Goal: Information Seeking & Learning: Check status

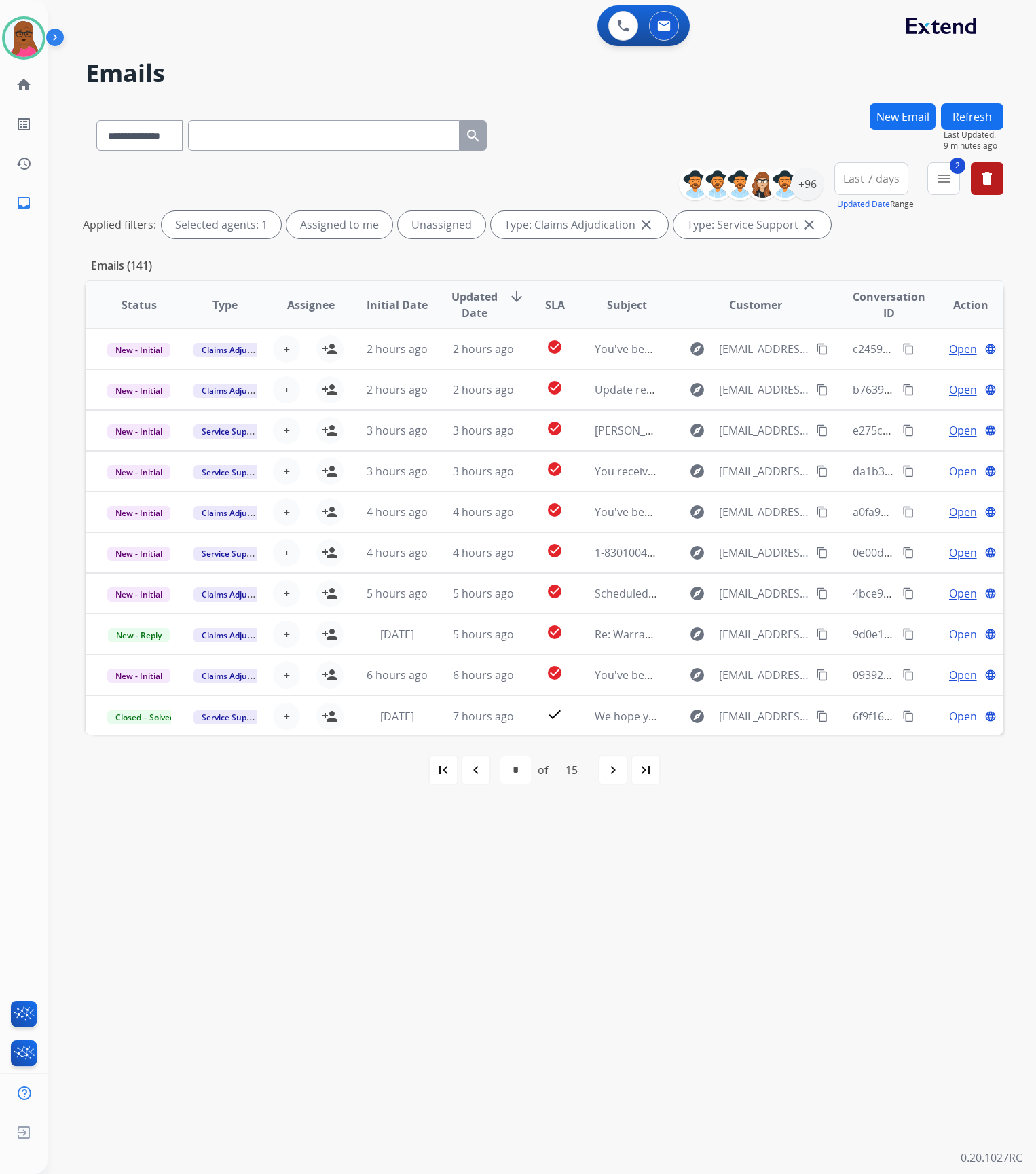
select select "**********"
select select "*"
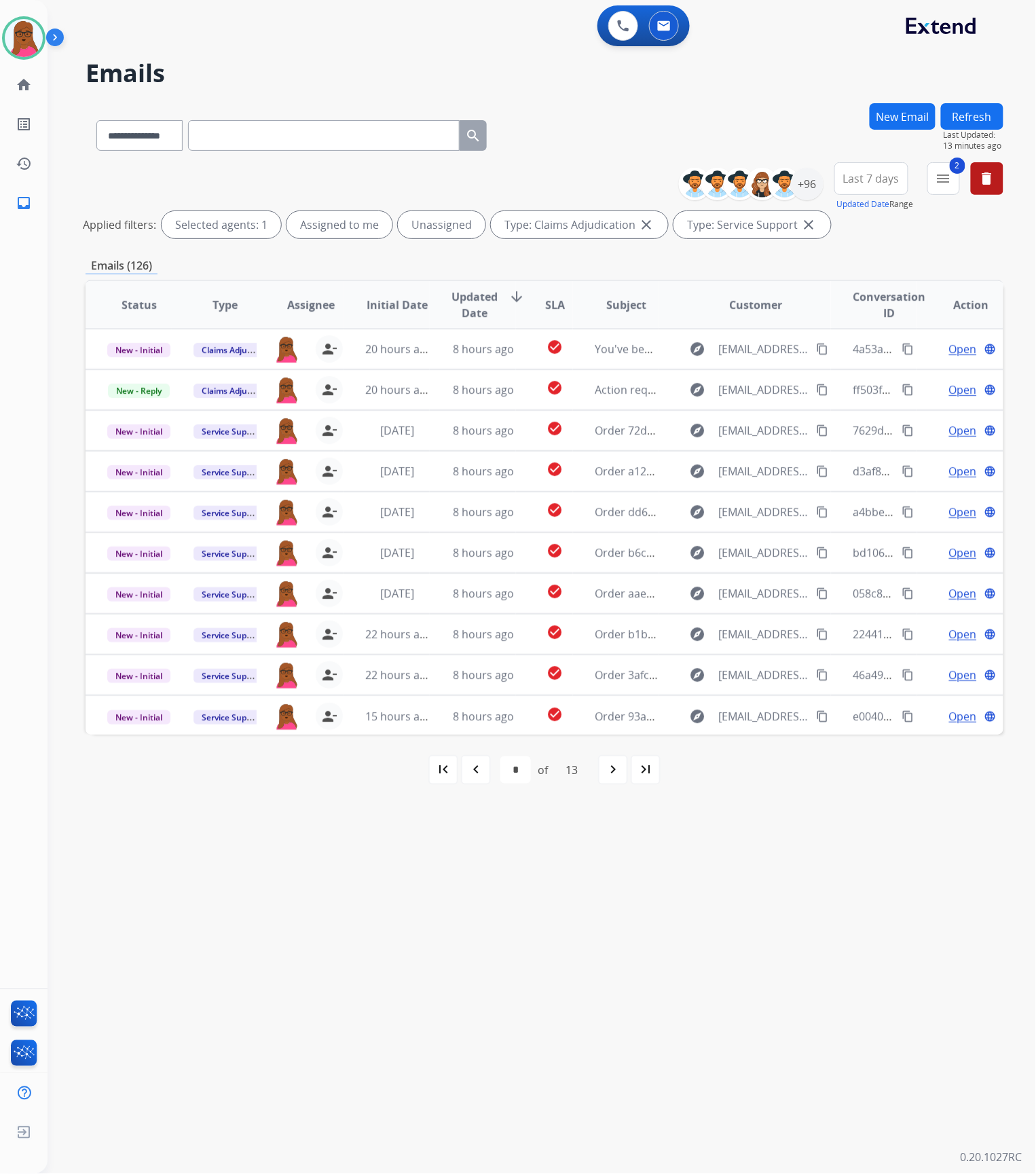
click at [902, 114] on button "New Email" at bounding box center [902, 116] width 66 height 27
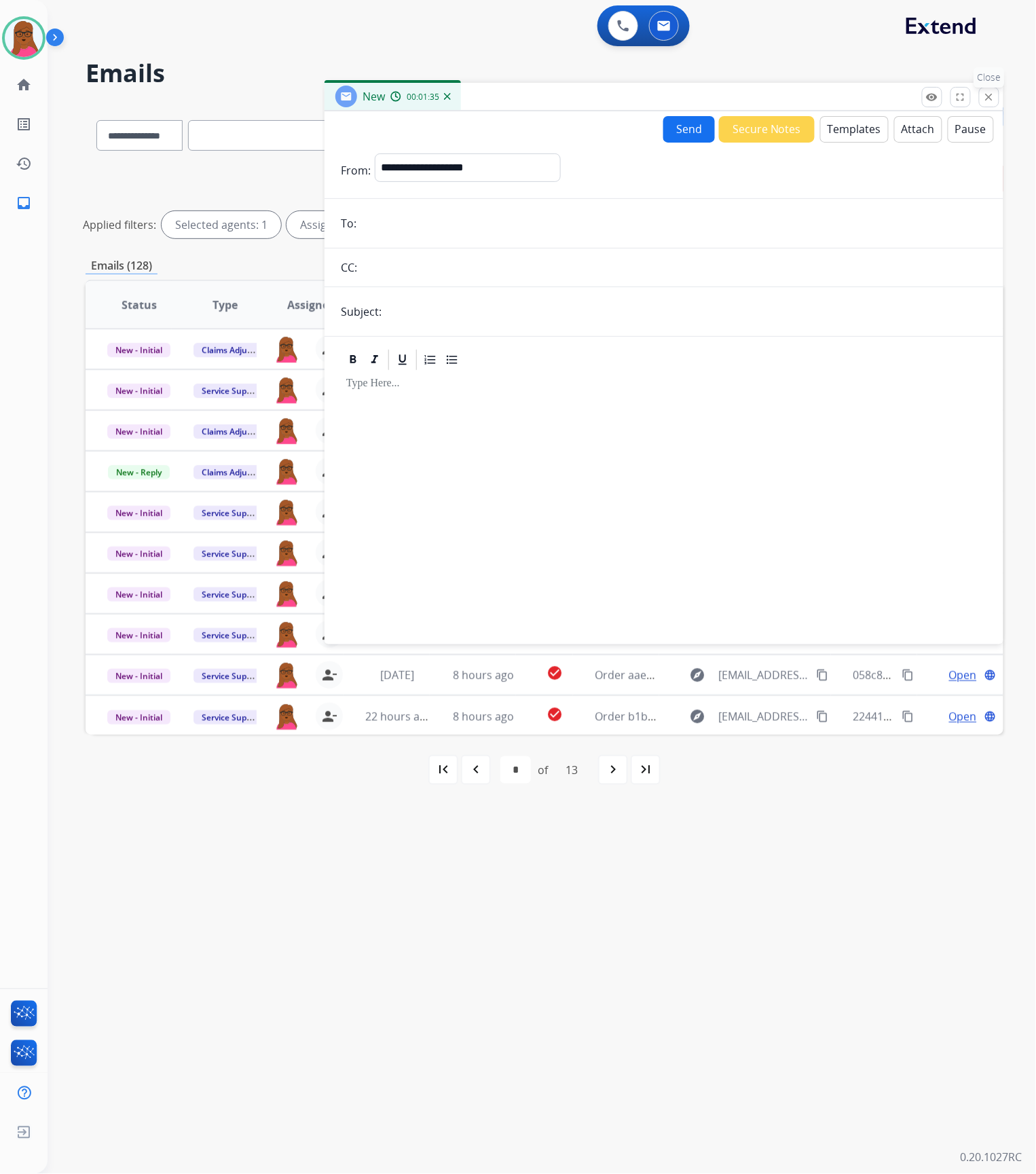
click at [984, 94] on mat-icon "close" at bounding box center [989, 97] width 12 height 12
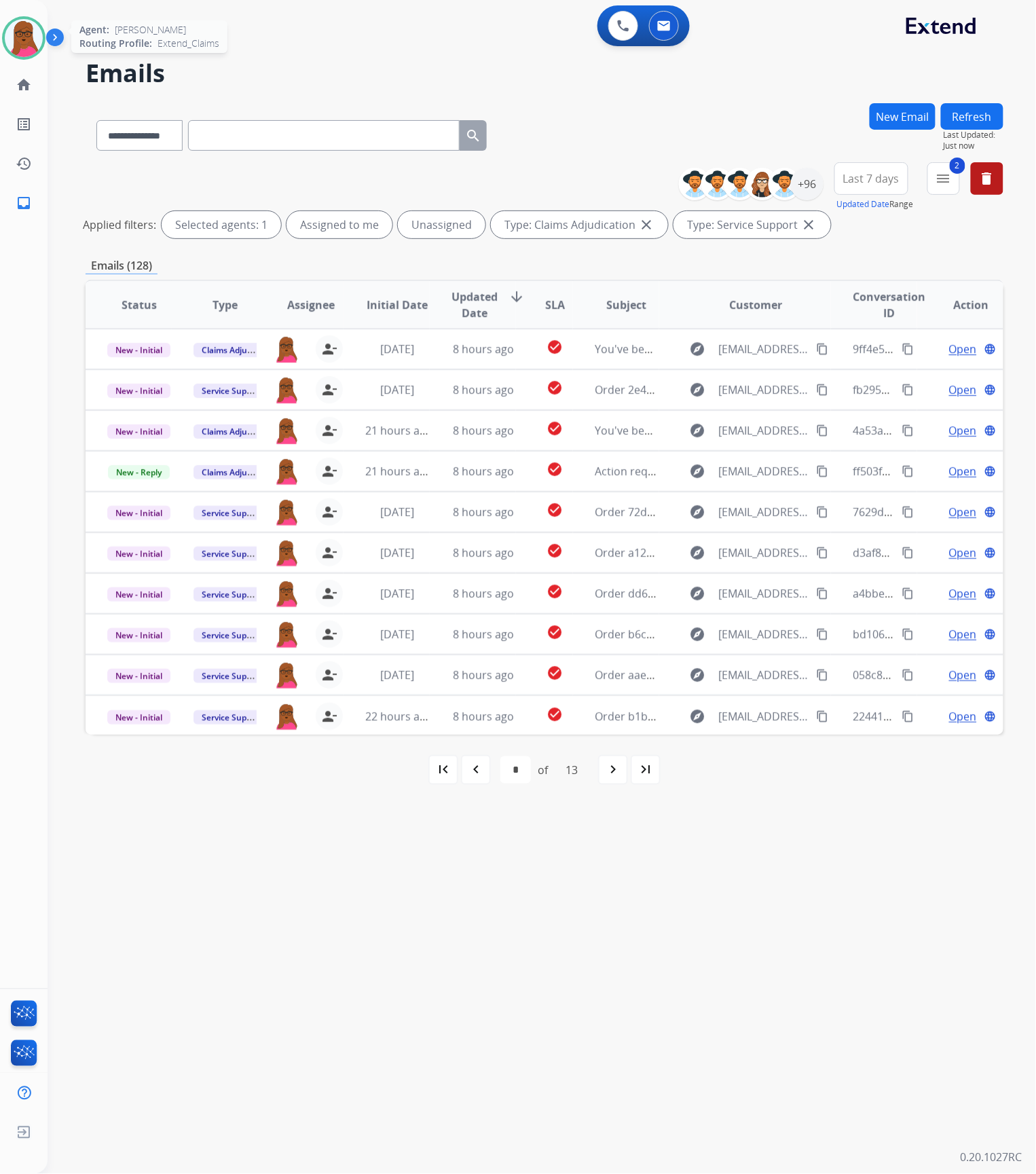
click at [36, 39] on img at bounding box center [24, 38] width 38 height 38
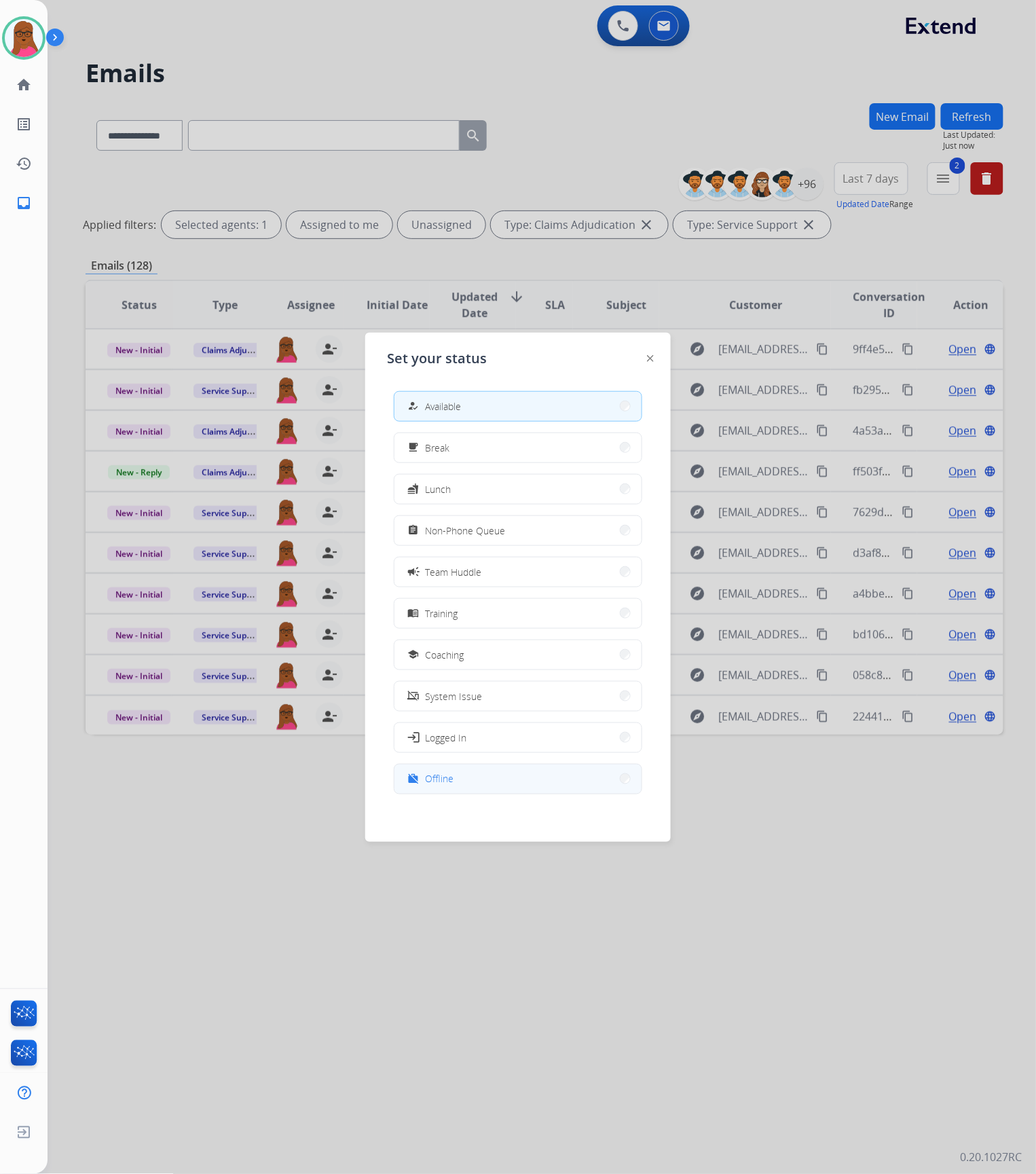
click at [461, 773] on button "work_off Offline" at bounding box center [518, 779] width 248 height 29
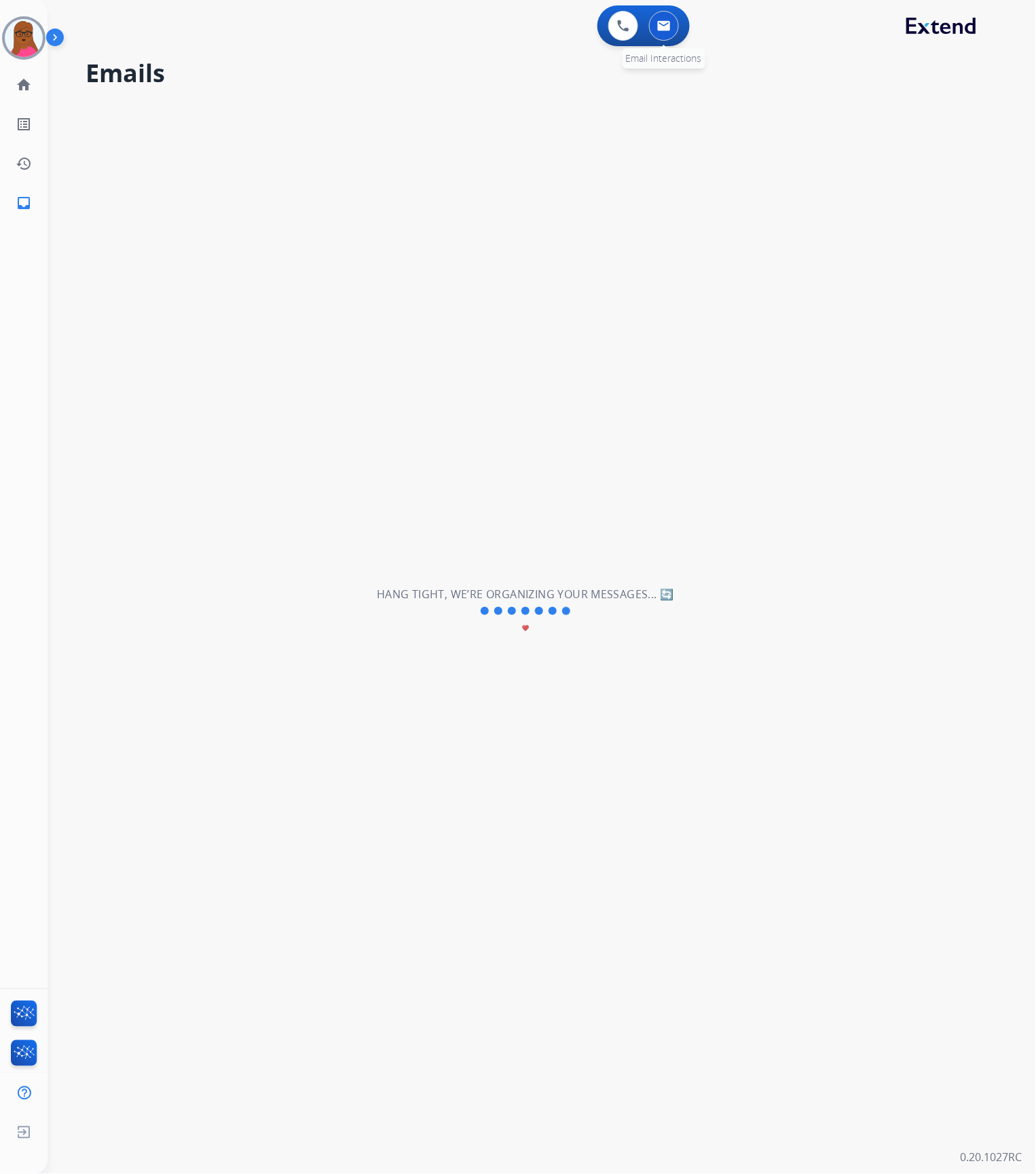
drag, startPoint x: 661, startPoint y: 22, endPoint x: 664, endPoint y: 54, distance: 32.1
click at [661, 22] on img at bounding box center [664, 25] width 14 height 11
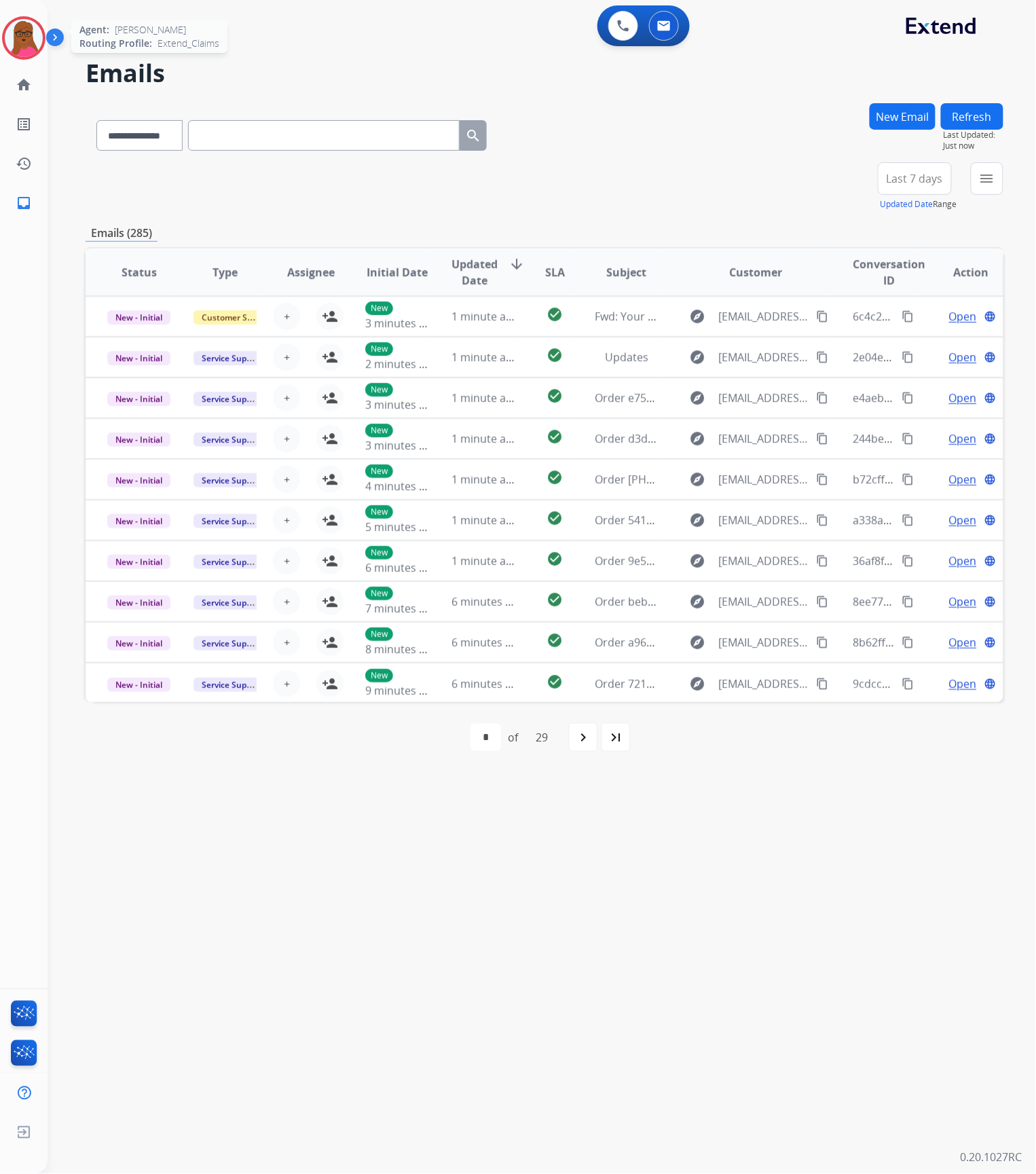
click at [23, 44] on img at bounding box center [24, 38] width 38 height 38
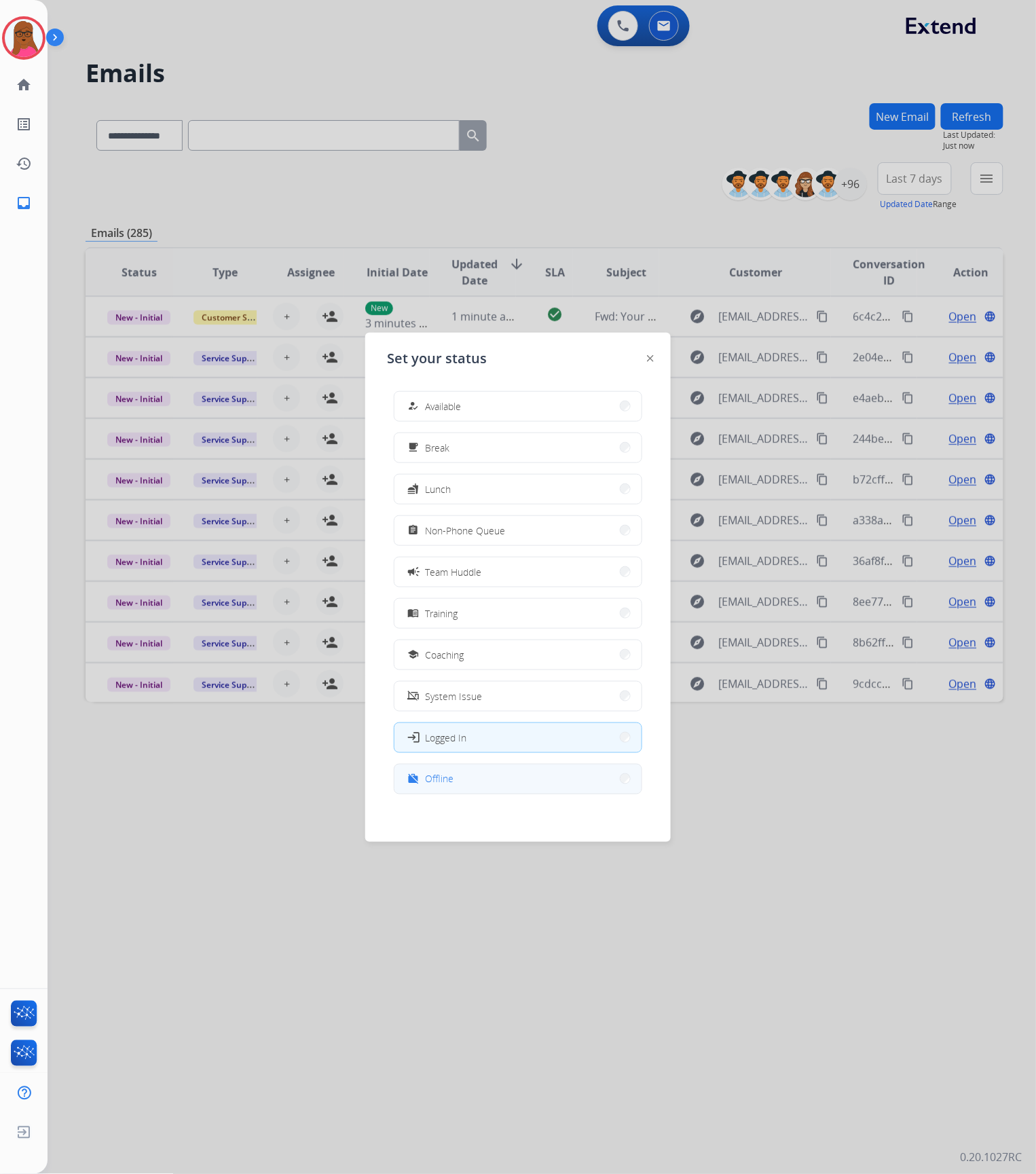
click at [471, 788] on button "work_off Offline" at bounding box center [518, 779] width 248 height 29
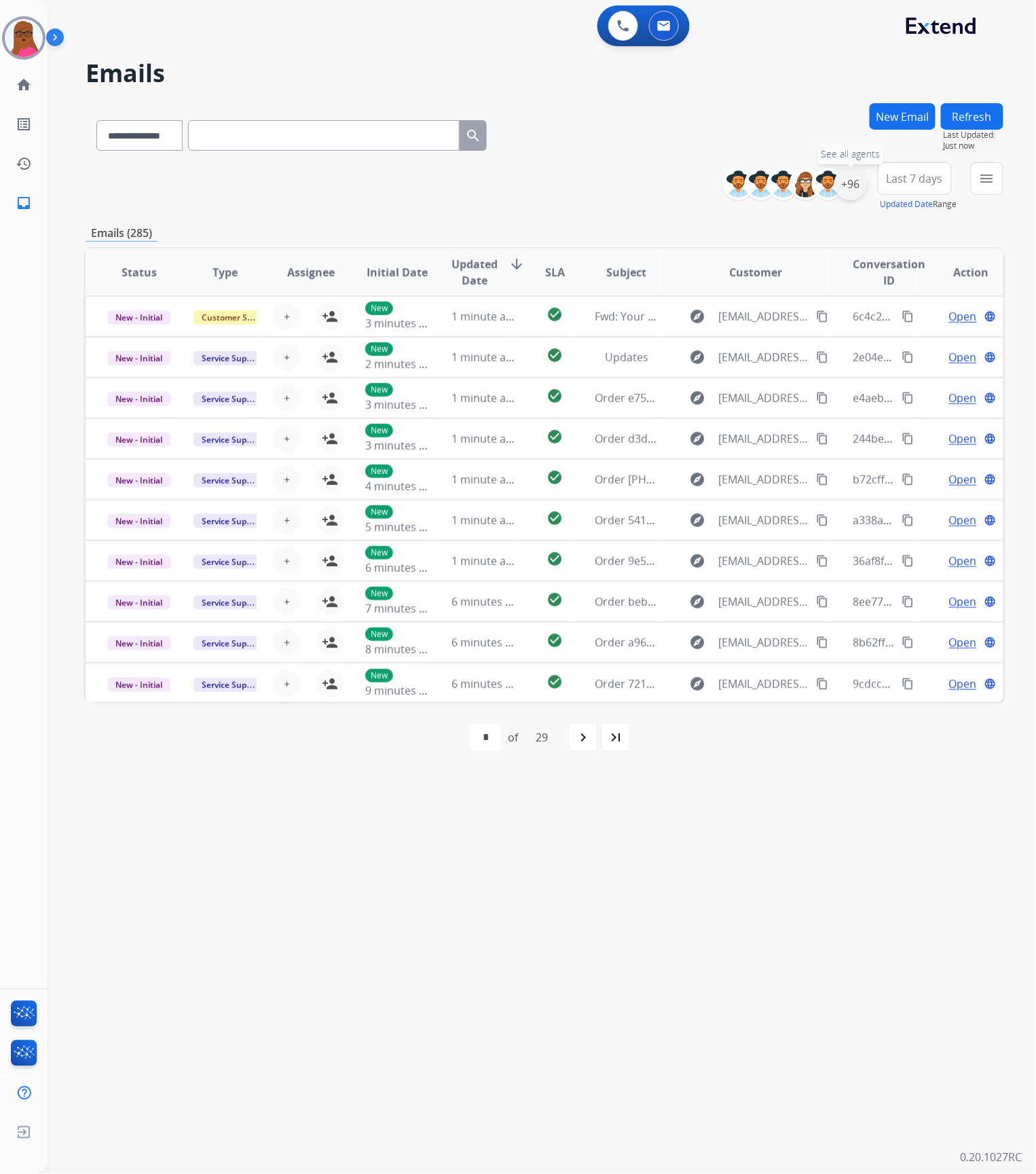
click at [848, 181] on div "+96" at bounding box center [850, 184] width 33 height 33
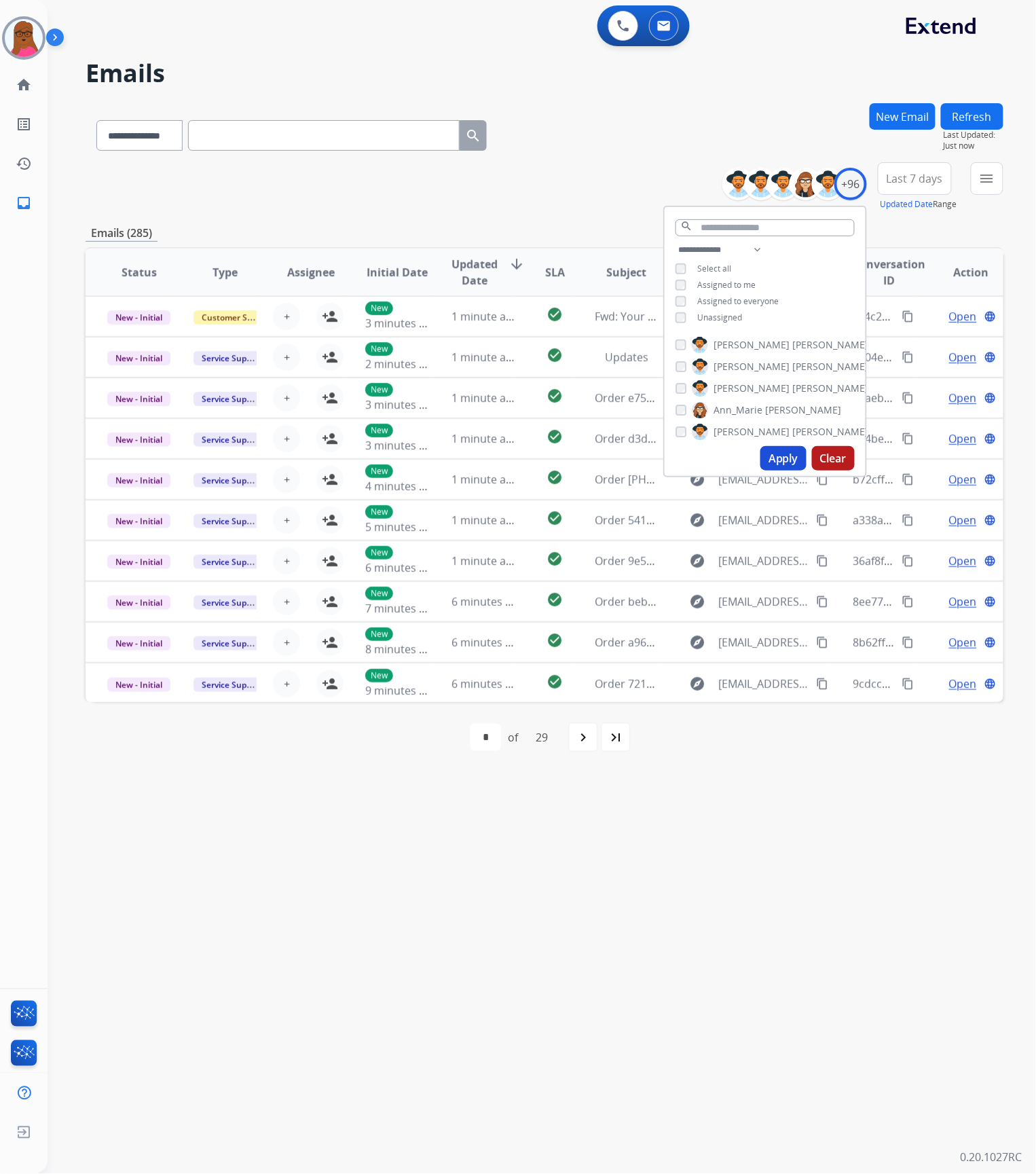
click at [779, 453] on button "Apply" at bounding box center [783, 458] width 46 height 24
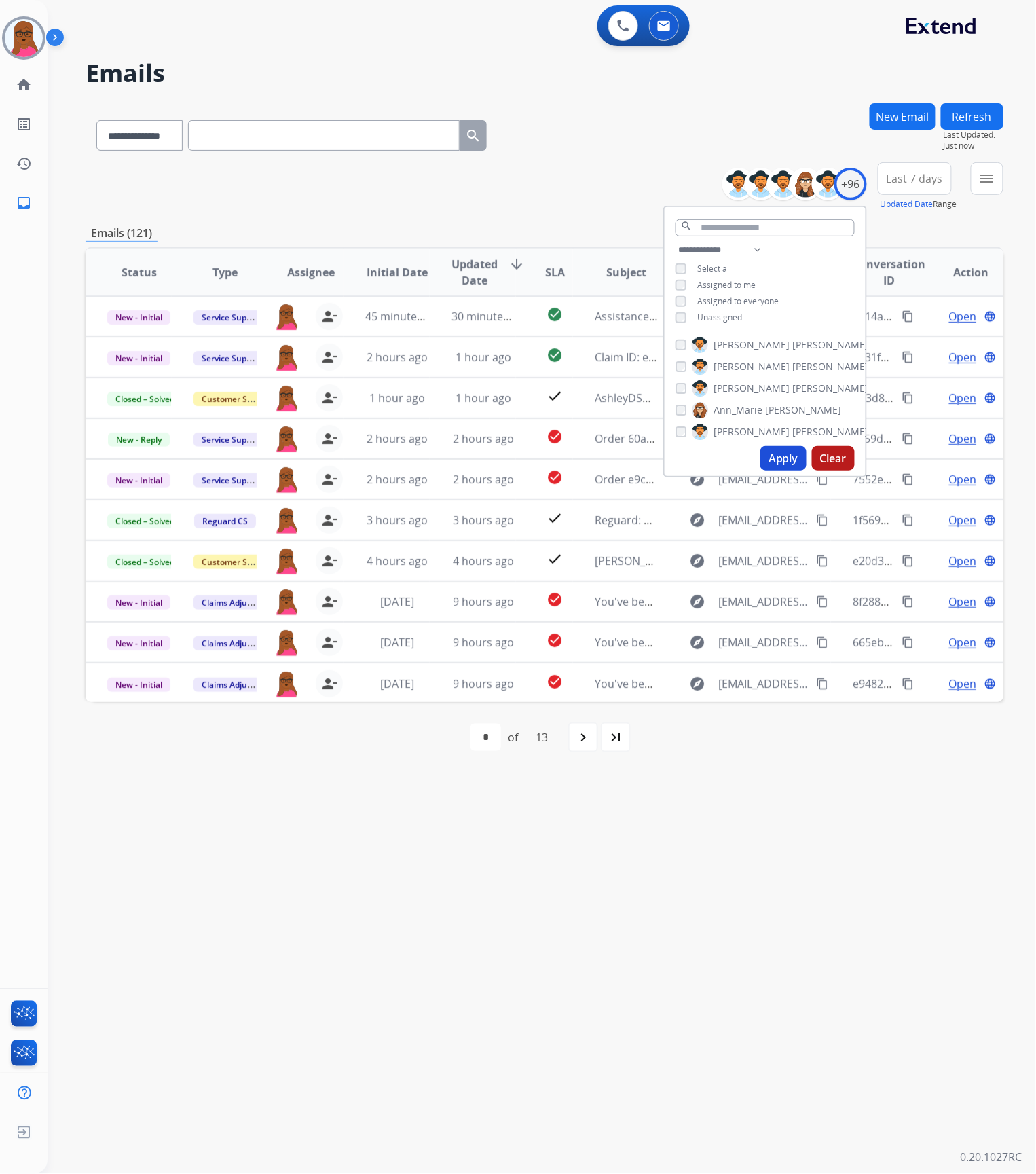
click at [782, 770] on div "first_page navigate_before * * * * * * * * * ** ** ** ** of 13 navigate_next la…" at bounding box center [544, 737] width 917 height 71
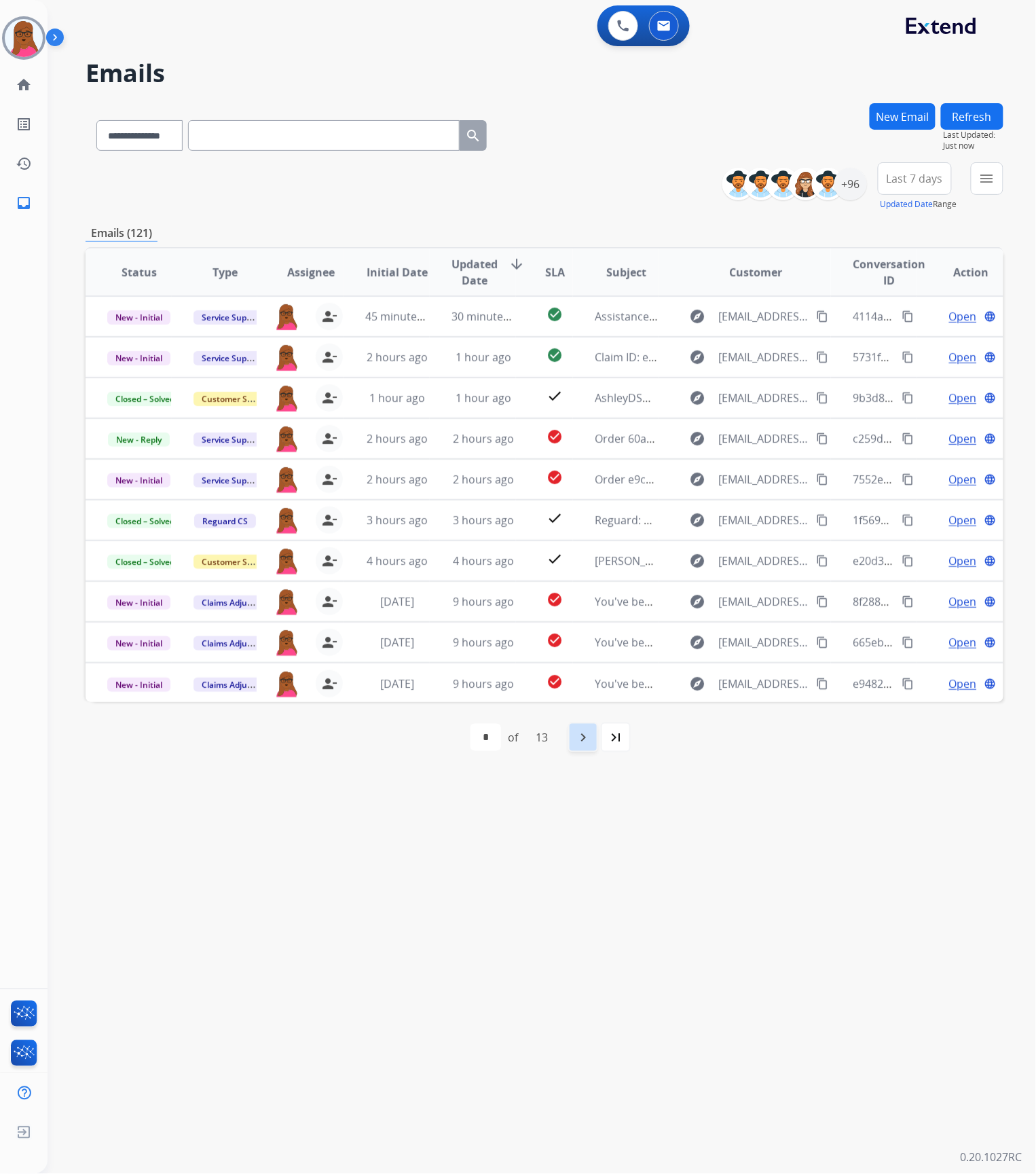
click at [595, 737] on div "navigate_next" at bounding box center [583, 738] width 30 height 30
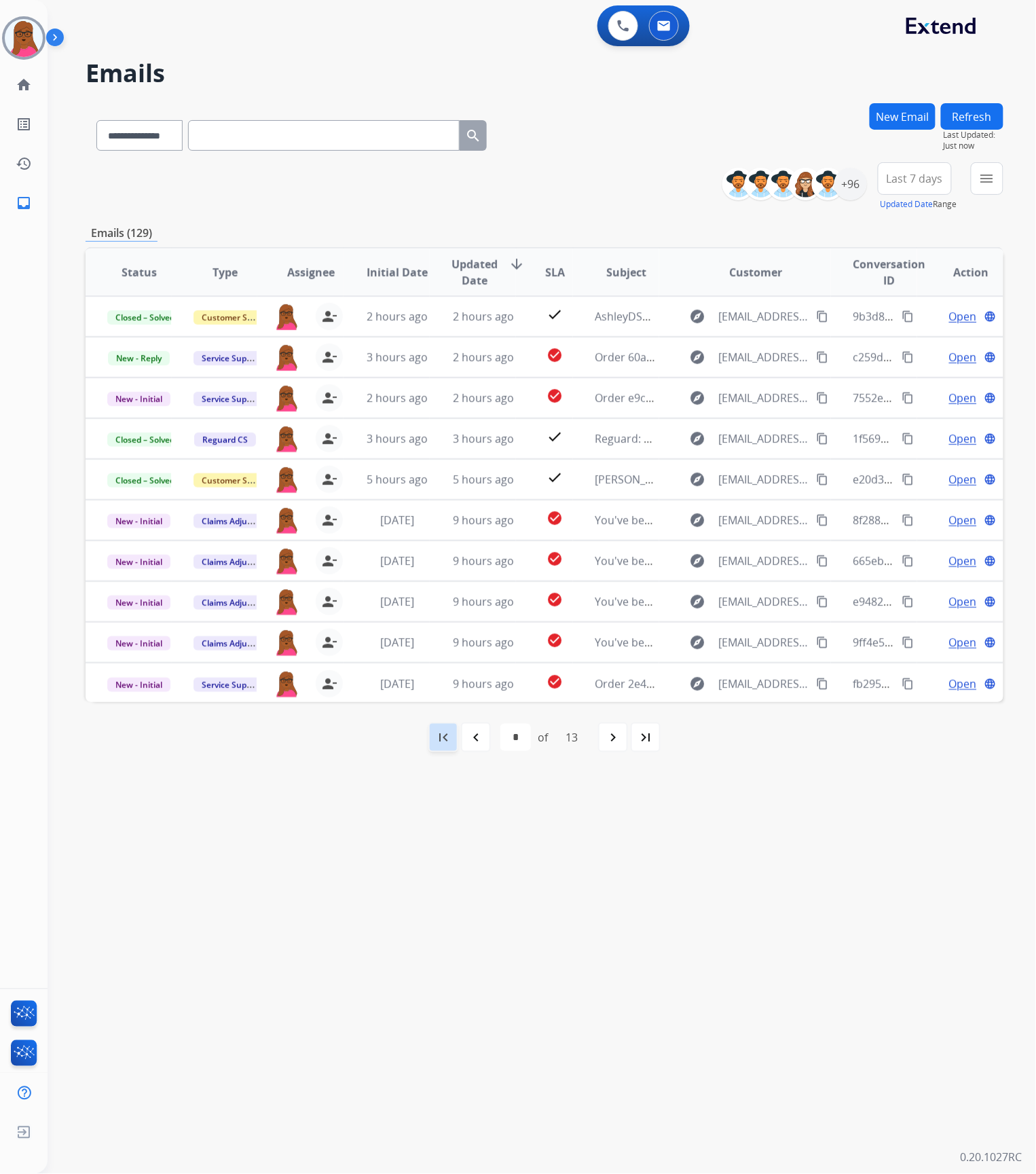
click at [451, 737] on mat-icon "first_page" at bounding box center [443, 737] width 16 height 16
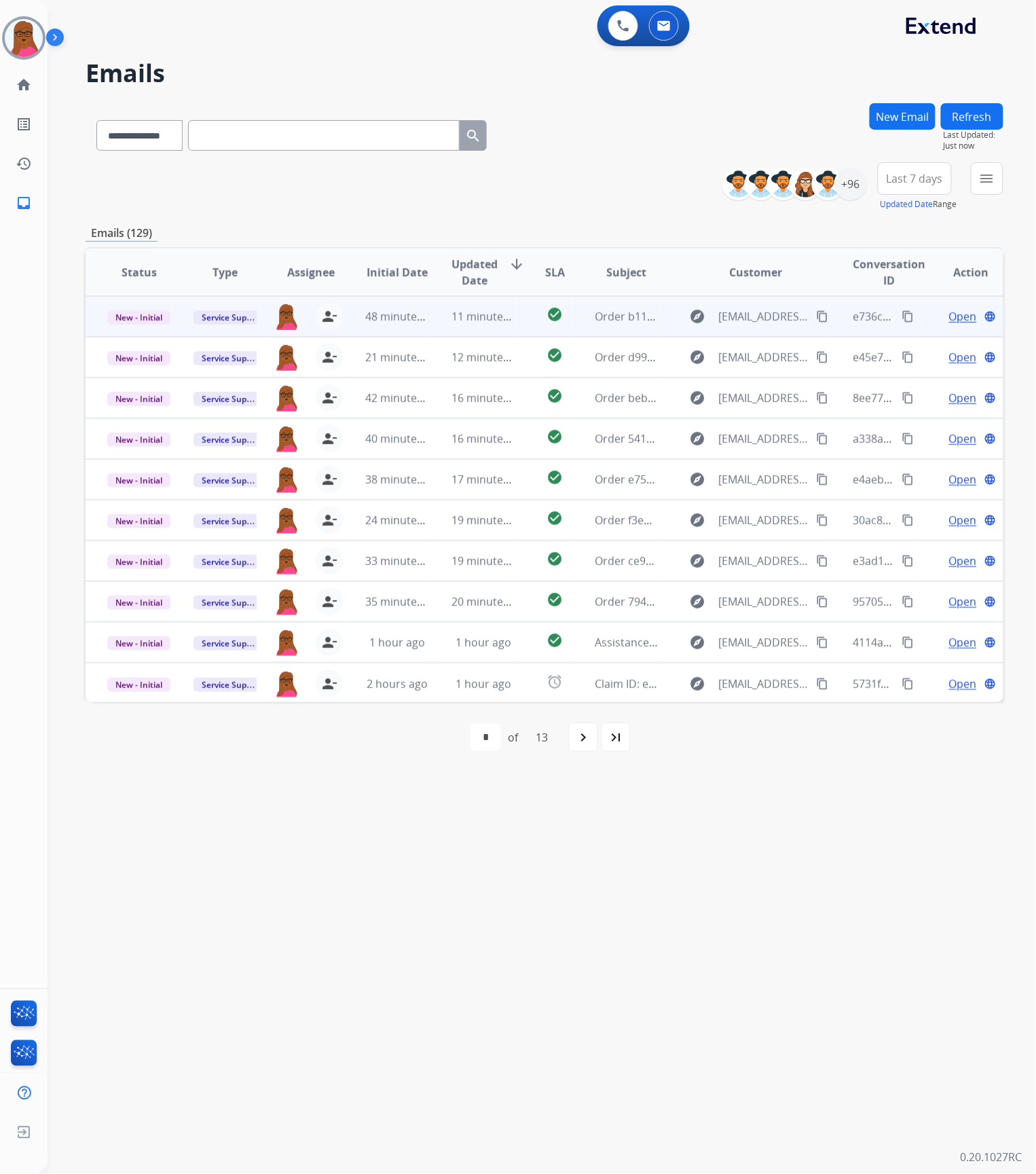
click at [949, 318] on span "Open" at bounding box center [963, 316] width 28 height 16
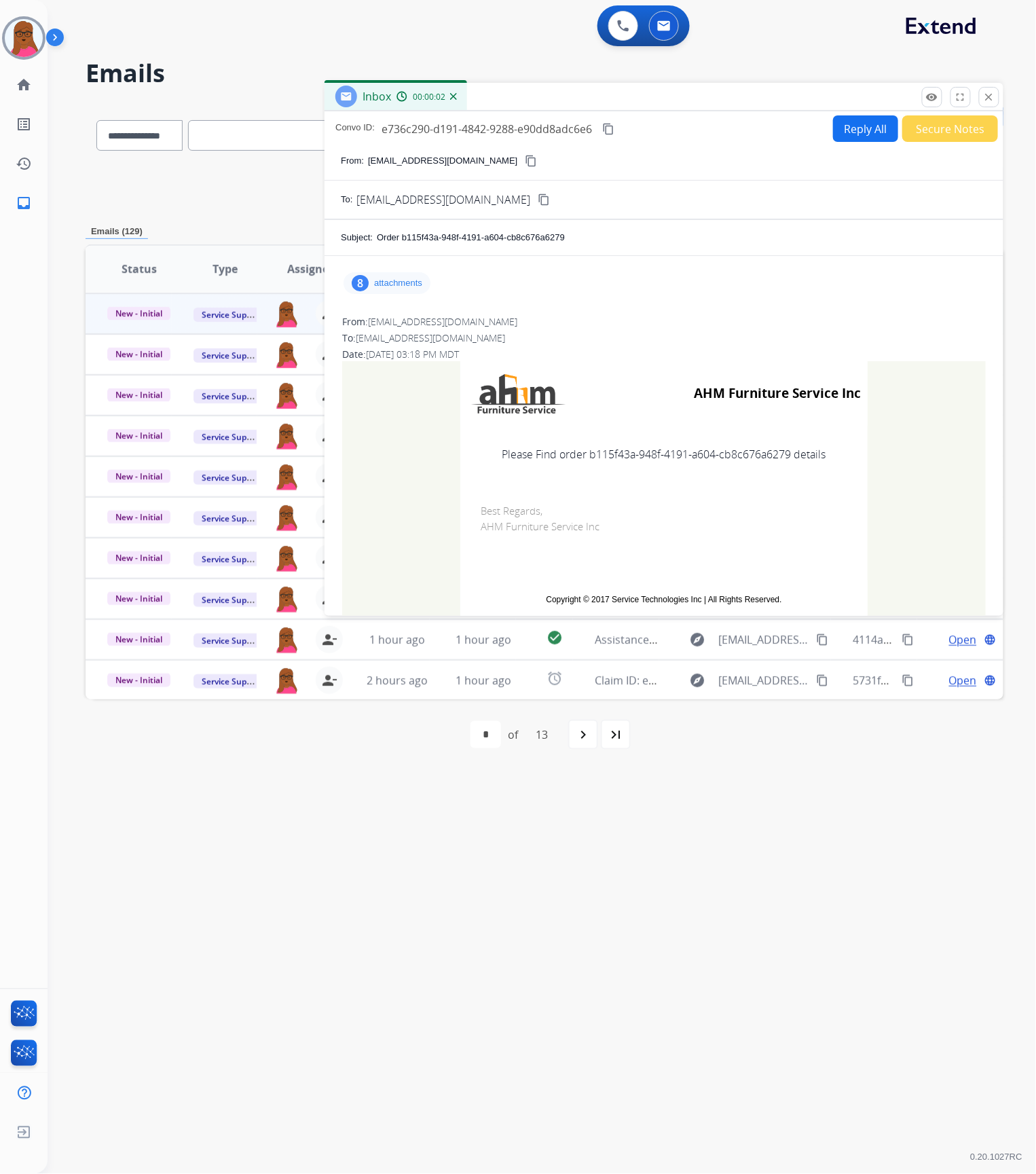
drag, startPoint x: 989, startPoint y: 104, endPoint x: 957, endPoint y: 150, distance: 56.0
click at [989, 103] on button "close Close" at bounding box center [989, 97] width 20 height 20
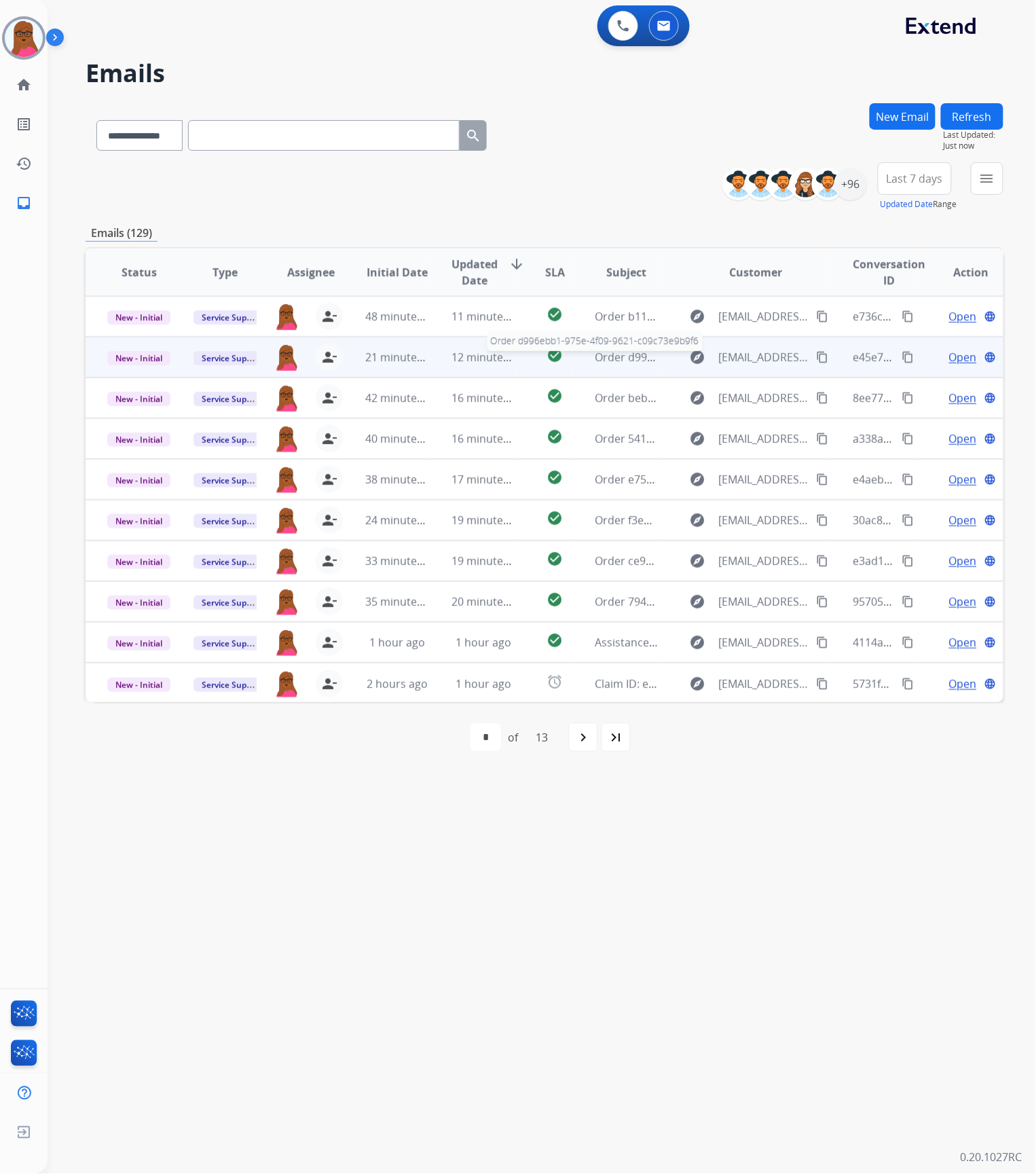
click at [612, 355] on span "Order d996ebb1-975e-4f09-9621-c09c73e9b9f6" at bounding box center [714, 356] width 239 height 15
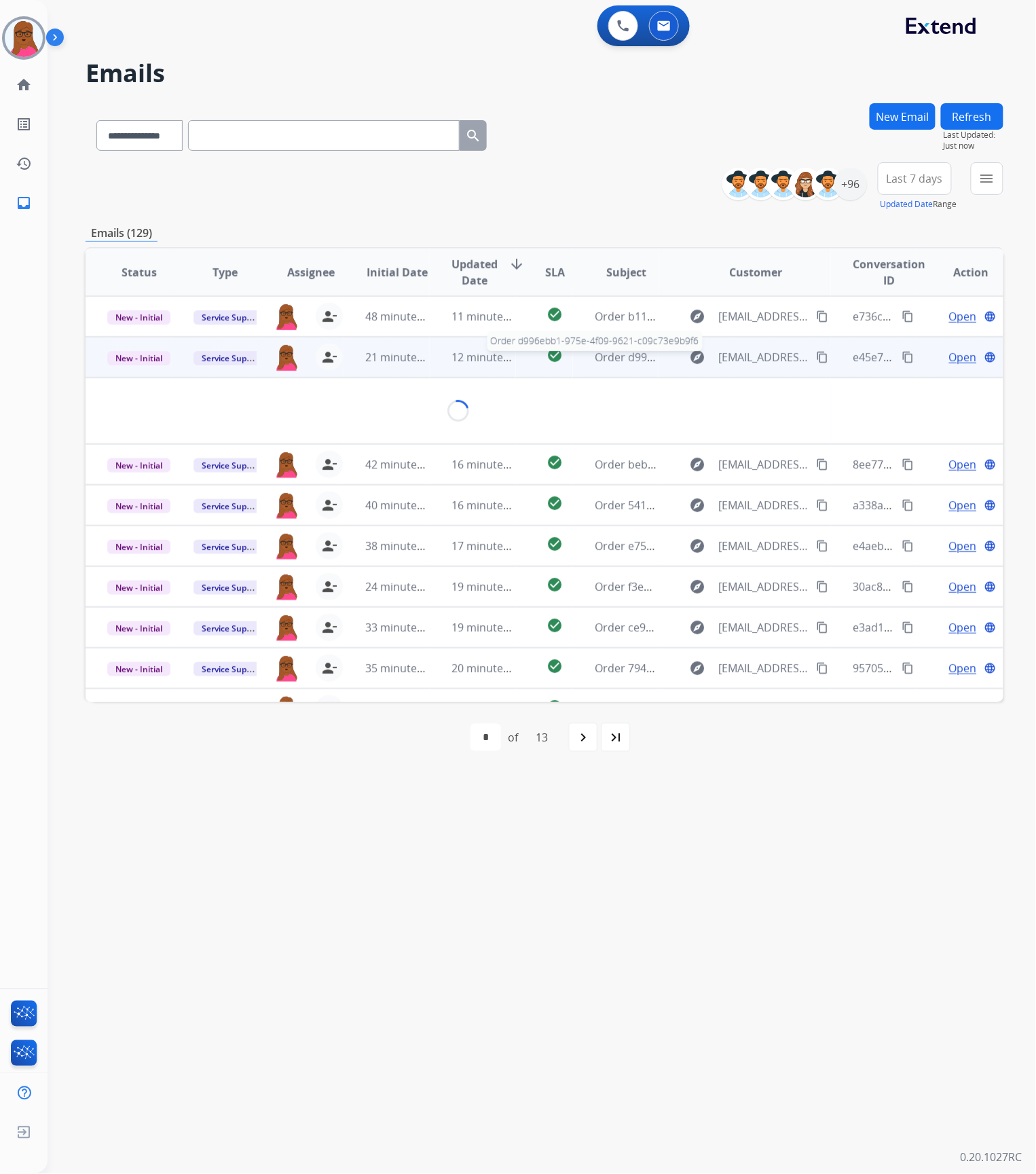
scroll to position [41, 0]
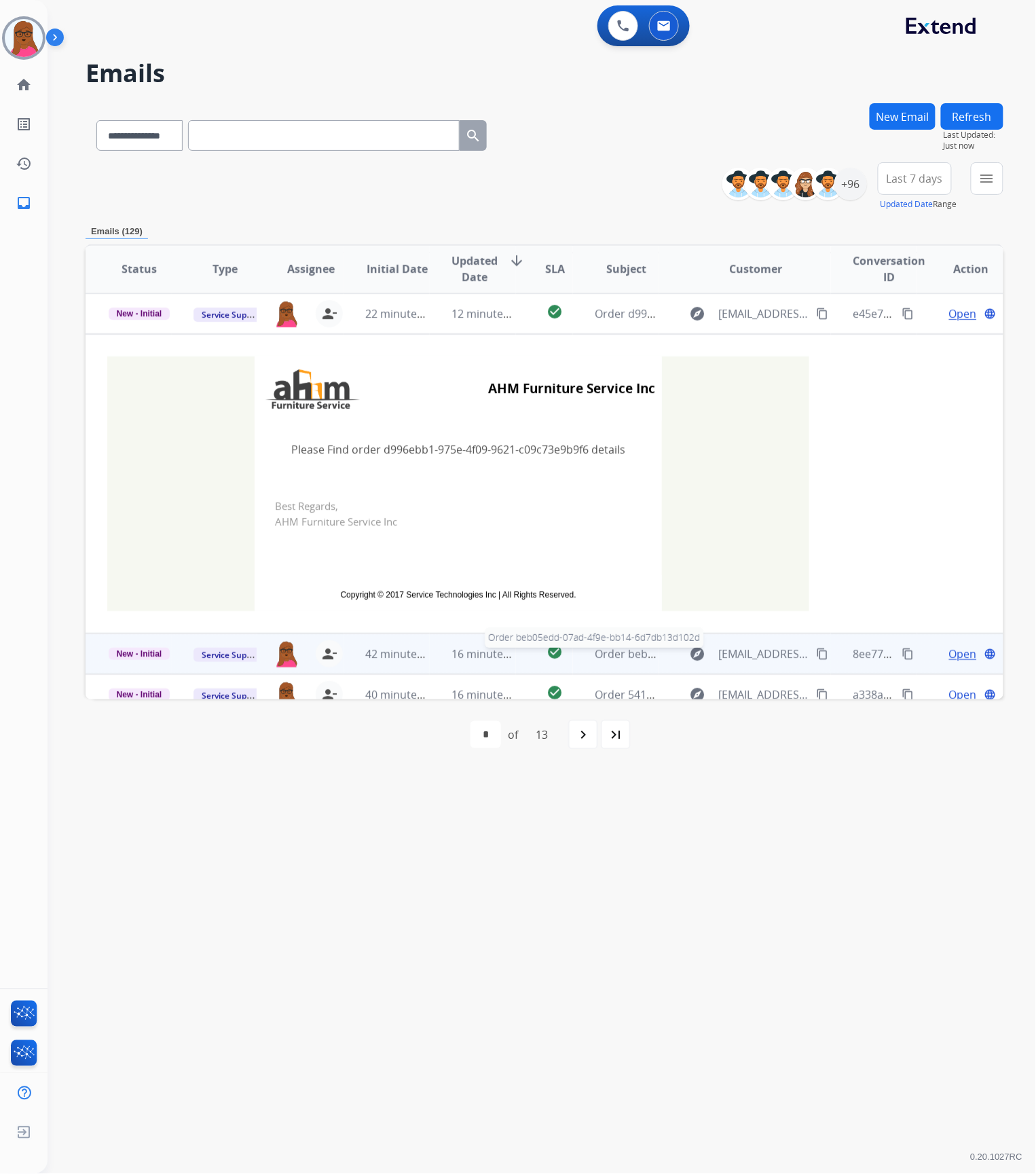
click at [616, 655] on span "Order beb05edd-07ad-4f9e-bb14-6d7db13d102d" at bounding box center [719, 653] width 248 height 15
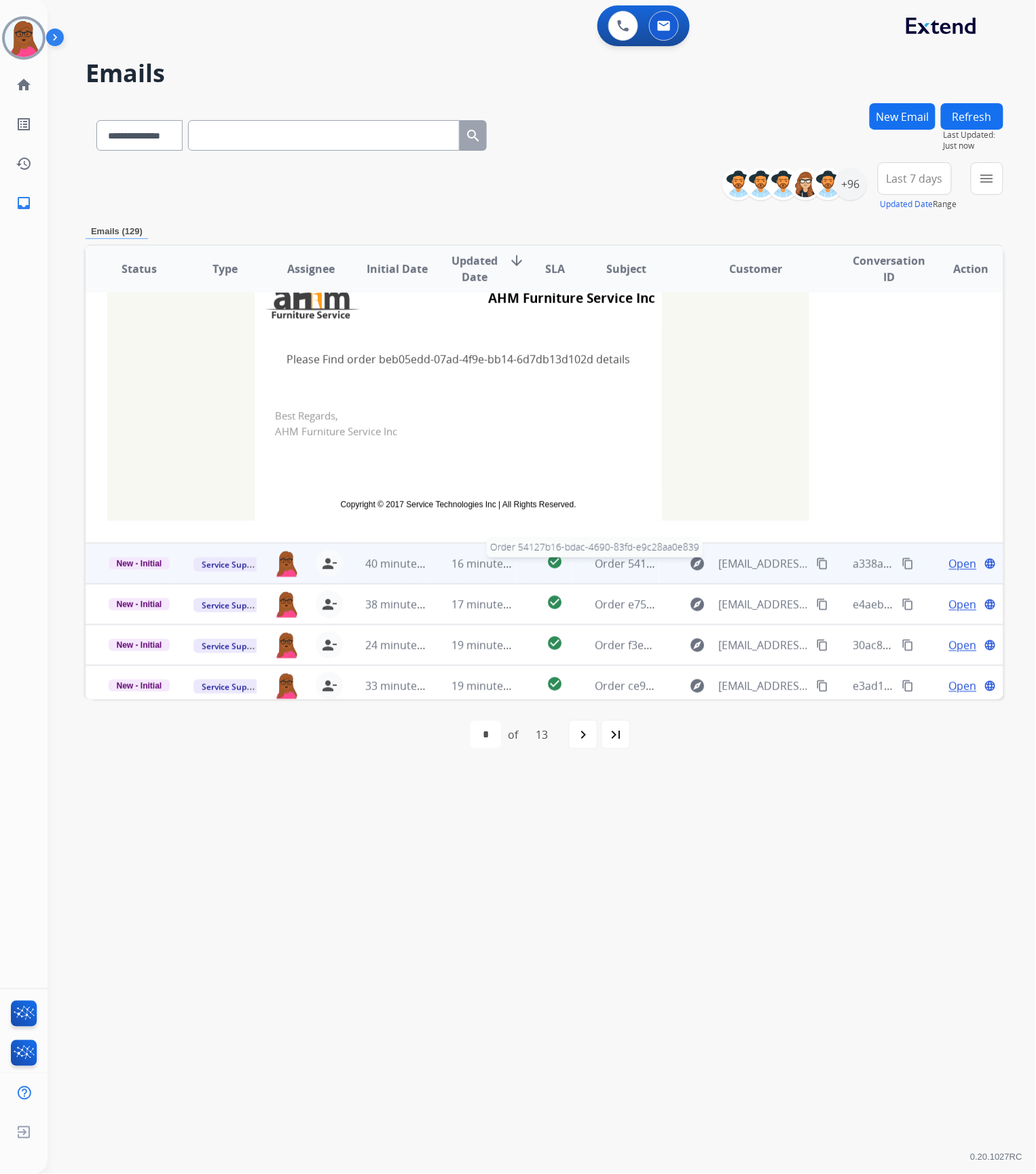
click at [625, 567] on span "Order 54127b16-bdac-4690-83fd-e9c28aa0e839" at bounding box center [715, 563] width 241 height 15
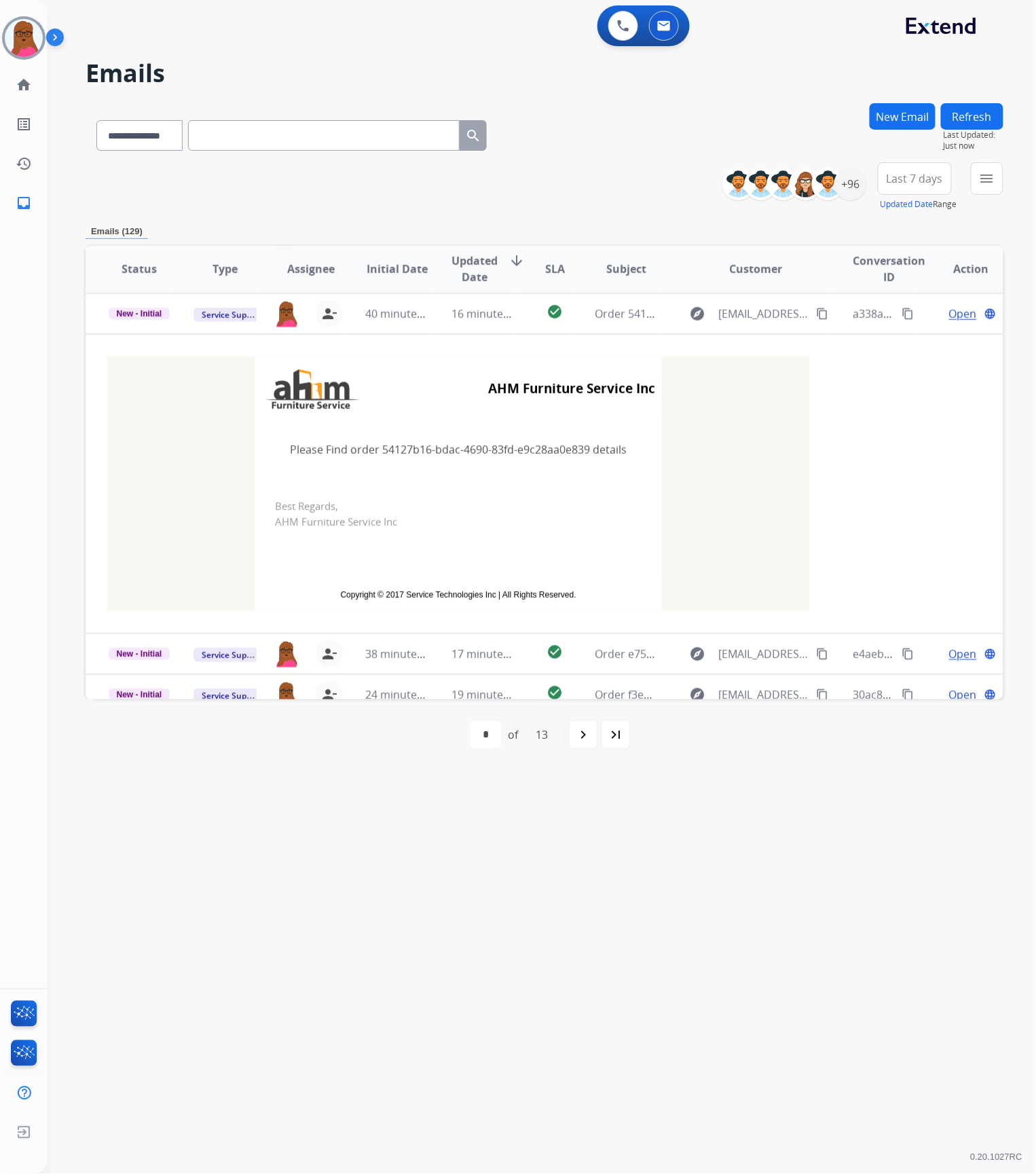
scroll to position [299, 0]
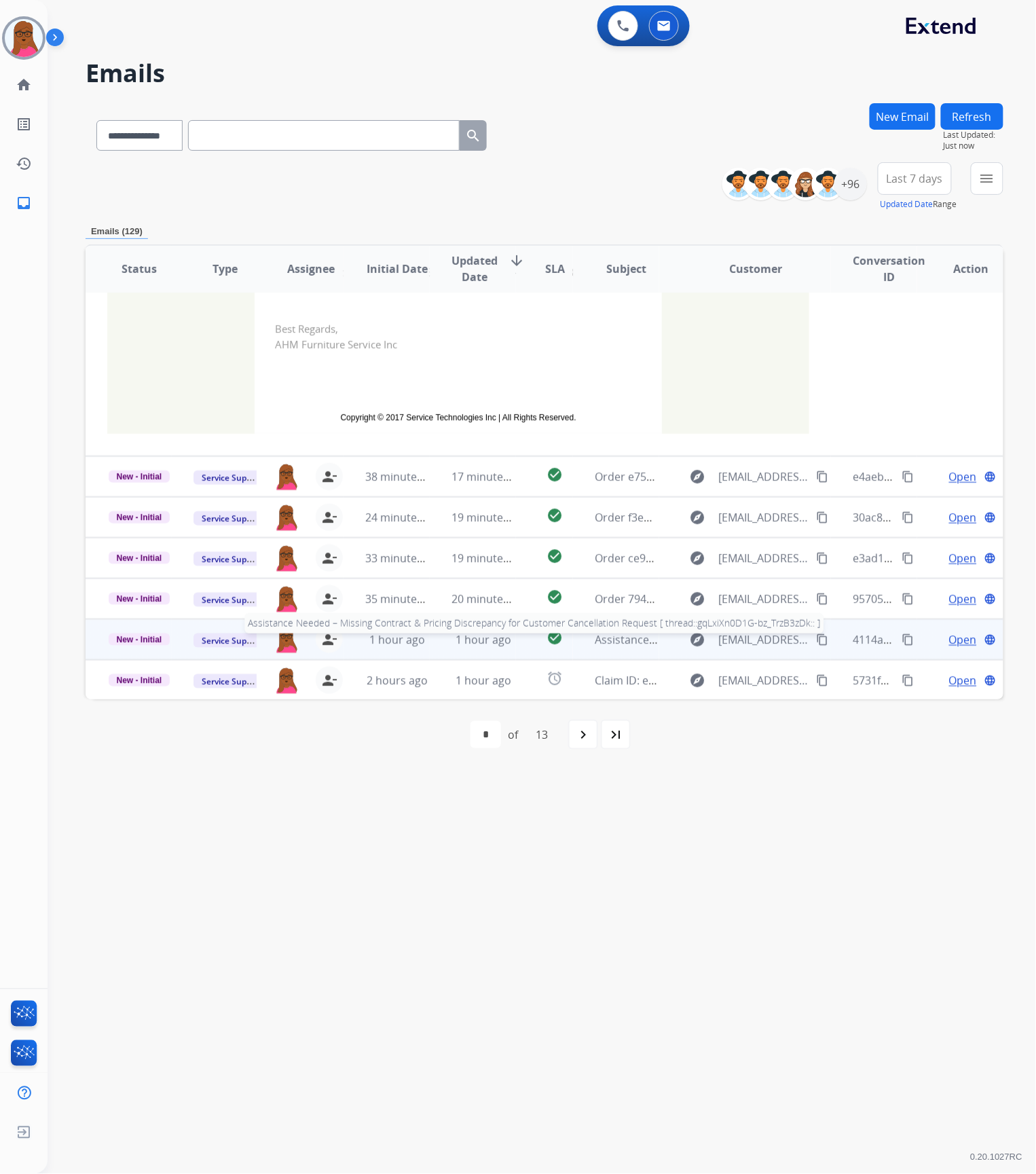
click at [628, 642] on span "Assistance Needed – Missing Contract & Pricing Discrepancy for Customer Cancell…" at bounding box center [937, 639] width 686 height 15
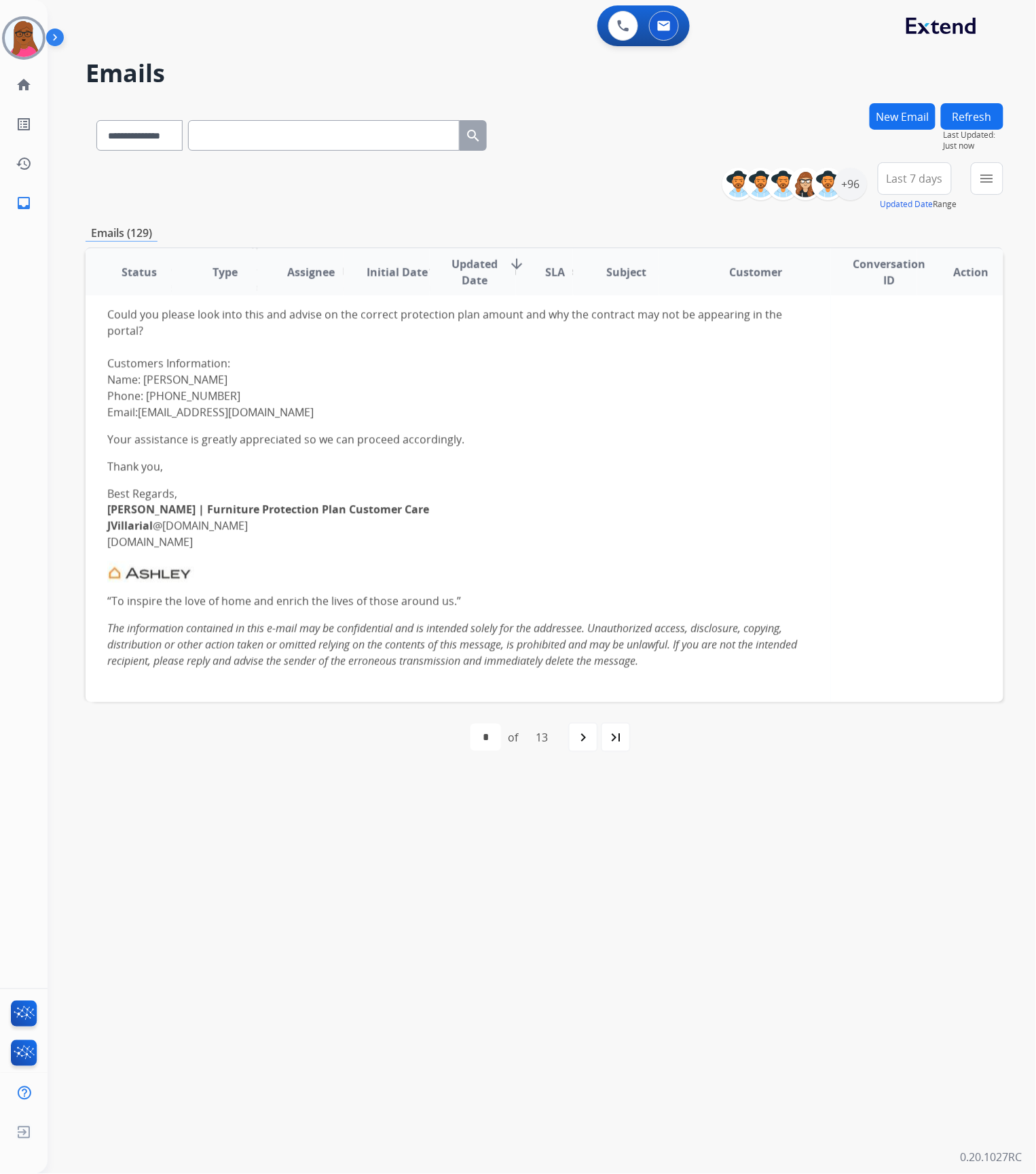
scroll to position [610, 0]
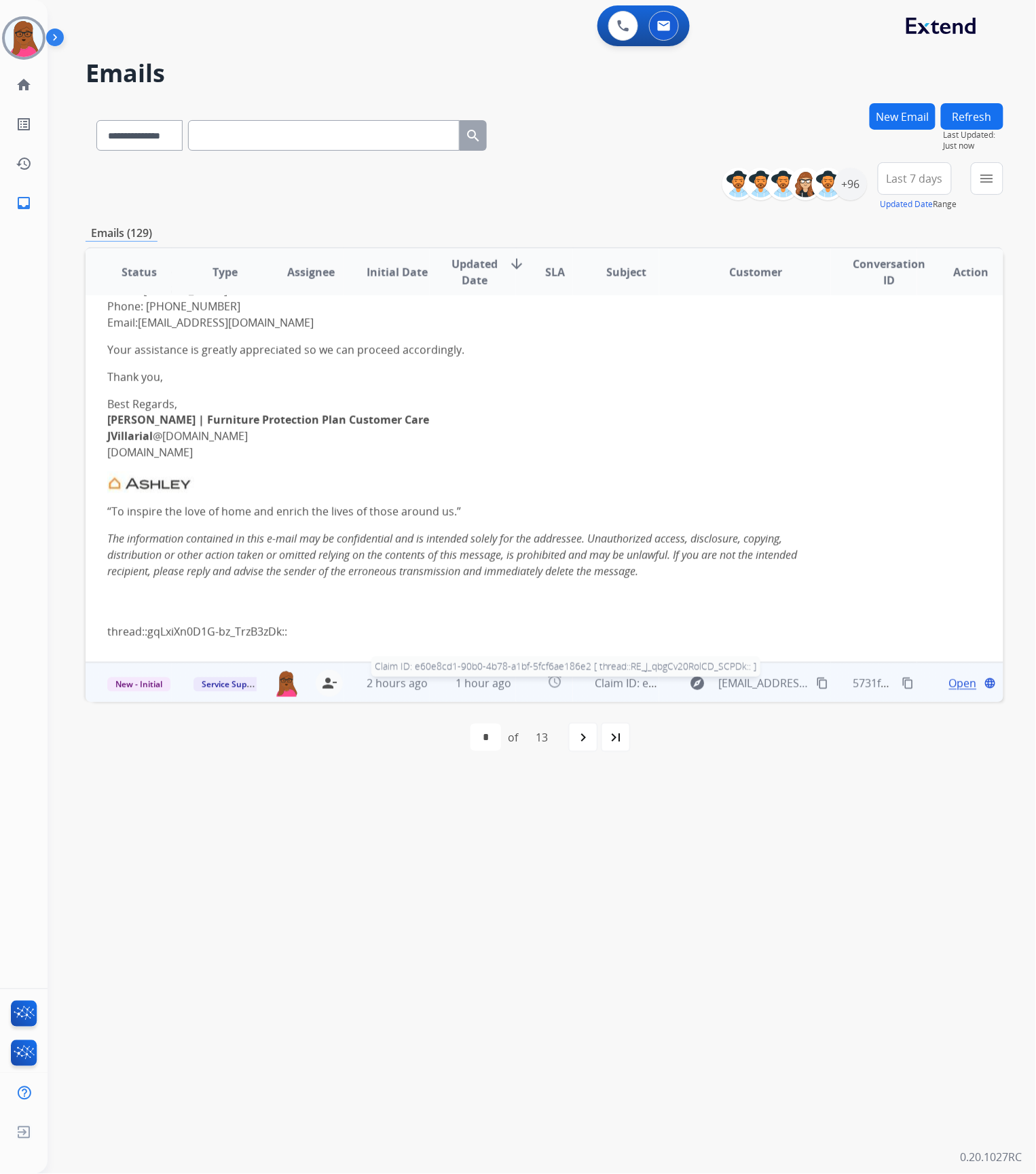
click at [626, 687] on span "Claim ID: e60e8cd1-90b0-4b78-a1bf-5fcf6ae186e2 [ thread::RE_J_qbgCv20RolCD_SCPD…" at bounding box center [818, 683] width 448 height 15
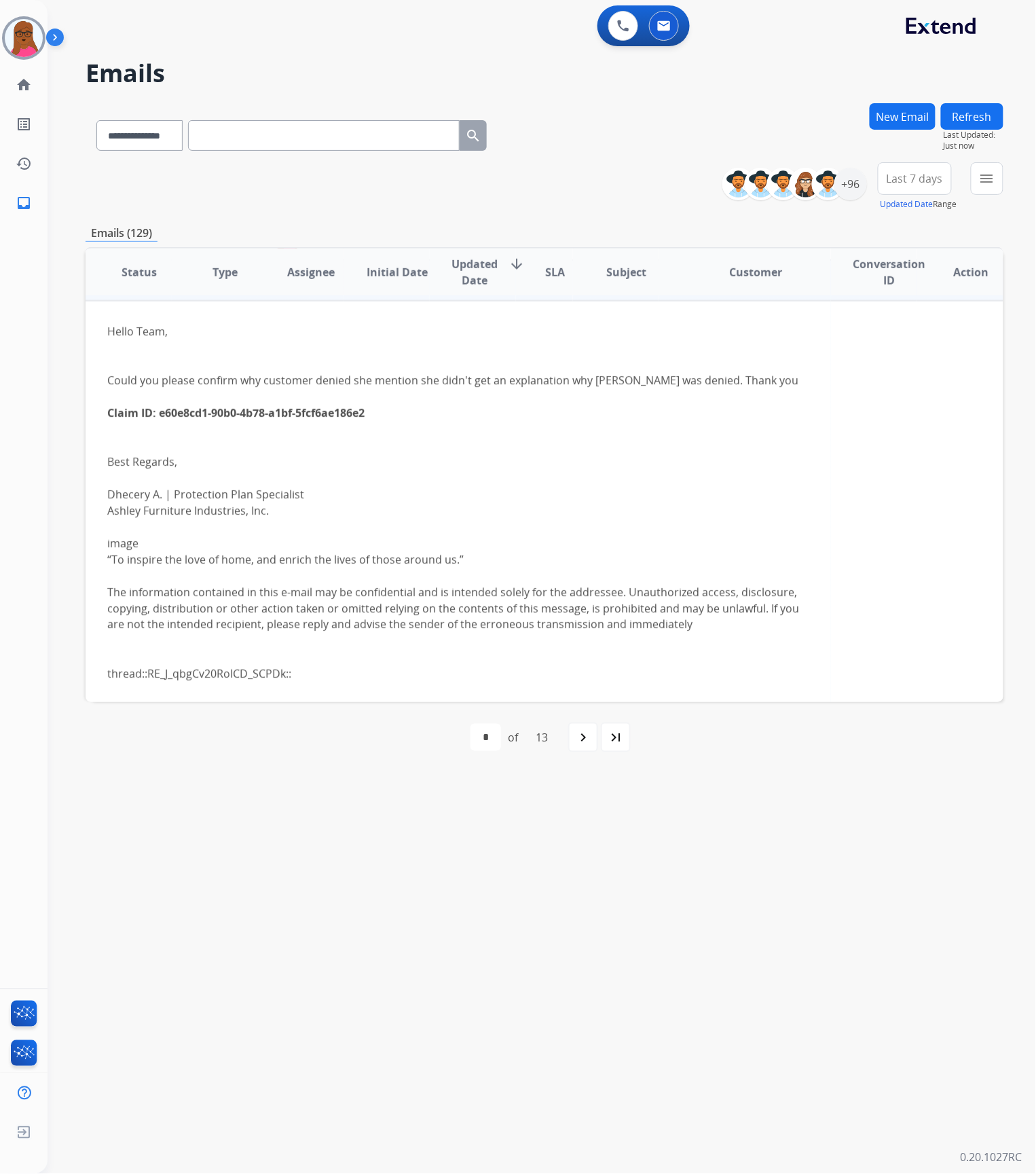
scroll to position [366, 0]
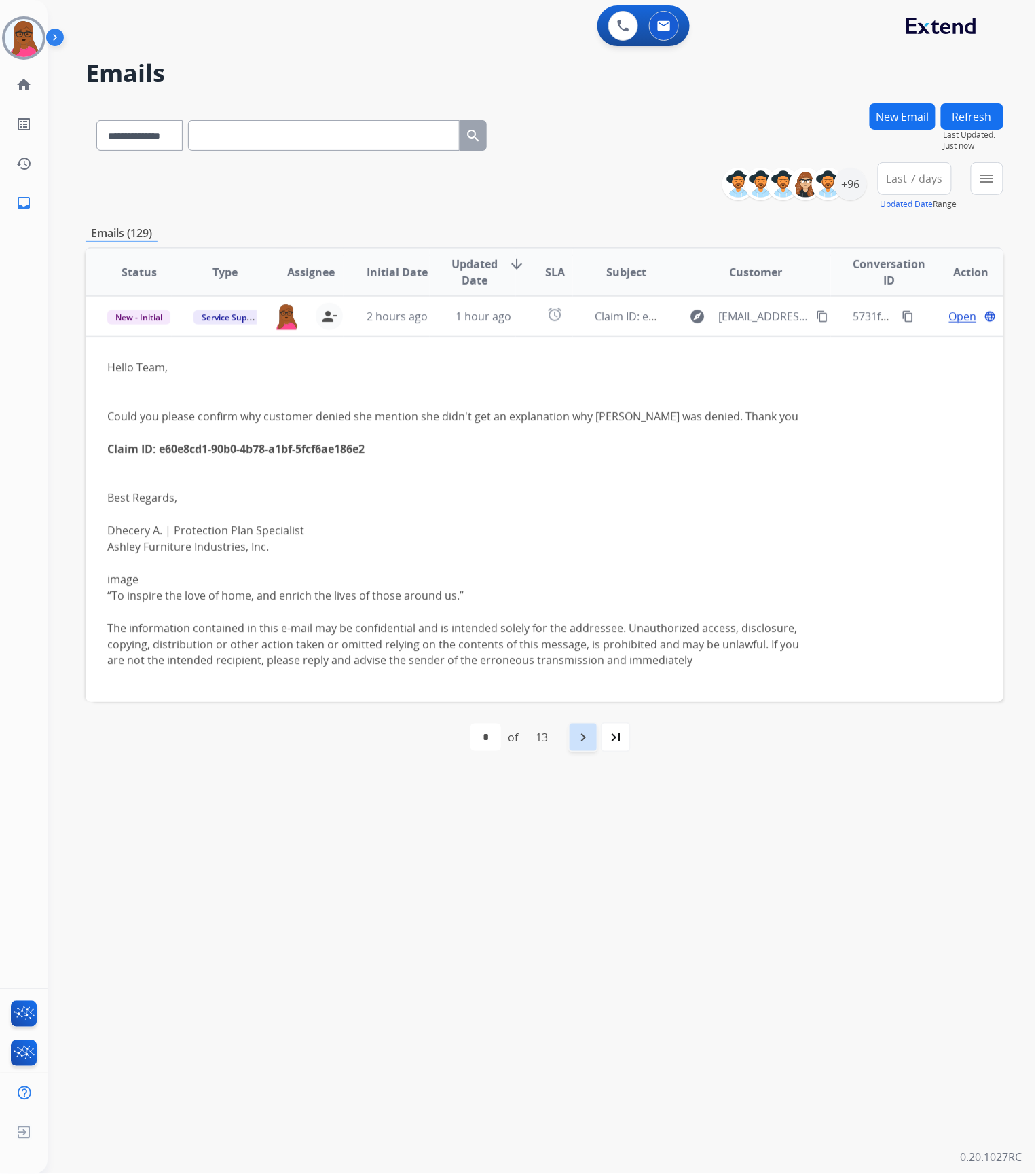
click at [578, 740] on mat-icon "navigate_next" at bounding box center [583, 737] width 16 height 16
select select "*"
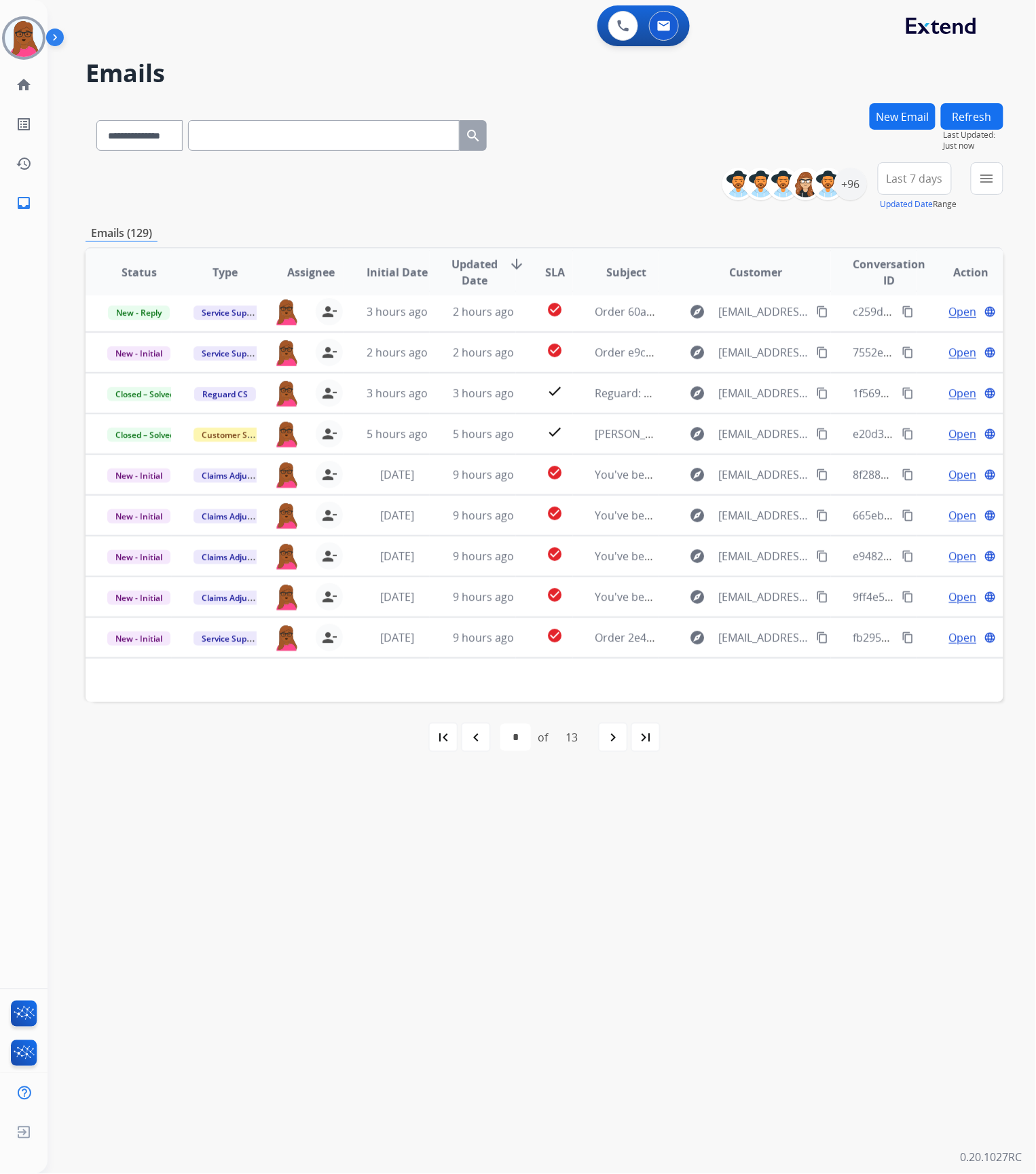
scroll to position [44, 0]
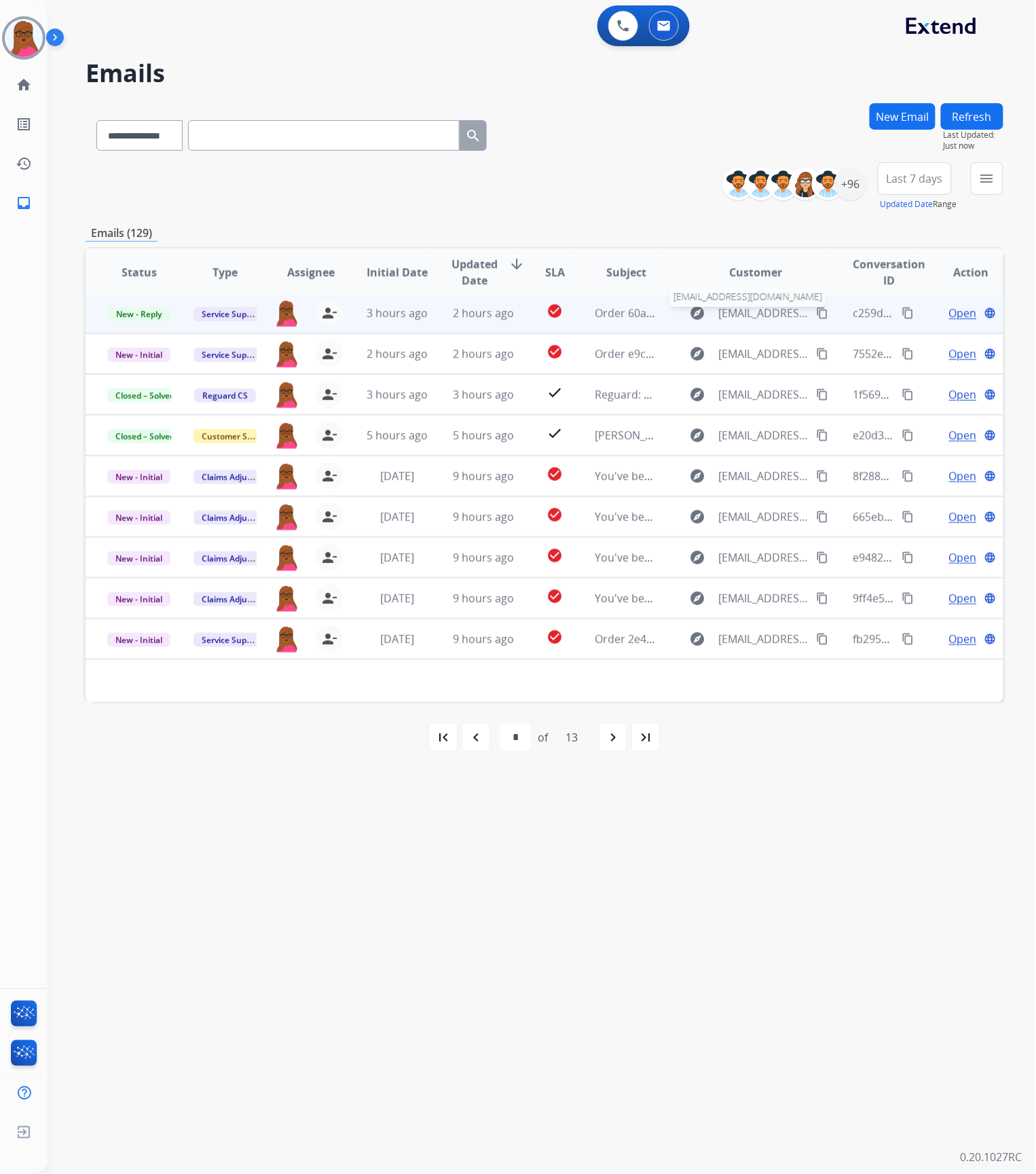
click at [772, 315] on span "[EMAIL_ADDRESS][DOMAIN_NAME]" at bounding box center [764, 312] width 90 height 16
type input "**********"
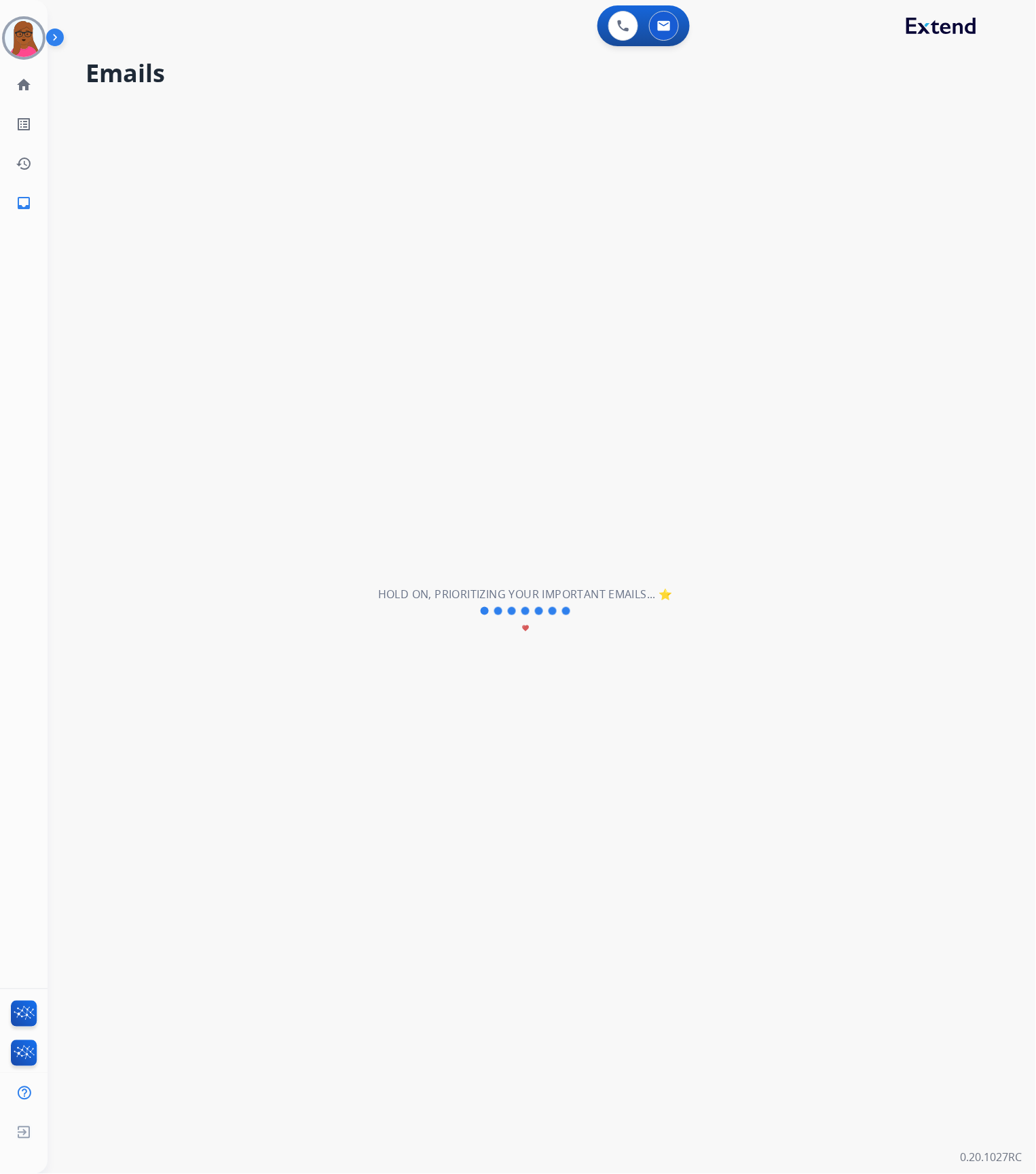
select select "*"
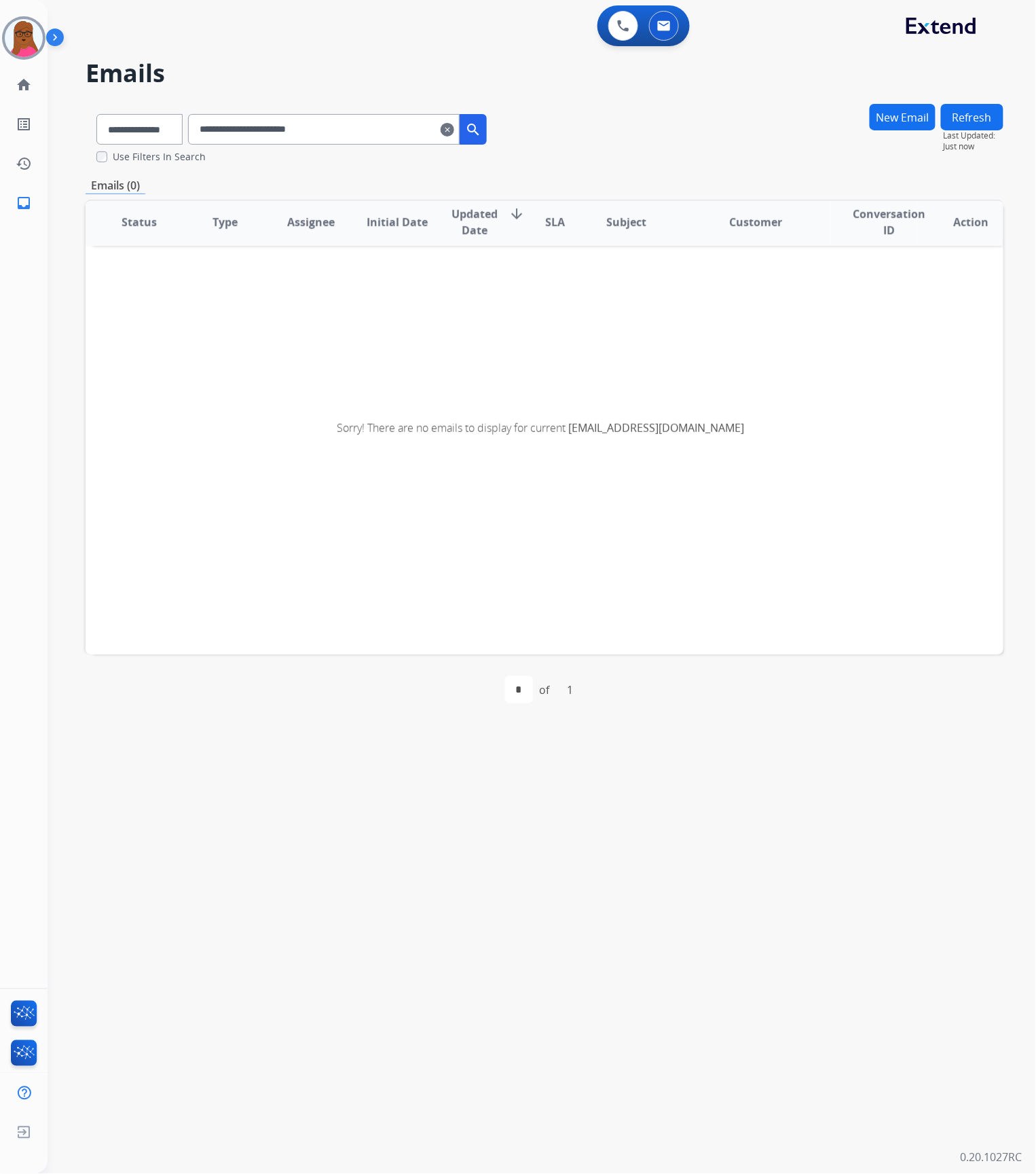
scroll to position [3, 0]
click at [454, 135] on mat-icon "clear" at bounding box center [447, 130] width 14 height 16
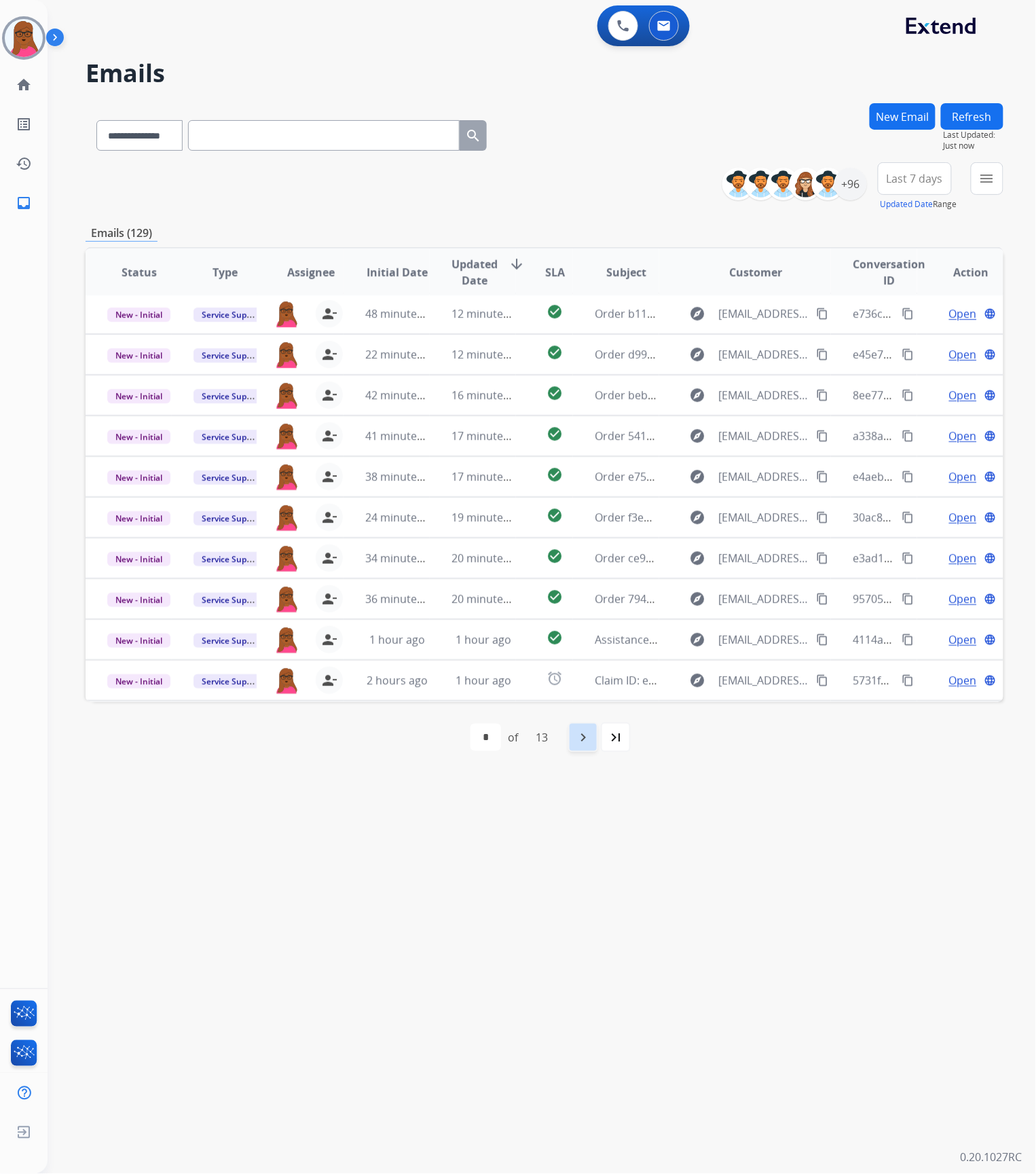
click at [589, 740] on mat-icon "navigate_next" at bounding box center [583, 737] width 16 height 16
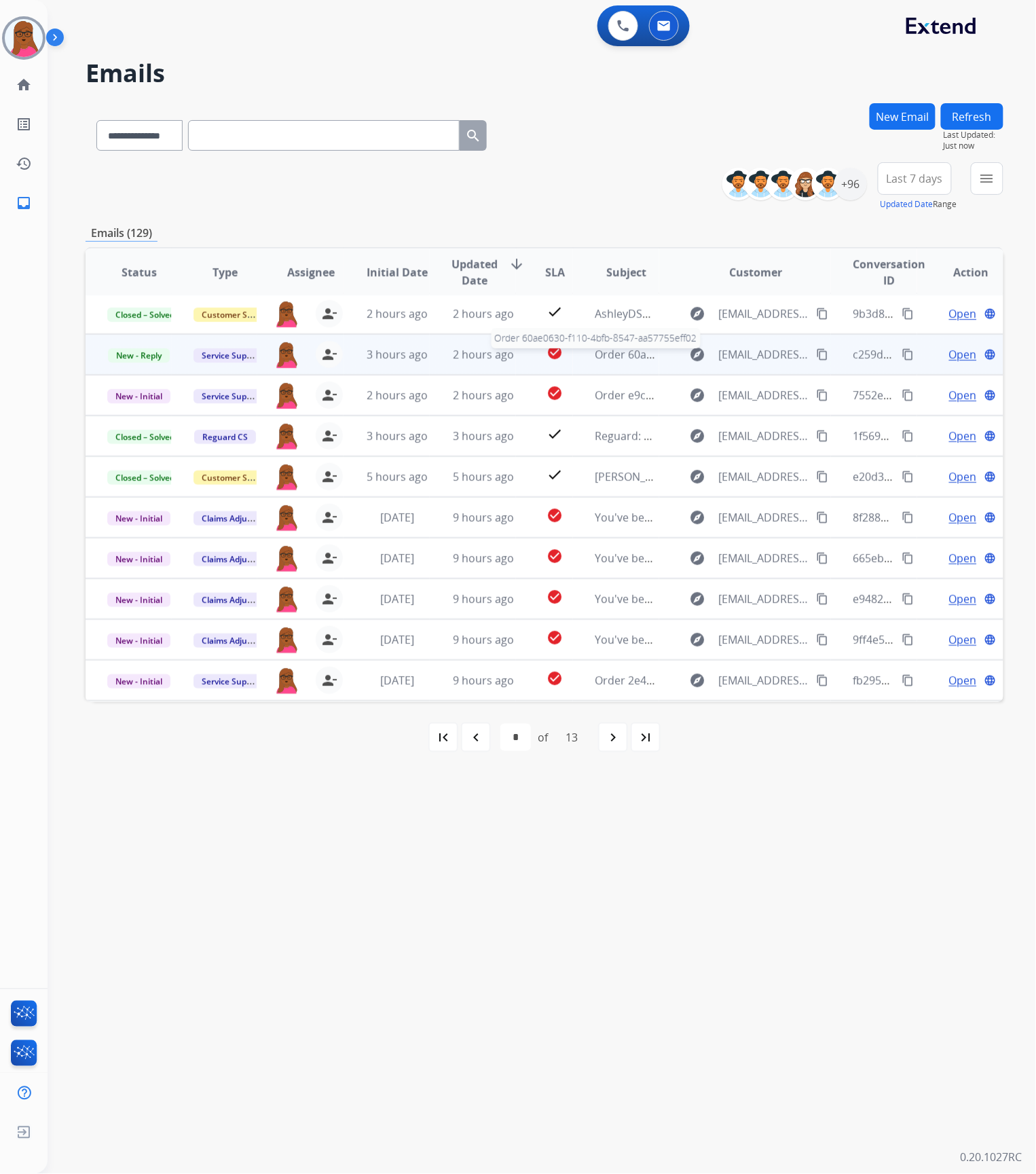
click at [630, 358] on span "Order 60ae0630-f110-4bfb-8547-aa57755eff02" at bounding box center [712, 353] width 234 height 15
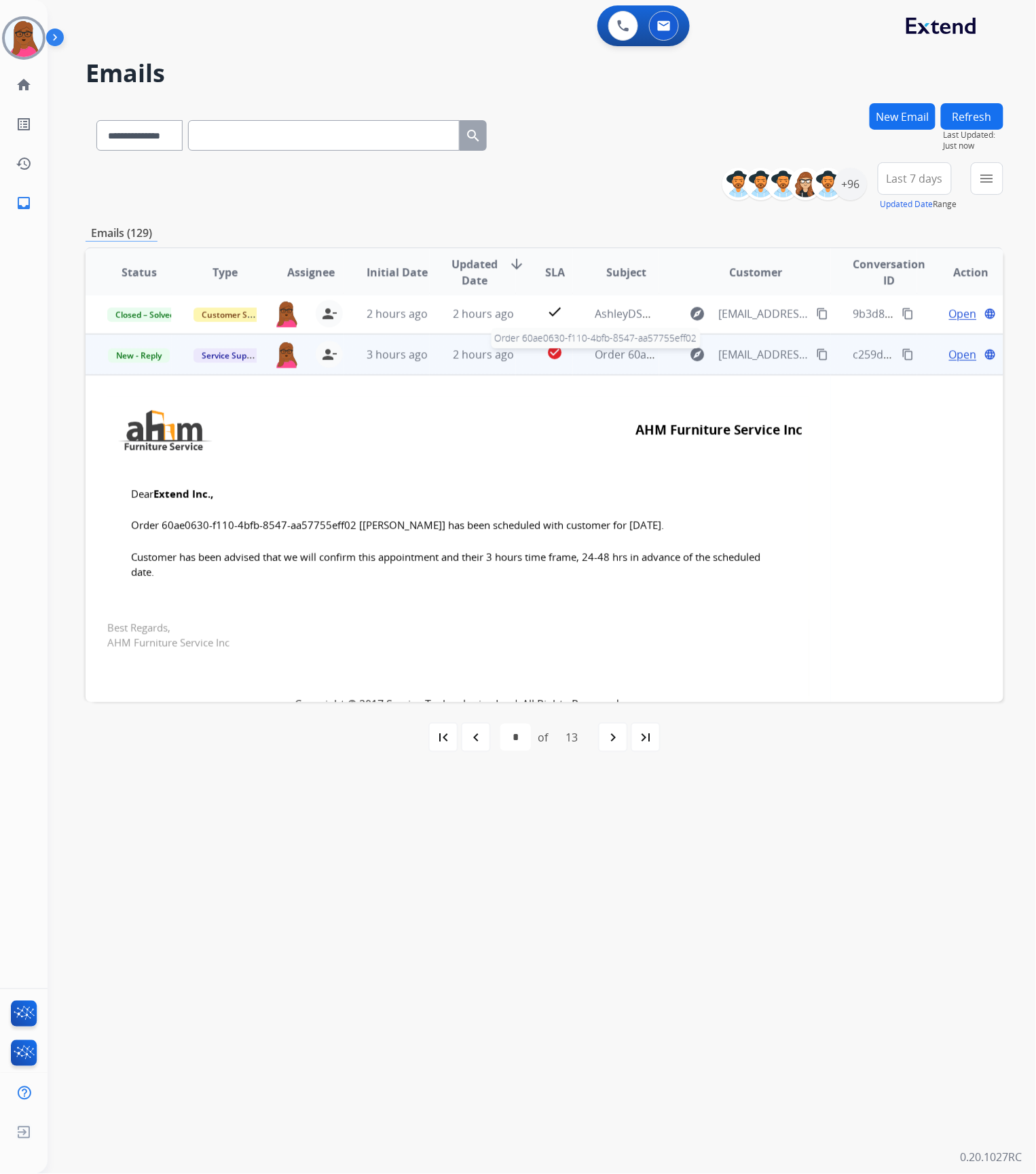
scroll to position [41, 0]
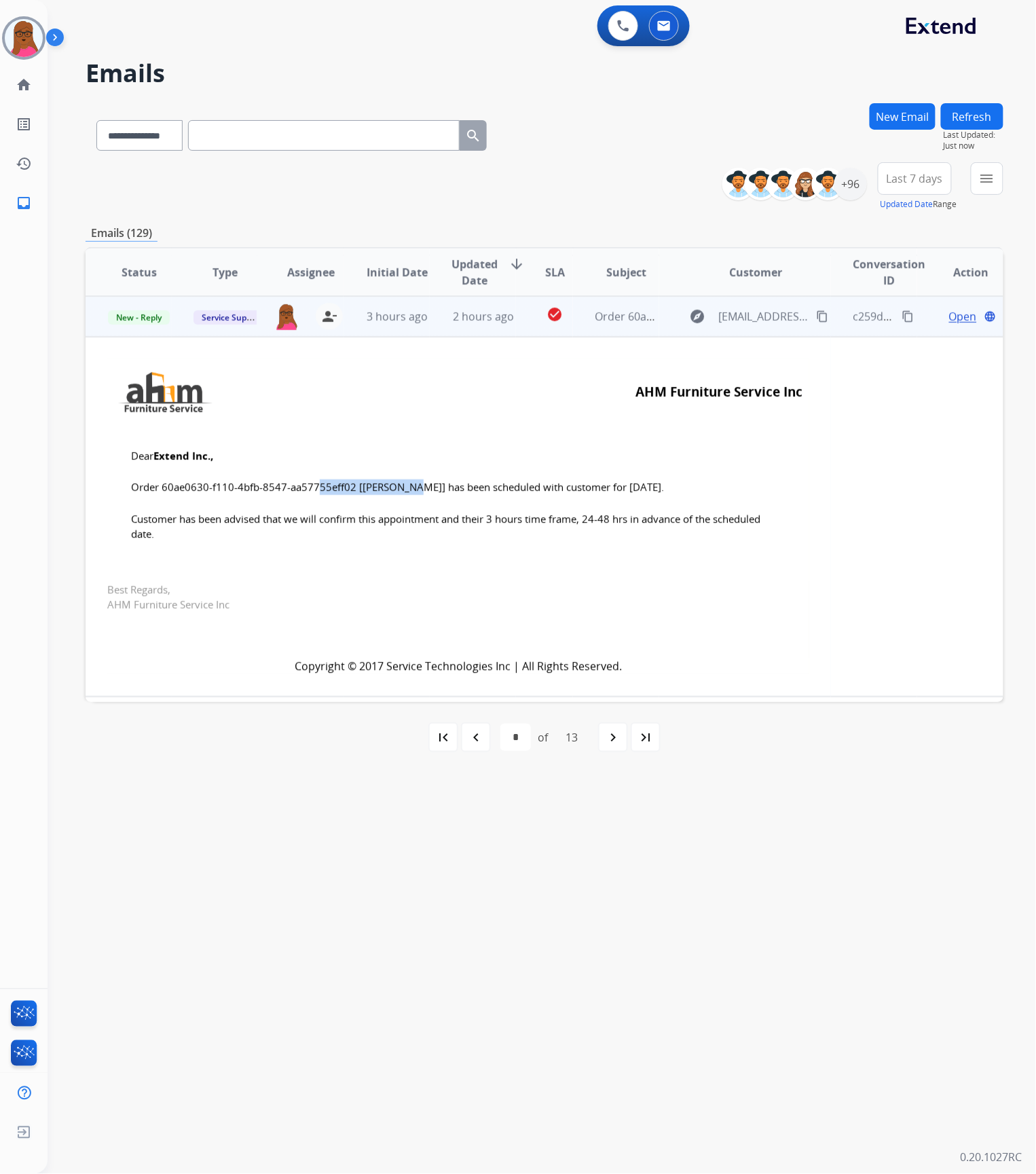
drag, startPoint x: 348, startPoint y: 484, endPoint x: 248, endPoint y: 492, distance: 100.3
click at [248, 492] on span "Order 60ae0630-f110-4bfb-8547-aa57755eff02 [[PERSON_NAME]] has been scheduled w…" at bounding box center [458, 487] width 655 height 16
drag, startPoint x: 353, startPoint y: 486, endPoint x: 163, endPoint y: 487, distance: 190.0
click at [163, 487] on span "Order 60ae0630-f110-4bfb-8547-aa57755eff02 [[PERSON_NAME]] has been scheduled w…" at bounding box center [458, 487] width 655 height 16
copy span "60ae0630-f110-4bfb-8547-aa57755eff02"
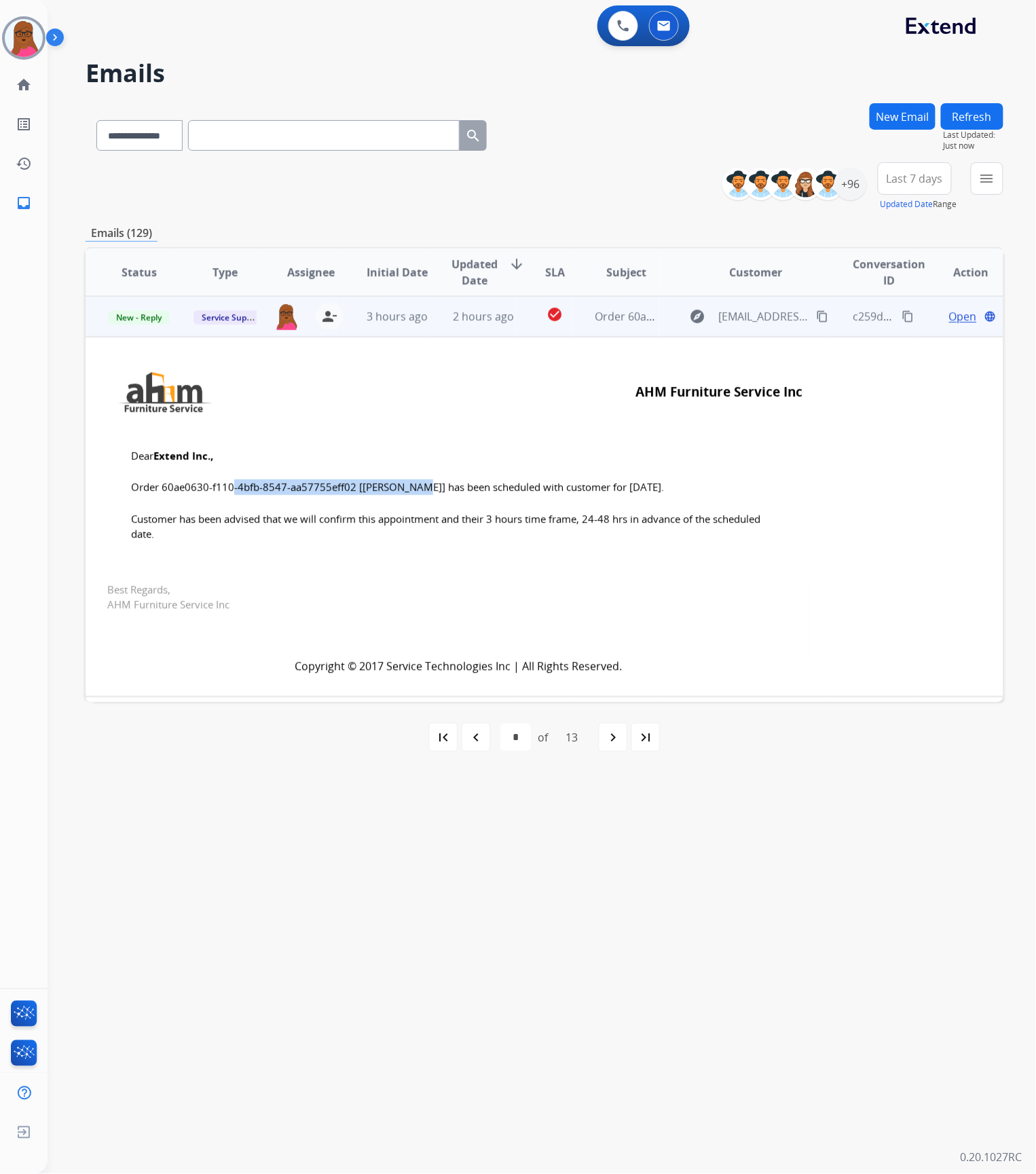
drag, startPoint x: 131, startPoint y: 454, endPoint x: 252, endPoint y: 554, distance: 157.0
click at [252, 554] on td "Dear Extend Inc., Order 60ae0630-f110-4bfb-8547-aa57755eff02 [[PERSON_NAME]] ha…" at bounding box center [457, 503] width 702 height 158
copy td "Dear Extend Inc., Order 60ae0630-f110-4bfb-8547-aa57755eff02 [[PERSON_NAME]] ha…"
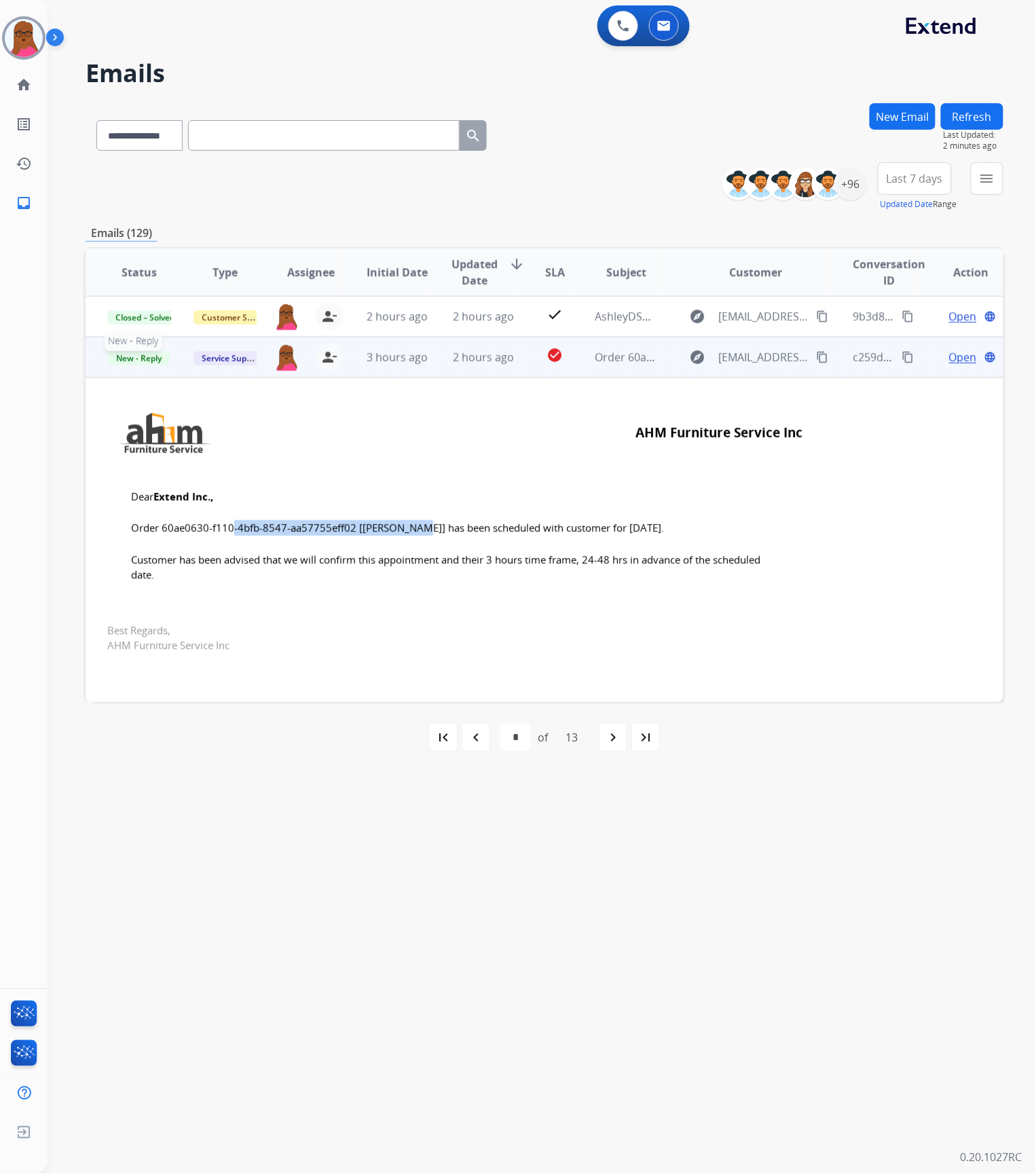
click at [141, 356] on span "New - Reply" at bounding box center [139, 358] width 62 height 14
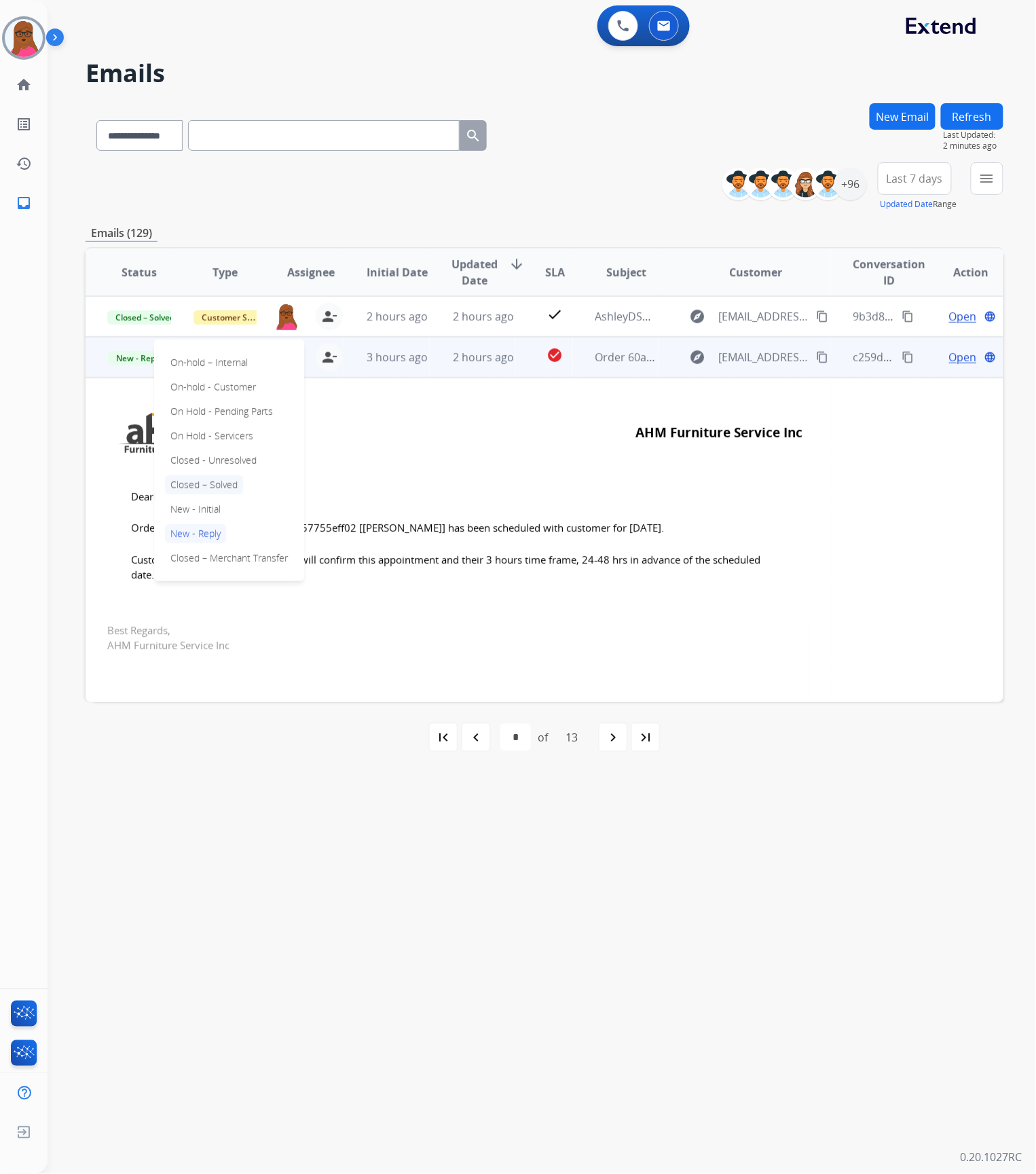
click at [215, 484] on p "Closed – Solved" at bounding box center [204, 484] width 78 height 19
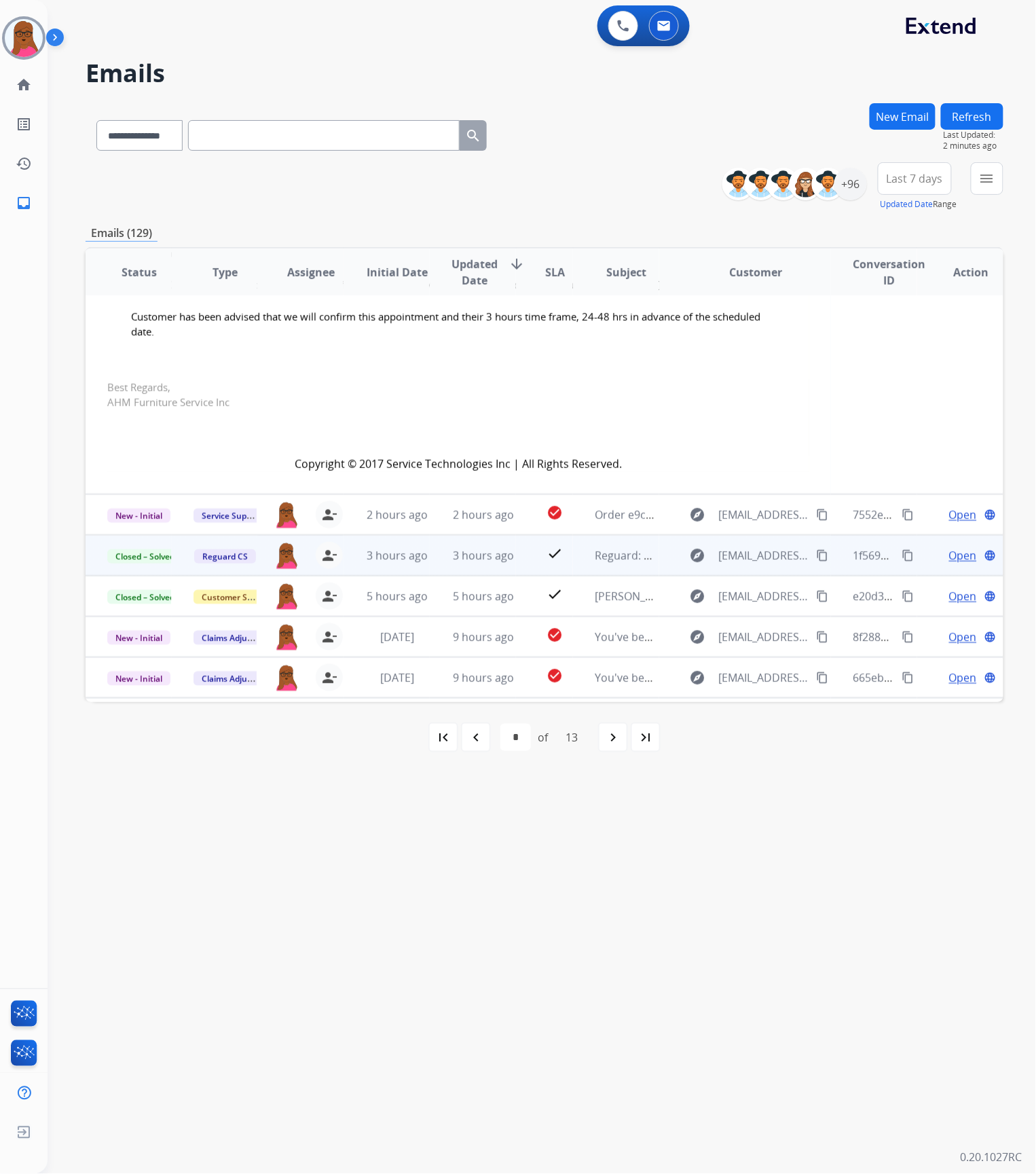
scroll to position [359, 0]
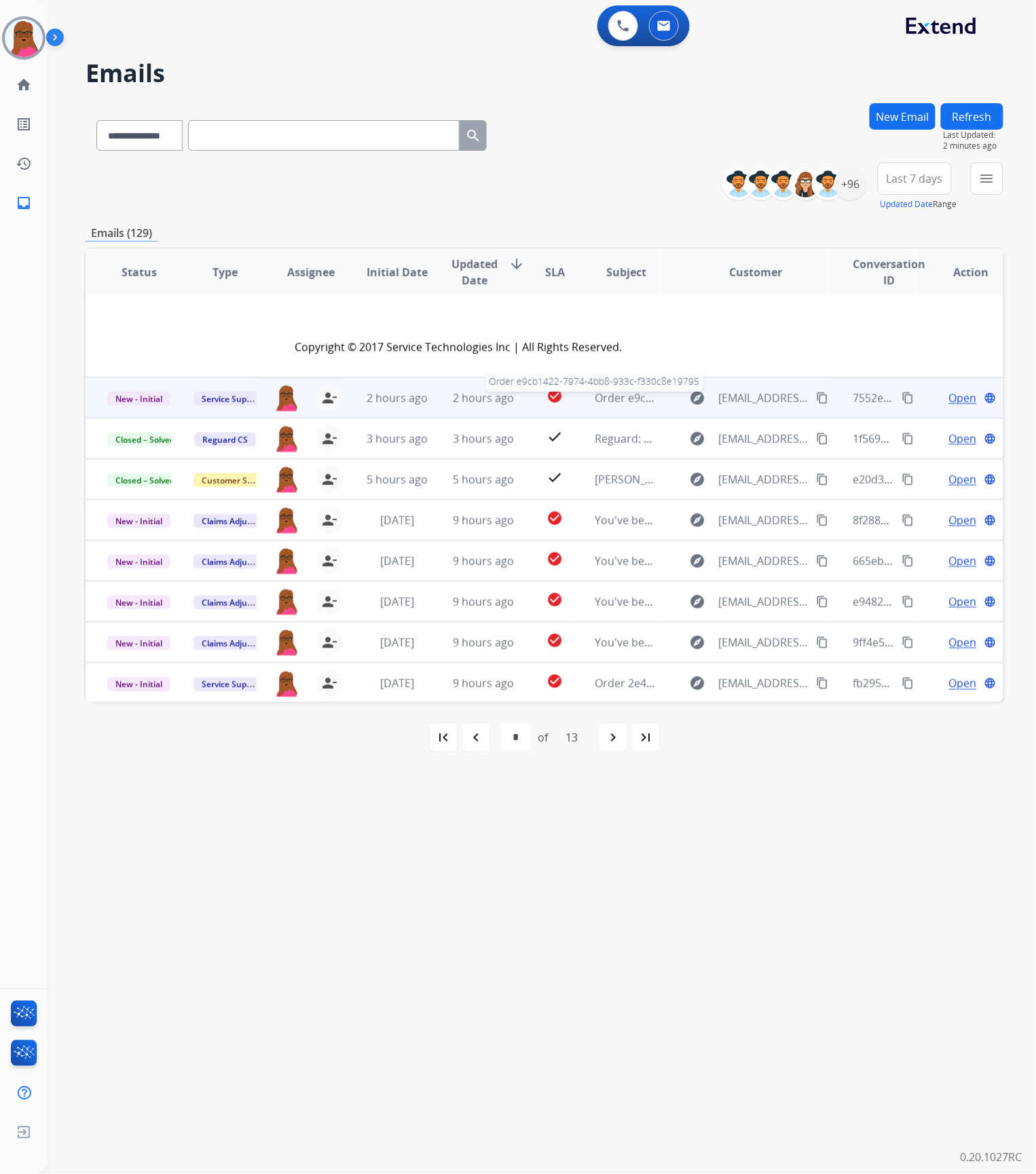
click at [623, 402] on span "Order e9cb1422-7974-4bb8-933c-f330c8e19795" at bounding box center [715, 397] width 240 height 15
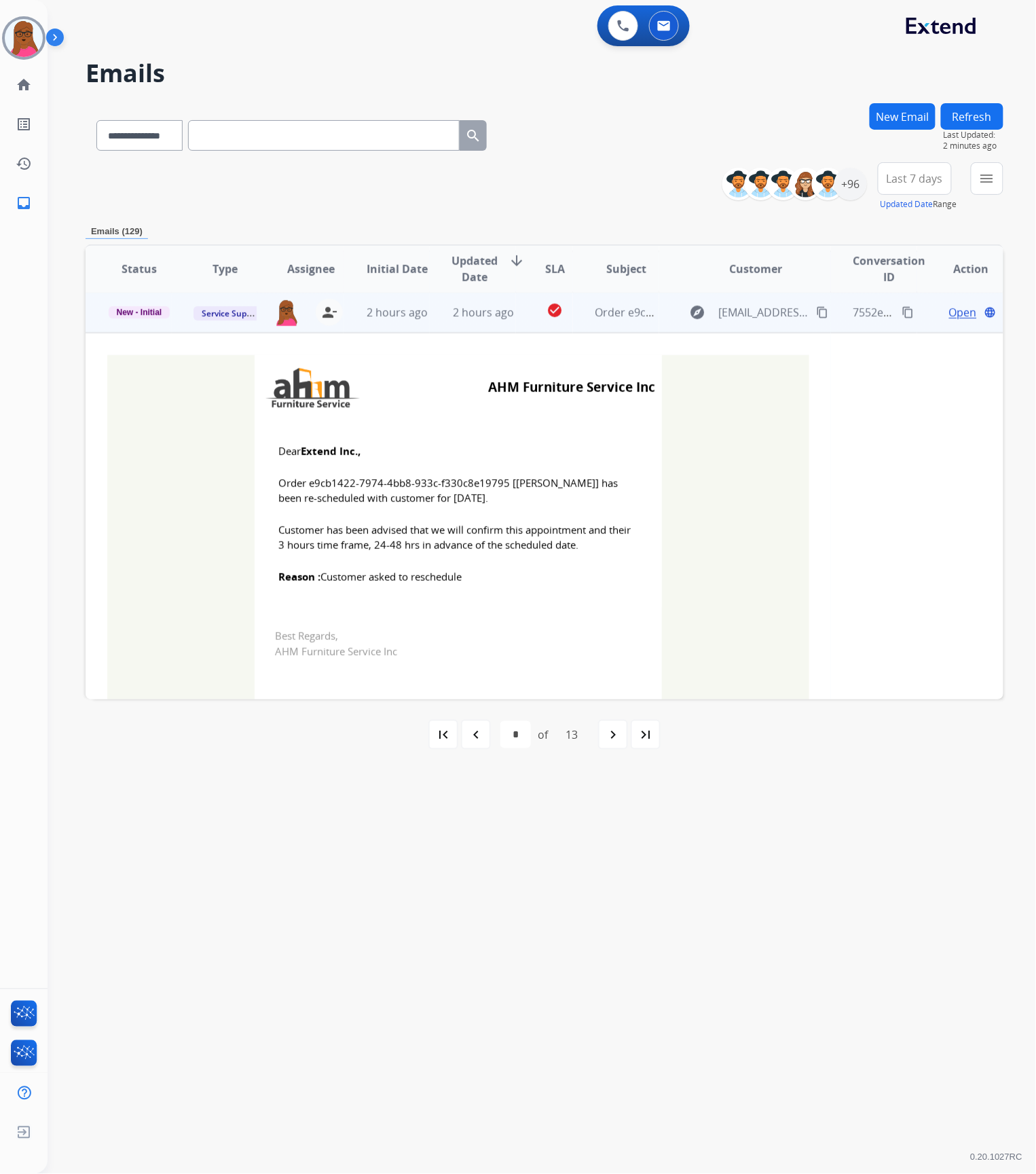
scroll to position [82, 0]
drag, startPoint x: 500, startPoint y: 484, endPoint x: 306, endPoint y: 483, distance: 194.0
click at [306, 483] on span "Order e9cb1422-7974-4bb8-933c-f330c8e19795 [[PERSON_NAME]] has been re-schedule…" at bounding box center [458, 491] width 359 height 31
copy span "e9cb1422-7974-4bb8-933c-f330c8e19795"
drag, startPoint x: 274, startPoint y: 454, endPoint x: 481, endPoint y: 580, distance: 242.3
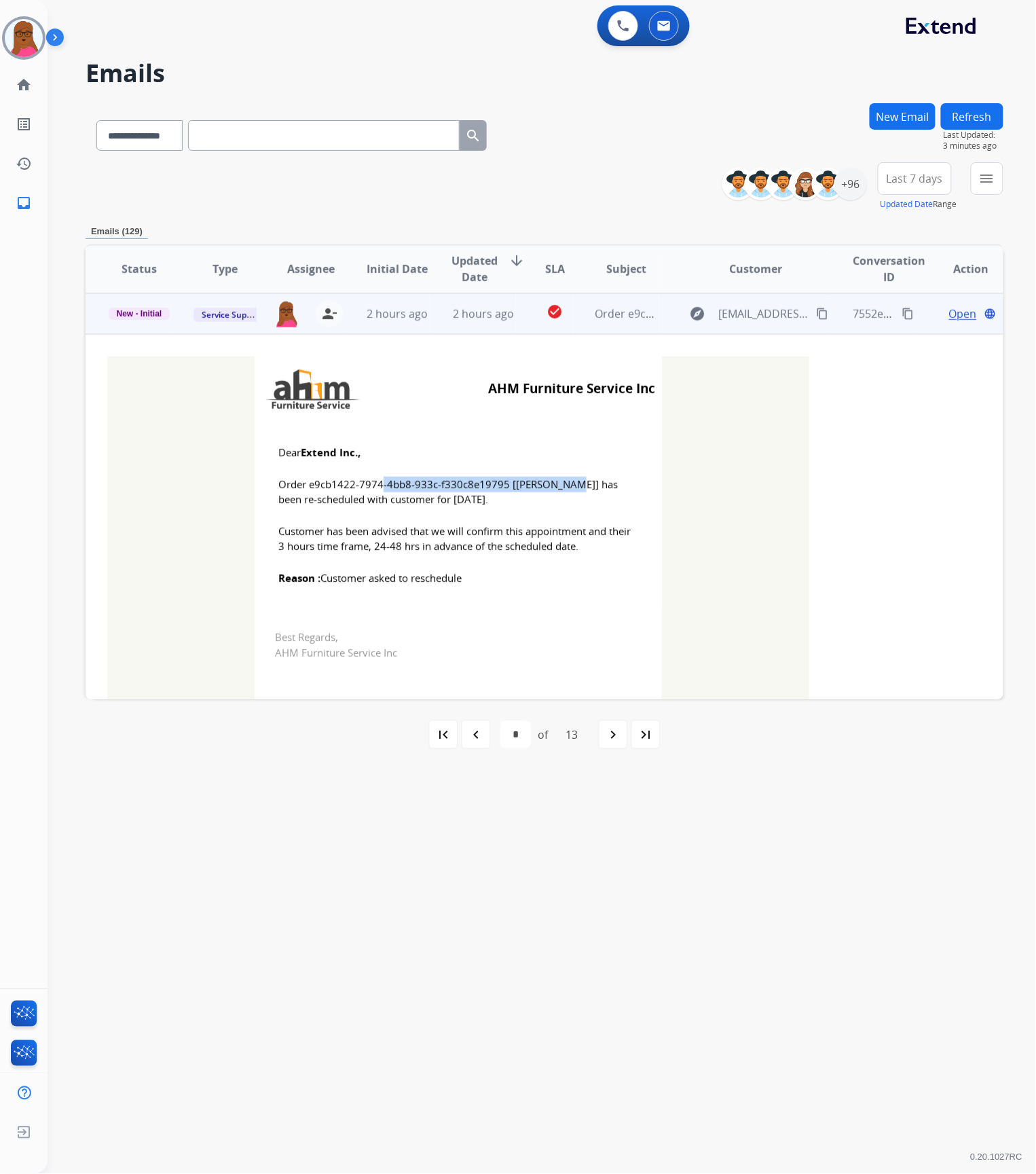
click at [481, 580] on td "Dear Extend Inc., Order e9cb1422-7974-4bb8-933c-f330c8e19795 [[PERSON_NAME]] ha…" at bounding box center [458, 515] width 407 height 188
copy td "Dear Extend Inc., Order e9cb1422-7974-4bb8-933c-f330c8e19795 [[PERSON_NAME]] ha…"
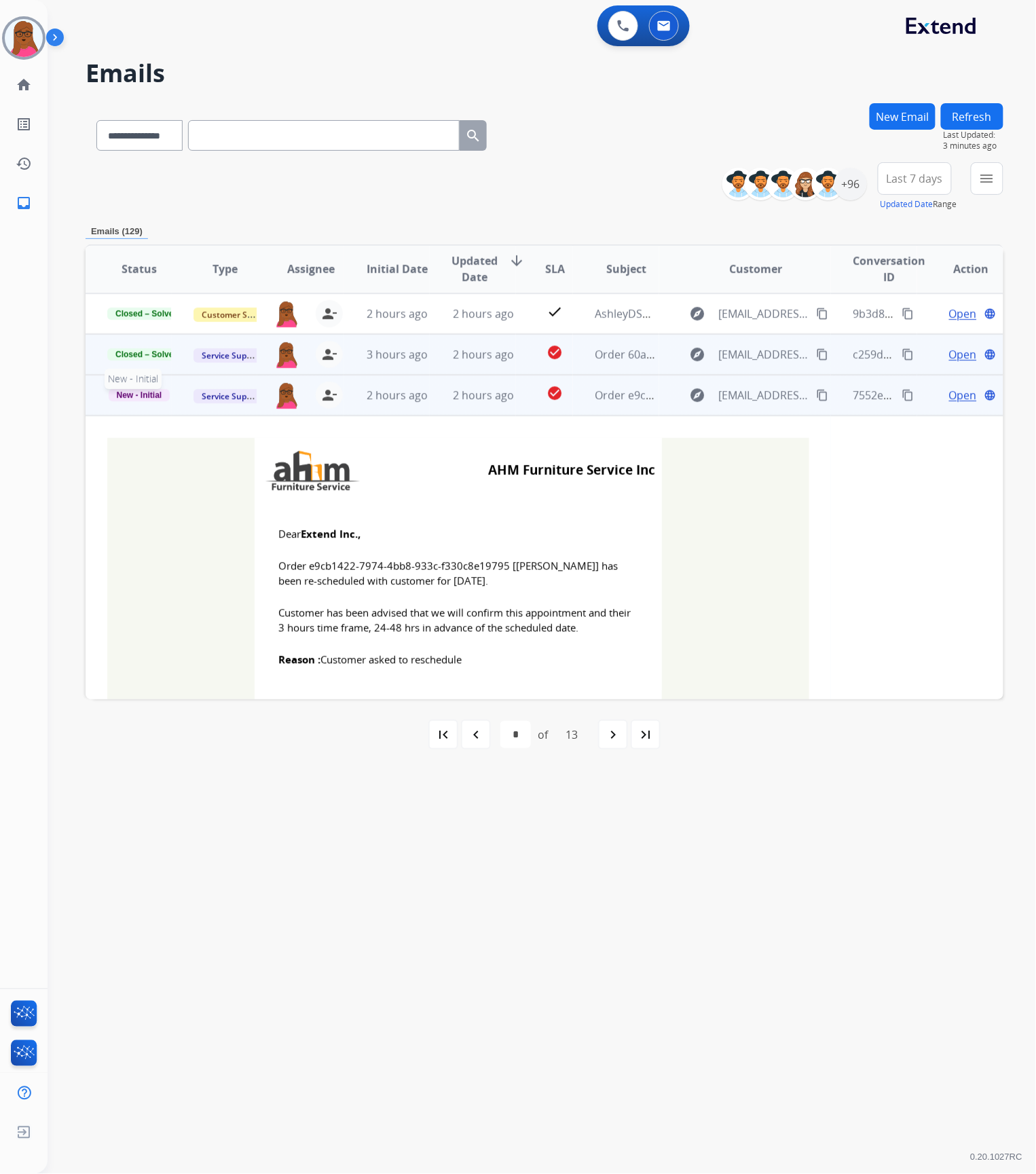
click at [156, 391] on span "New - Initial" at bounding box center [140, 395] width 62 height 12
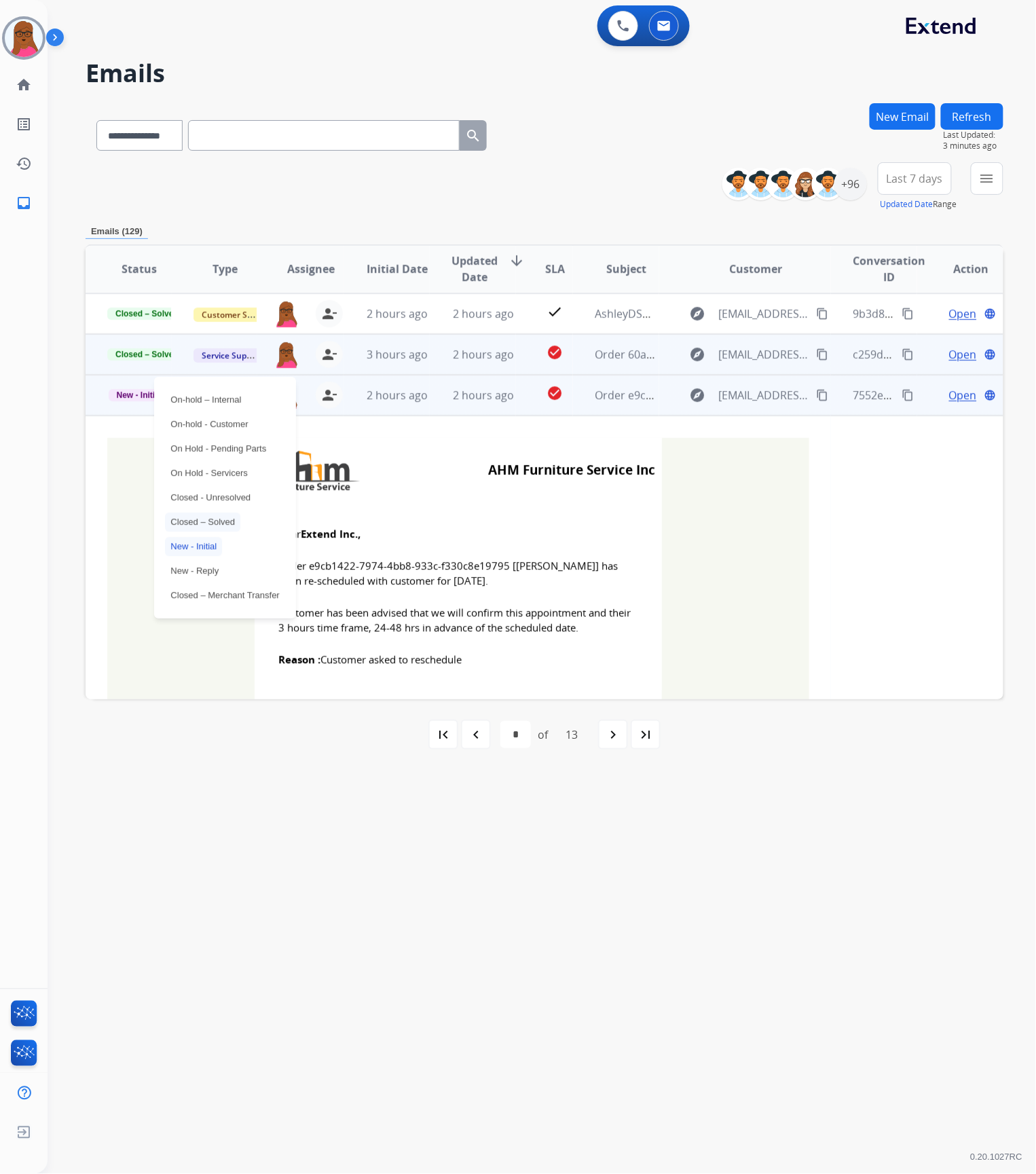
click at [229, 525] on p "Closed – Solved" at bounding box center [202, 521] width 75 height 19
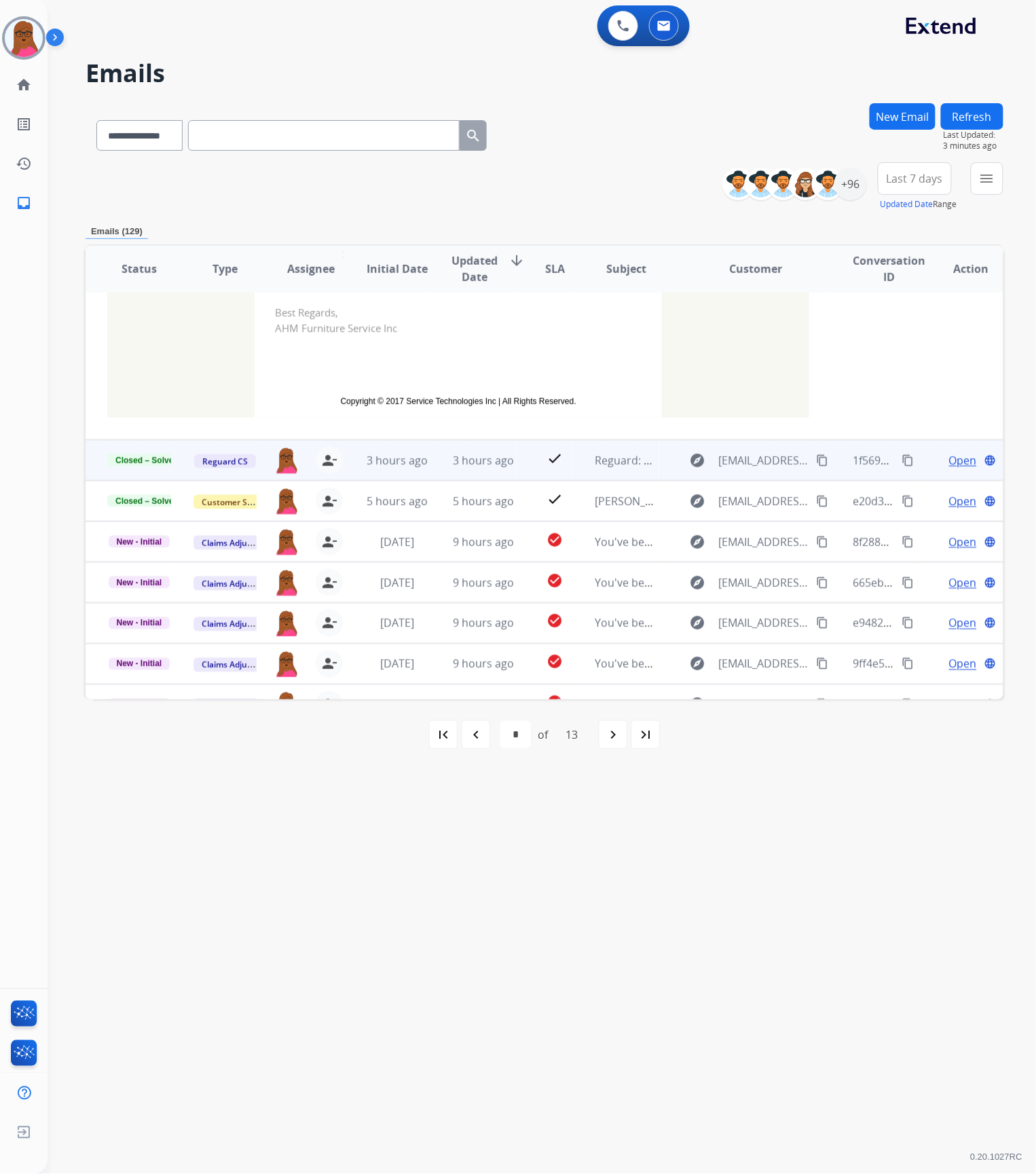
scroll to position [430, 0]
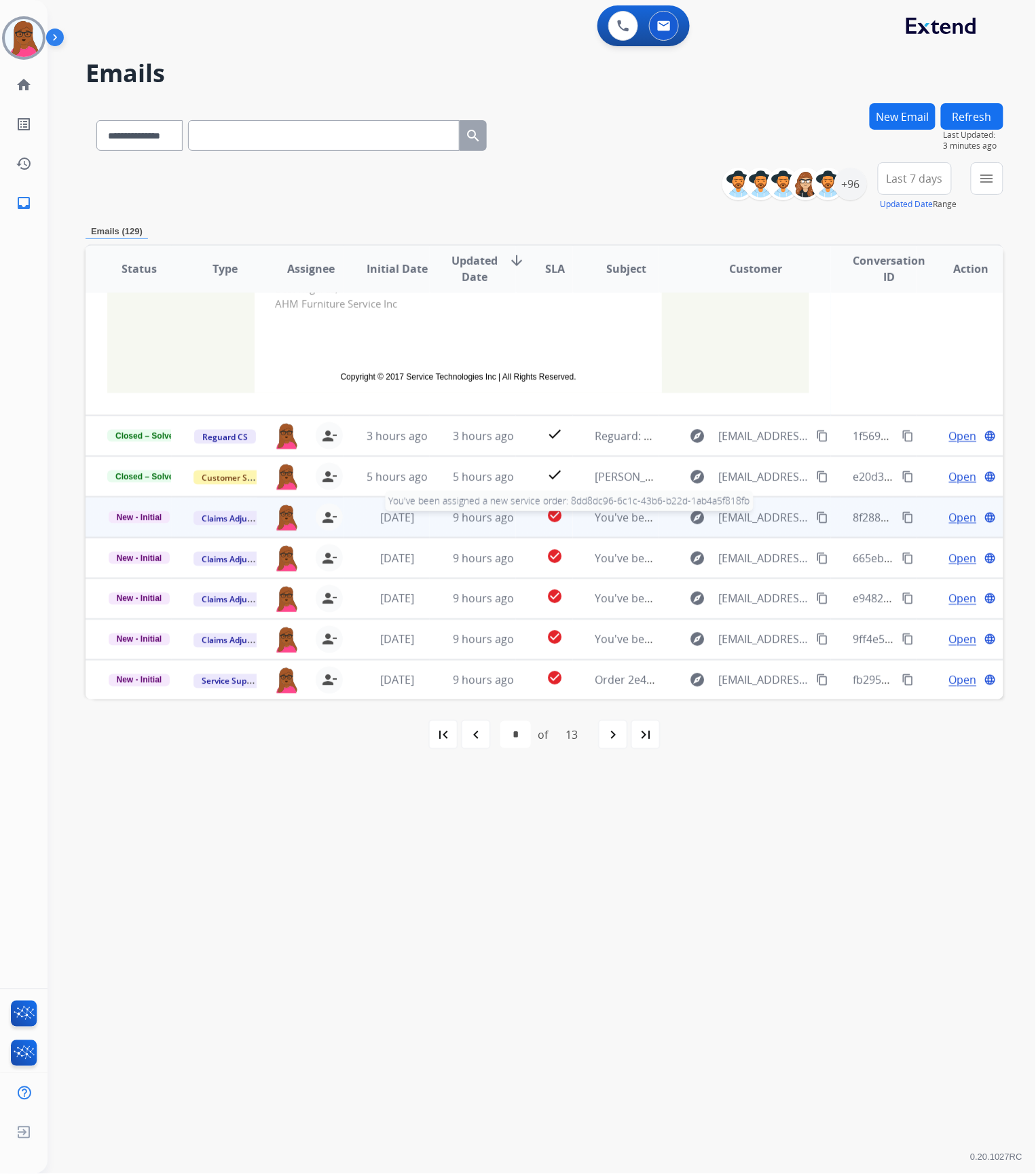
click at [623, 514] on span "You've been assigned a new service order: 8dd8dc96-6c1c-43b6-b22d-1ab4a5f818fb" at bounding box center [807, 517] width 426 height 15
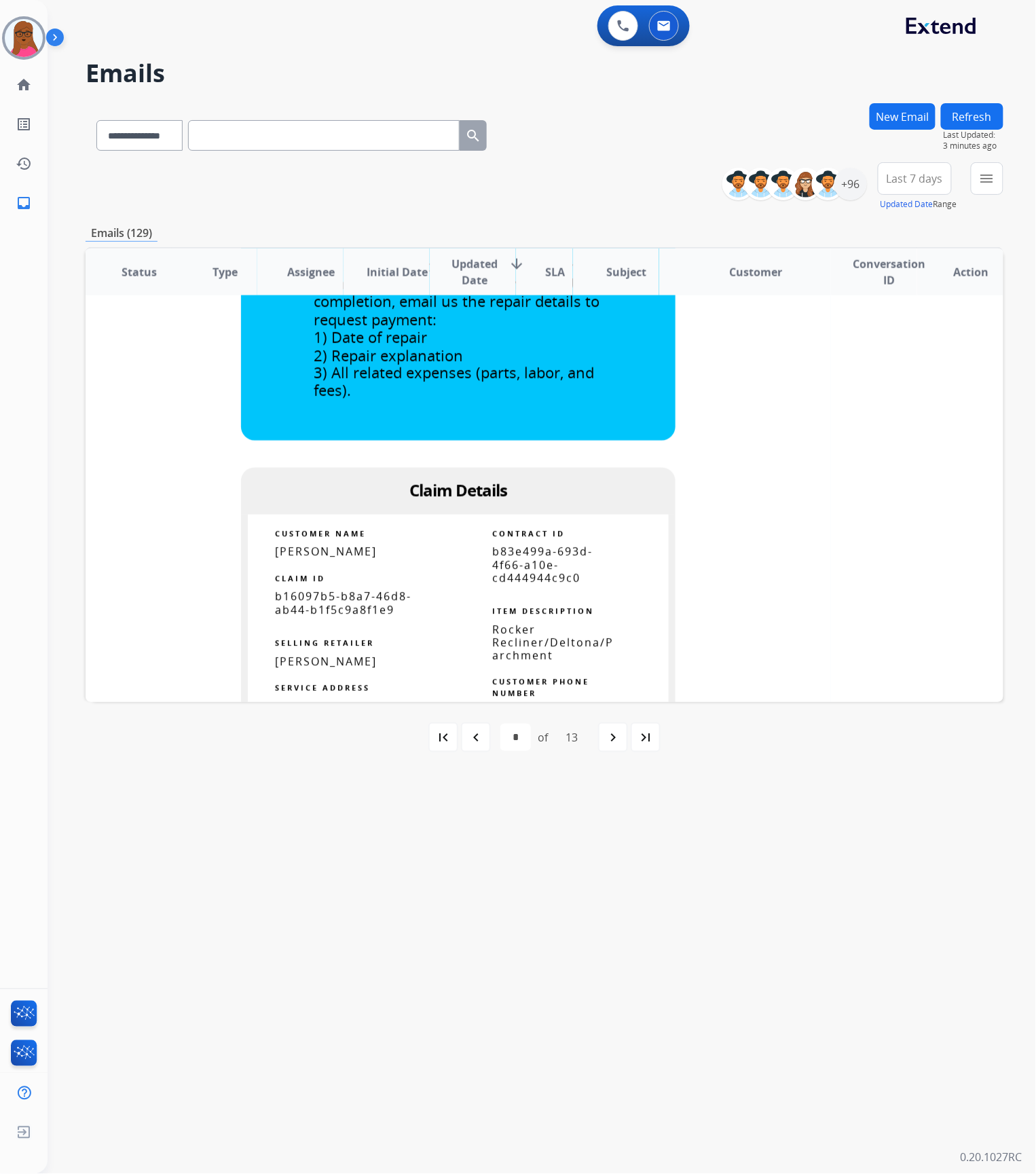
scroll to position [747, 0]
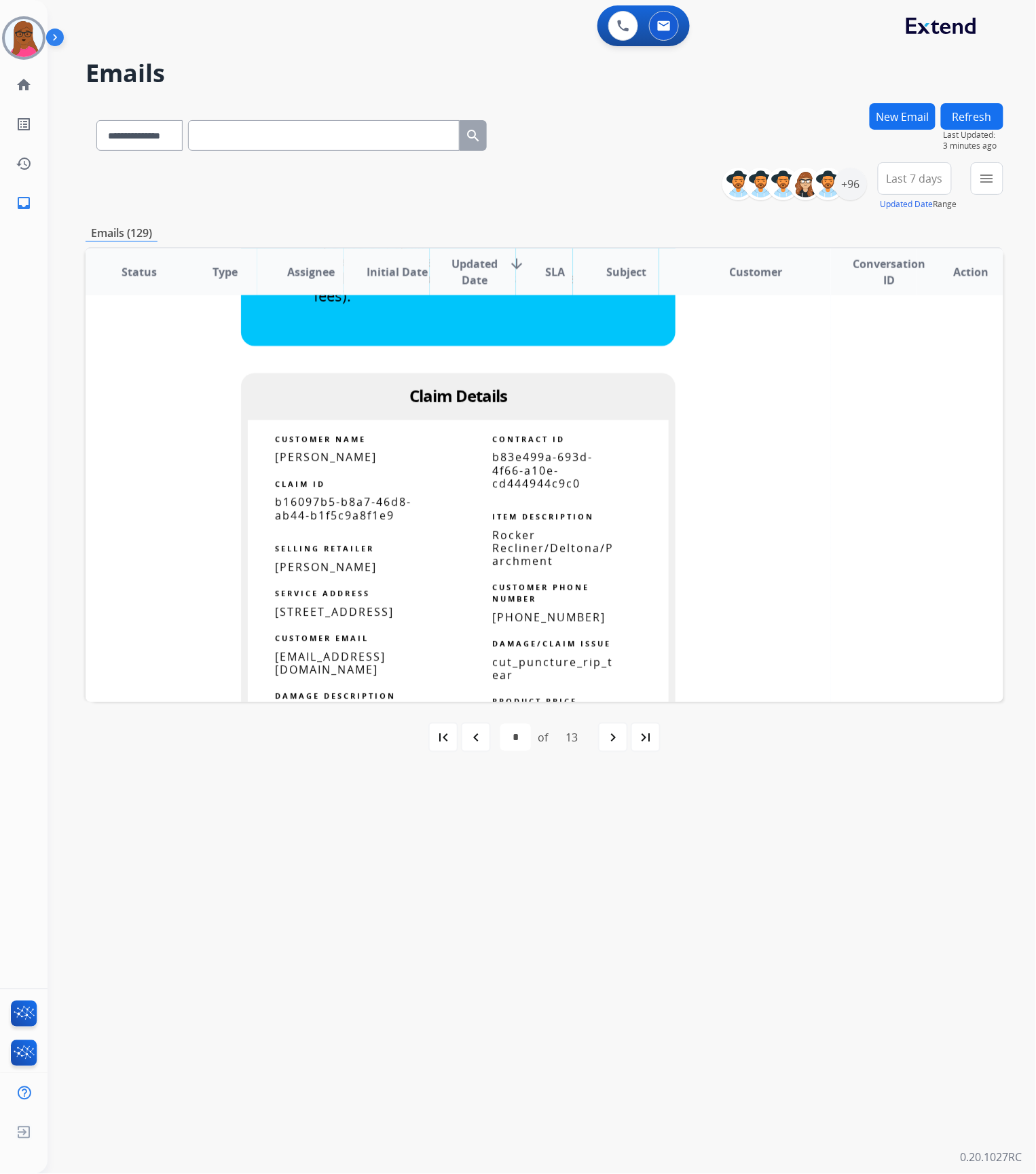
click at [348, 514] on span "b16097b5-b8a7-46d8-ab44-b1f5c9a8f1e9" at bounding box center [342, 509] width 137 height 28
copy tbody
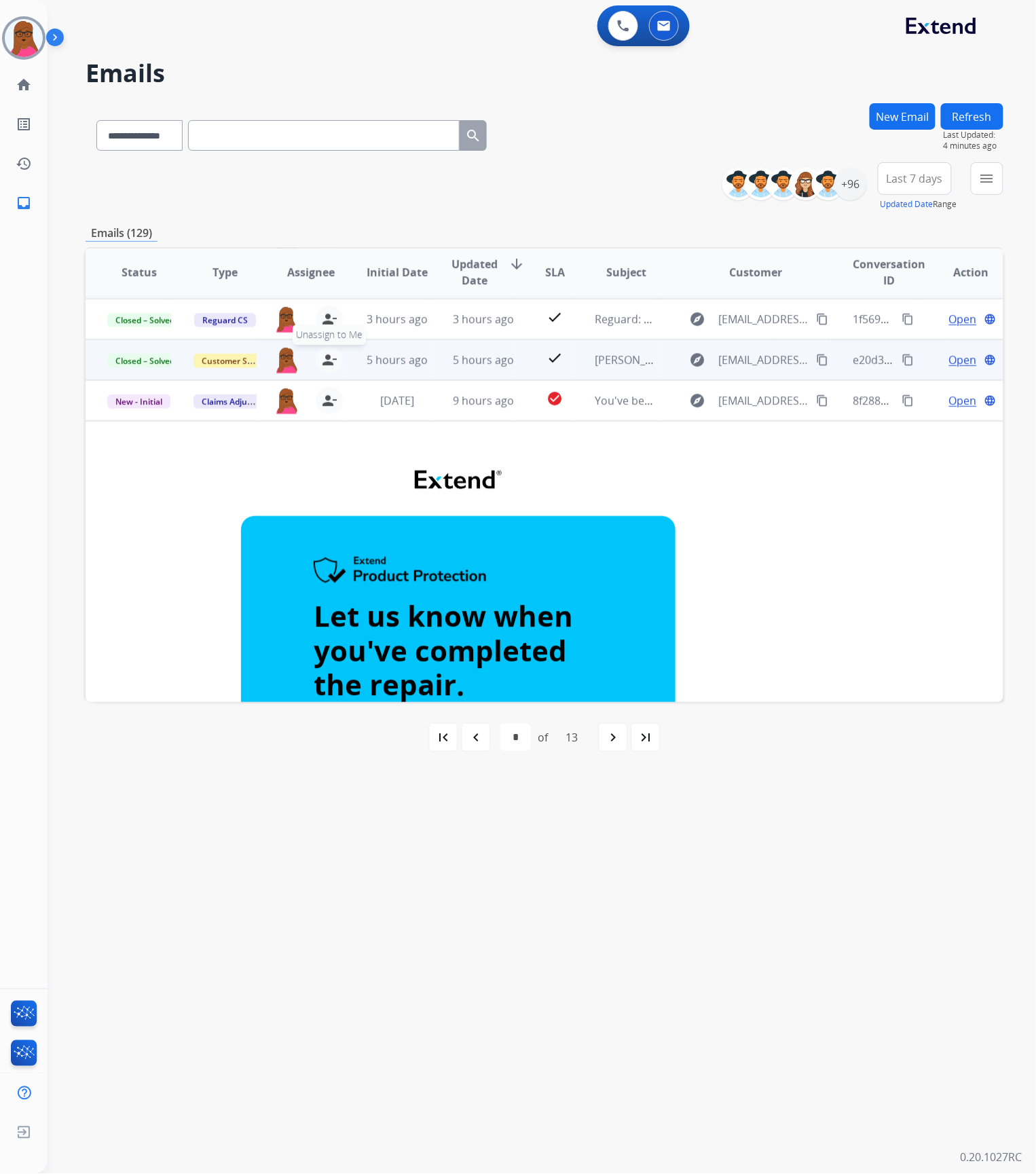
scroll to position [113, 0]
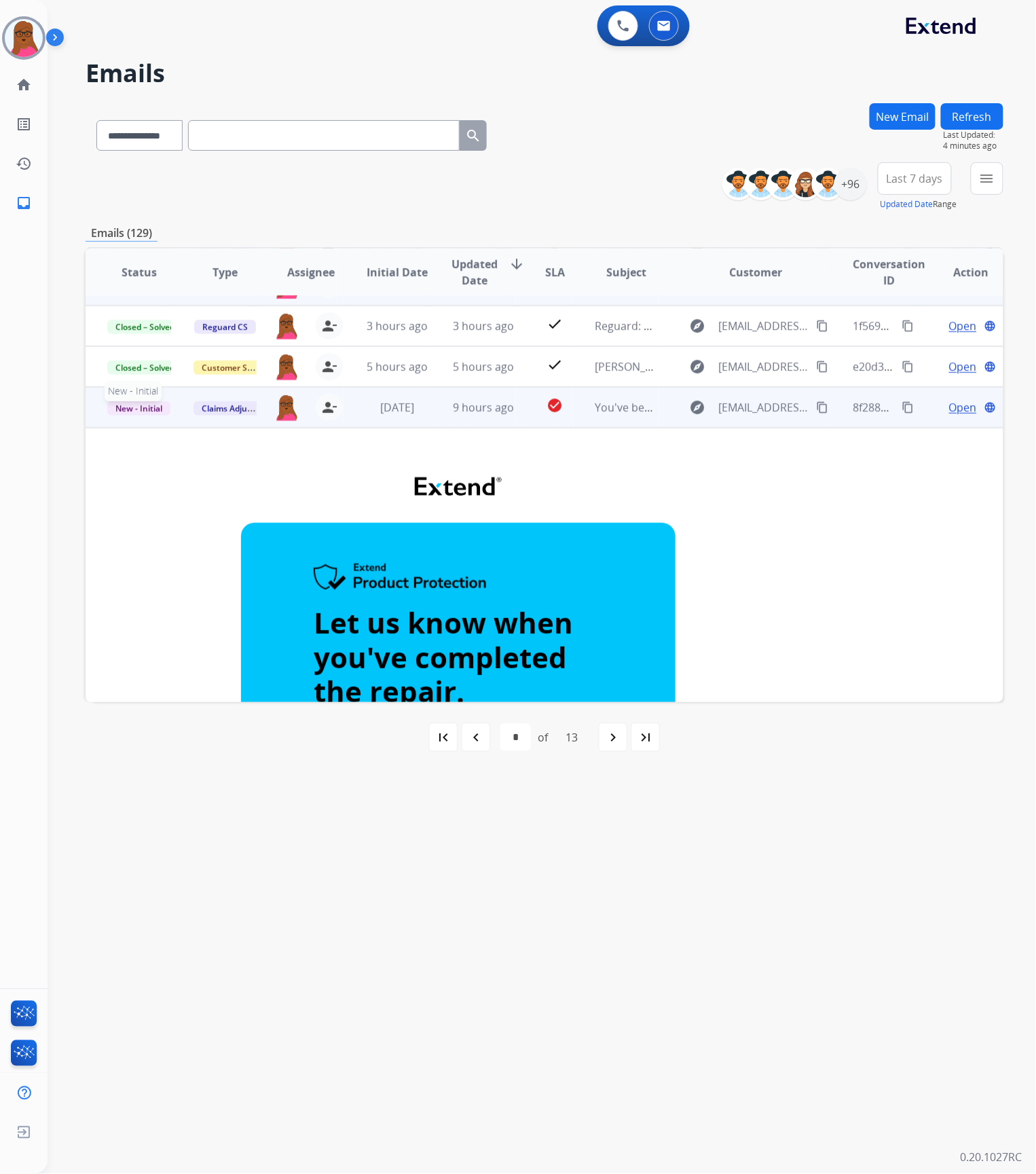
click at [156, 410] on span "New - Initial" at bounding box center [138, 408] width 63 height 14
click at [211, 334] on p "Closed – Solved" at bounding box center [204, 330] width 78 height 19
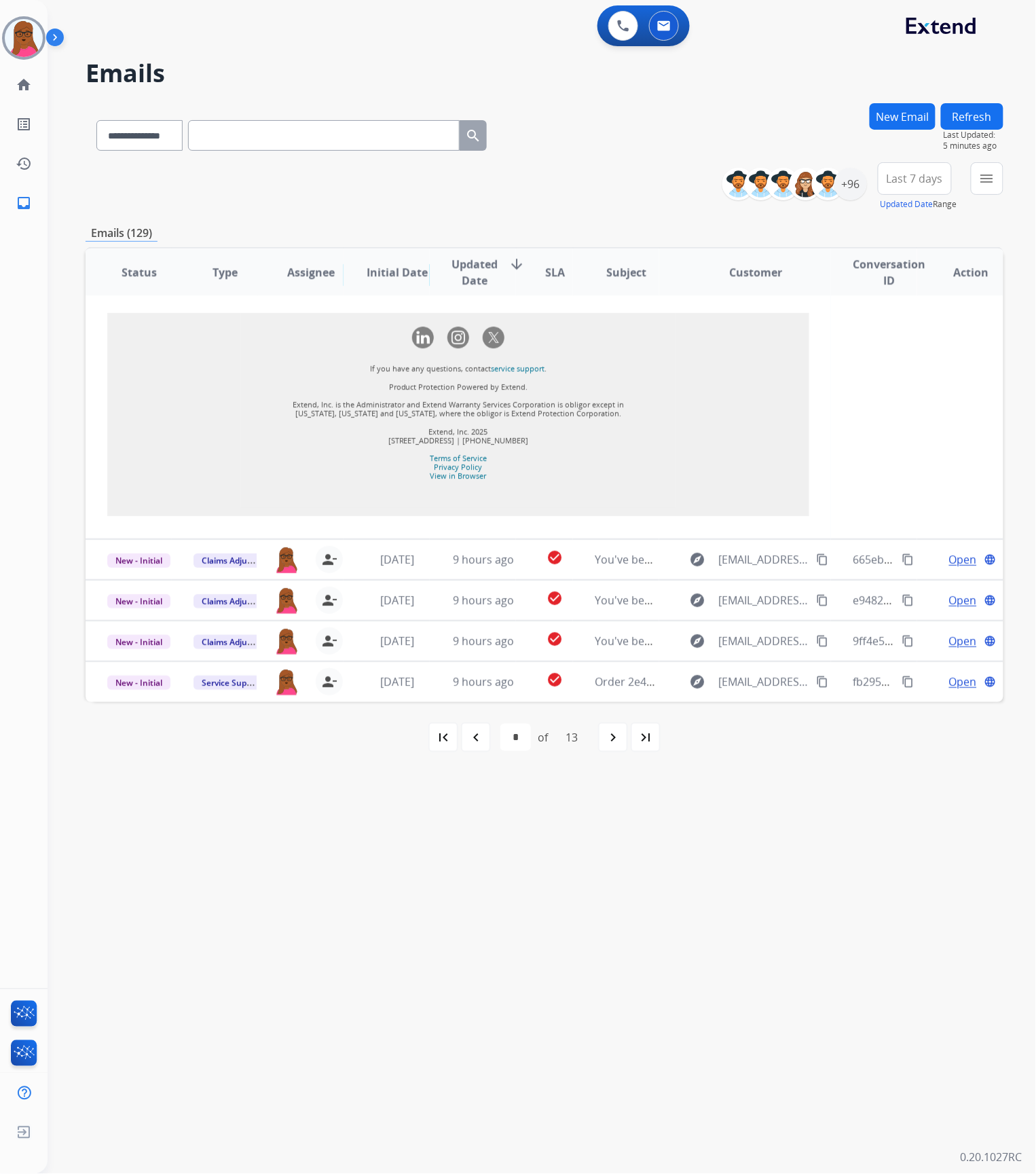
scroll to position [1421, 0]
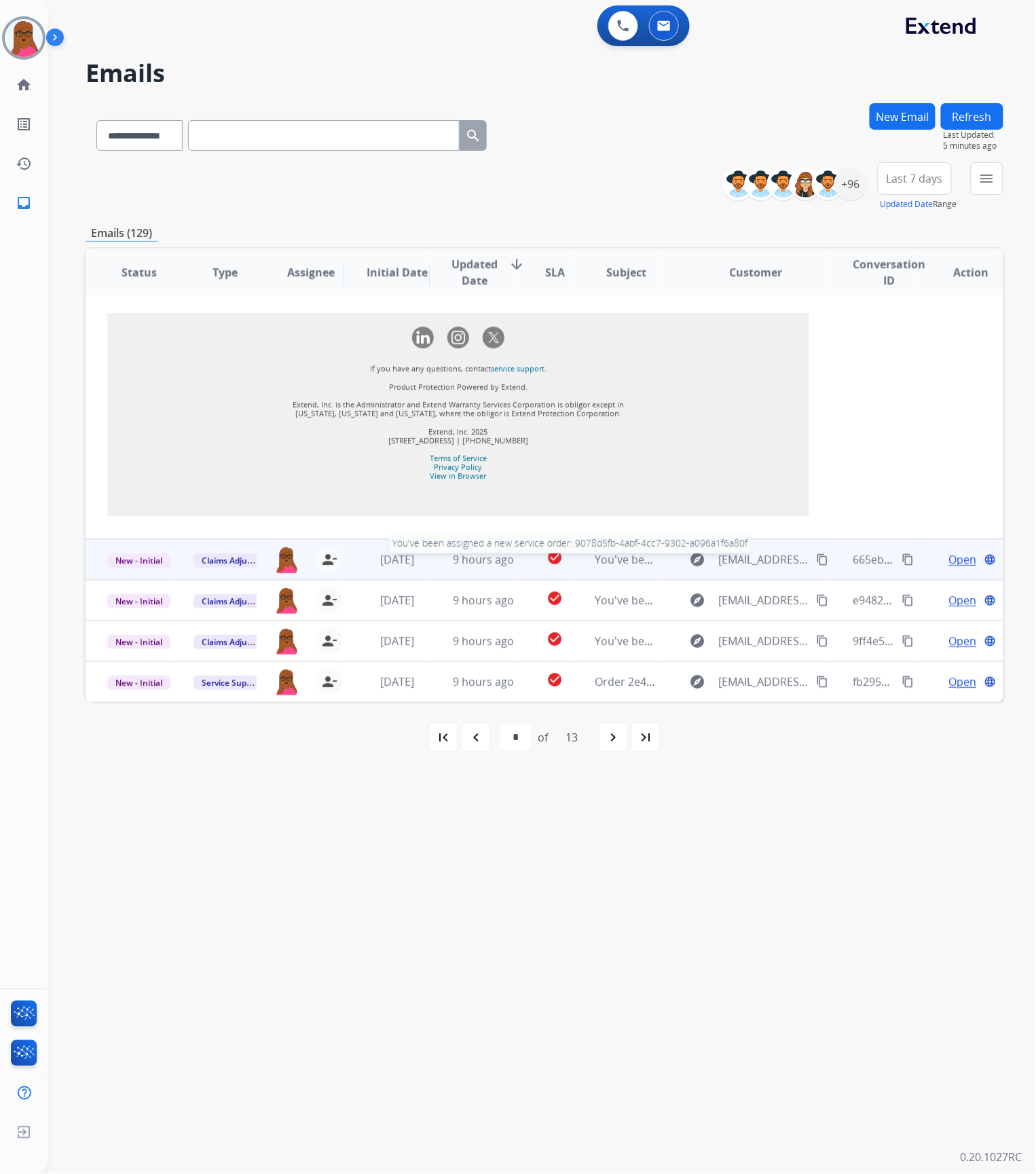
click at [650, 557] on span "You've been assigned a new service order: 9078d5fb-4abf-4cc7-9302-a096a1f6a80f" at bounding box center [803, 559] width 418 height 15
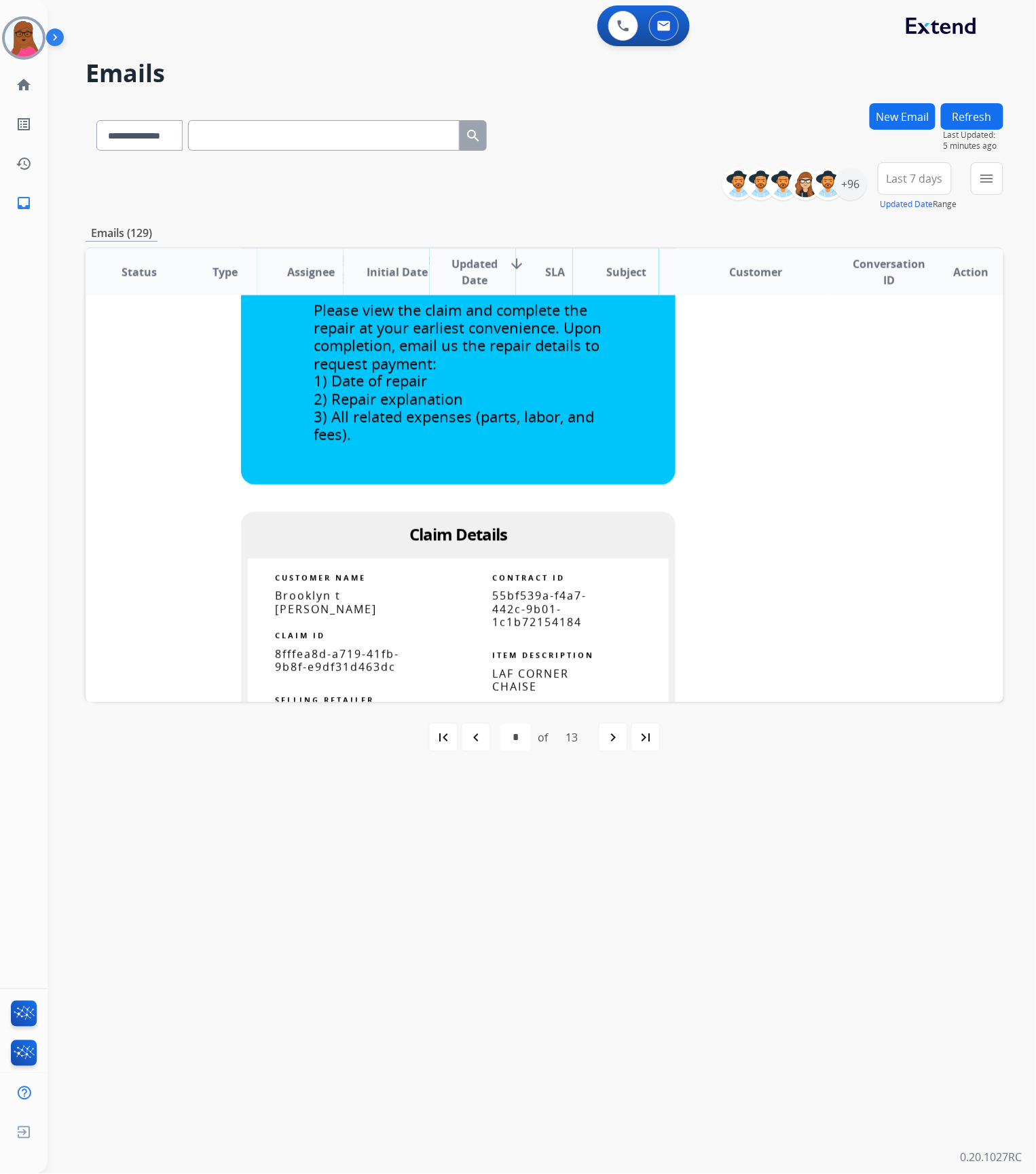
scroll to position [697, 0]
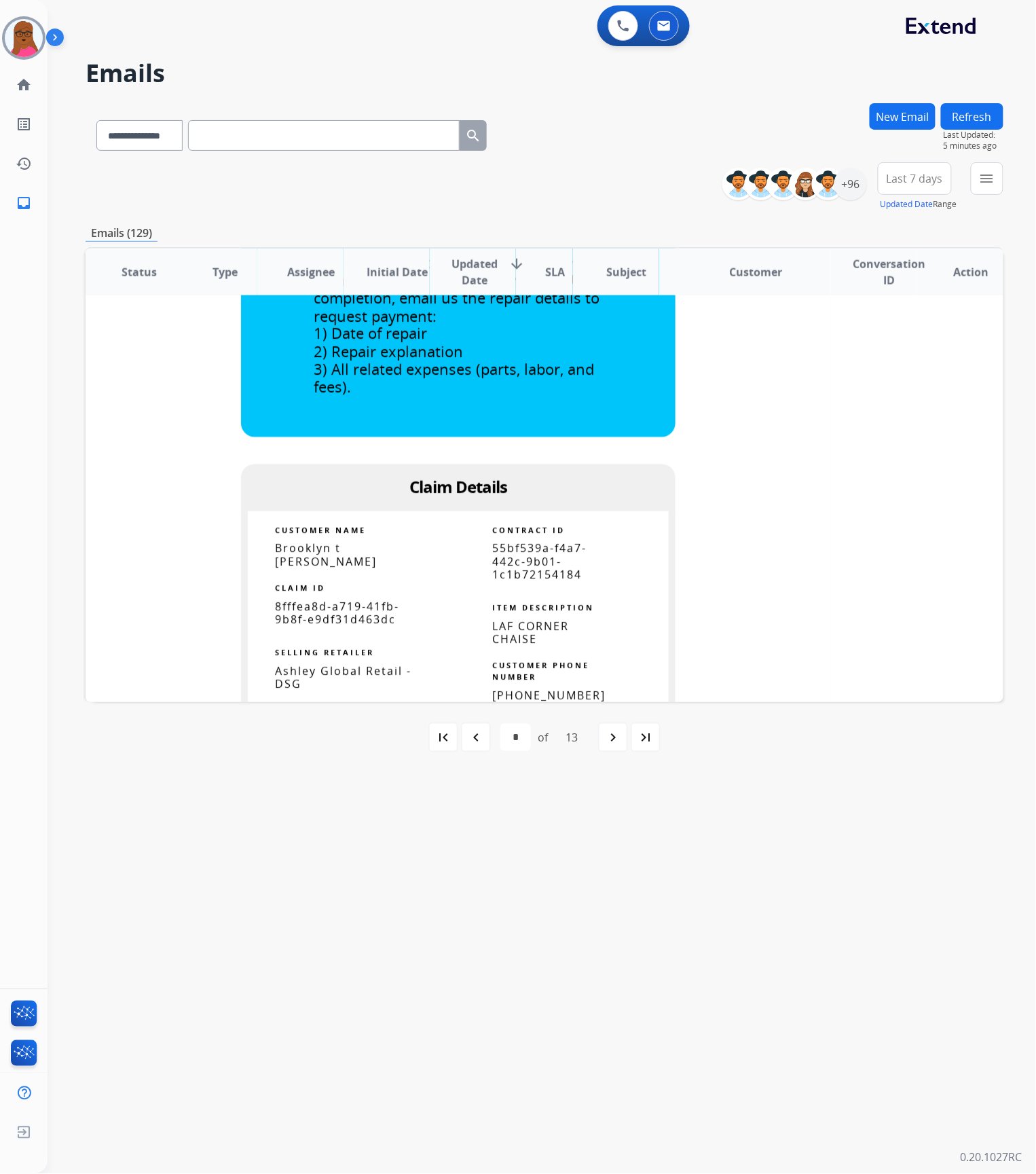
click at [347, 599] on span "8fffea8d-a719-41fb-9b8f-e9df31d463dc" at bounding box center [336, 613] width 124 height 28
copy tbody
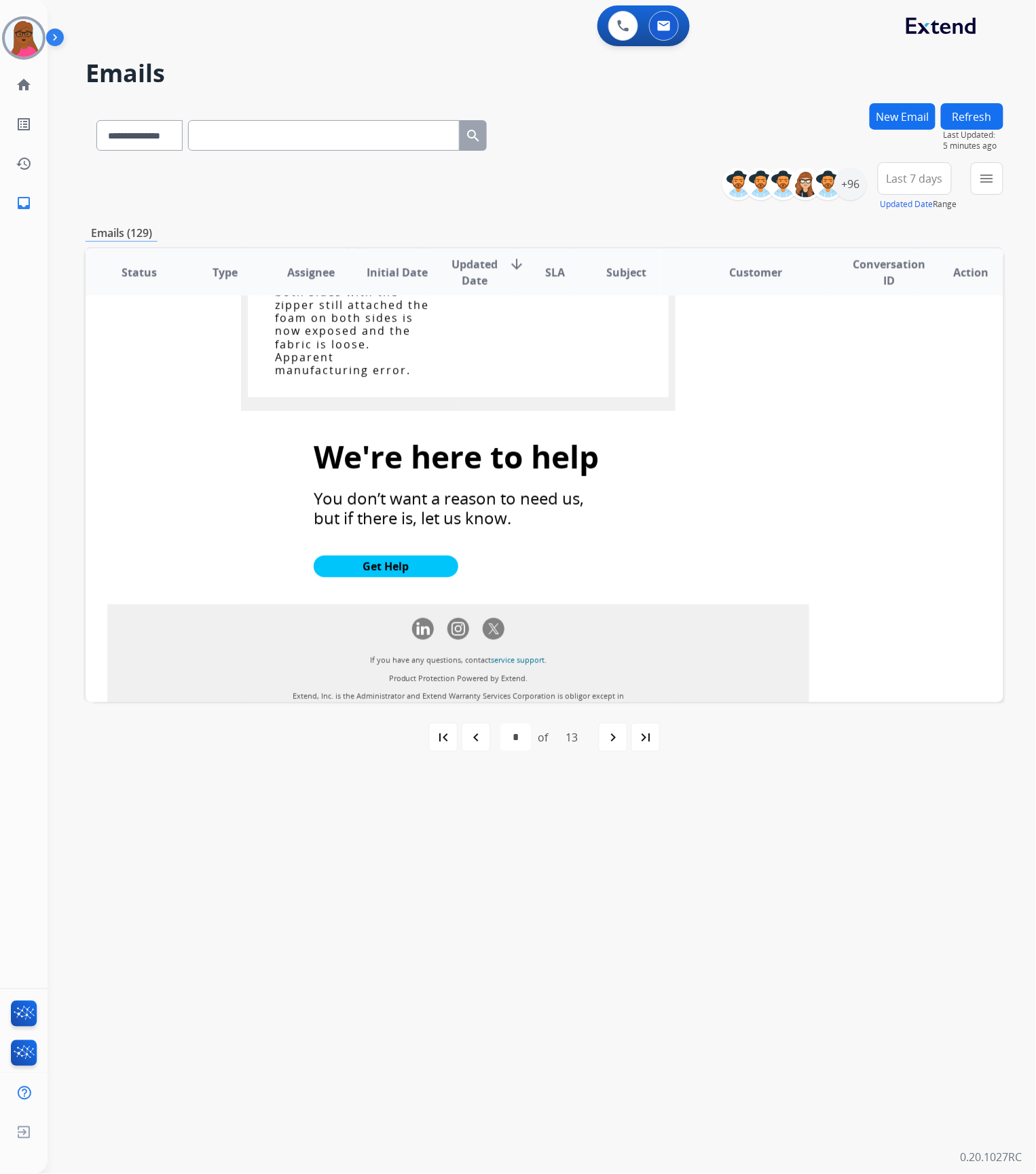
scroll to position [1572, 0]
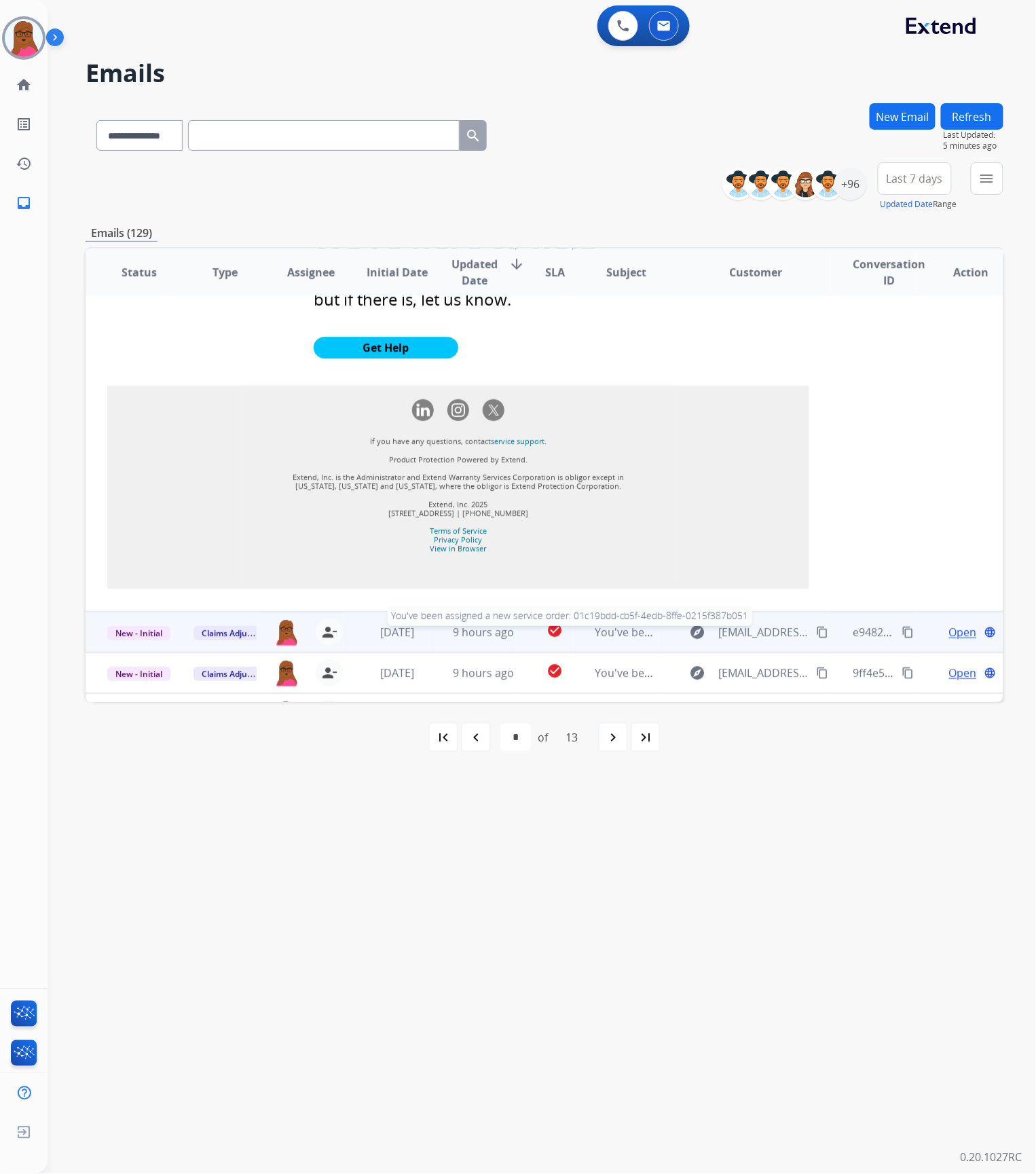
click at [625, 625] on span "You've been assigned a new service order: 01c19bdd-cb5f-4edb-8ffe-0215f387b051" at bounding box center [805, 632] width 421 height 15
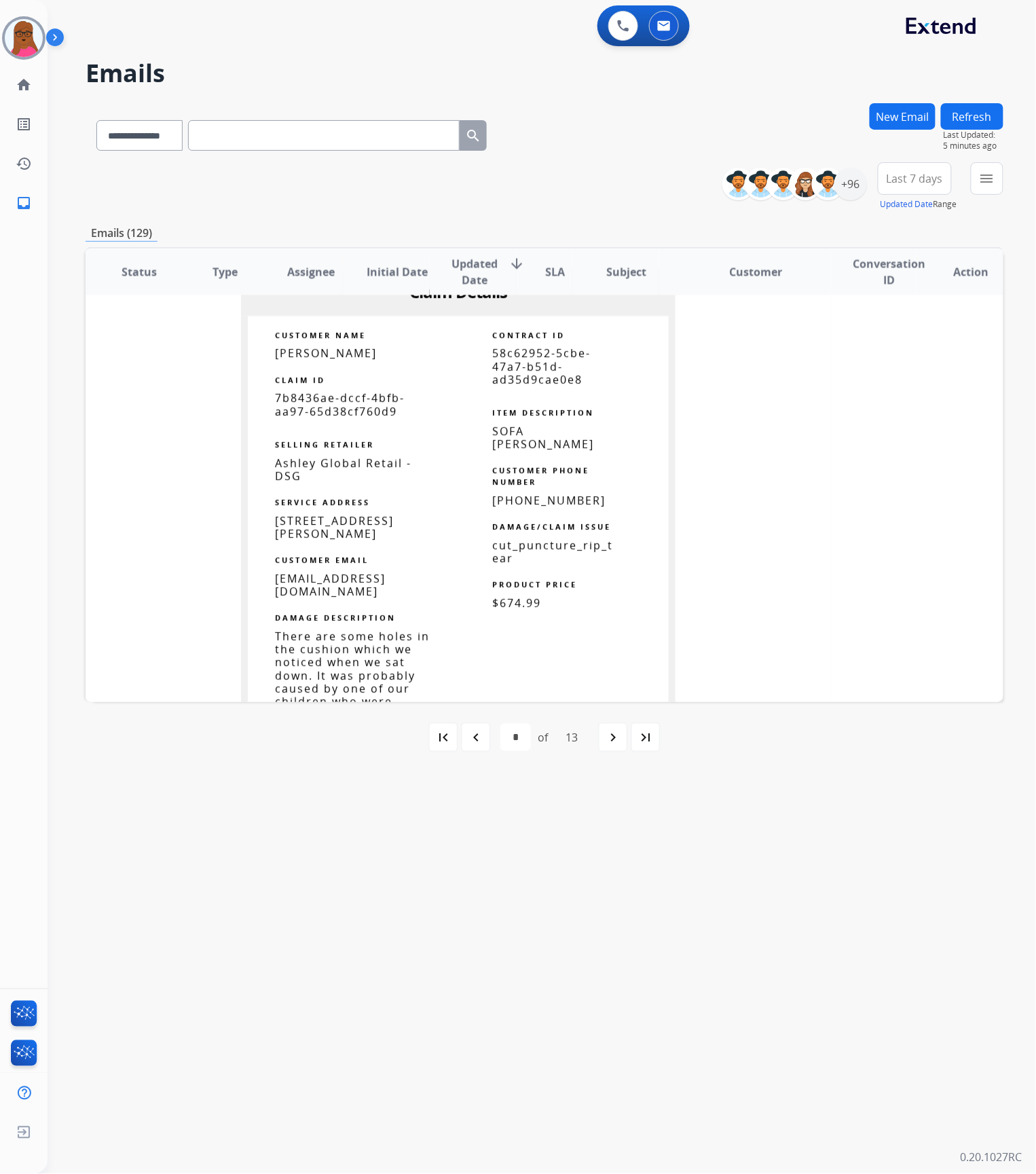
scroll to position [932, 0]
click at [347, 415] on span "7b8436ae-dccf-4bfb-aa97-65d38cf760d9" at bounding box center [339, 404] width 130 height 28
copy tbody
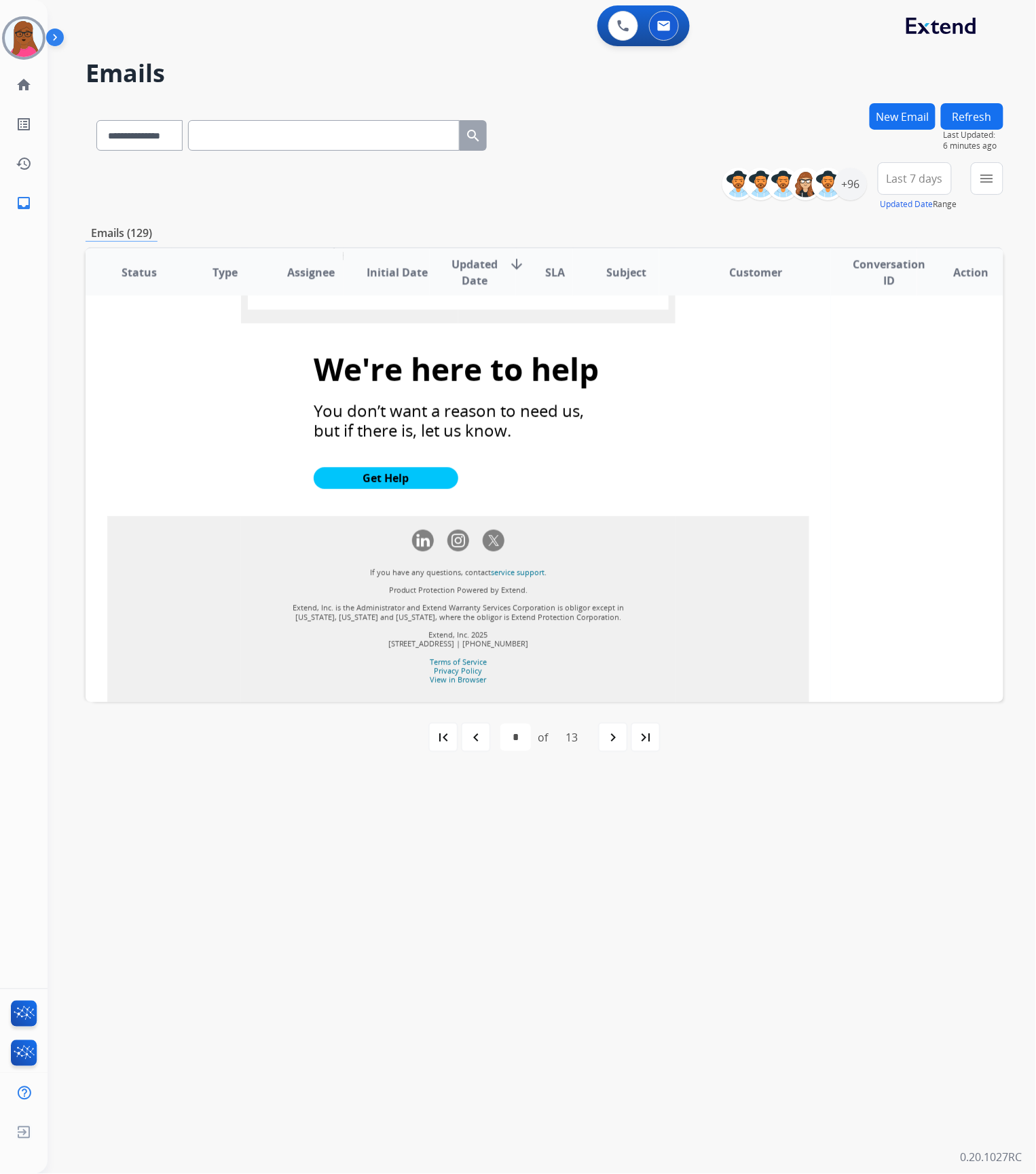
scroll to position [1485, 0]
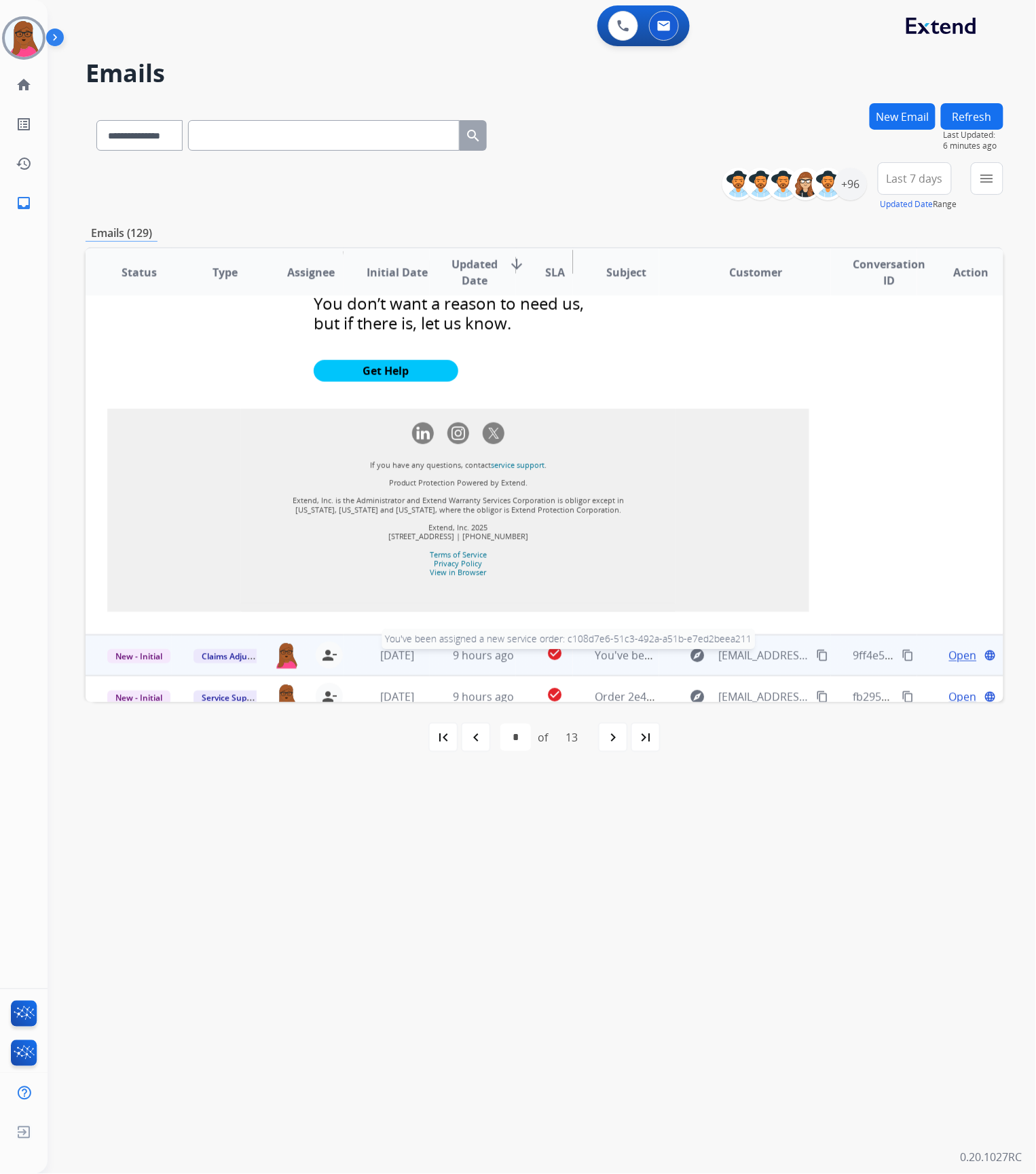
click at [612, 648] on span "You've been assigned a new service order: c108d7e6-51c3-492a-a51b-e7ed2beea211" at bounding box center [809, 655] width 429 height 15
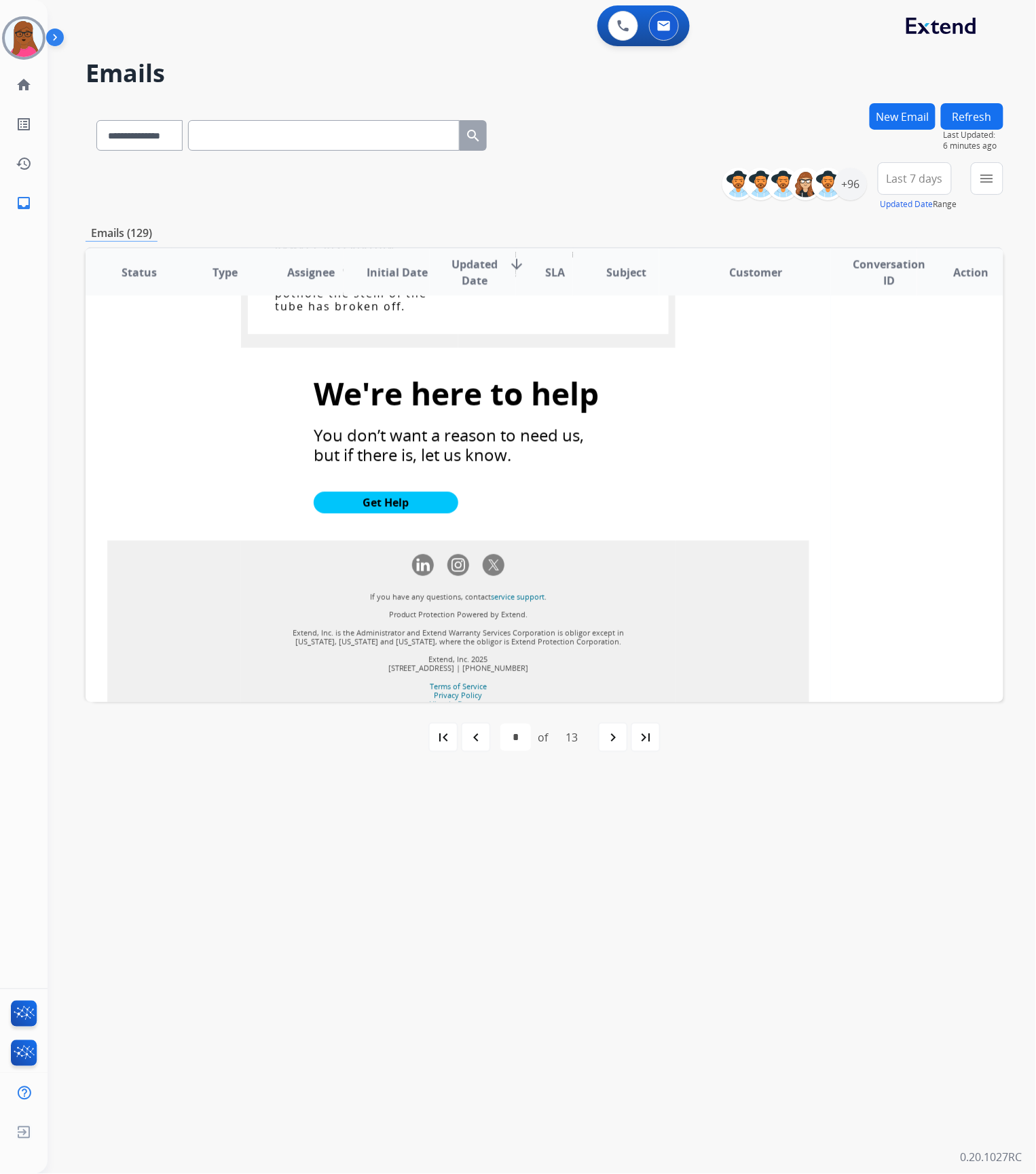
scroll to position [1434, 0]
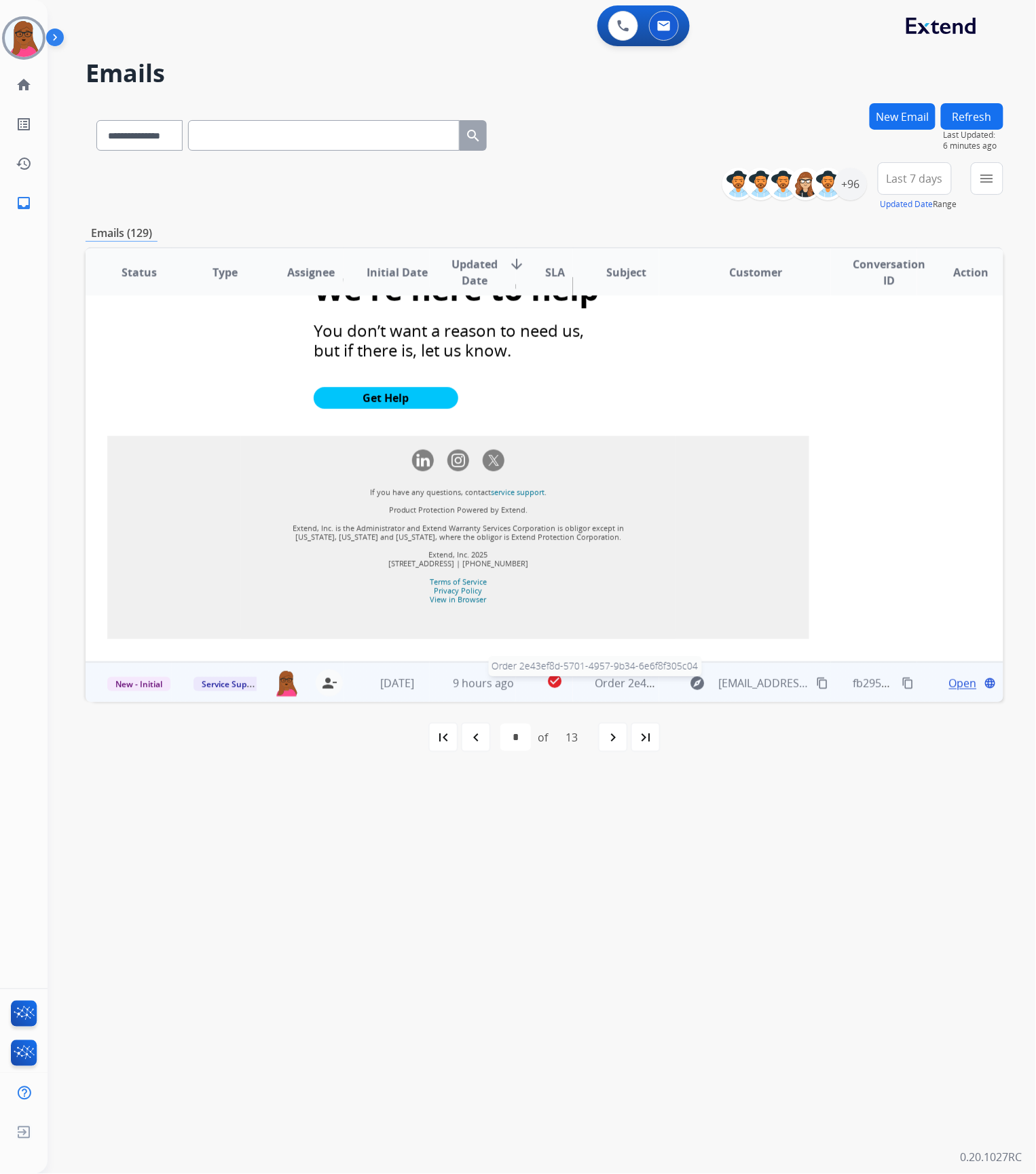
click at [635, 682] on span "Order 2e43ef8d-5701-4957-9b34-6e6f8f305c04" at bounding box center [712, 683] width 235 height 15
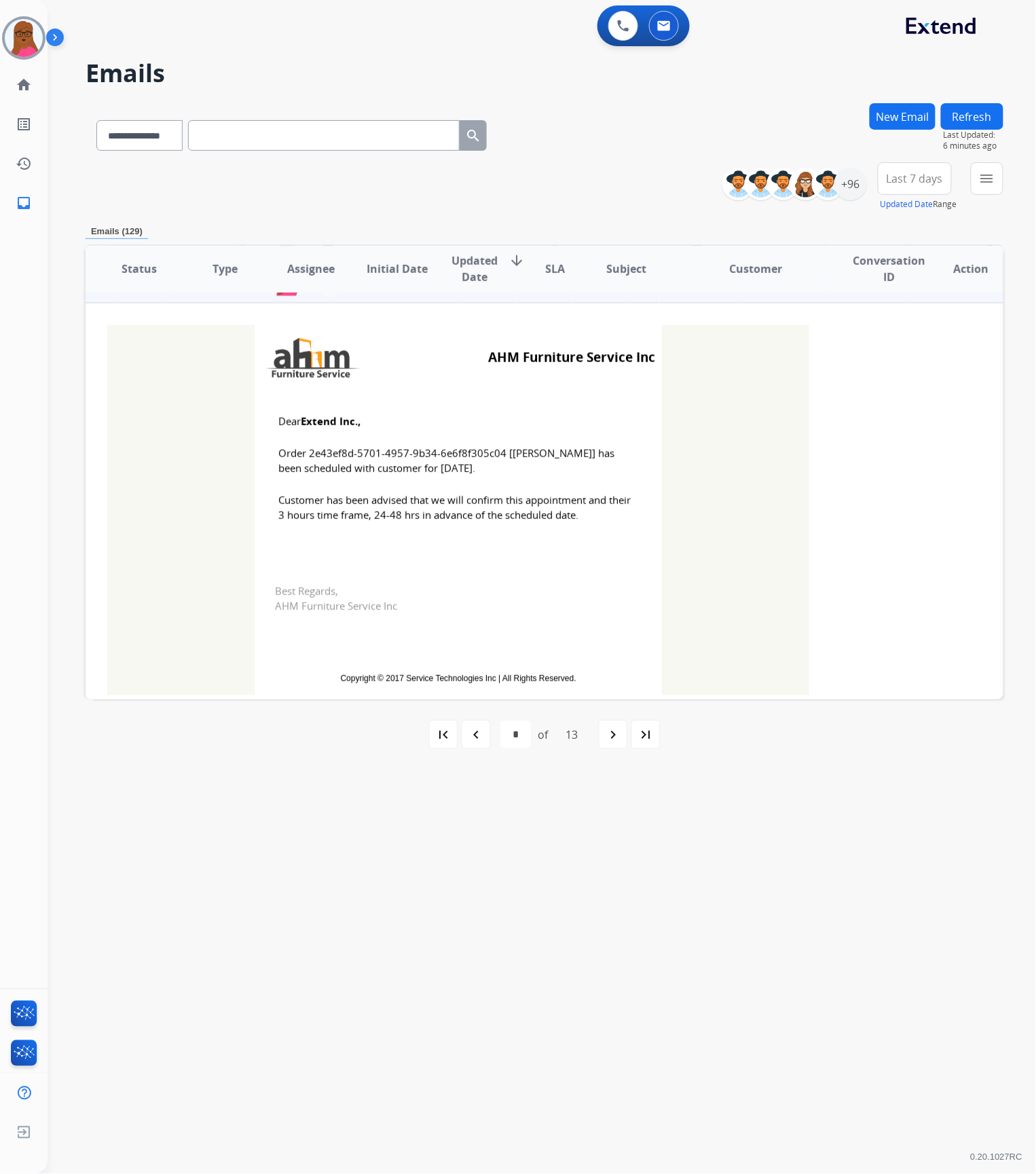
scroll to position [414, 0]
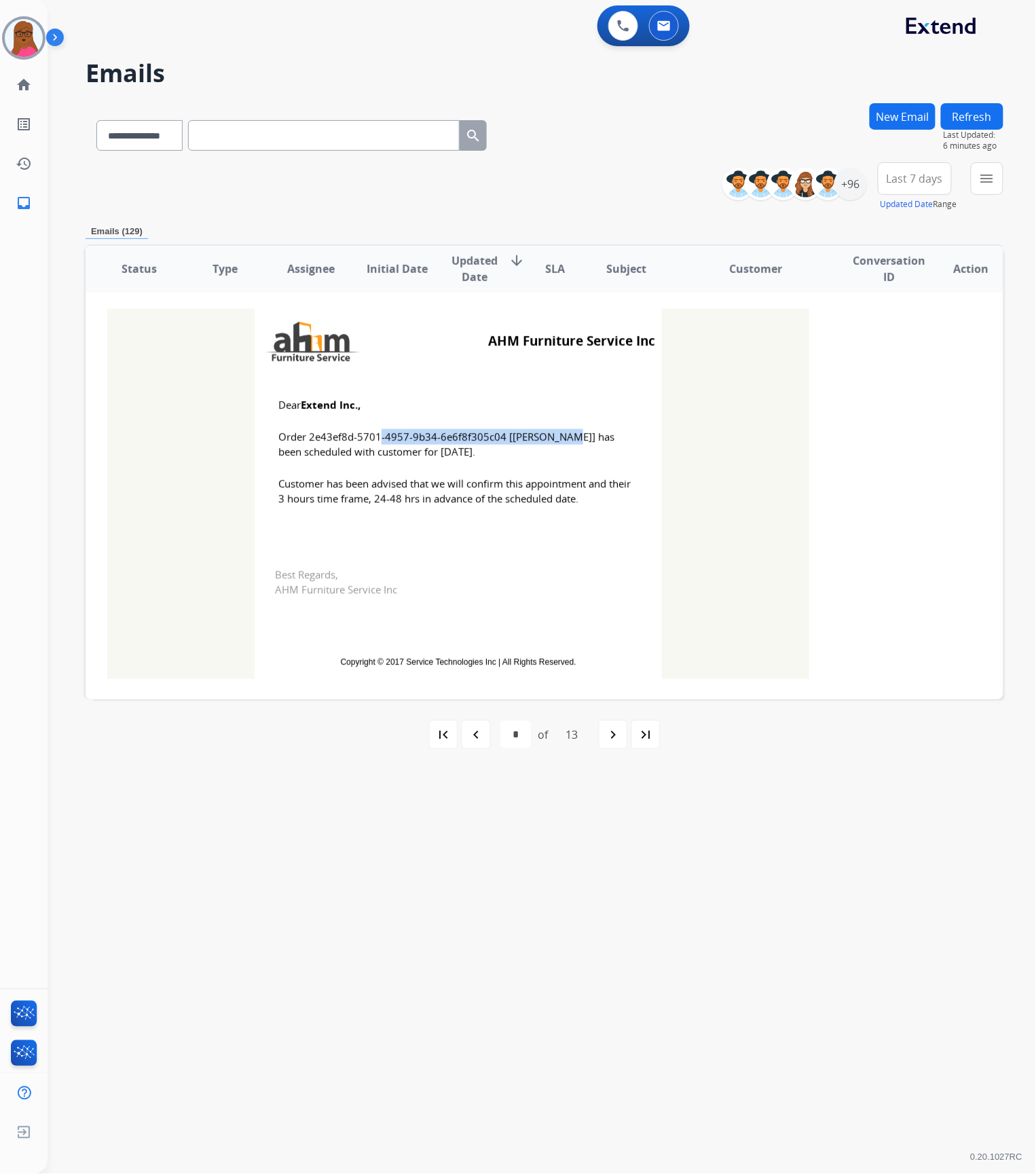
drag, startPoint x: 497, startPoint y: 433, endPoint x: 304, endPoint y: 429, distance: 193.0
click at [304, 429] on span "Order 2e43ef8d-5701-4957-9b34-6e6f8f305c04 [[PERSON_NAME]] has been scheduled w…" at bounding box center [458, 444] width 359 height 31
copy span "2e43ef8d-5701-4957-9b34-6e6f8f305c04"
drag, startPoint x: 274, startPoint y: 402, endPoint x: 561, endPoint y: 508, distance: 305.9
click at [561, 508] on td "Dear Extend Inc., Order 2e43ef8d-5701-4957-9b34-6e6f8f305c04 [[PERSON_NAME]] ha…" at bounding box center [458, 459] width 407 height 173
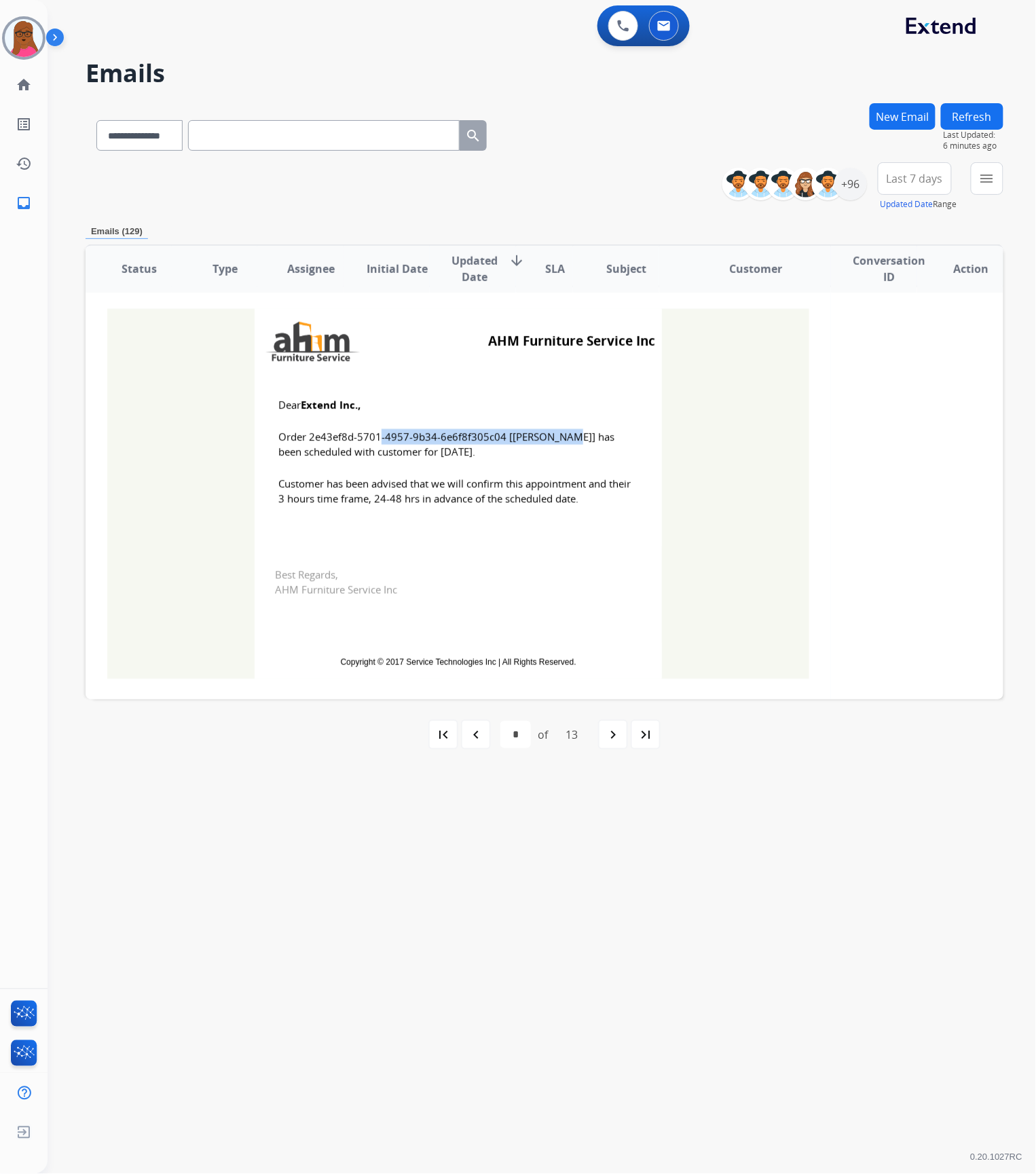
copy td "Dear Extend Inc., Order 2e43ef8d-5701-4957-9b34-6e6f8f305c04 [[PERSON_NAME]] ha…"
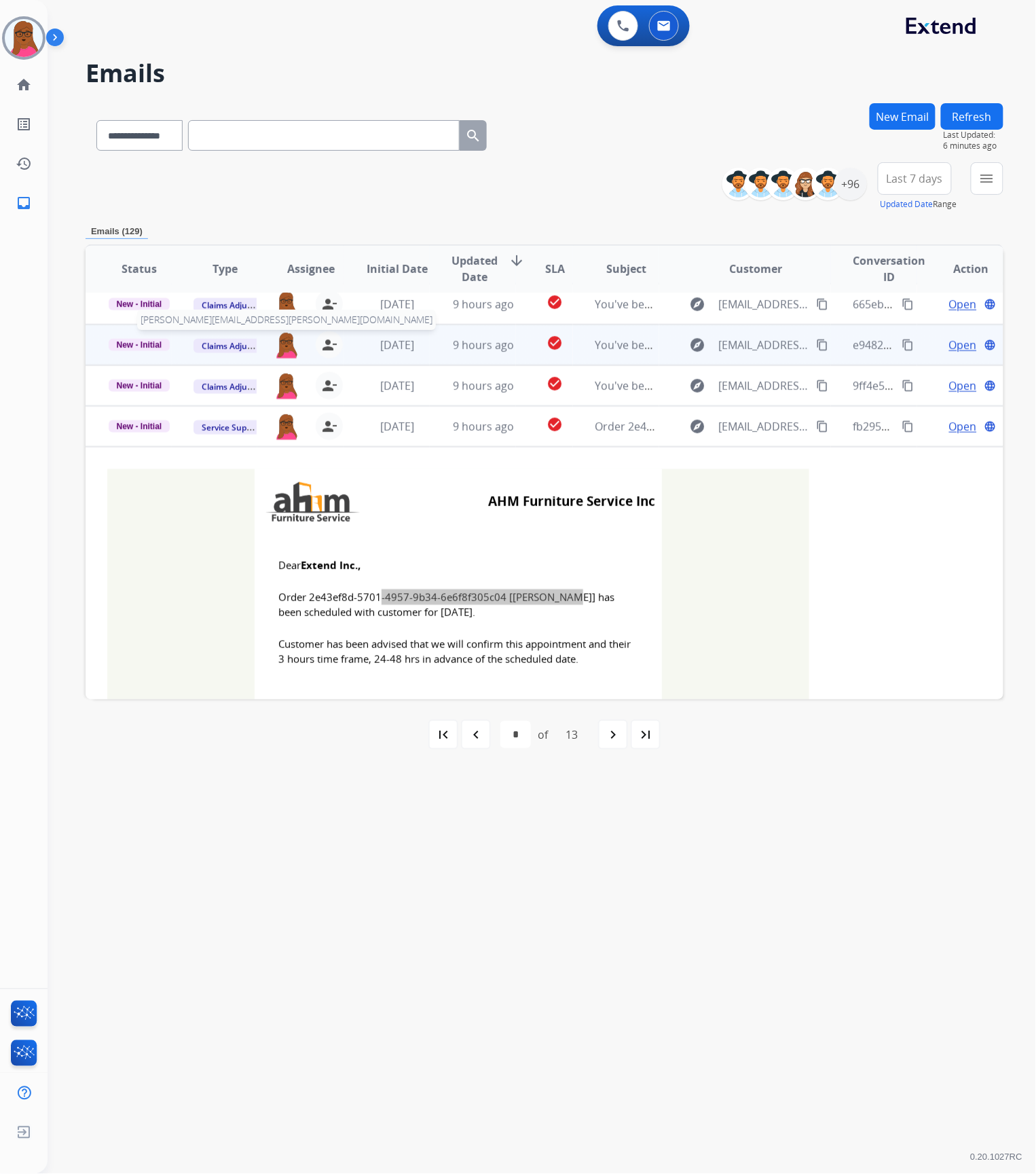
scroll to position [144, 0]
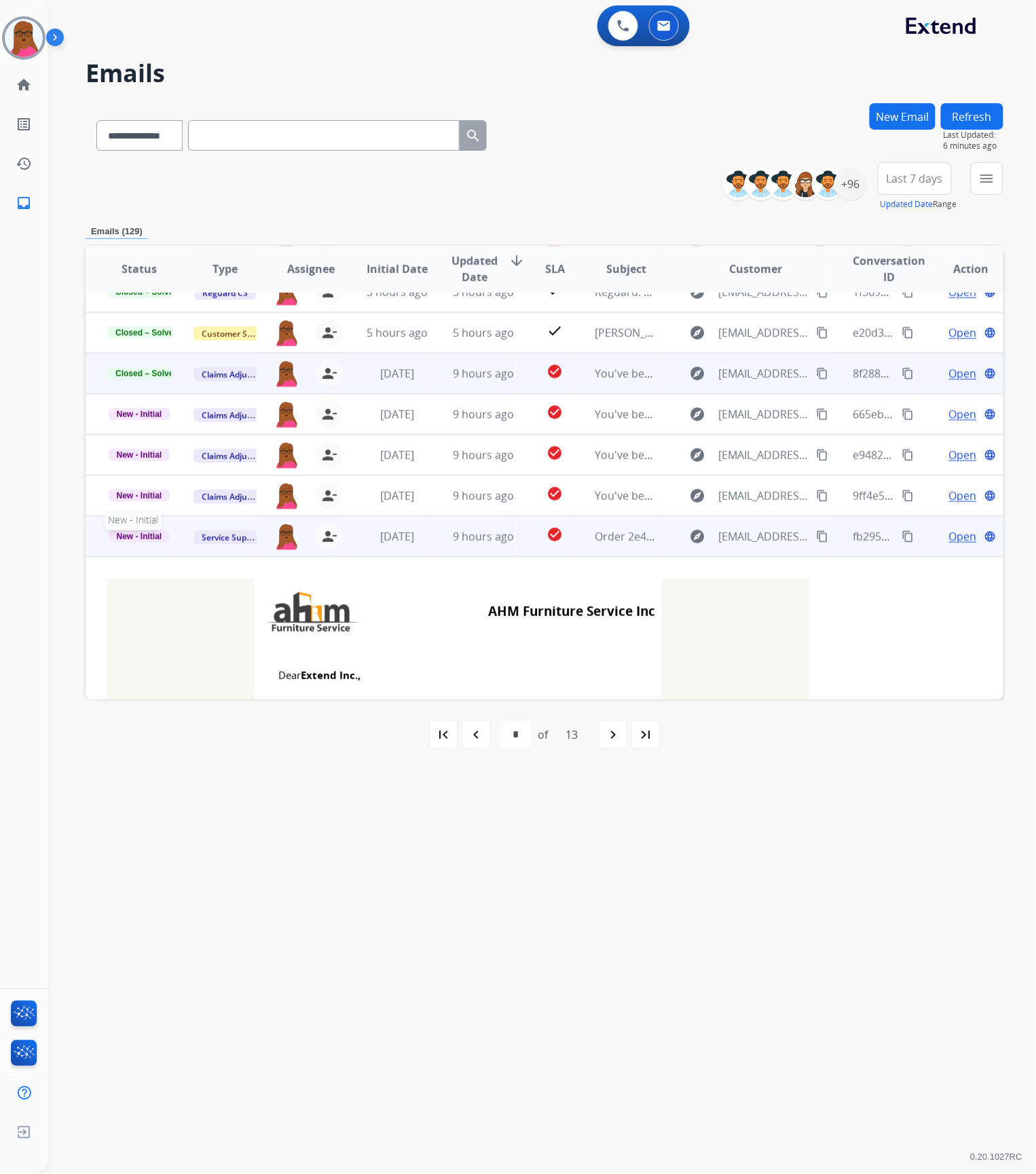
click at [156, 532] on span "New - Initial" at bounding box center [140, 536] width 62 height 12
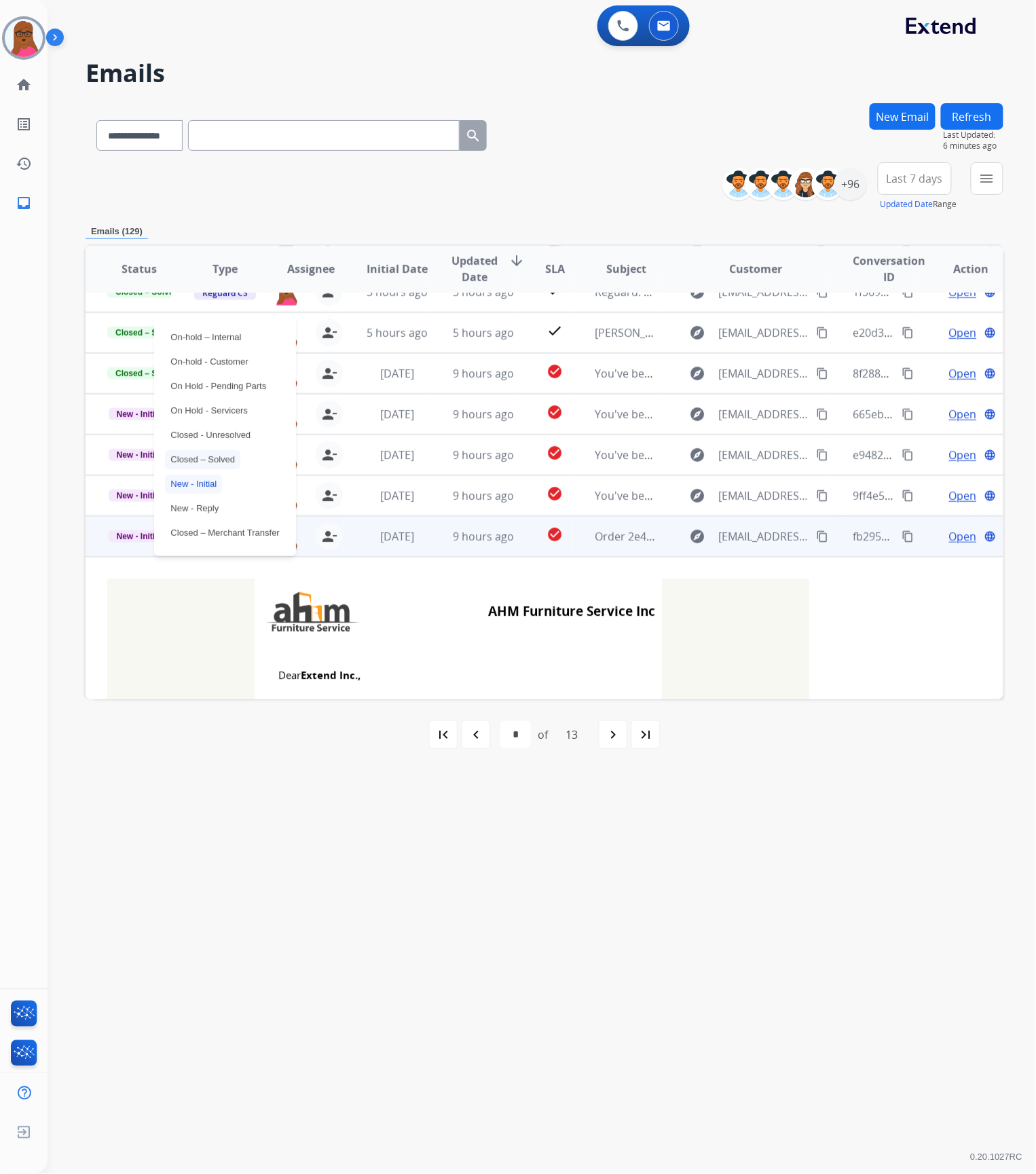
click at [215, 460] on p "Closed – Solved" at bounding box center [202, 459] width 75 height 19
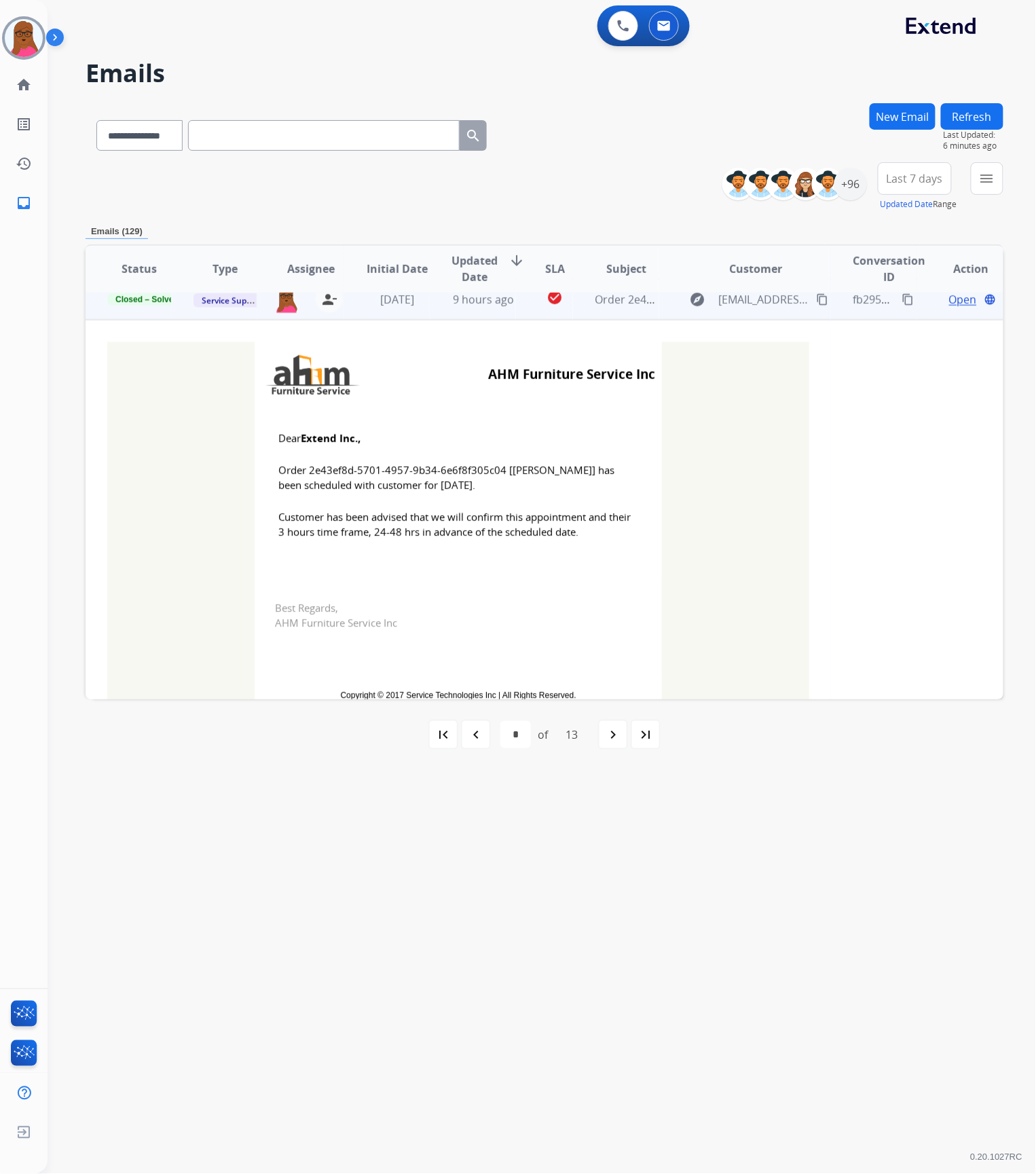
scroll to position [414, 0]
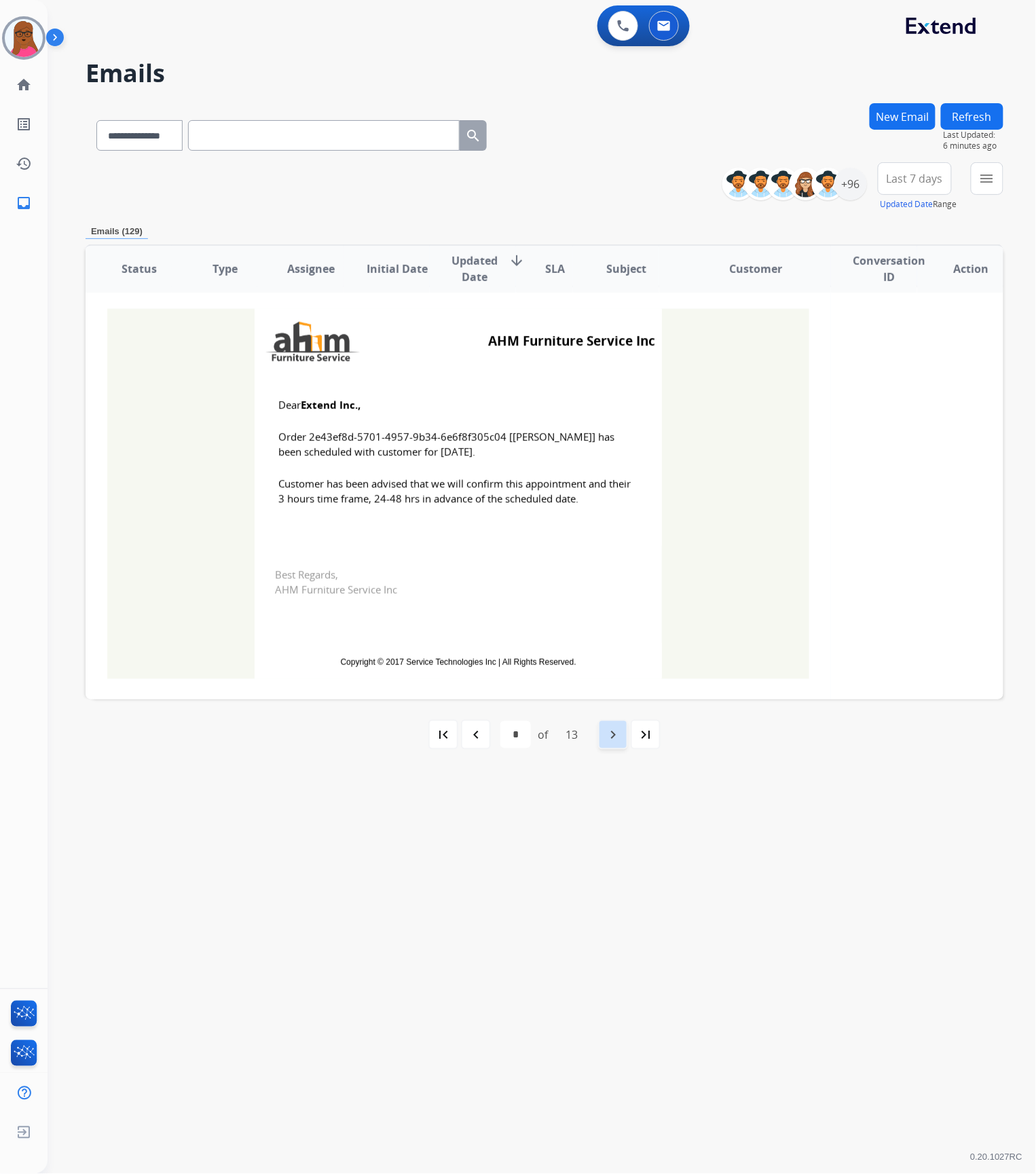
click at [600, 737] on div "navigate_next" at bounding box center [613, 735] width 30 height 30
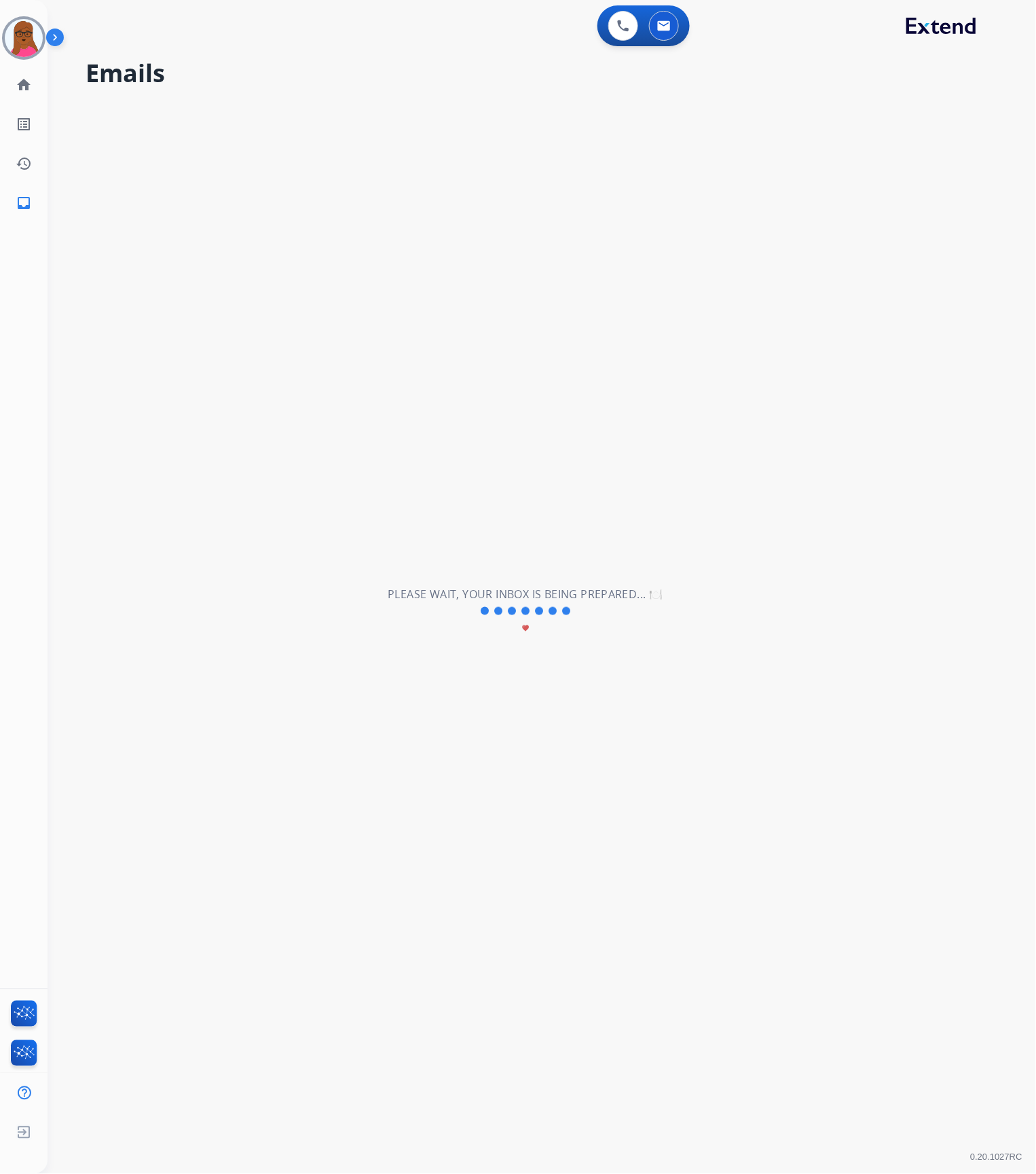
scroll to position [44, 0]
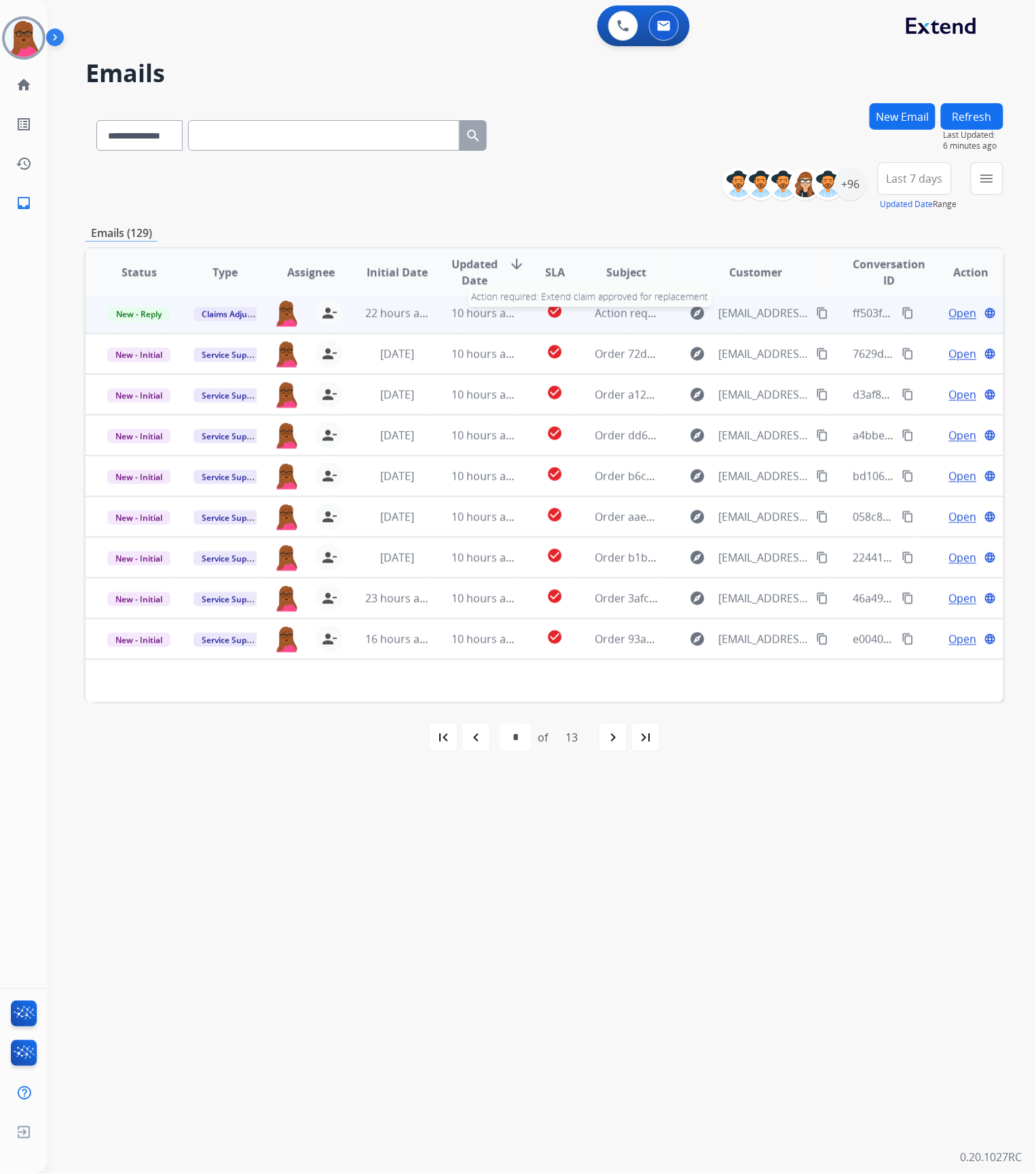
click at [616, 306] on span "Action required: Extend claim approved for replacement" at bounding box center [739, 312] width 288 height 15
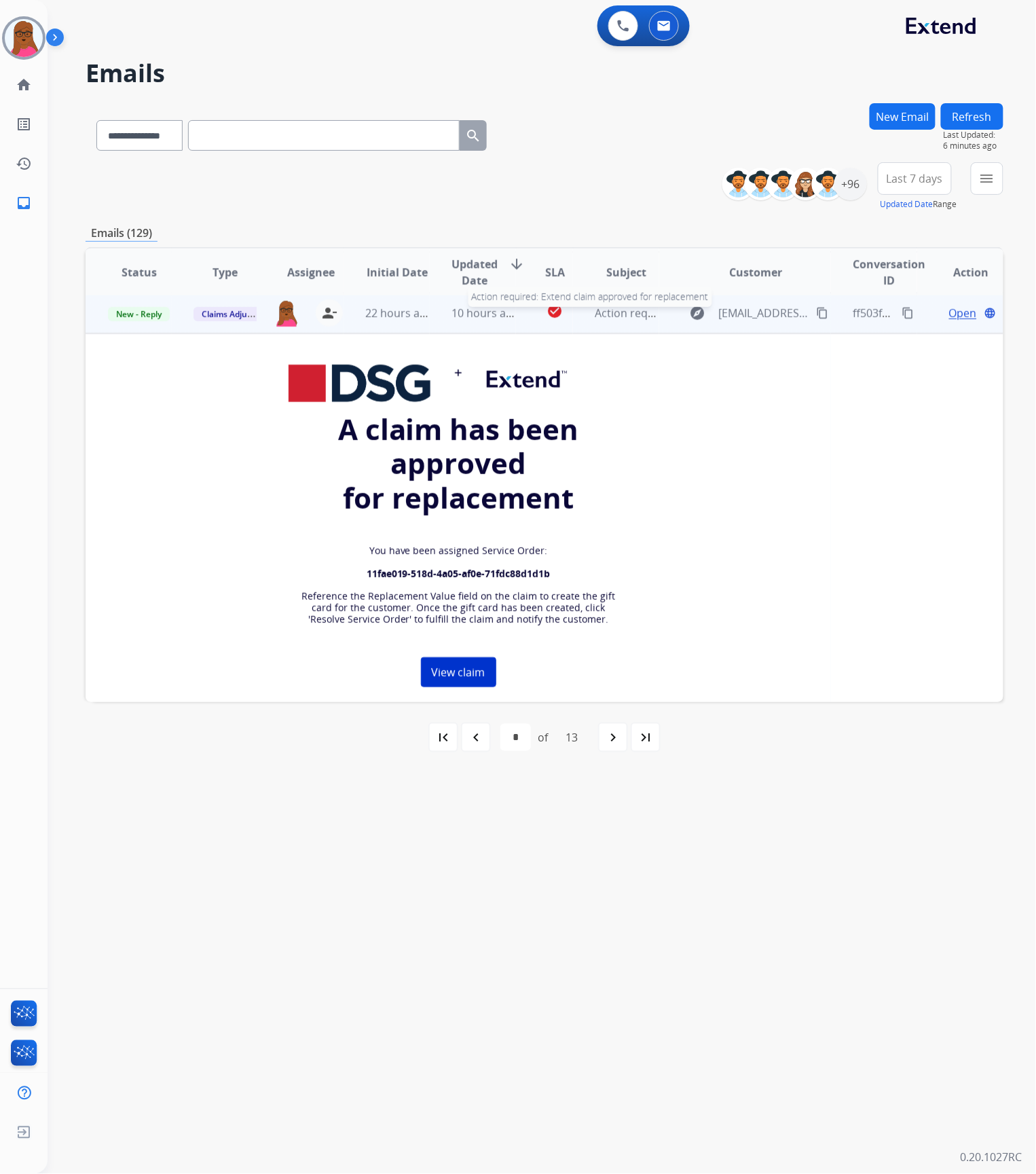
scroll to position [41, 0]
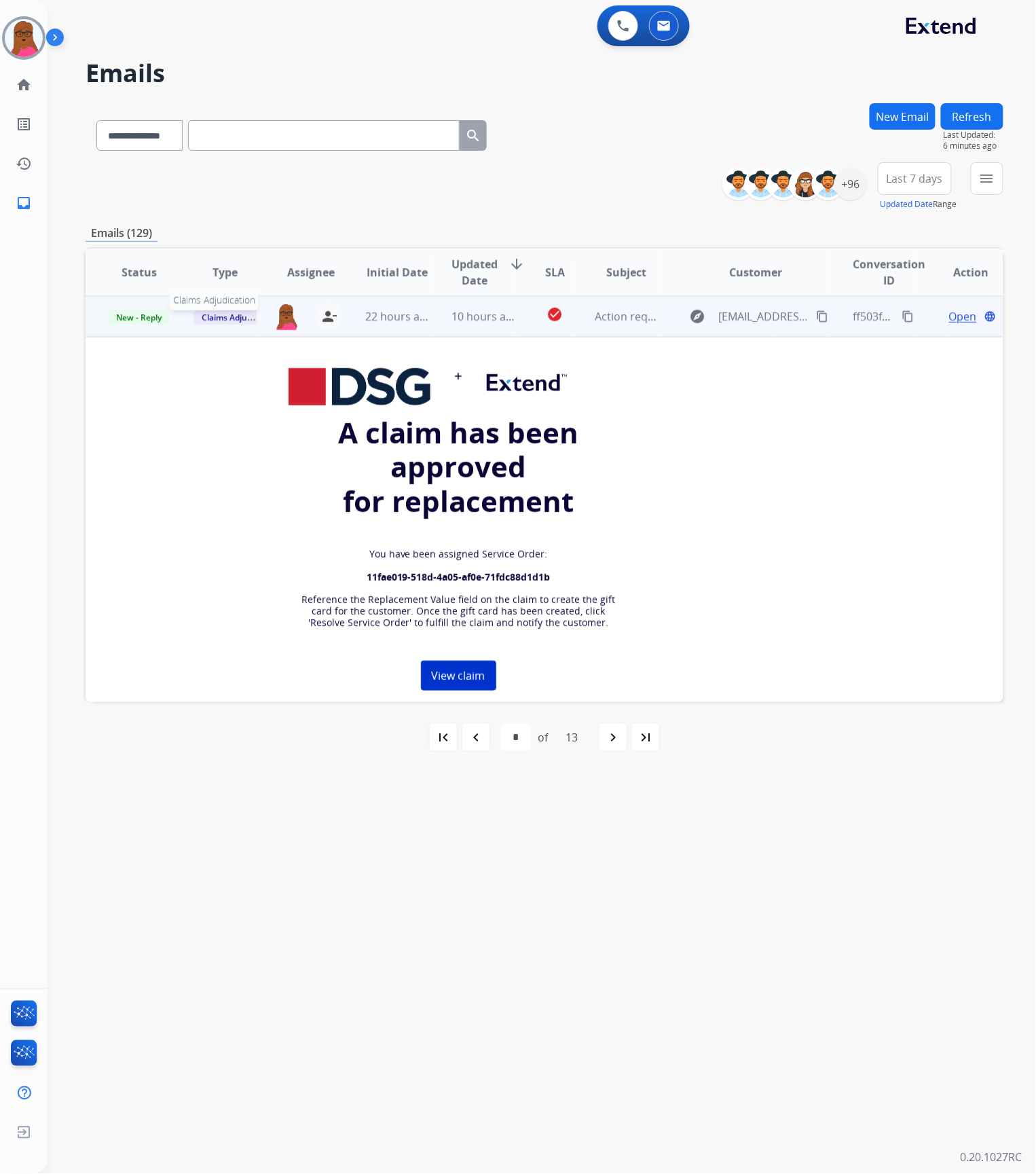
click at [243, 315] on span "Claims Adjudication" at bounding box center [240, 317] width 93 height 14
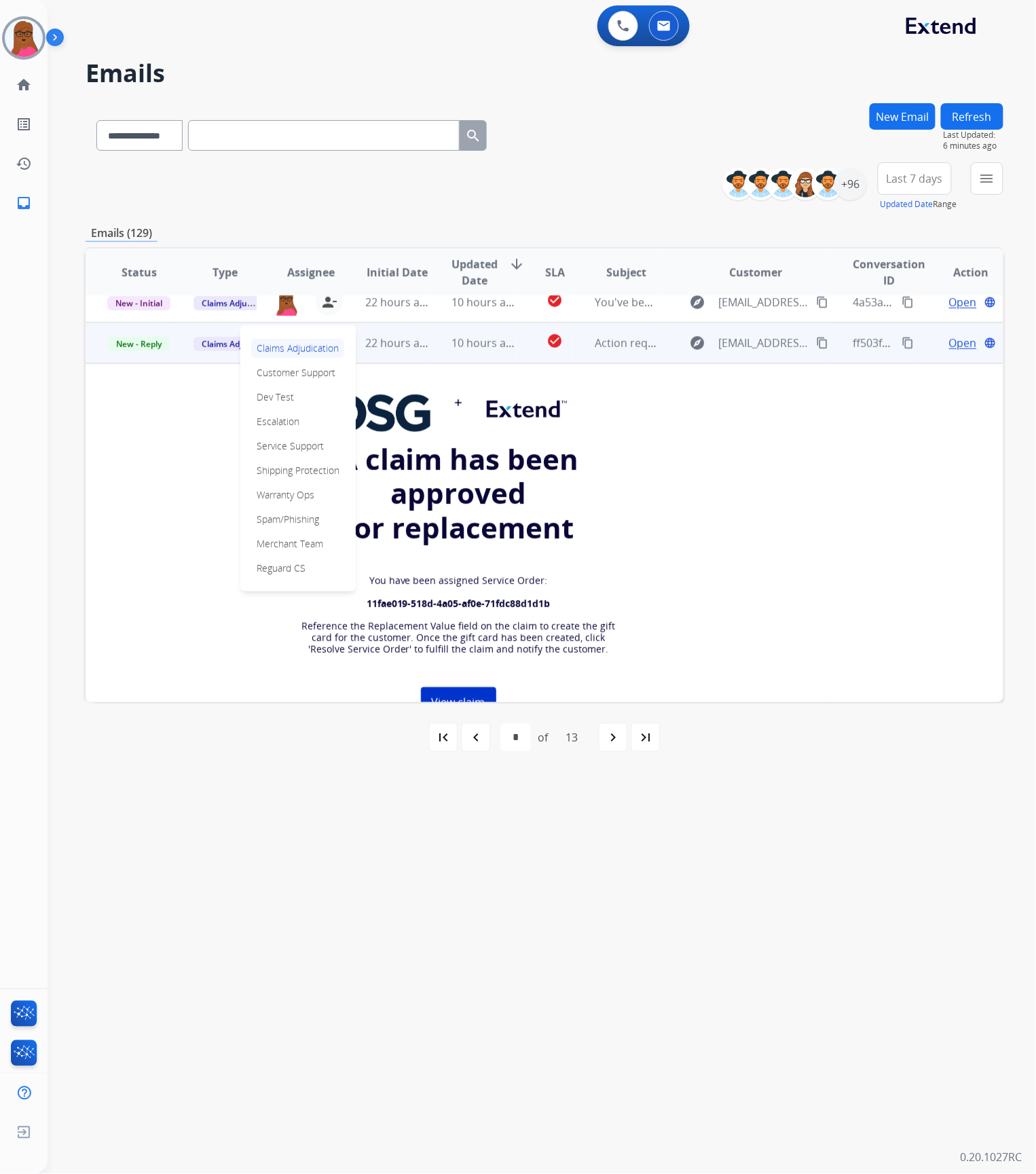
scroll to position [0, 0]
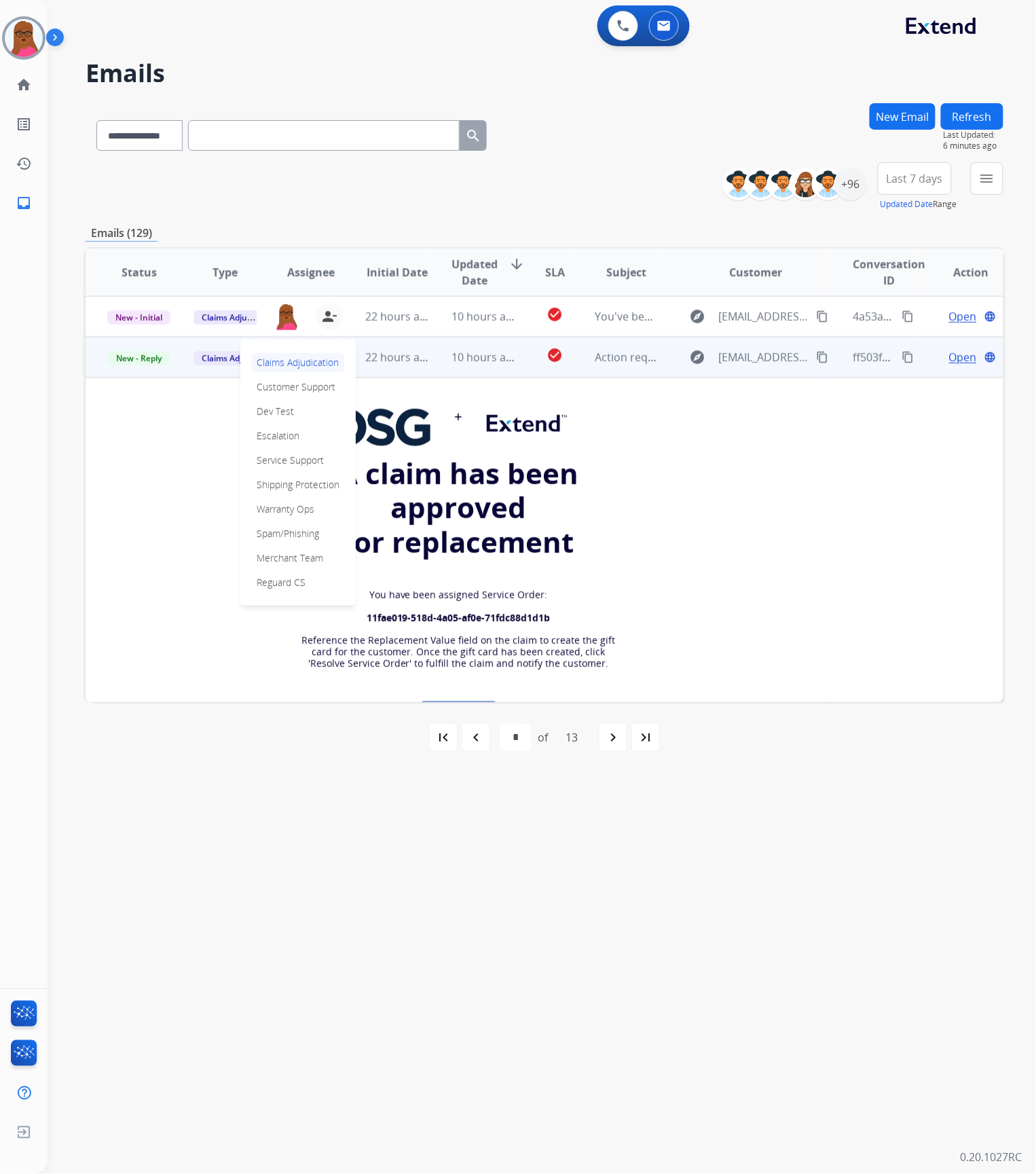
click at [209, 424] on td at bounding box center [457, 423] width 702 height 46
click at [151, 354] on span "New - Reply" at bounding box center [139, 358] width 62 height 14
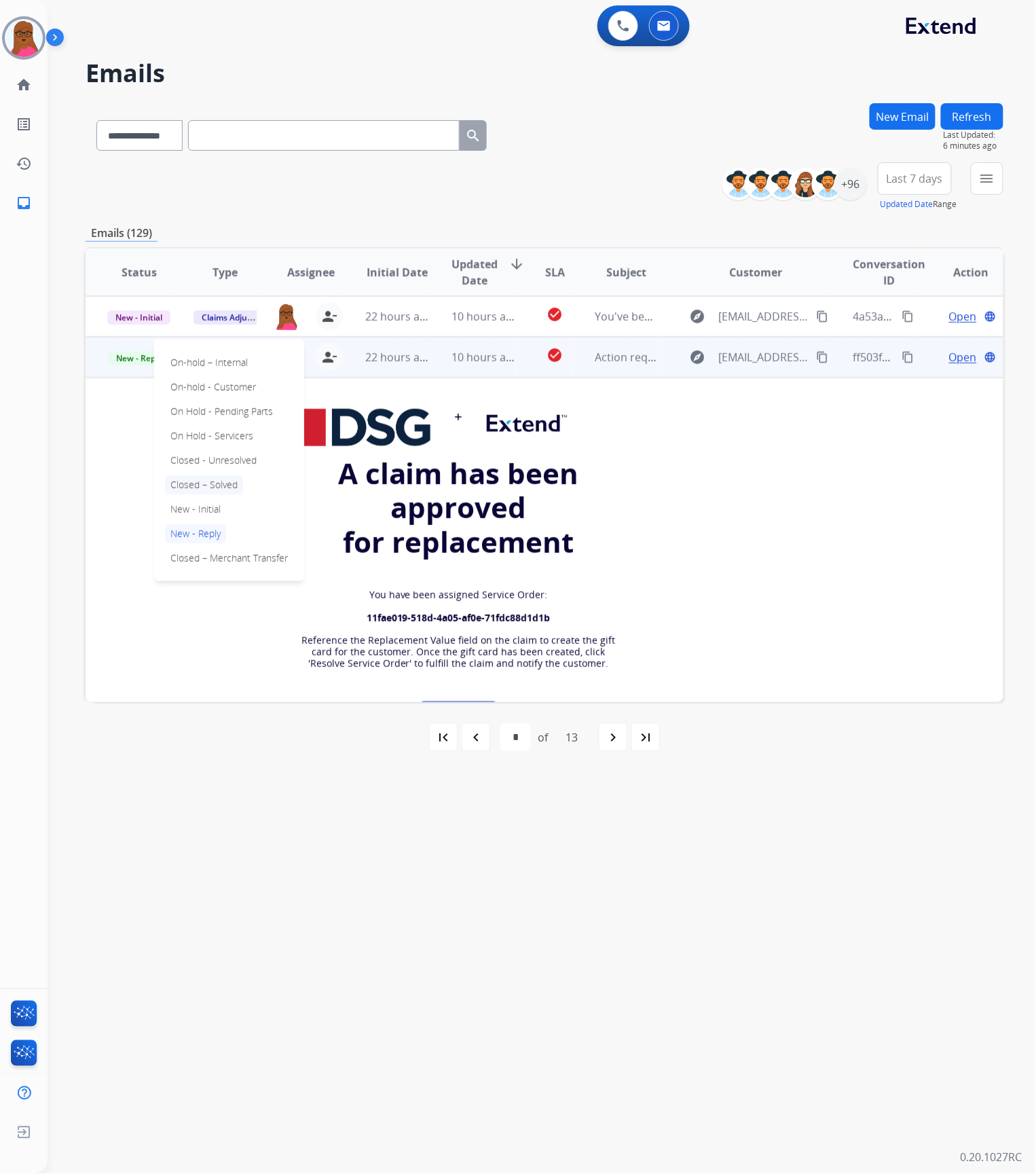
click at [208, 487] on p "Closed – Solved" at bounding box center [204, 484] width 78 height 19
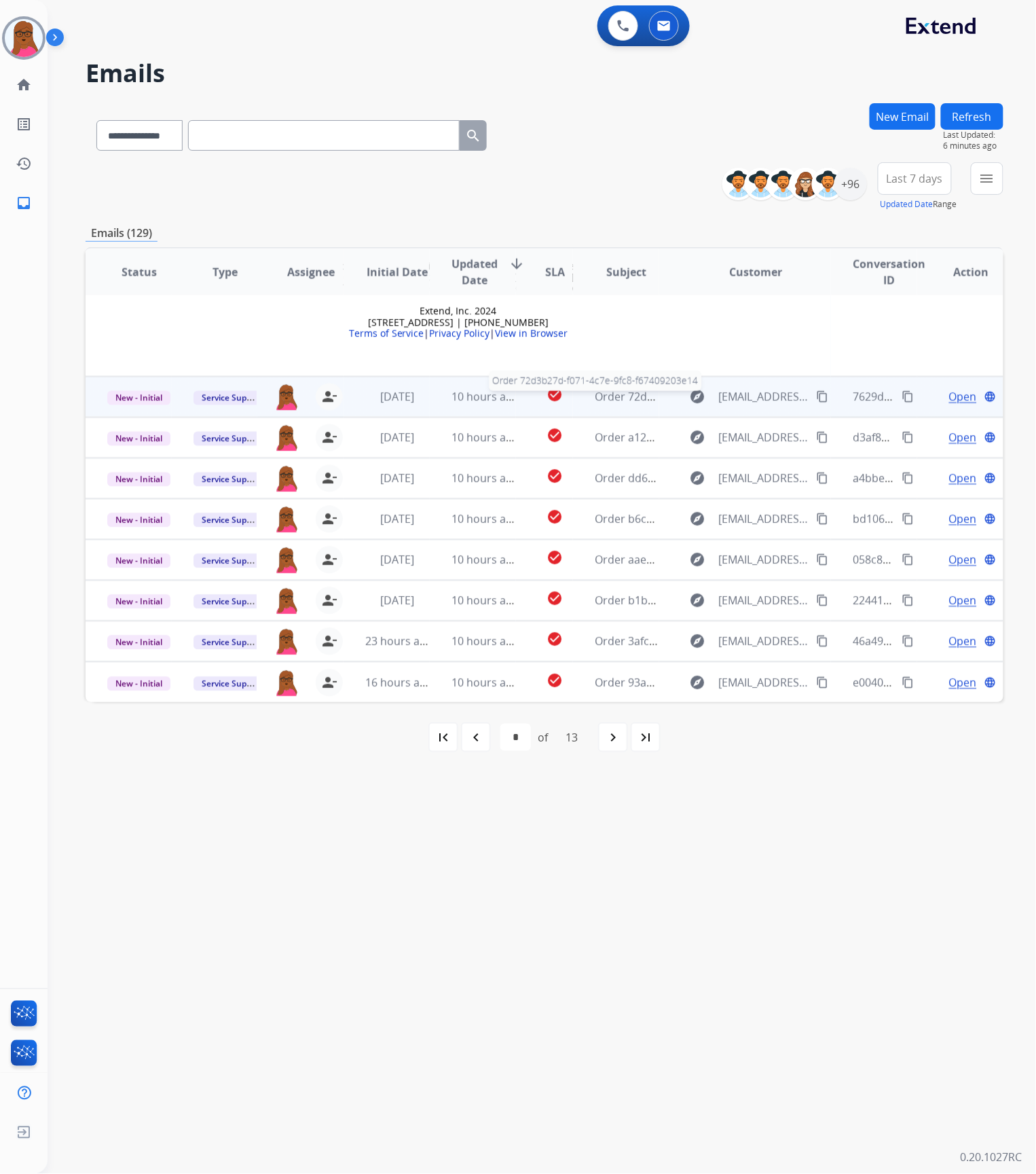
click at [599, 402] on span "Order 72d3b27d-f071-4c7e-9fc8-f67409203e14" at bounding box center [712, 396] width 235 height 15
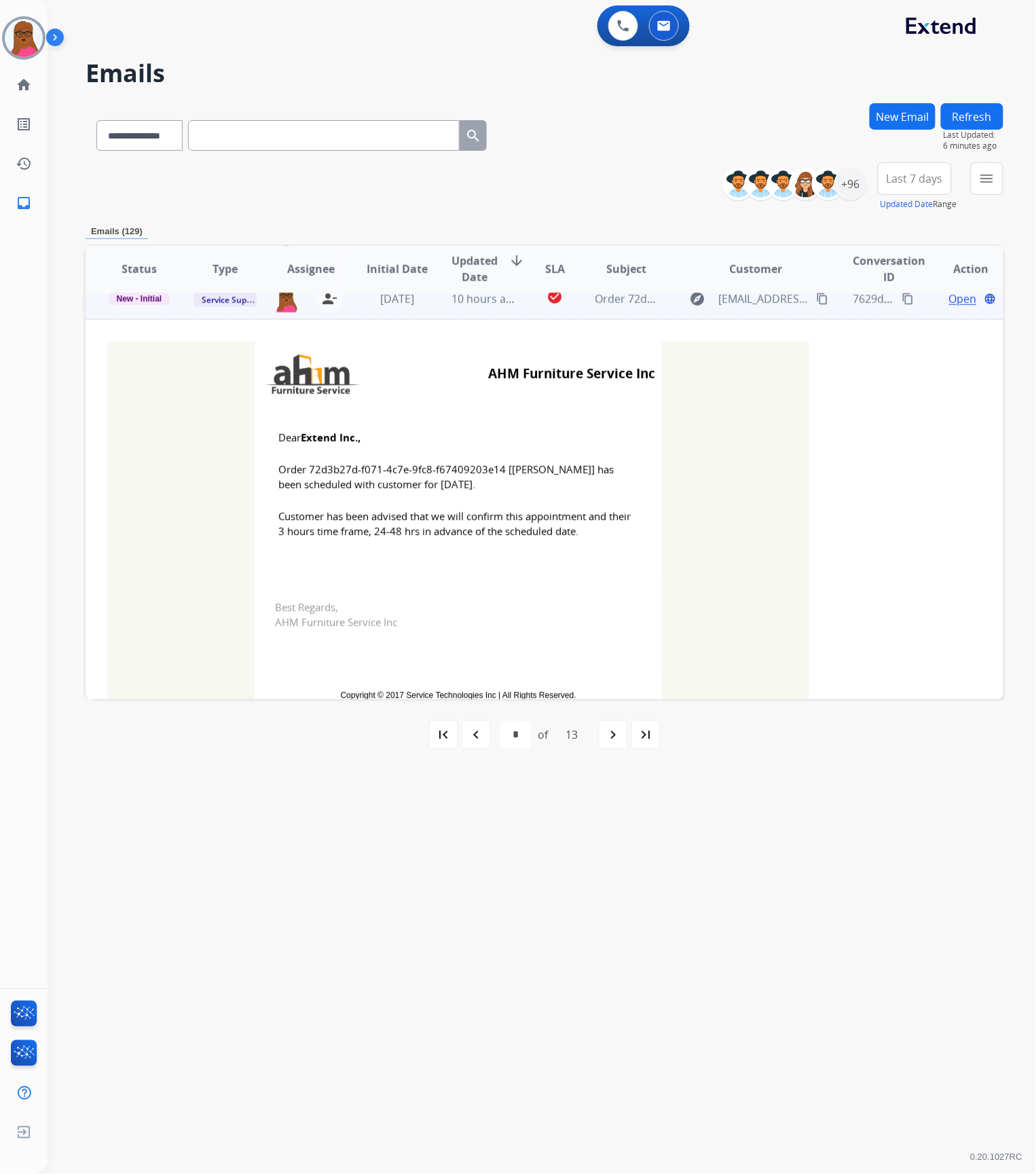
scroll to position [82, 0]
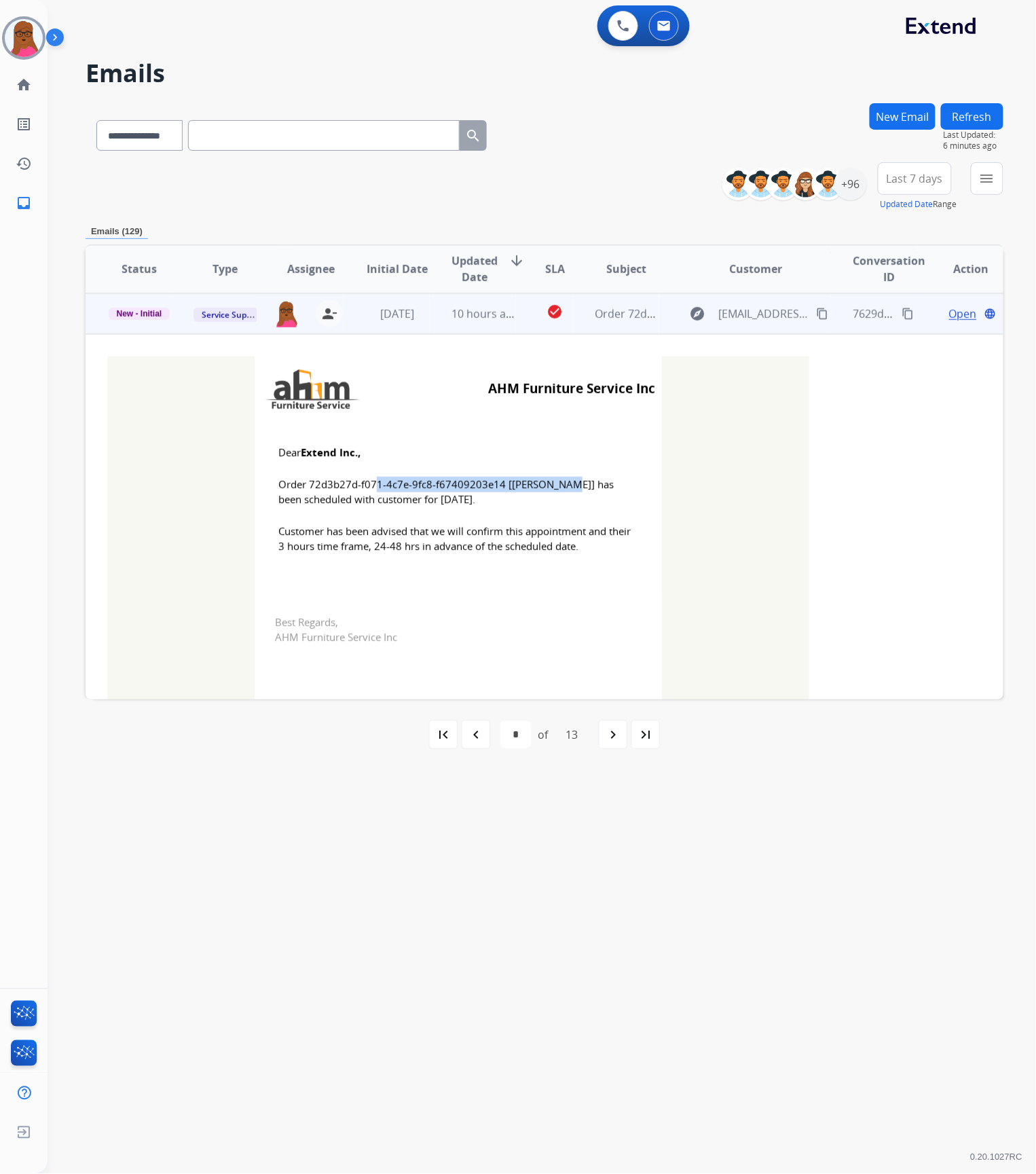
drag, startPoint x: 495, startPoint y: 485, endPoint x: 301, endPoint y: 484, distance: 194.0
click at [301, 484] on span "Order 72d3b27d-f071-4c7e-9fc8-f67409203e14 [[PERSON_NAME]] has been scheduled w…" at bounding box center [458, 491] width 359 height 31
copy span "72d3b27d-f071-4c7e-9fc8-f67409203e14"
drag, startPoint x: 275, startPoint y: 448, endPoint x: 604, endPoint y: 547, distance: 343.6
click at [604, 547] on td "Dear Extend Inc., Order 72d3b27d-f071-4c7e-9fc8-f67409203e14 [[PERSON_NAME]] ha…" at bounding box center [458, 507] width 407 height 173
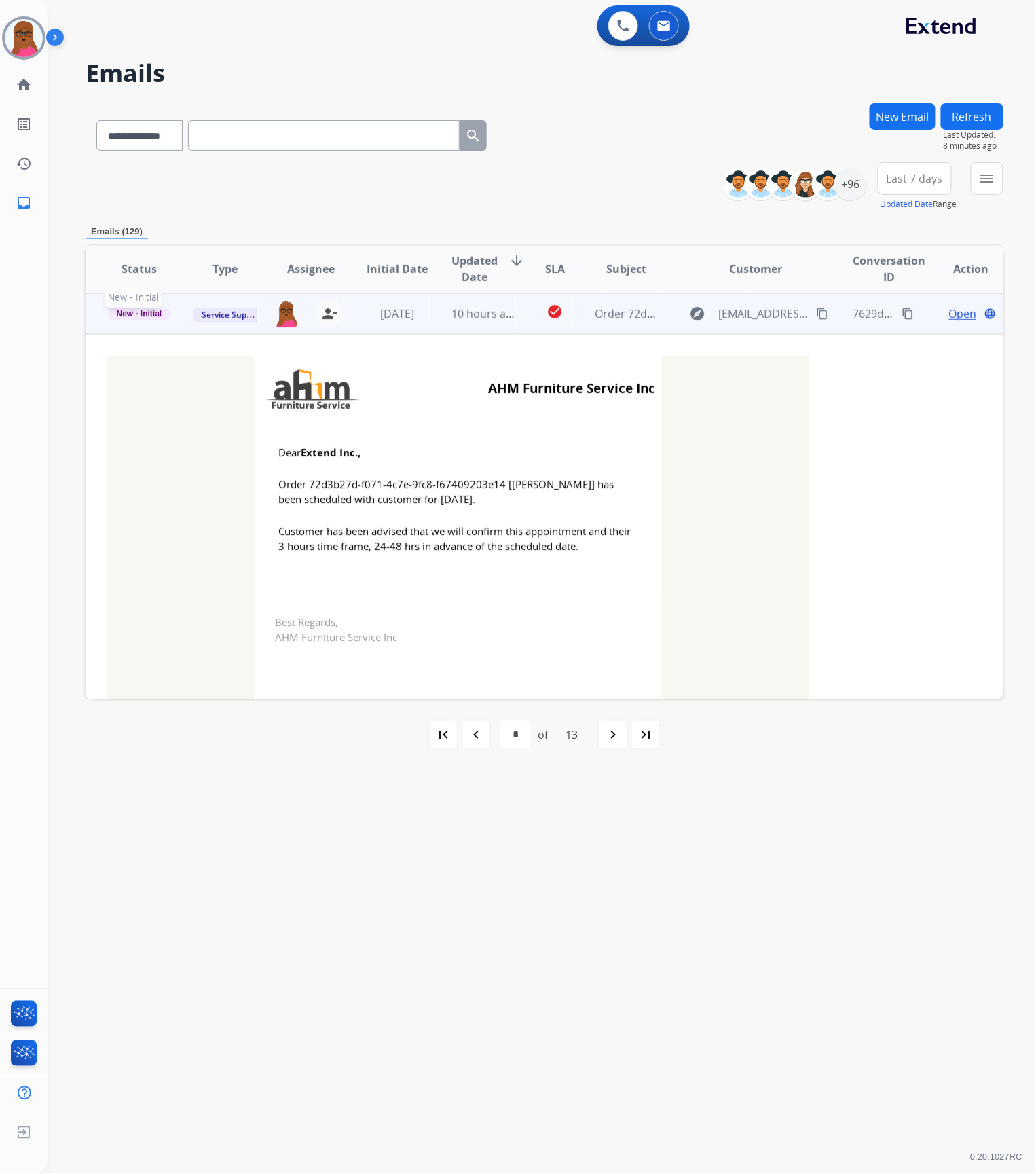
click at [132, 315] on span "New - Initial" at bounding box center [140, 313] width 62 height 12
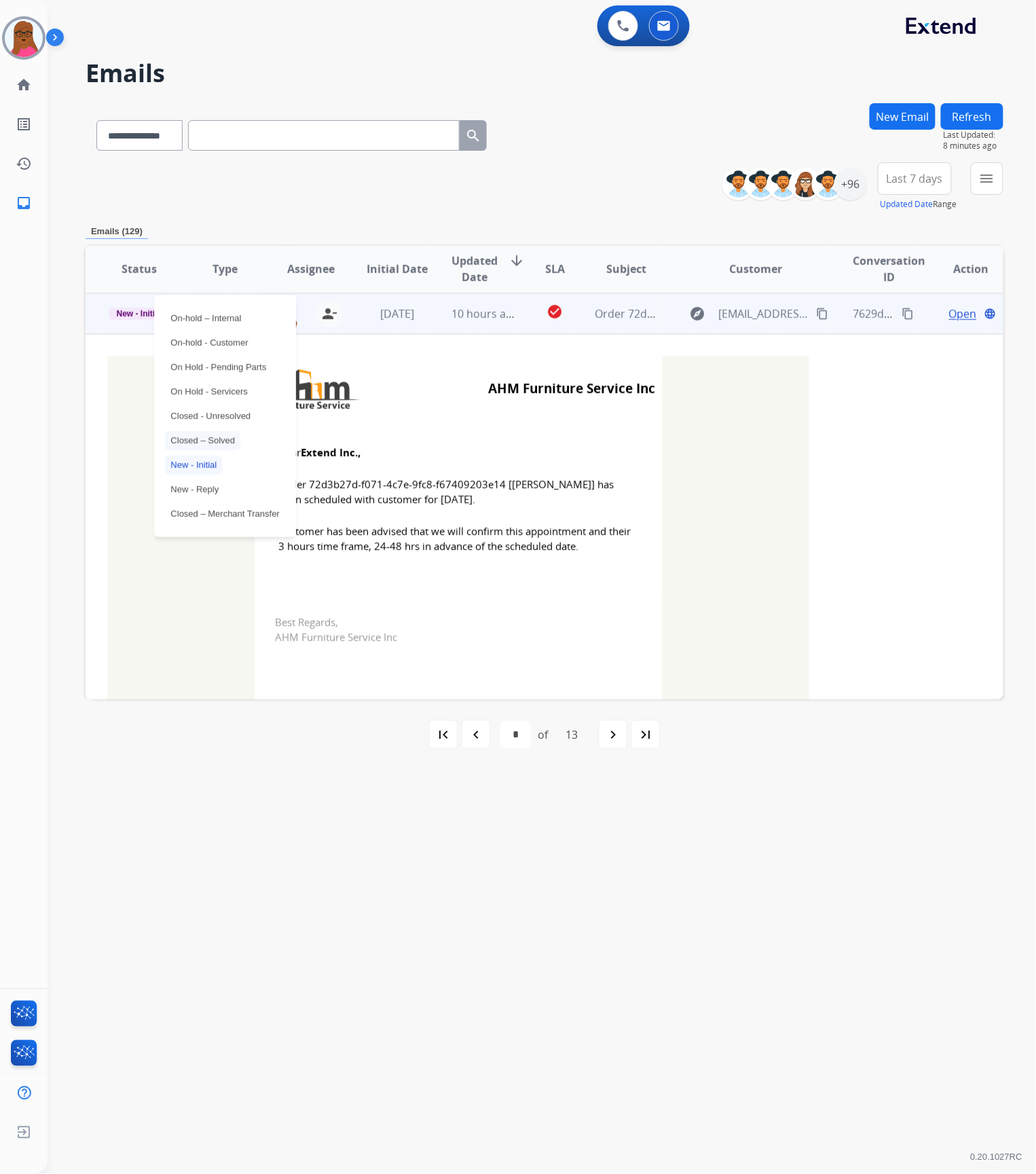
click at [197, 438] on p "Closed – Solved" at bounding box center [202, 440] width 75 height 19
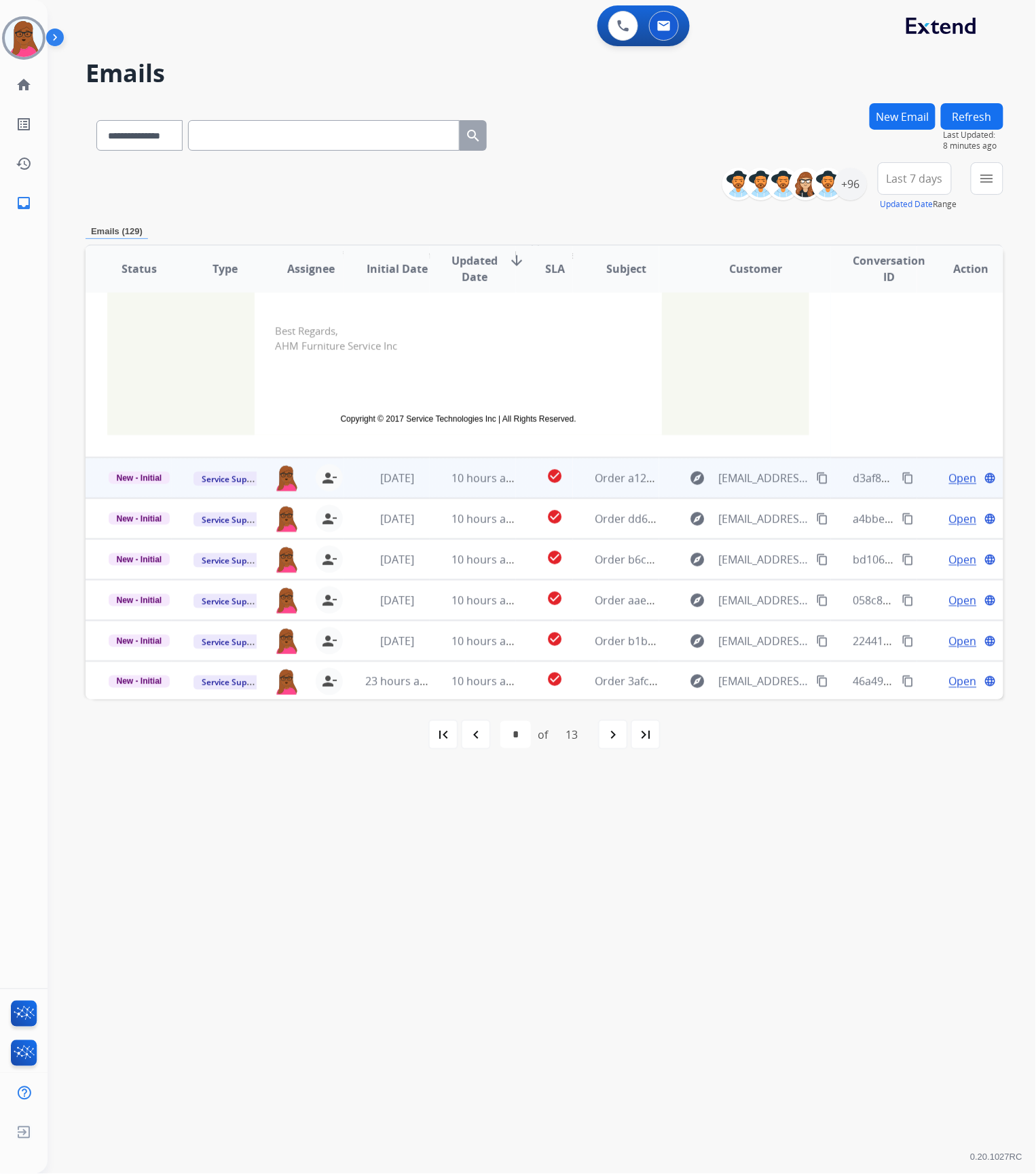
scroll to position [415, 0]
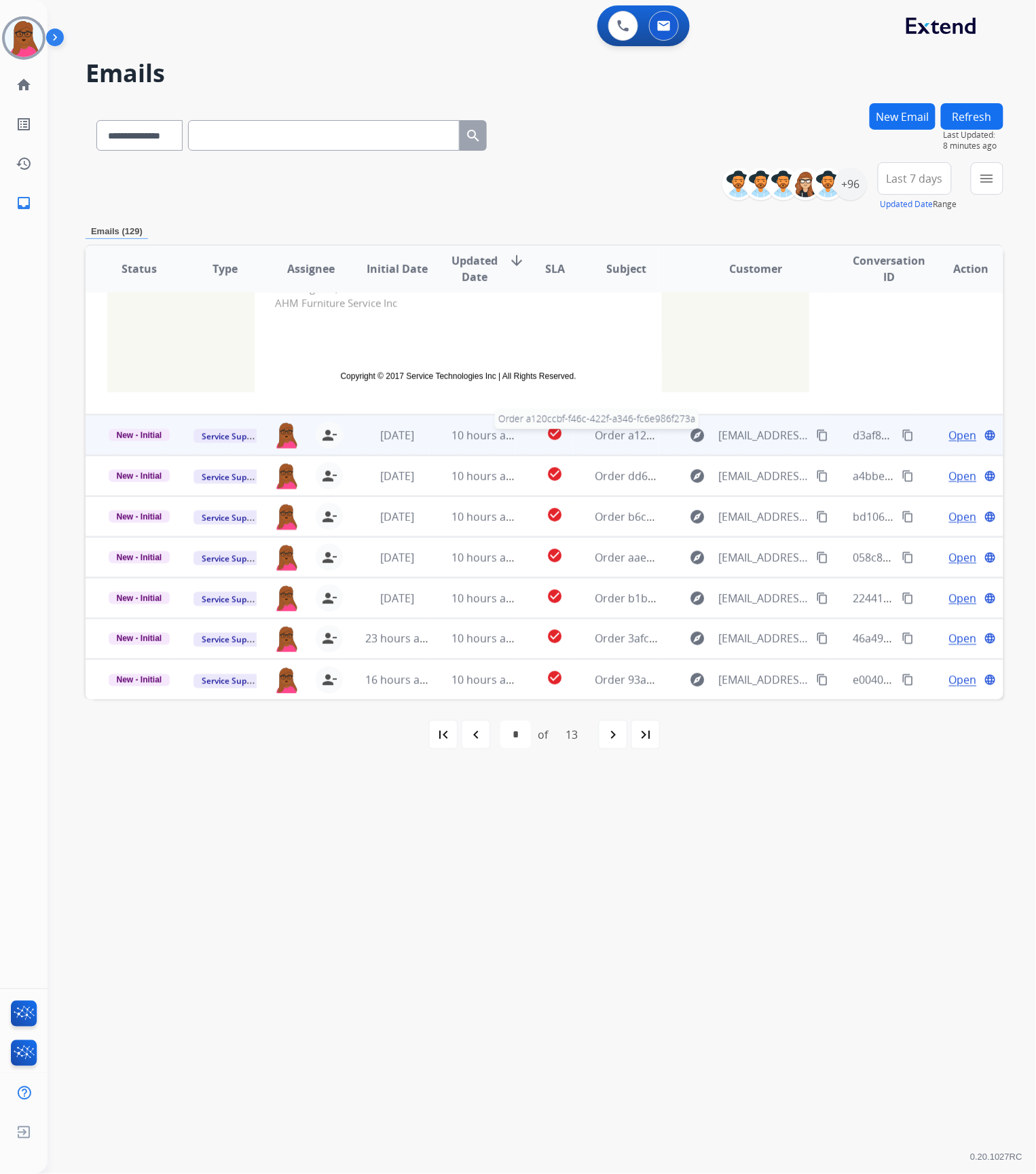
click at [609, 435] on span "Order a120ccbf-f46c-422f-a346-fc6e986f273a" at bounding box center [708, 434] width 227 height 15
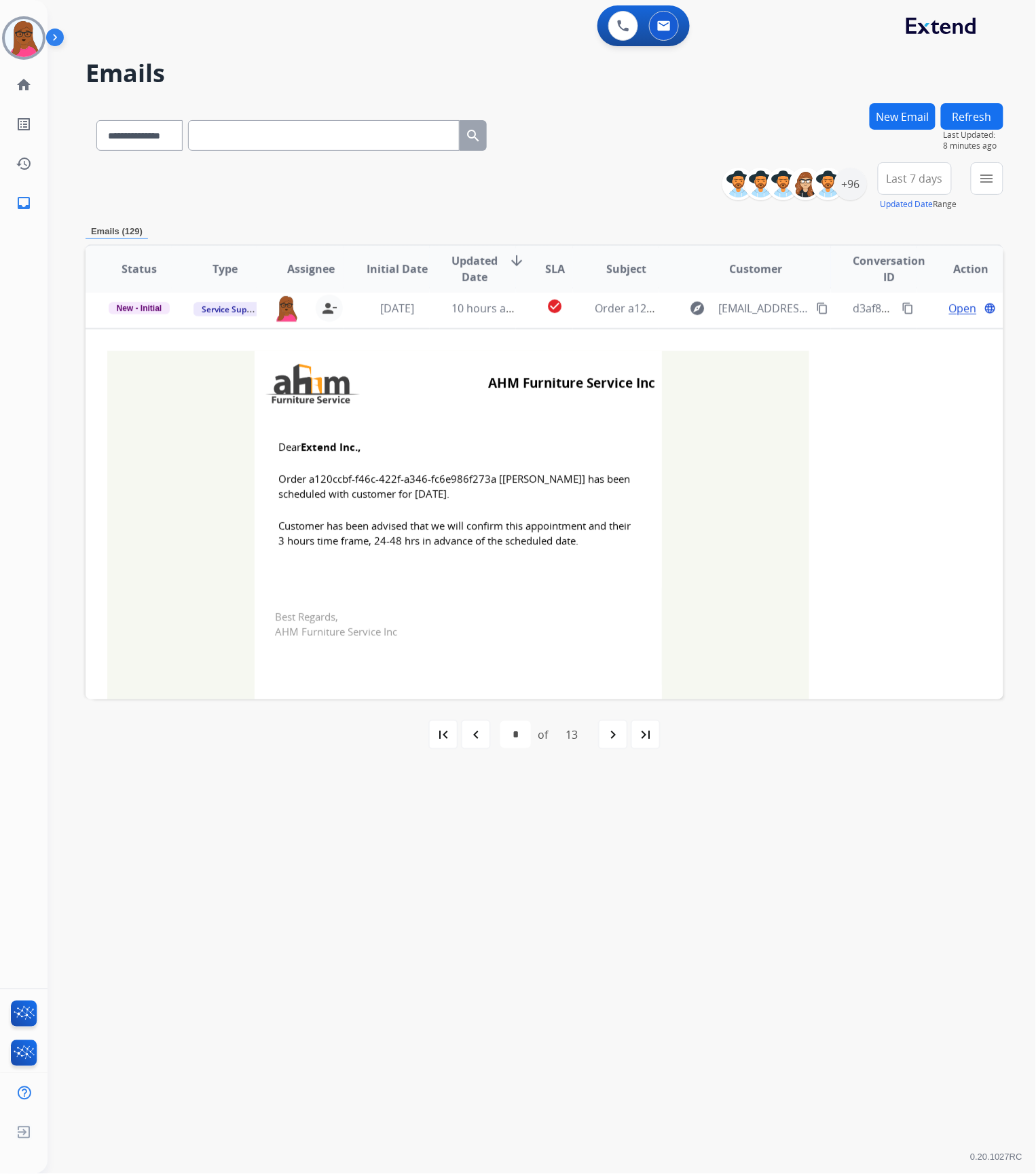
scroll to position [122, 0]
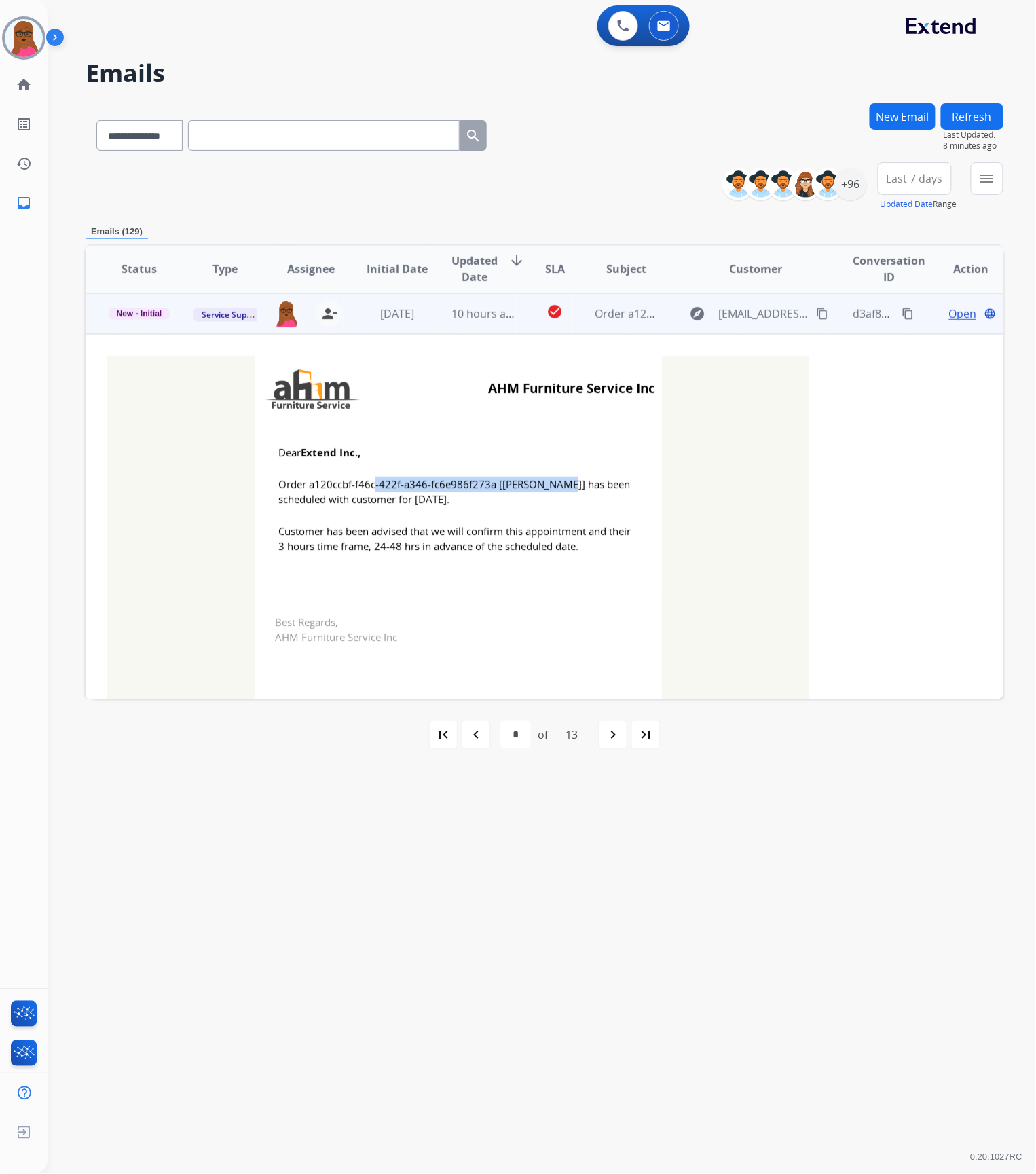
drag, startPoint x: 490, startPoint y: 484, endPoint x: 304, endPoint y: 483, distance: 186.0
click at [304, 483] on span "Order a120ccbf-f46c-422f-a346-fc6e986f273a [[PERSON_NAME]] has been scheduled w…" at bounding box center [458, 491] width 359 height 31
drag, startPoint x: 275, startPoint y: 451, endPoint x: 574, endPoint y: 555, distance: 316.6
click at [574, 555] on td "Dear Extend Inc., Order a120ccbf-f46c-422f-a346-fc6e986f273a [[PERSON_NAME]] ha…" at bounding box center [458, 507] width 407 height 173
drag, startPoint x: 451, startPoint y: 480, endPoint x: 464, endPoint y: 499, distance: 23.0
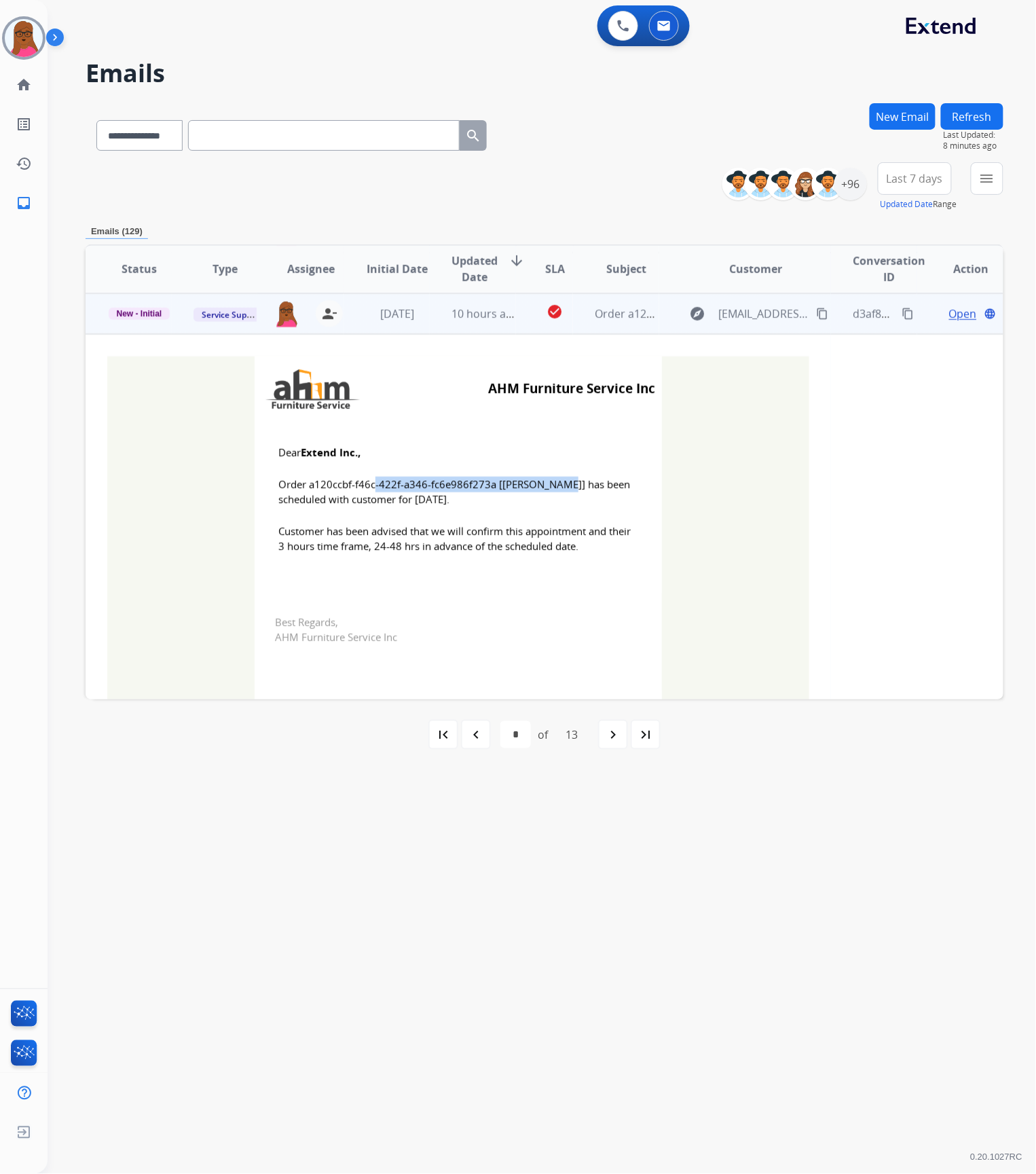
scroll to position [31, 0]
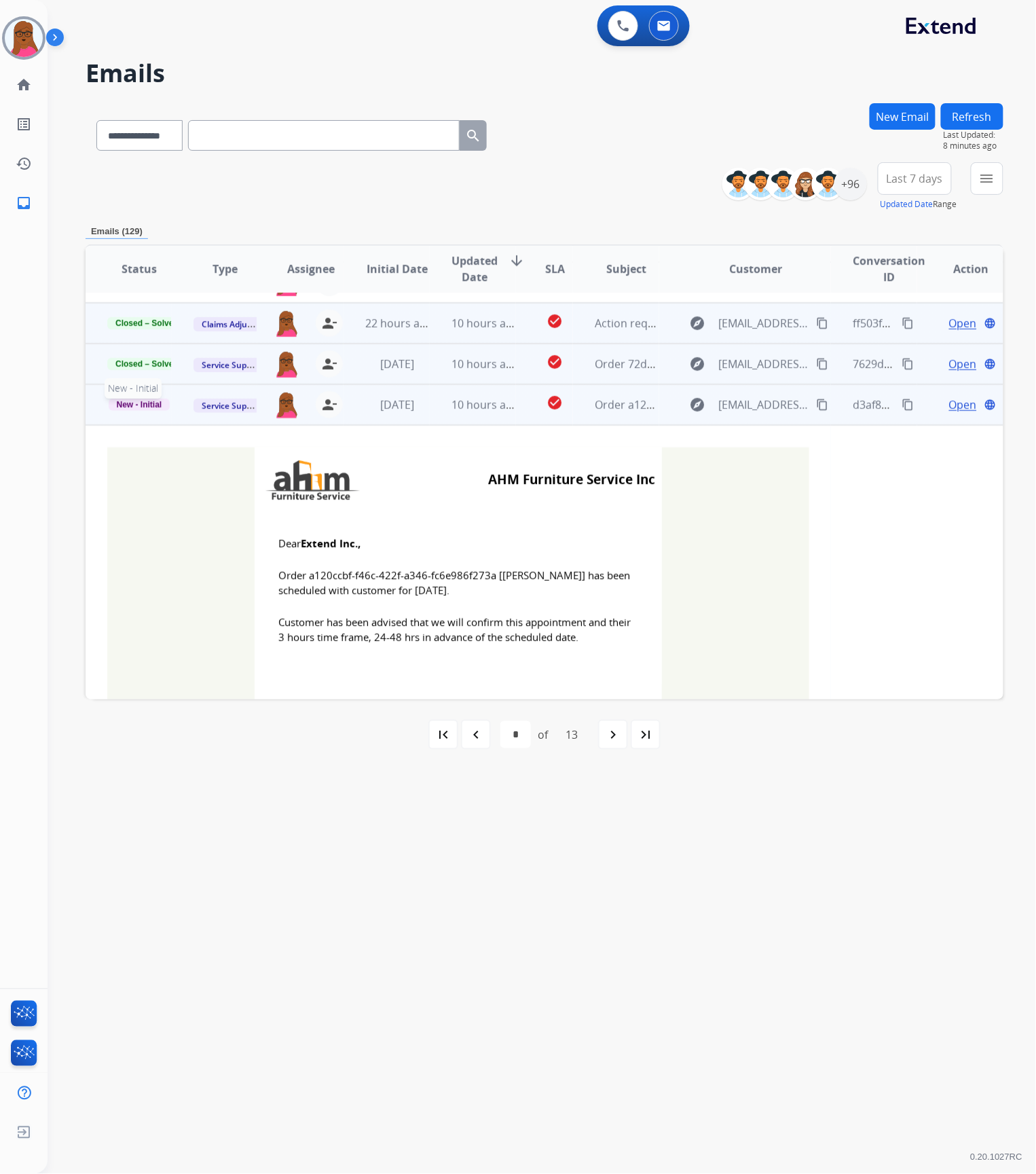
click at [152, 404] on span "New - Initial" at bounding box center [140, 404] width 62 height 12
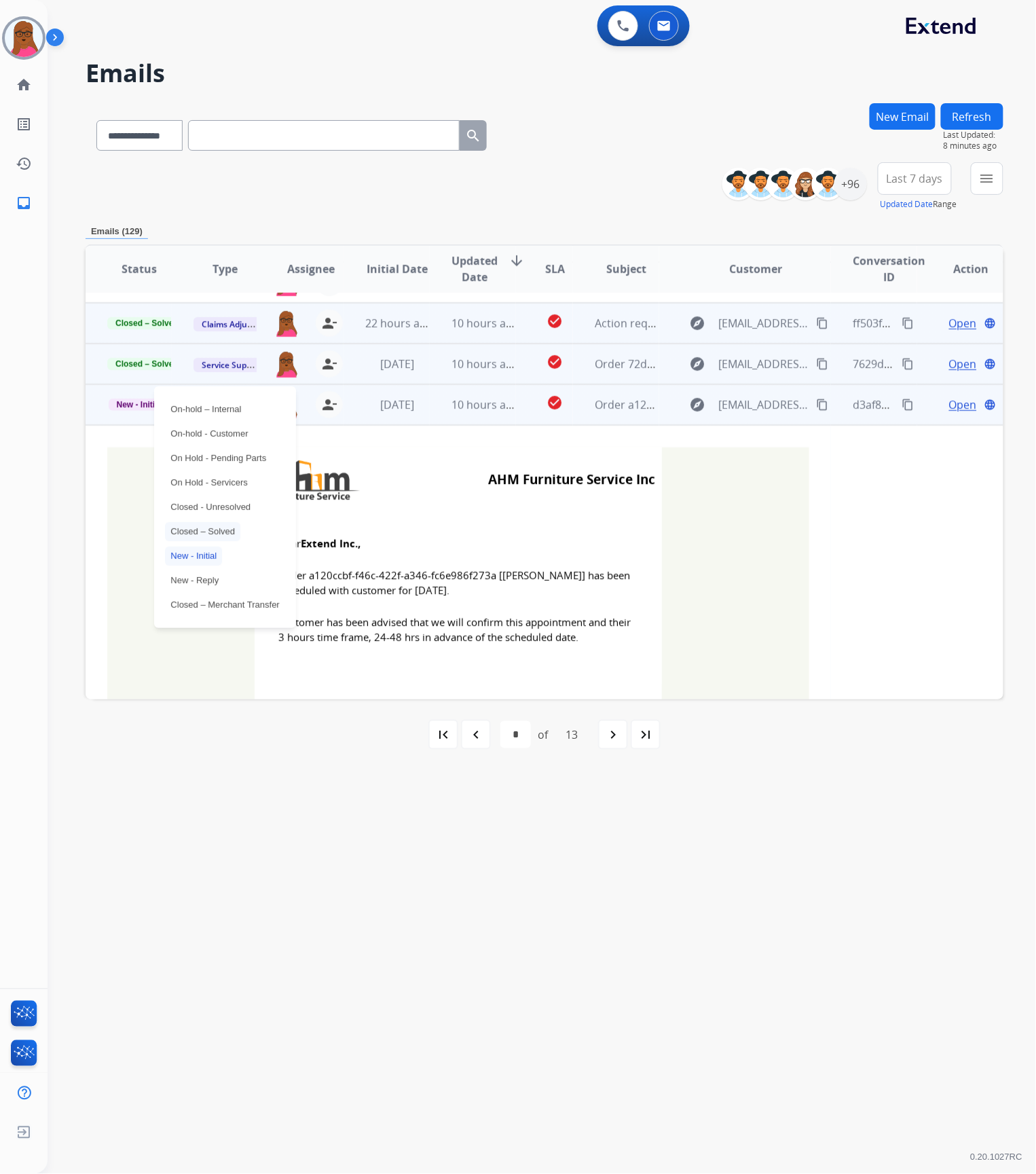
click at [207, 528] on p "Closed – Solved" at bounding box center [202, 531] width 75 height 19
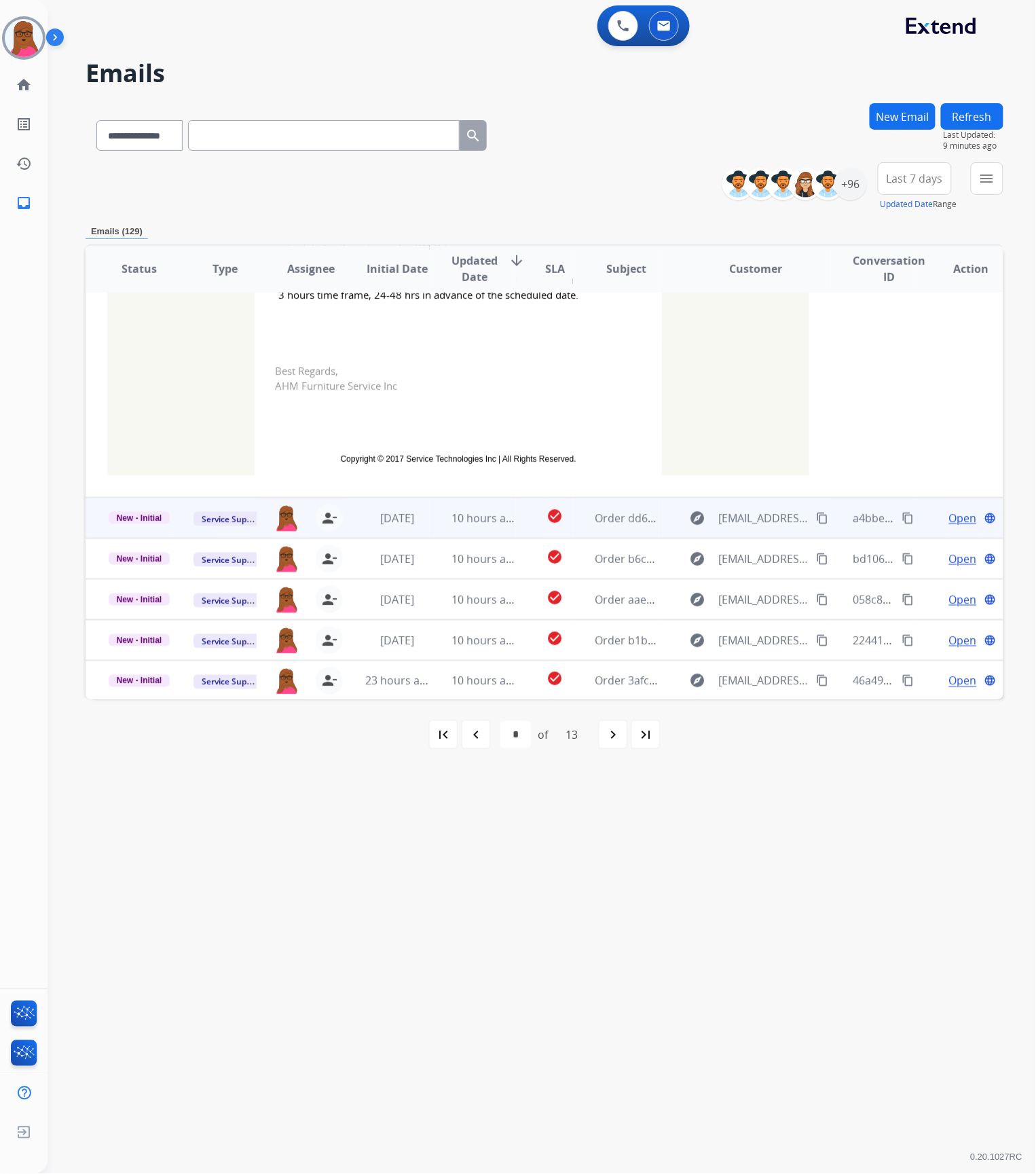
scroll to position [393, 0]
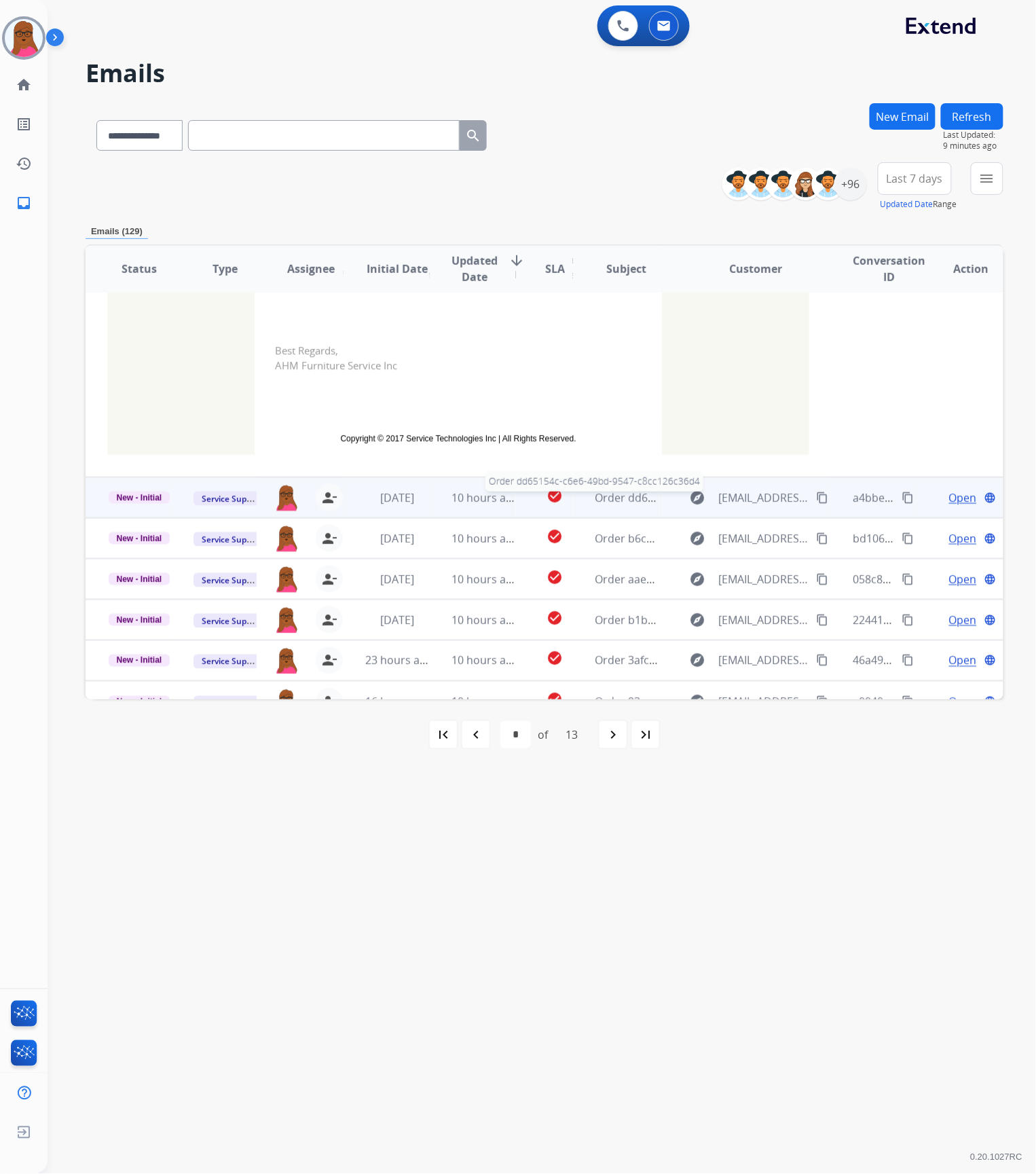
click at [635, 497] on span "Order dd65154c-c6e6-49bd-9547-c8cc126c36d4" at bounding box center [716, 497] width 242 height 15
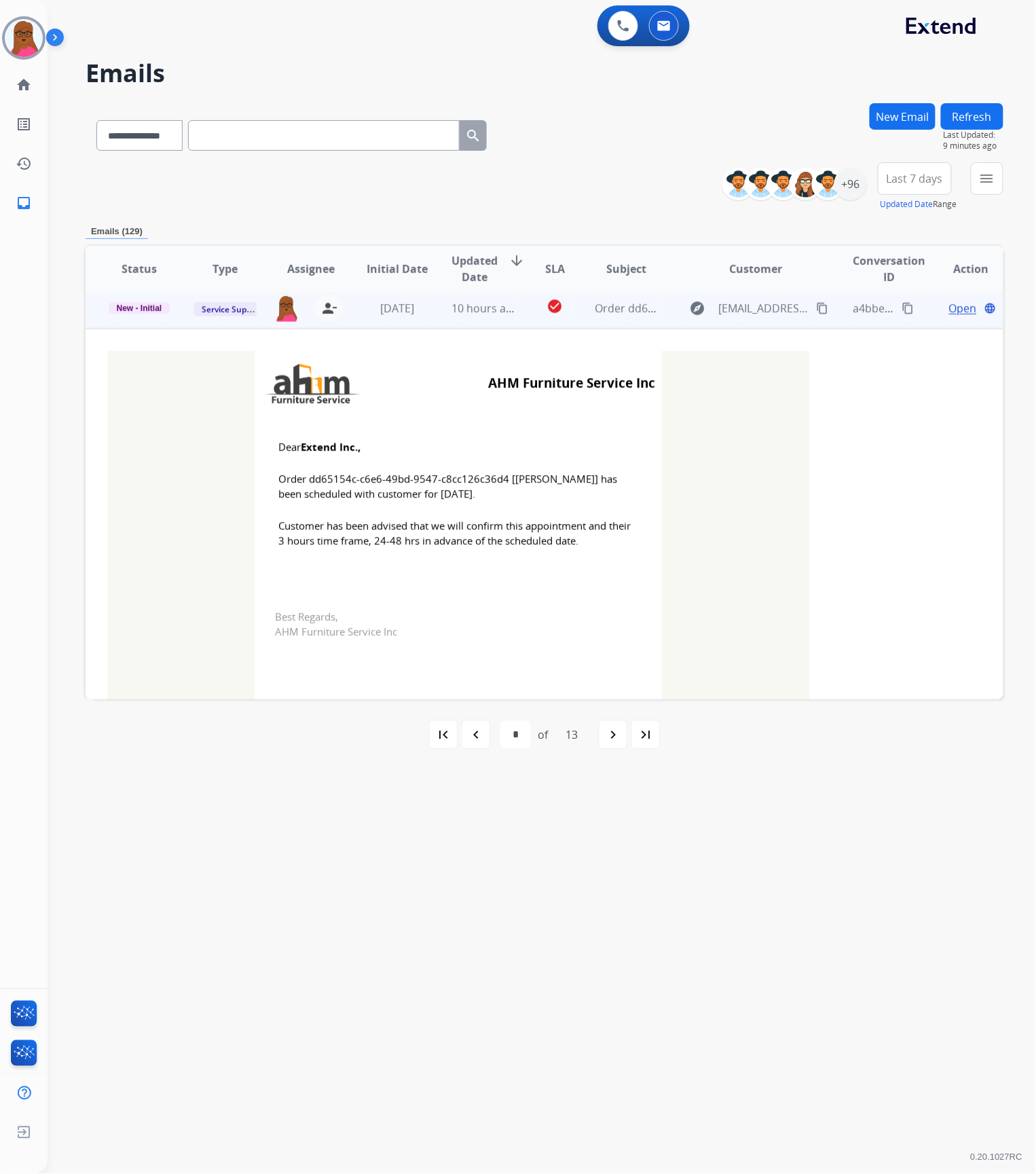
scroll to position [163, 0]
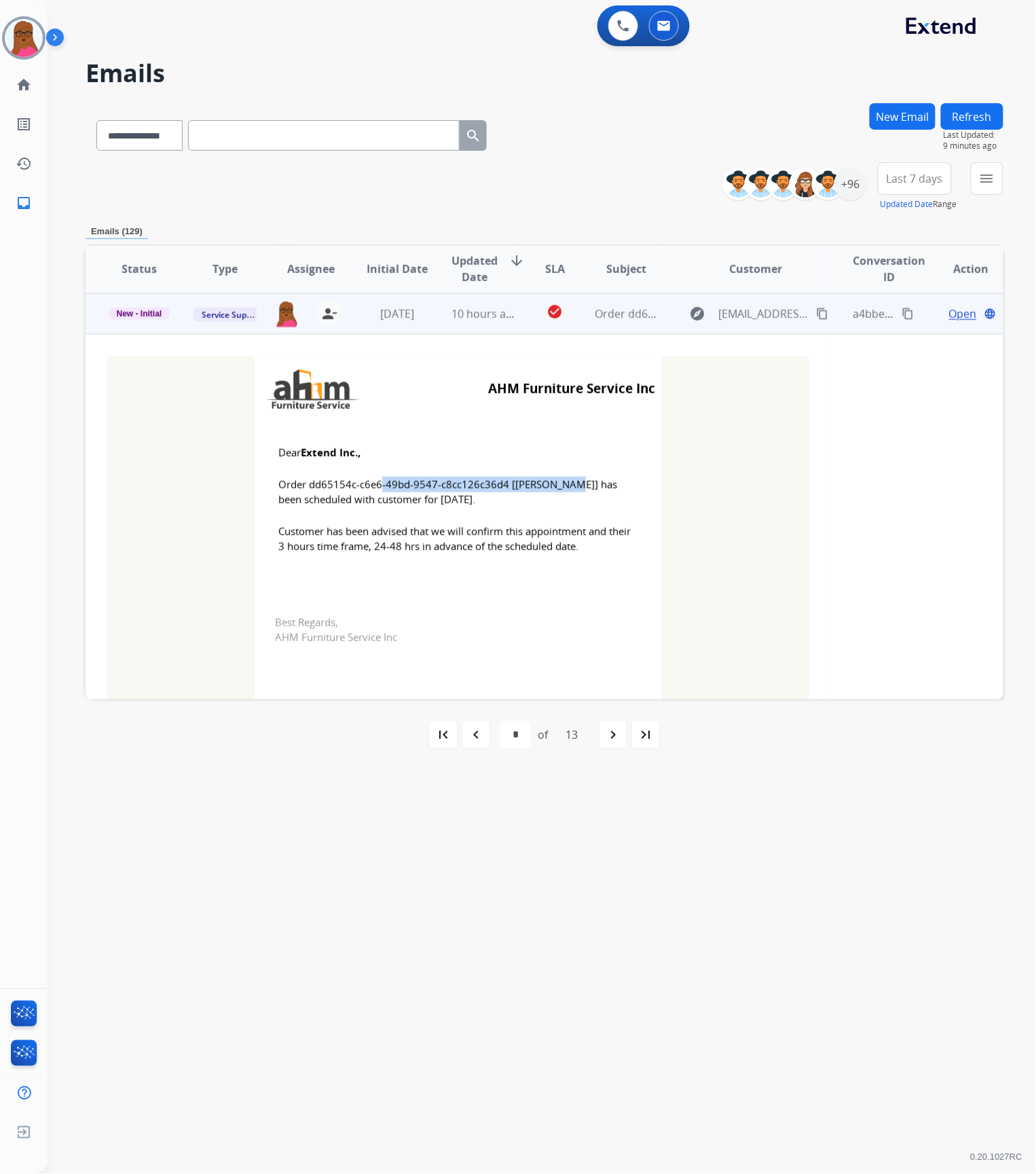
drag, startPoint x: 500, startPoint y: 484, endPoint x: 305, endPoint y: 485, distance: 195.0
click at [305, 485] on span "Order dd65154c-c6e6-49bd-9547-c8cc126c36d4 [[PERSON_NAME]] has been scheduled w…" at bounding box center [458, 491] width 359 height 31
drag, startPoint x: 272, startPoint y: 449, endPoint x: 573, endPoint y: 562, distance: 321.5
click at [573, 562] on td "Dear Extend Inc., Order dd65154c-c6e6-49bd-9547-c8cc126c36d4 [[PERSON_NAME]] ha…" at bounding box center [458, 507] width 407 height 173
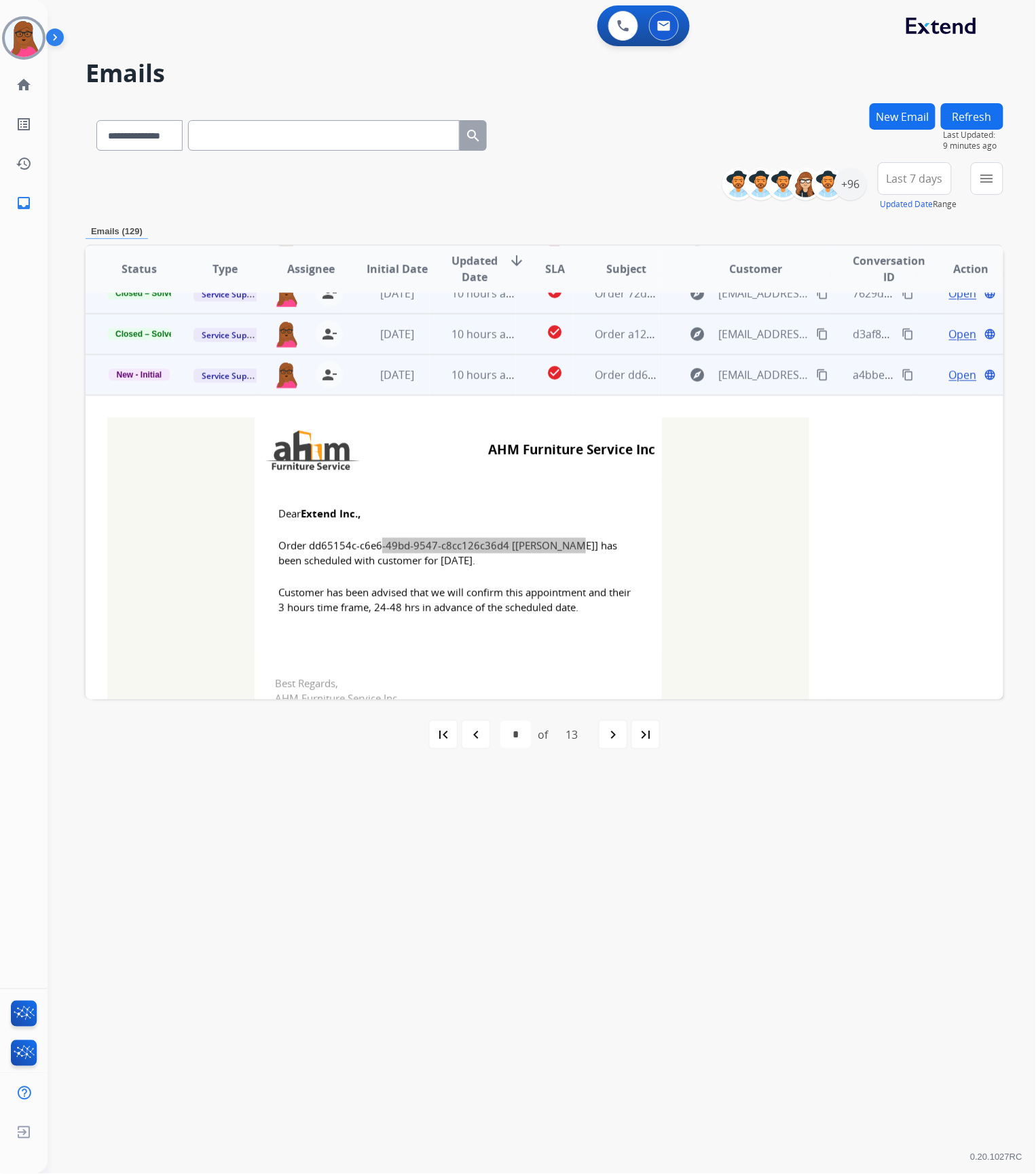
scroll to position [72, 0]
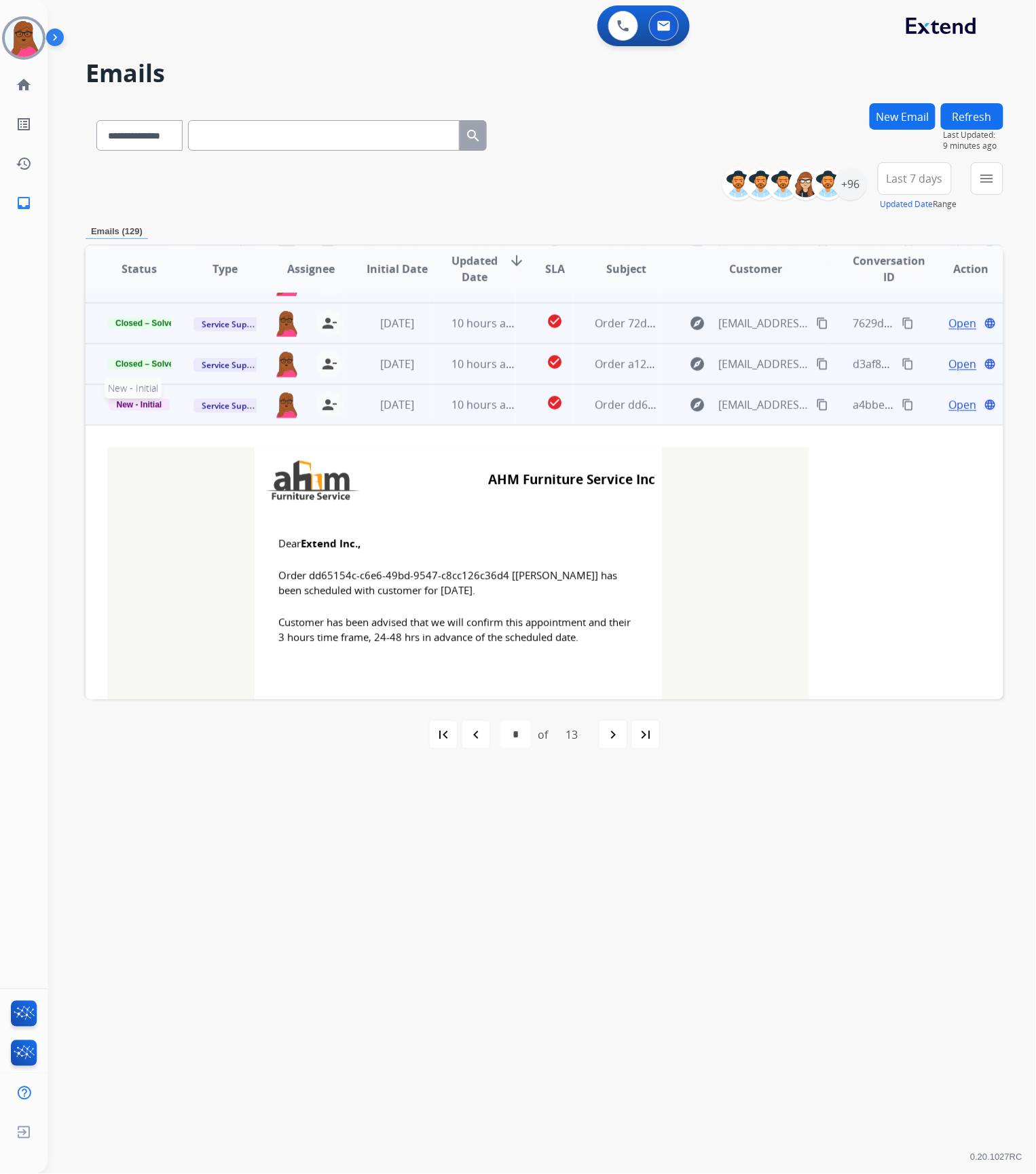
click at [150, 406] on span "New - Initial" at bounding box center [140, 404] width 62 height 12
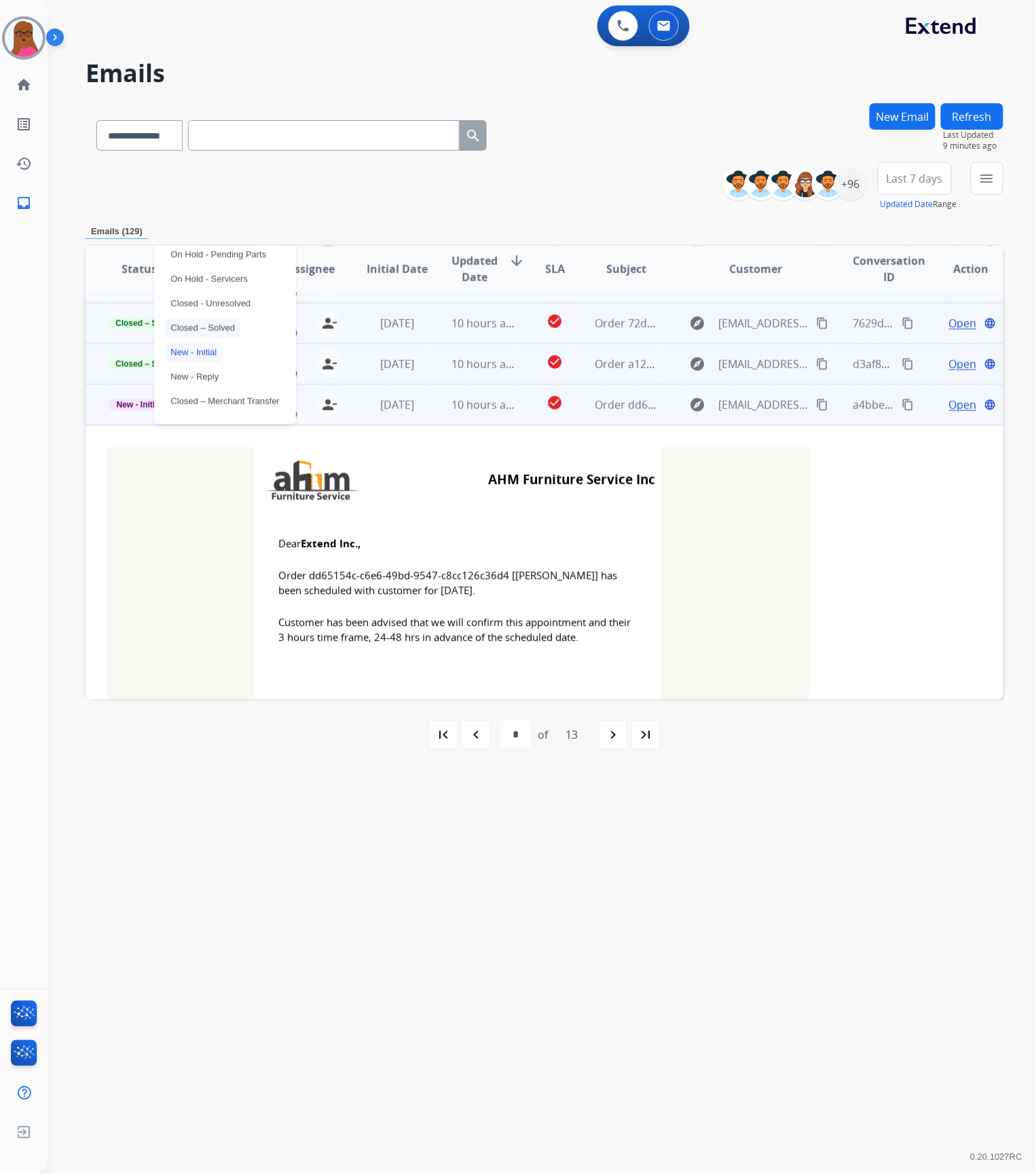
click at [205, 328] on p "Closed – Solved" at bounding box center [202, 327] width 75 height 19
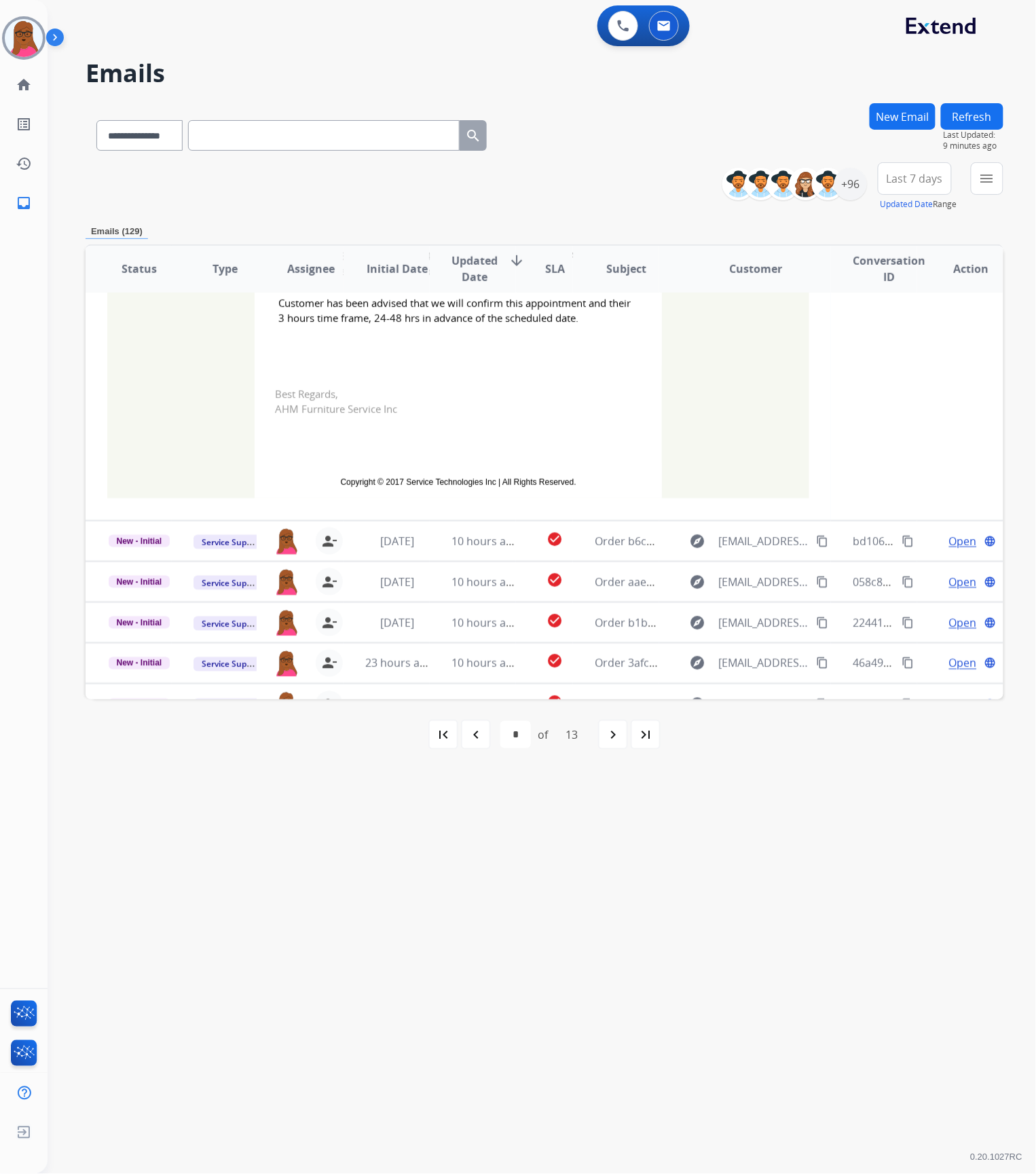
scroll to position [415, 0]
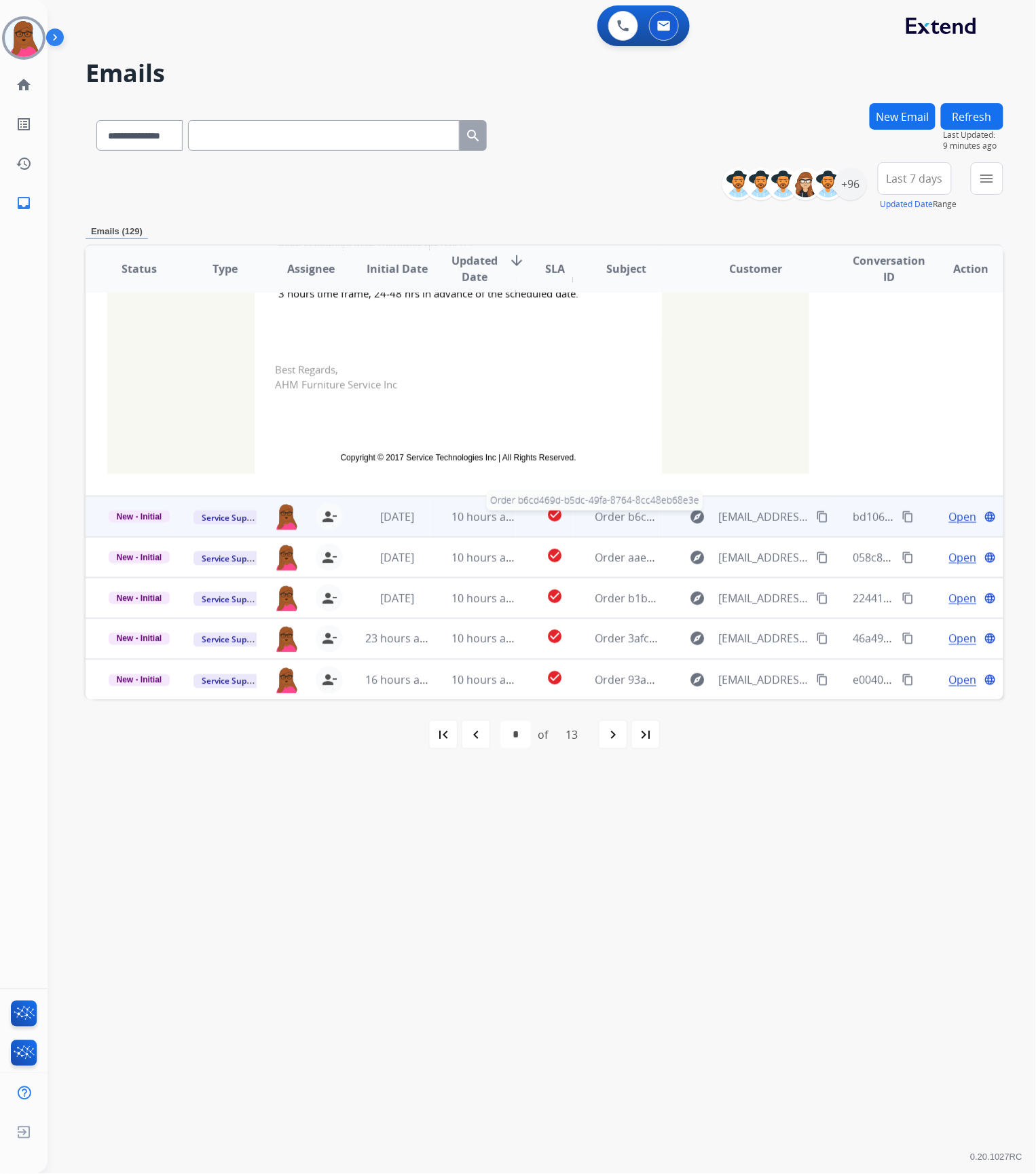
click at [606, 517] on span "Order b6cd469d-b5dc-49fa-8764-8cc48eb68e3e" at bounding box center [715, 516] width 241 height 15
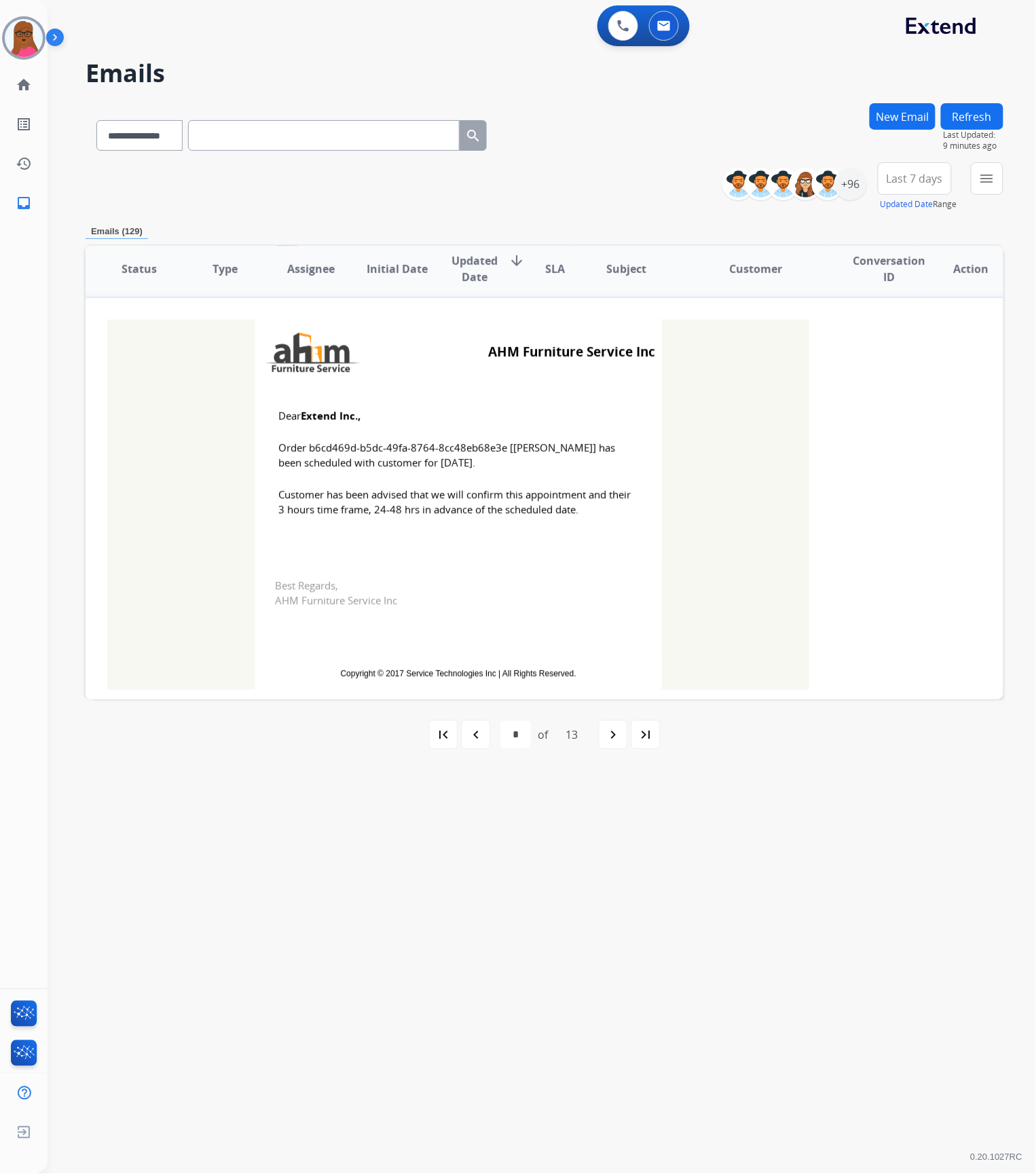
scroll to position [204, 0]
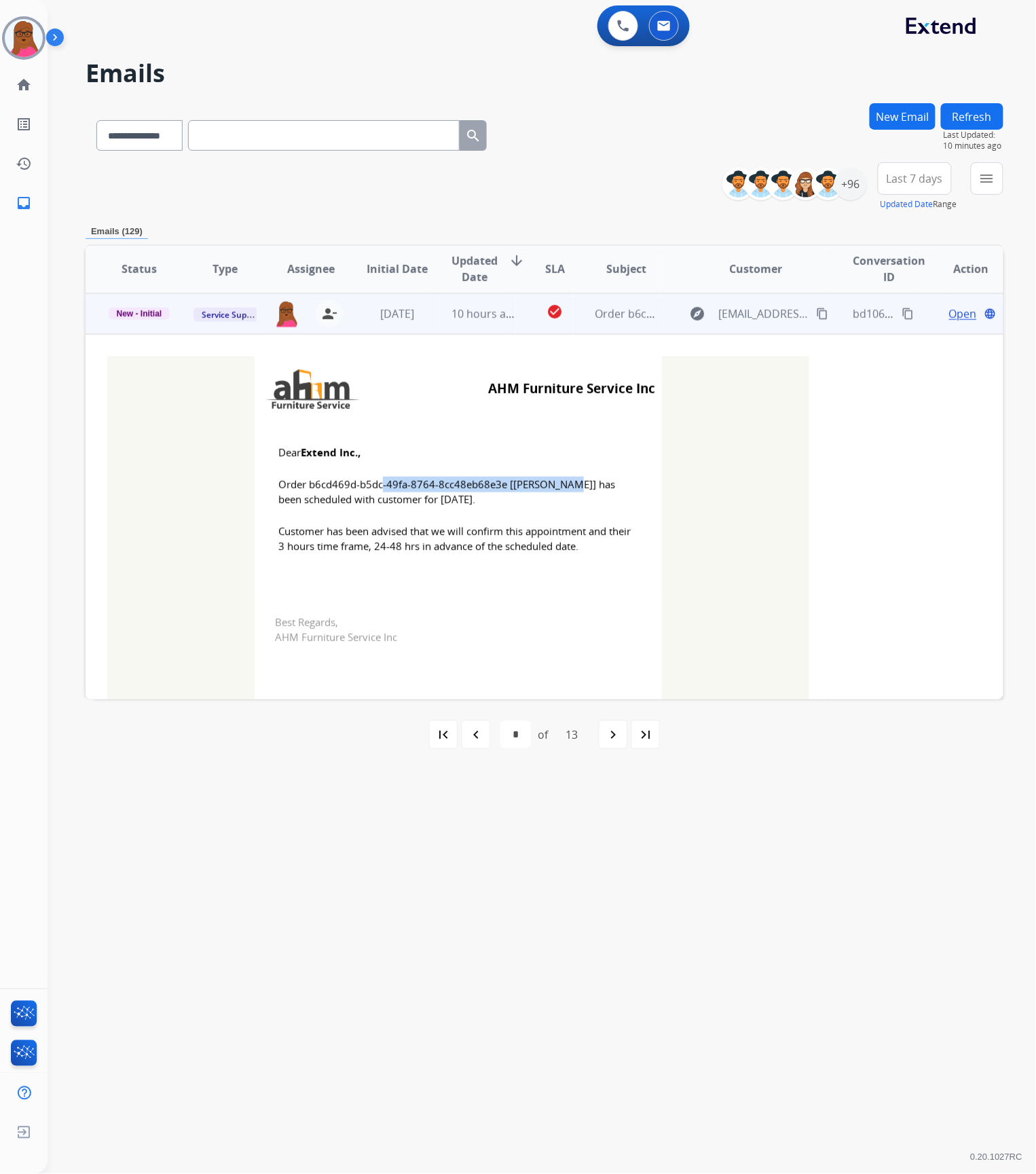
drag, startPoint x: 500, startPoint y: 486, endPoint x: 305, endPoint y: 483, distance: 195.0
click at [305, 483] on span "Order b6cd469d-b5dc-49fa-8764-8cc48eb68e3e [[PERSON_NAME]] has been scheduled w…" at bounding box center [458, 491] width 359 height 31
drag, startPoint x: 274, startPoint y: 451, endPoint x: 606, endPoint y: 555, distance: 347.9
click at [606, 555] on td "Dear Extend Inc., Order b6cd469d-b5dc-49fa-8764-8cc48eb68e3e [[PERSON_NAME]] ha…" at bounding box center [458, 507] width 407 height 173
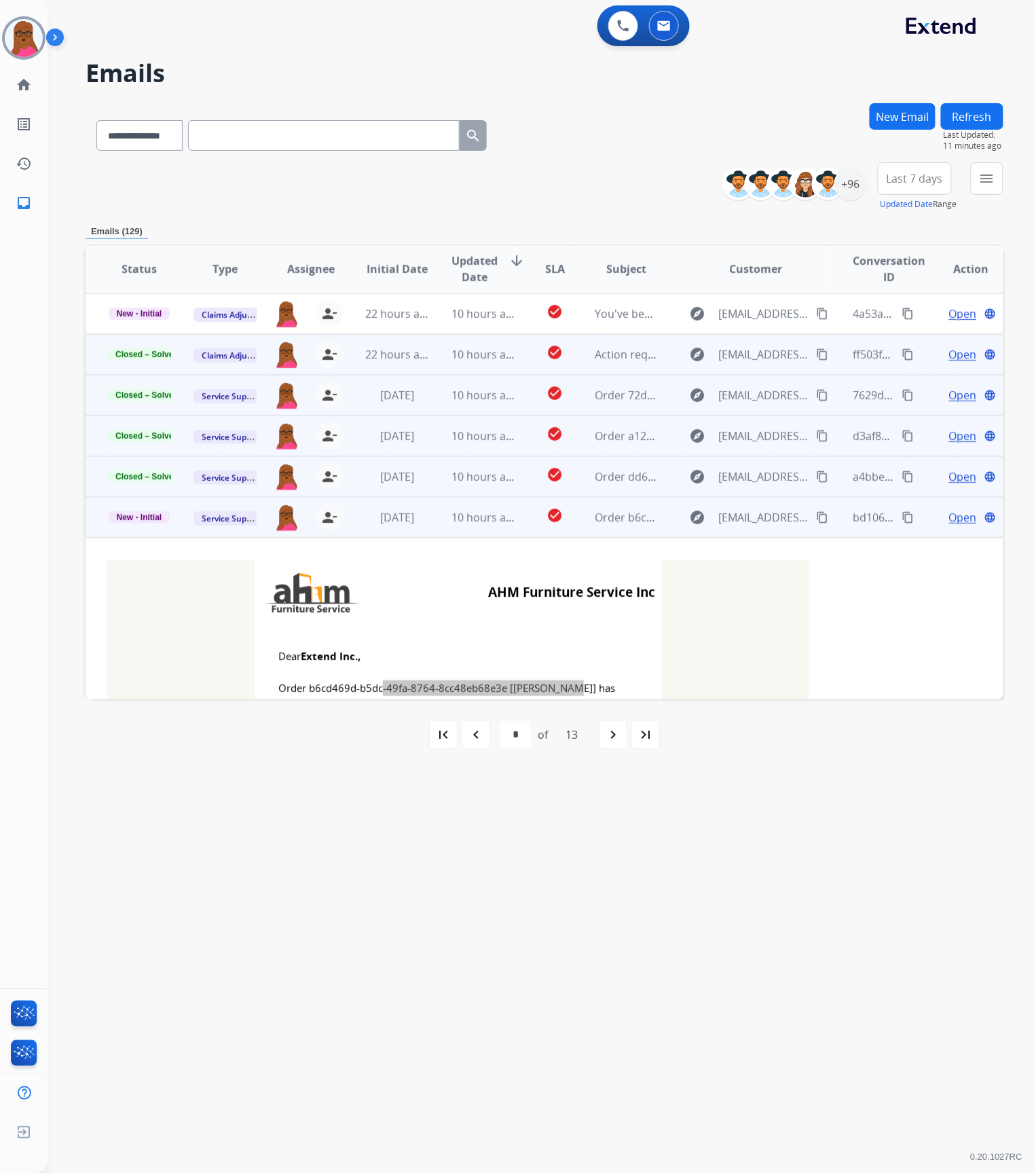
scroll to position [90, 0]
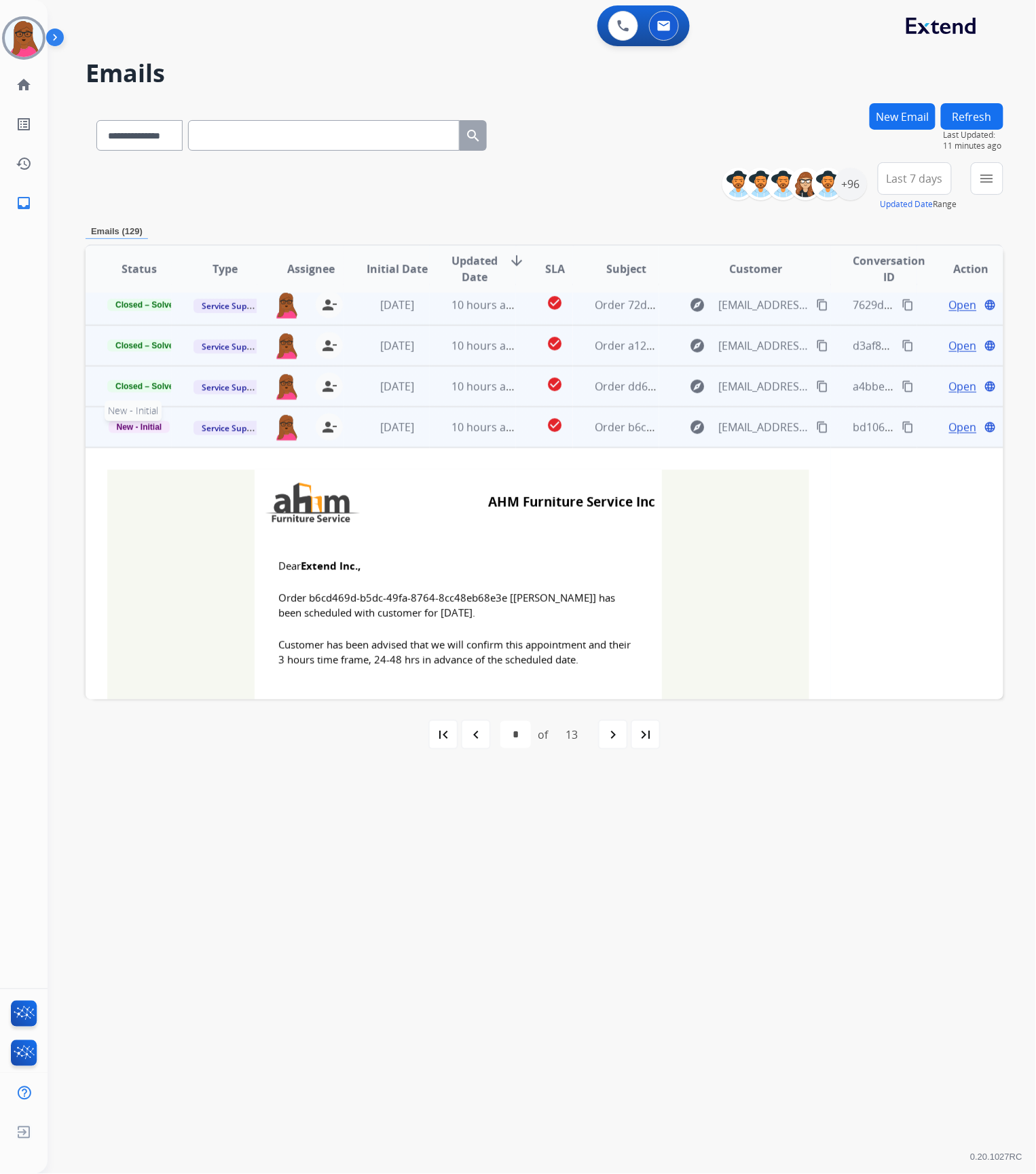
click at [151, 425] on span "New - Initial" at bounding box center [140, 427] width 62 height 12
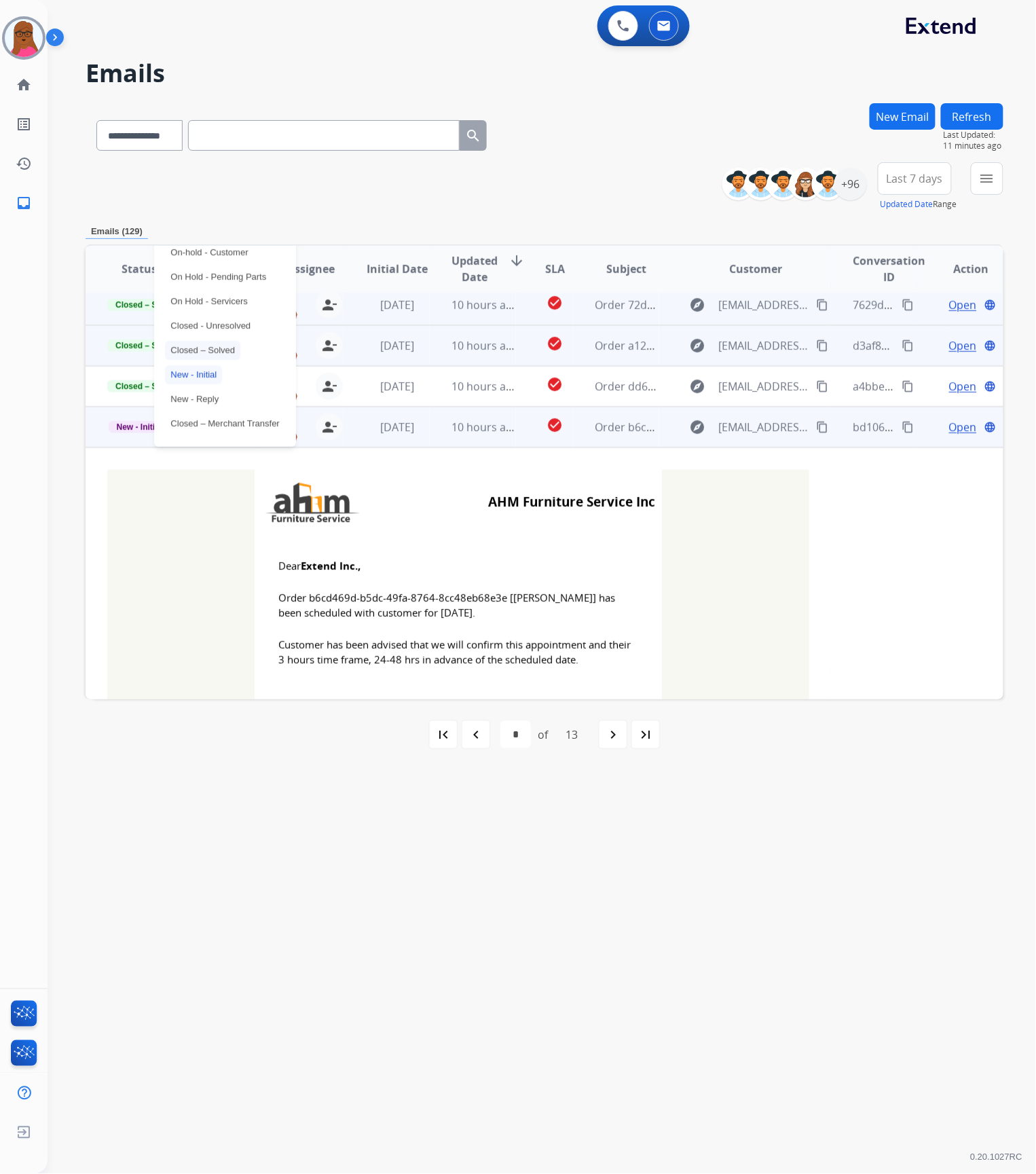
click at [205, 348] on p "Closed – Solved" at bounding box center [202, 349] width 75 height 19
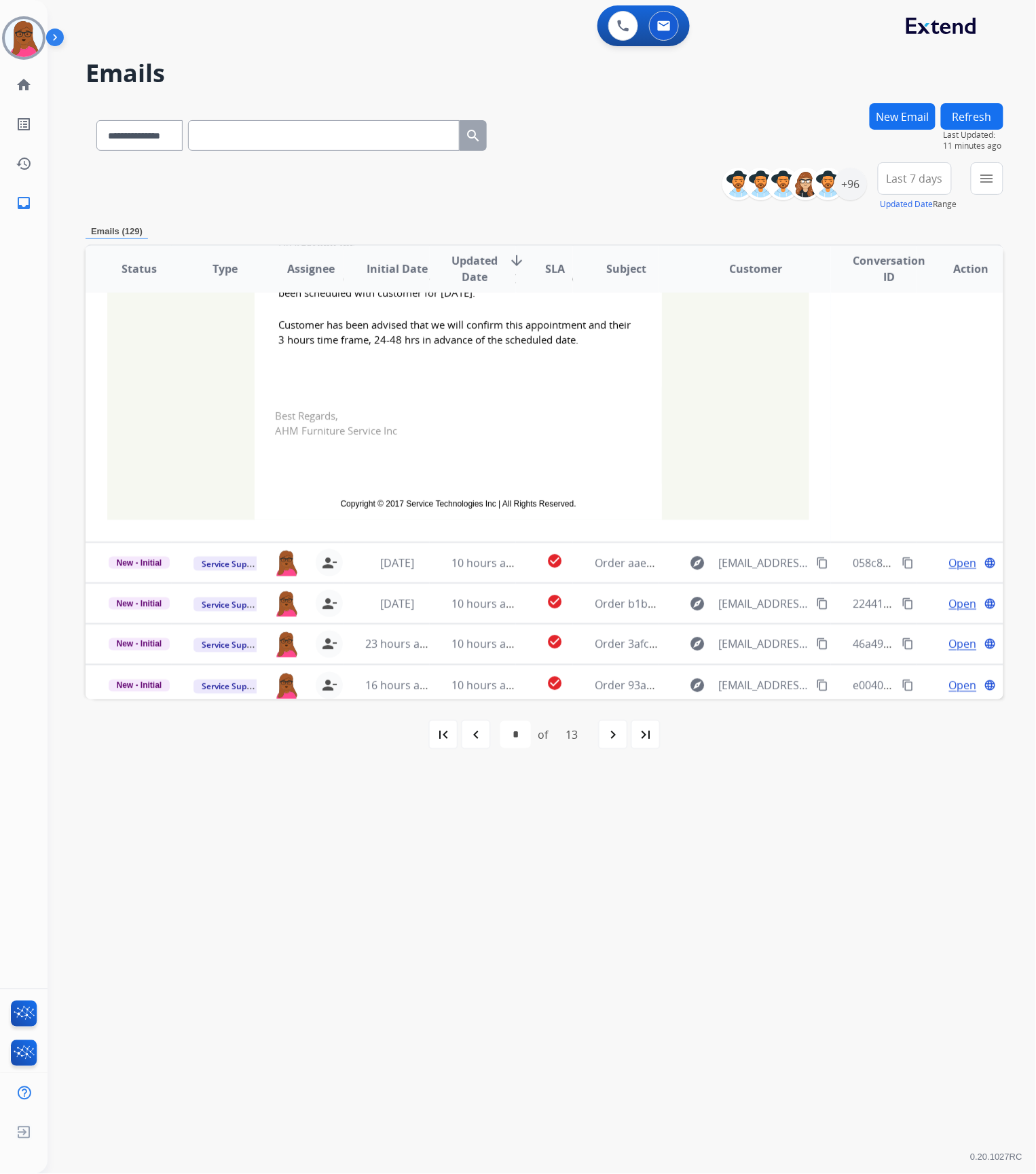
scroll to position [415, 0]
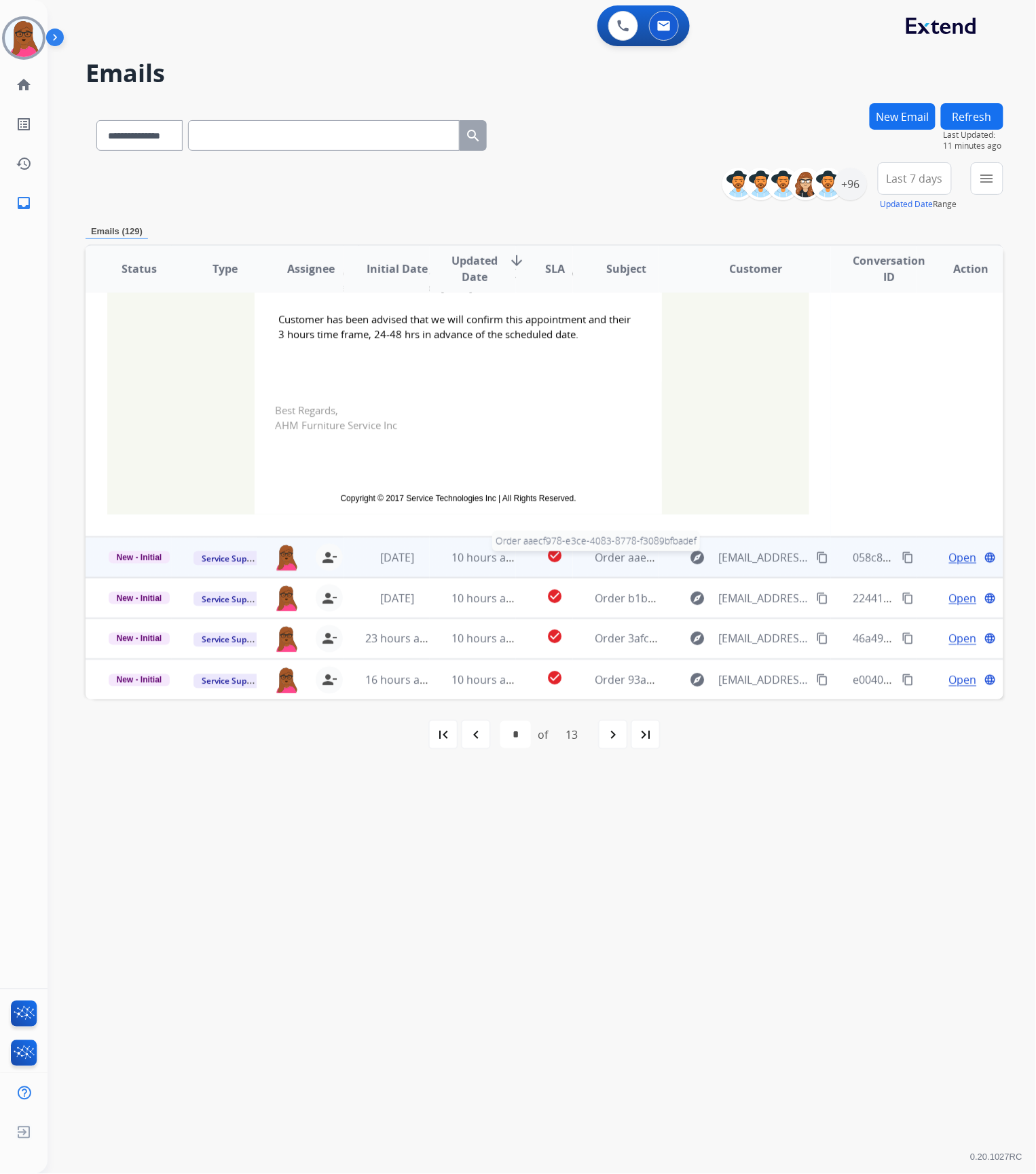
click at [644, 560] on span "Order aaecf978-e3ce-4083-8778-f3089bfbadef" at bounding box center [711, 557] width 233 height 15
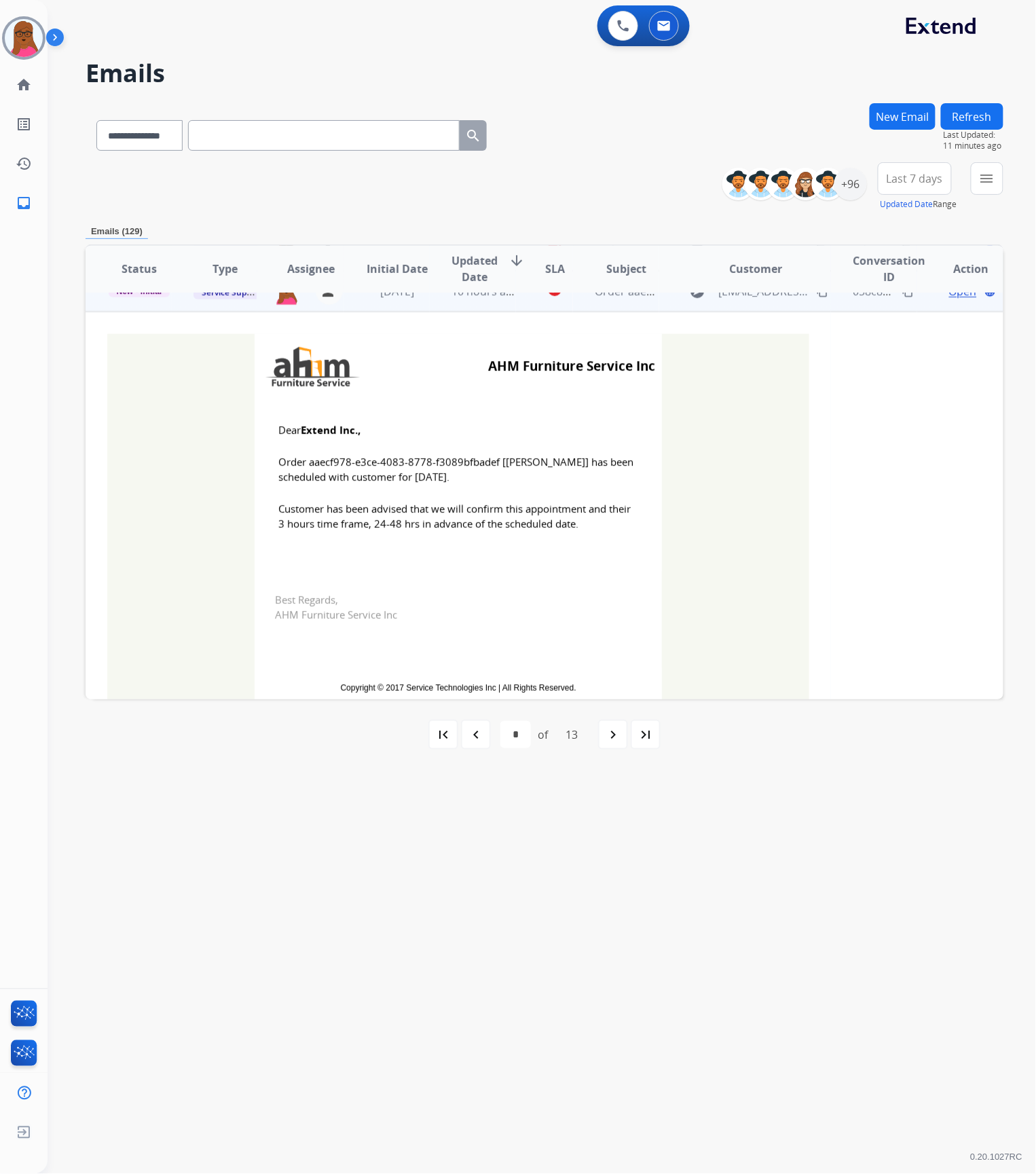
scroll to position [245, 0]
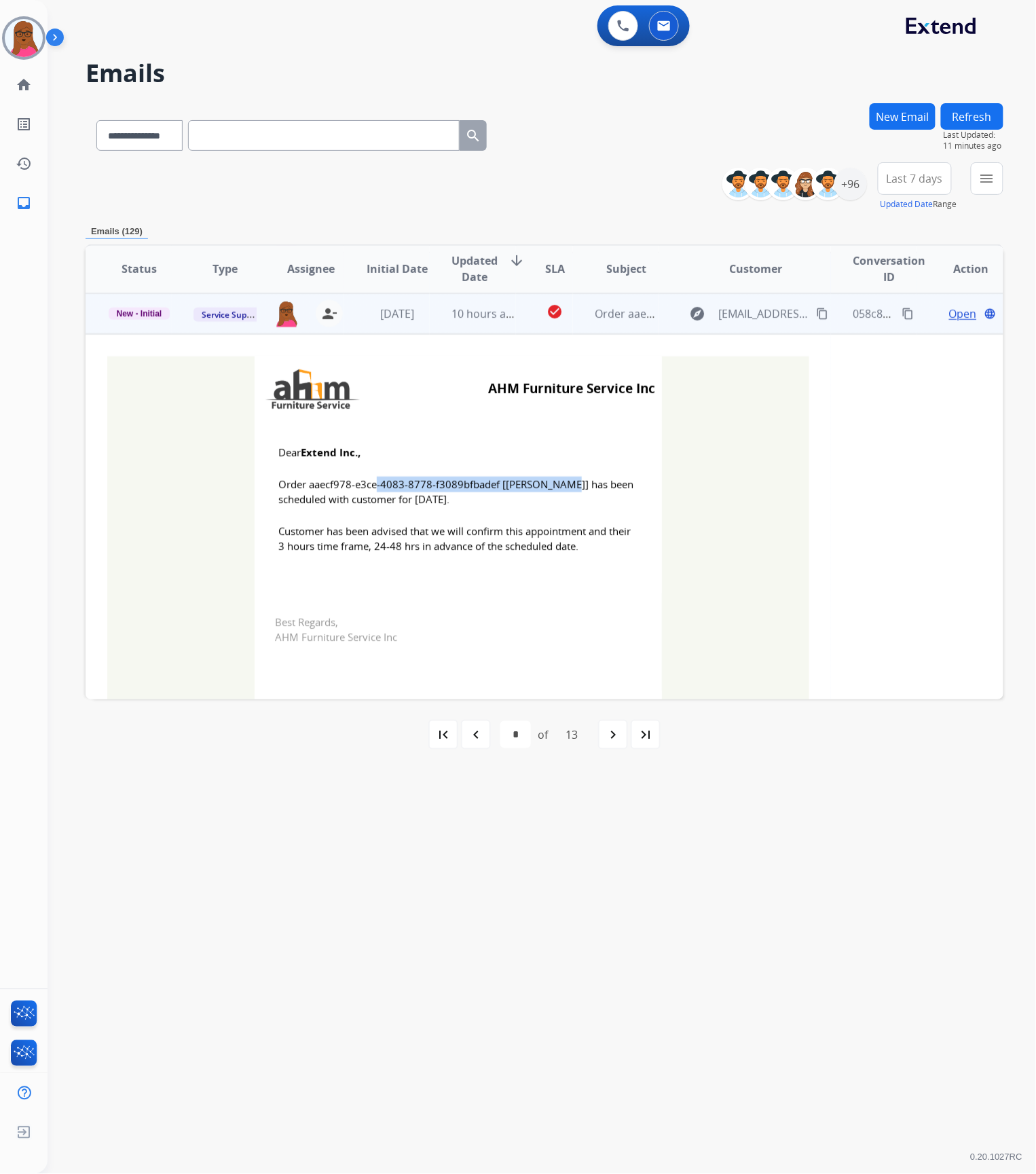
drag, startPoint x: 495, startPoint y: 487, endPoint x: 304, endPoint y: 486, distance: 191.0
click at [304, 486] on span "Order aaecf978-e3ce-4083-8778-f3089bfbadef [[PERSON_NAME]] has been scheduled w…" at bounding box center [458, 491] width 359 height 31
drag, startPoint x: 274, startPoint y: 452, endPoint x: 581, endPoint y: 539, distance: 319.1
click at [581, 539] on td "Dear Extend Inc., Order aaecf978-e3ce-4083-8778-f3089bfbadef [[PERSON_NAME]] ha…" at bounding box center [458, 507] width 407 height 173
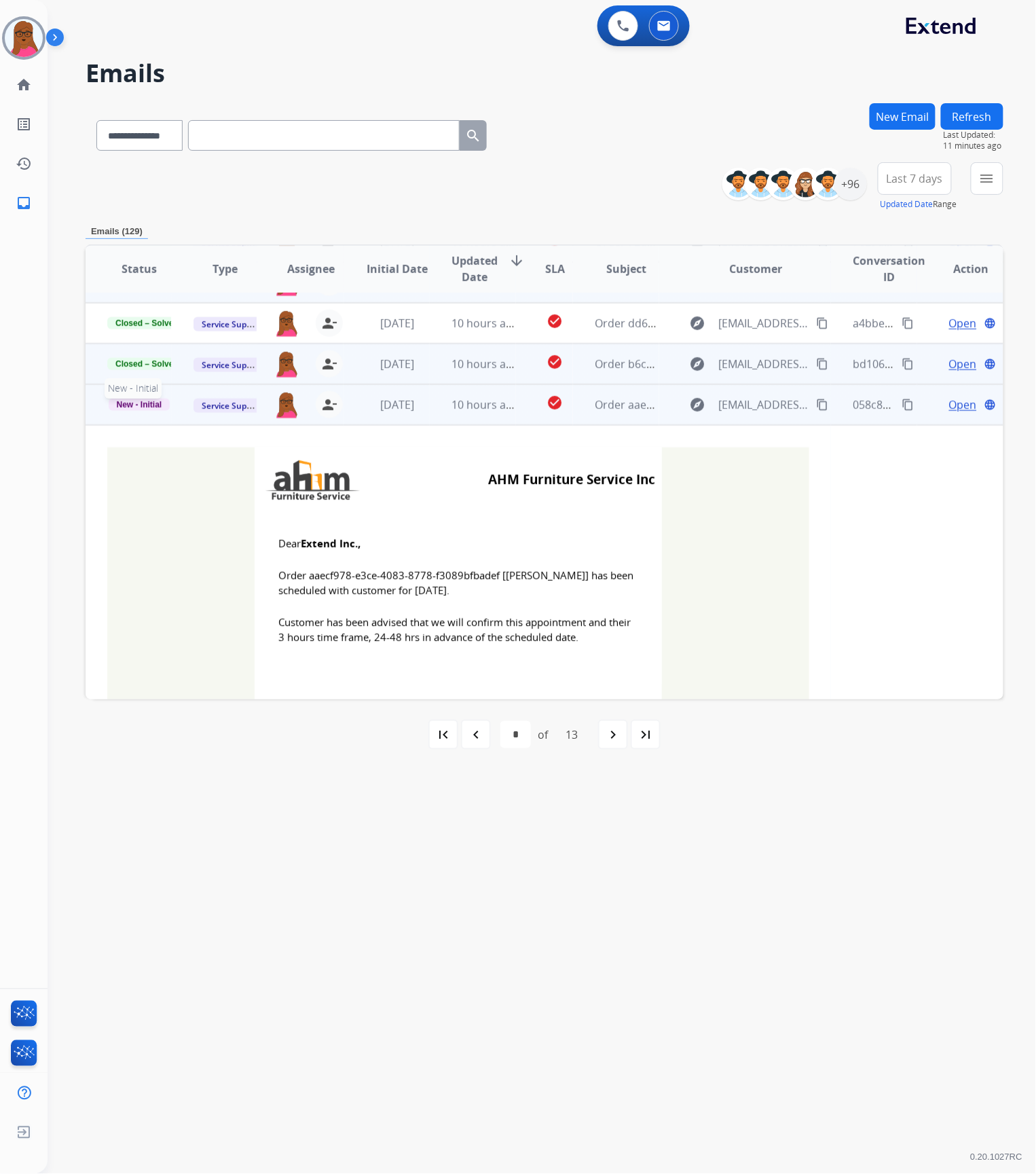
click at [144, 402] on span "New - Initial" at bounding box center [140, 404] width 62 height 12
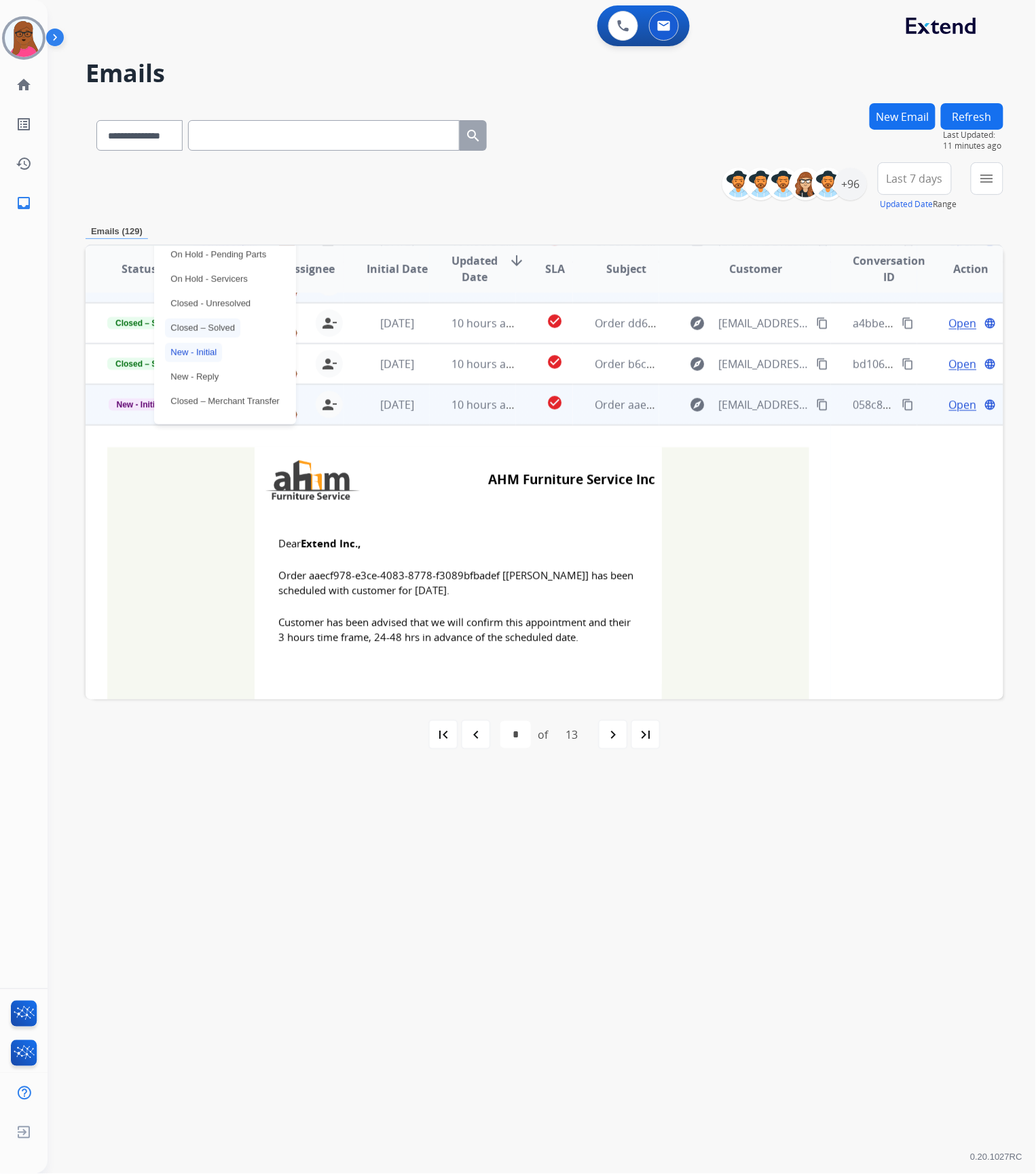
click at [214, 327] on p "Closed – Solved" at bounding box center [202, 327] width 75 height 19
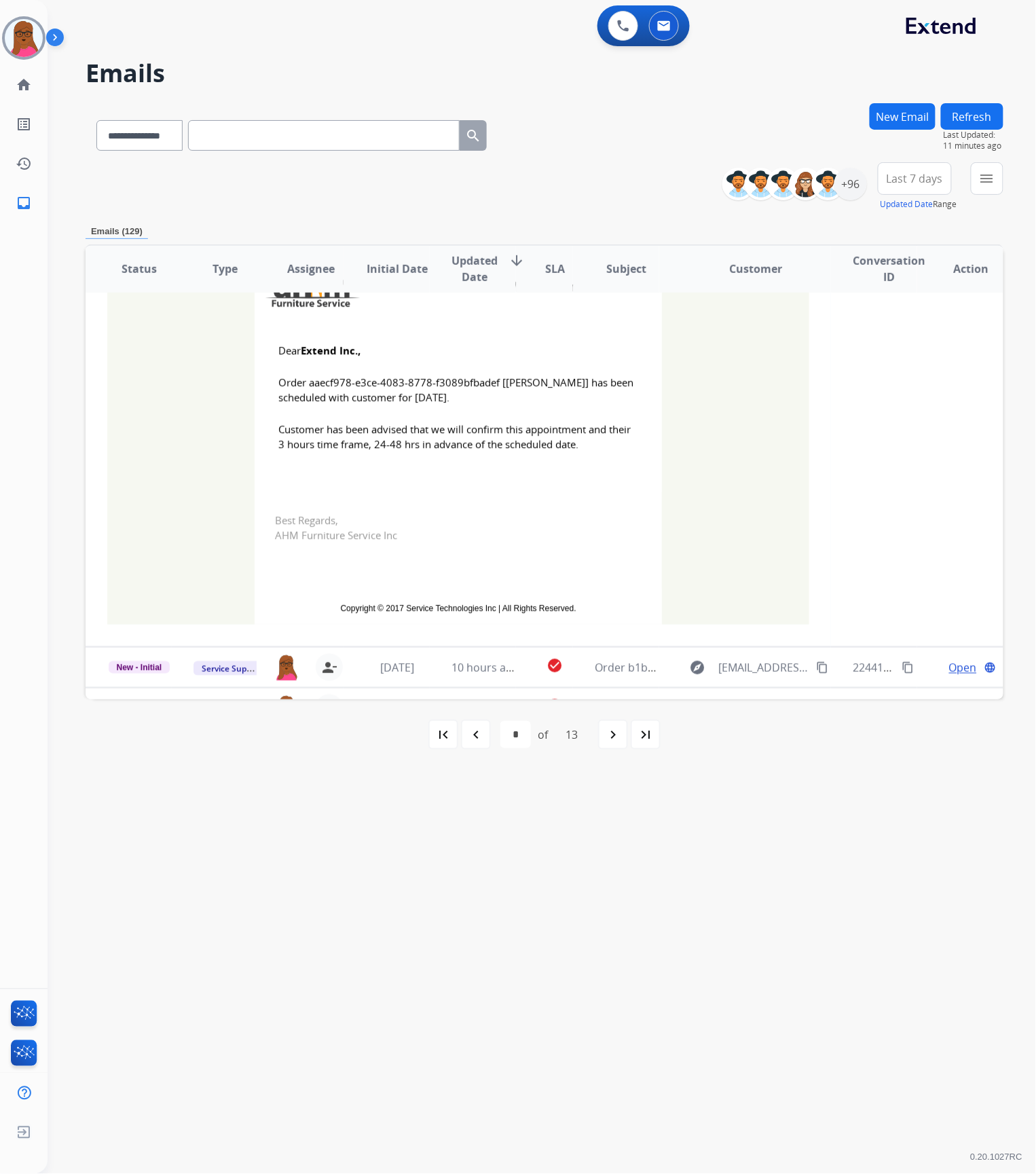
scroll to position [415, 0]
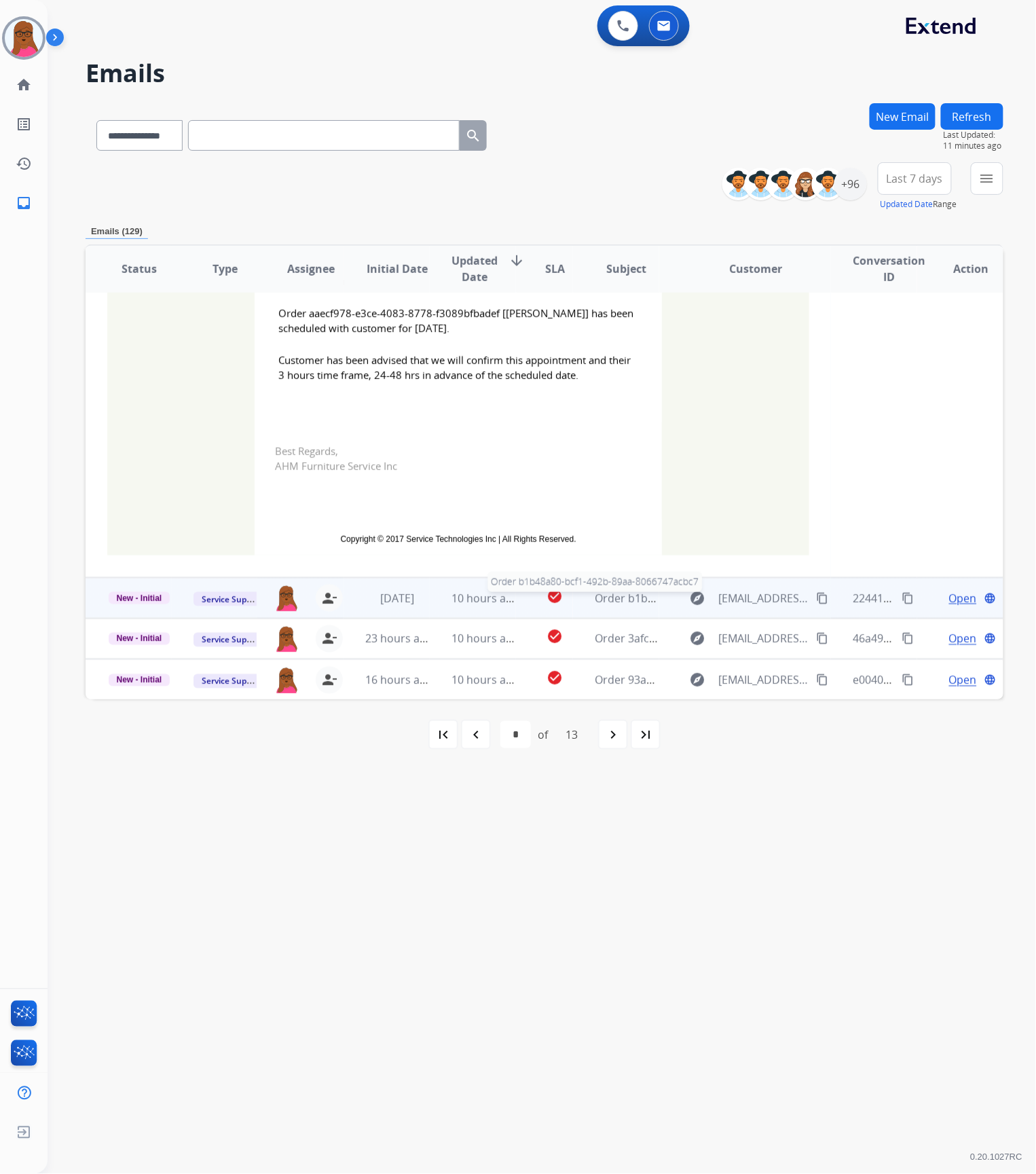
click at [601, 599] on span "Order b1b48a80-bcf1-492b-89aa-8066747acbc7" at bounding box center [715, 598] width 241 height 15
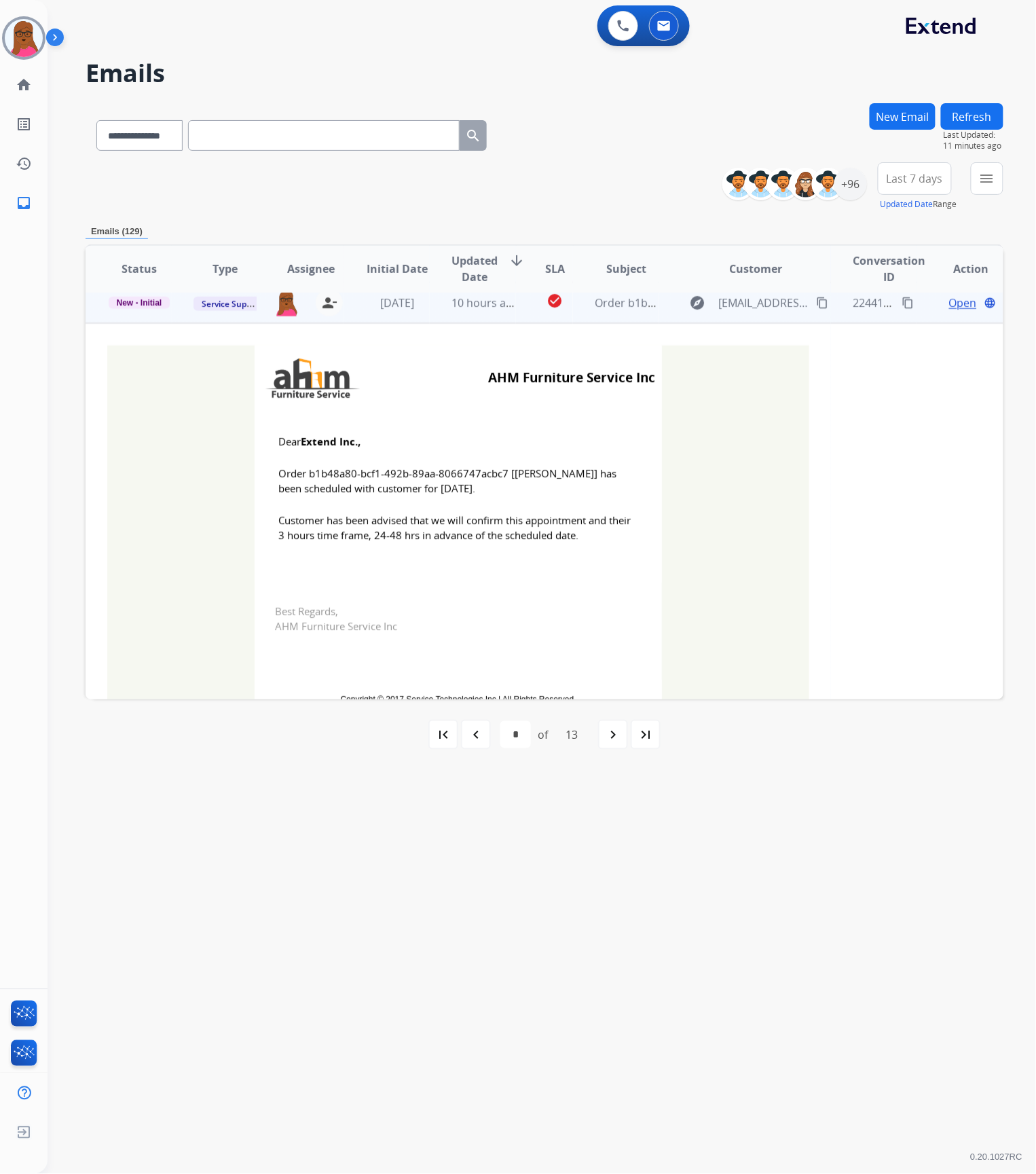
scroll to position [286, 0]
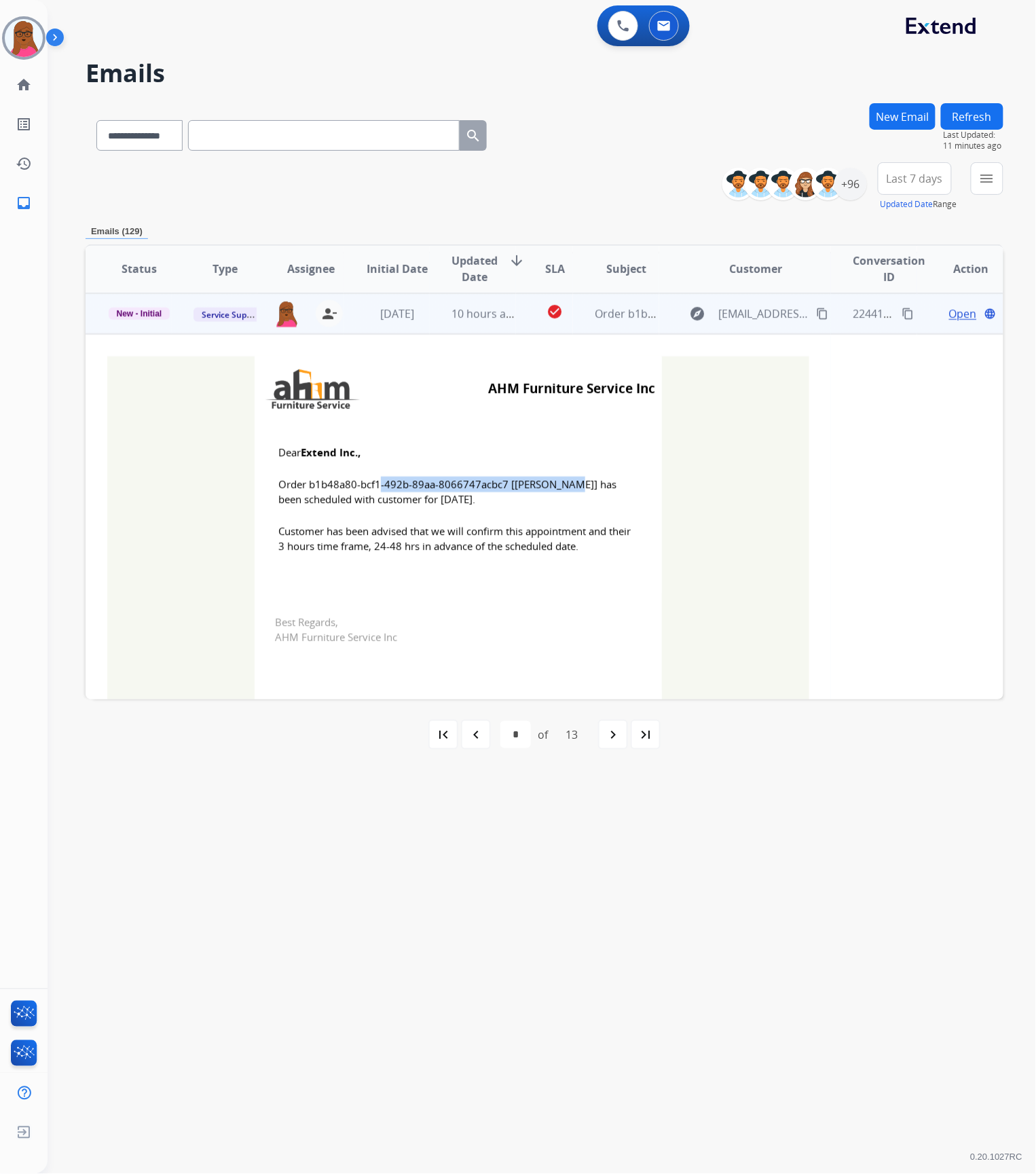
drag, startPoint x: 501, startPoint y: 486, endPoint x: 306, endPoint y: 479, distance: 195.1
click at [306, 479] on span "Order b1b48a80-bcf1-492b-89aa-8066747acbc7 [[PERSON_NAME]] has been scheduled w…" at bounding box center [458, 491] width 359 height 31
drag, startPoint x: 270, startPoint y: 448, endPoint x: 572, endPoint y: 557, distance: 321.1
click at [572, 557] on td "Dear Extend Inc., Order b1b48a80-bcf1-492b-89aa-8066747acbc7 [[PERSON_NAME]] ha…" at bounding box center [458, 507] width 407 height 173
click at [124, 315] on span "New - Initial" at bounding box center [140, 313] width 62 height 12
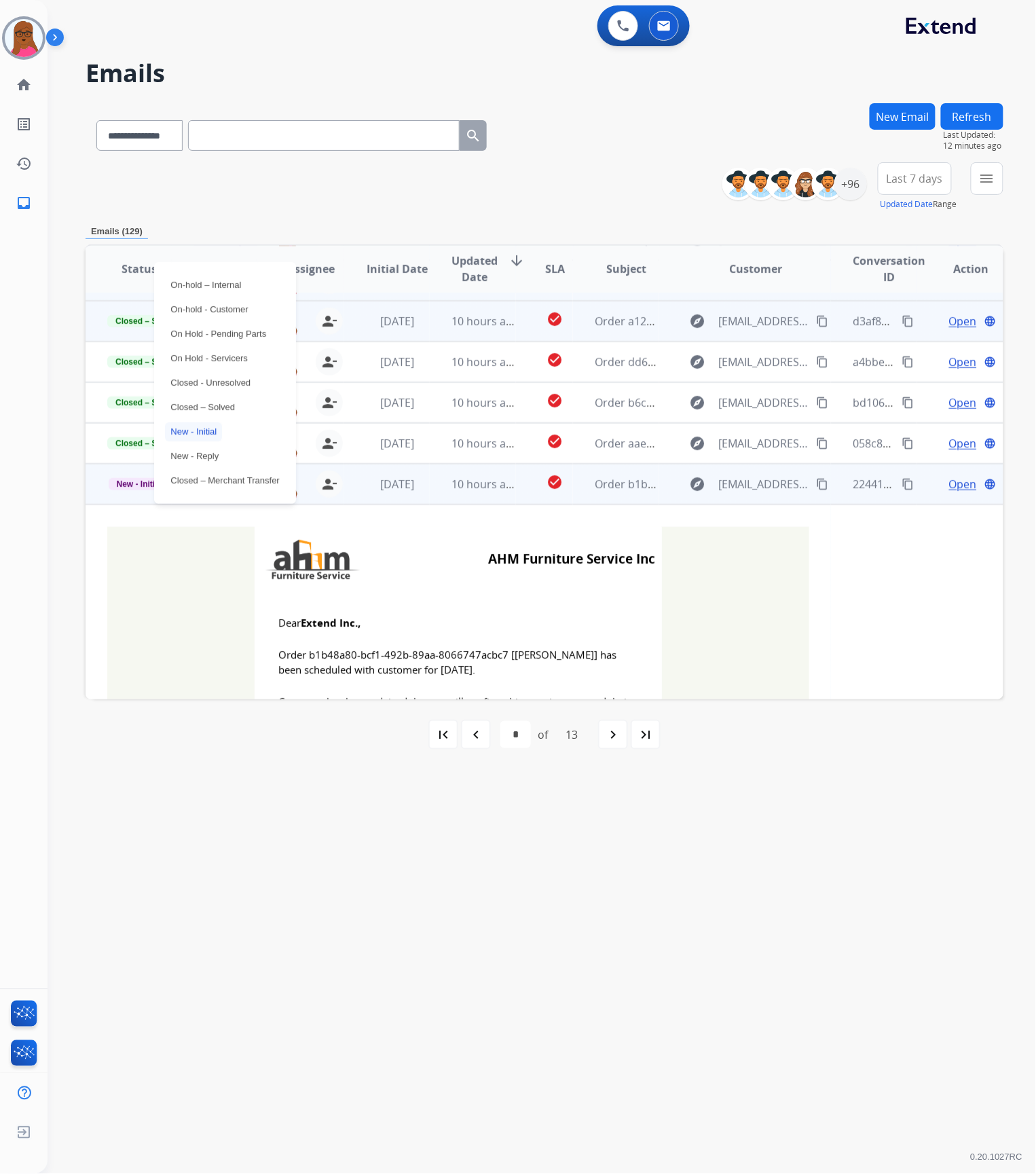
scroll to position [104, 0]
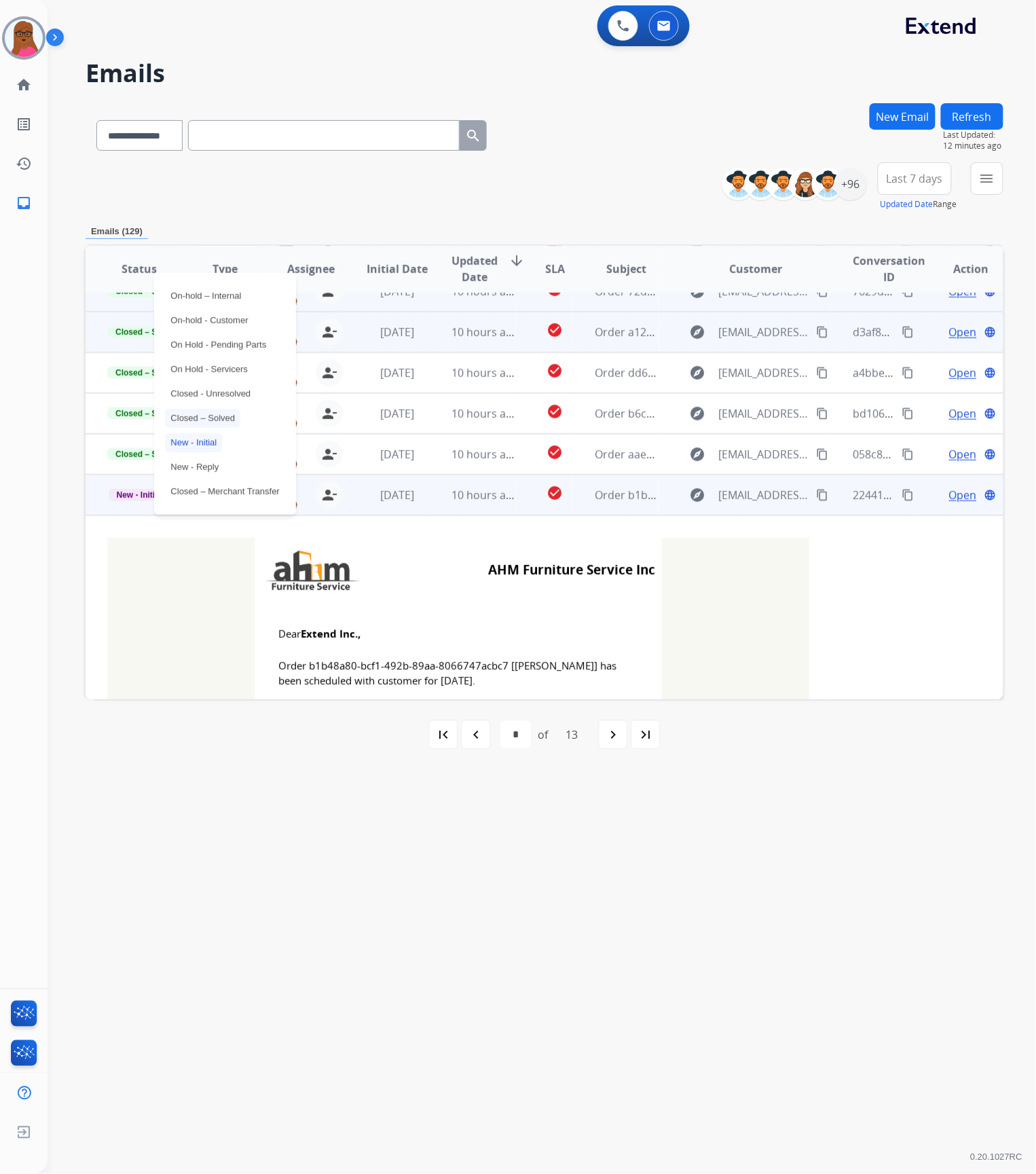
click at [222, 419] on p "Closed – Solved" at bounding box center [202, 417] width 75 height 19
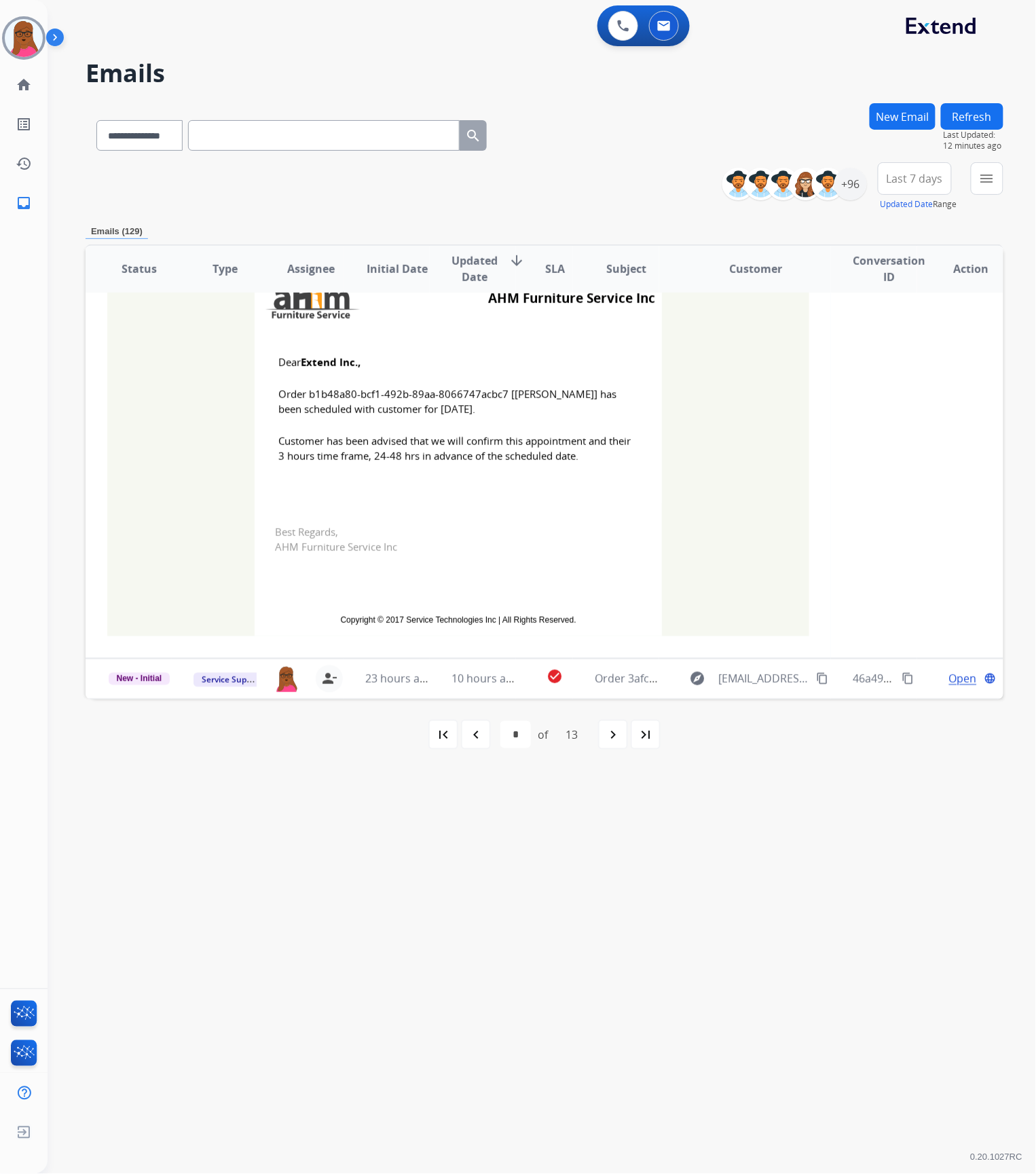
scroll to position [415, 0]
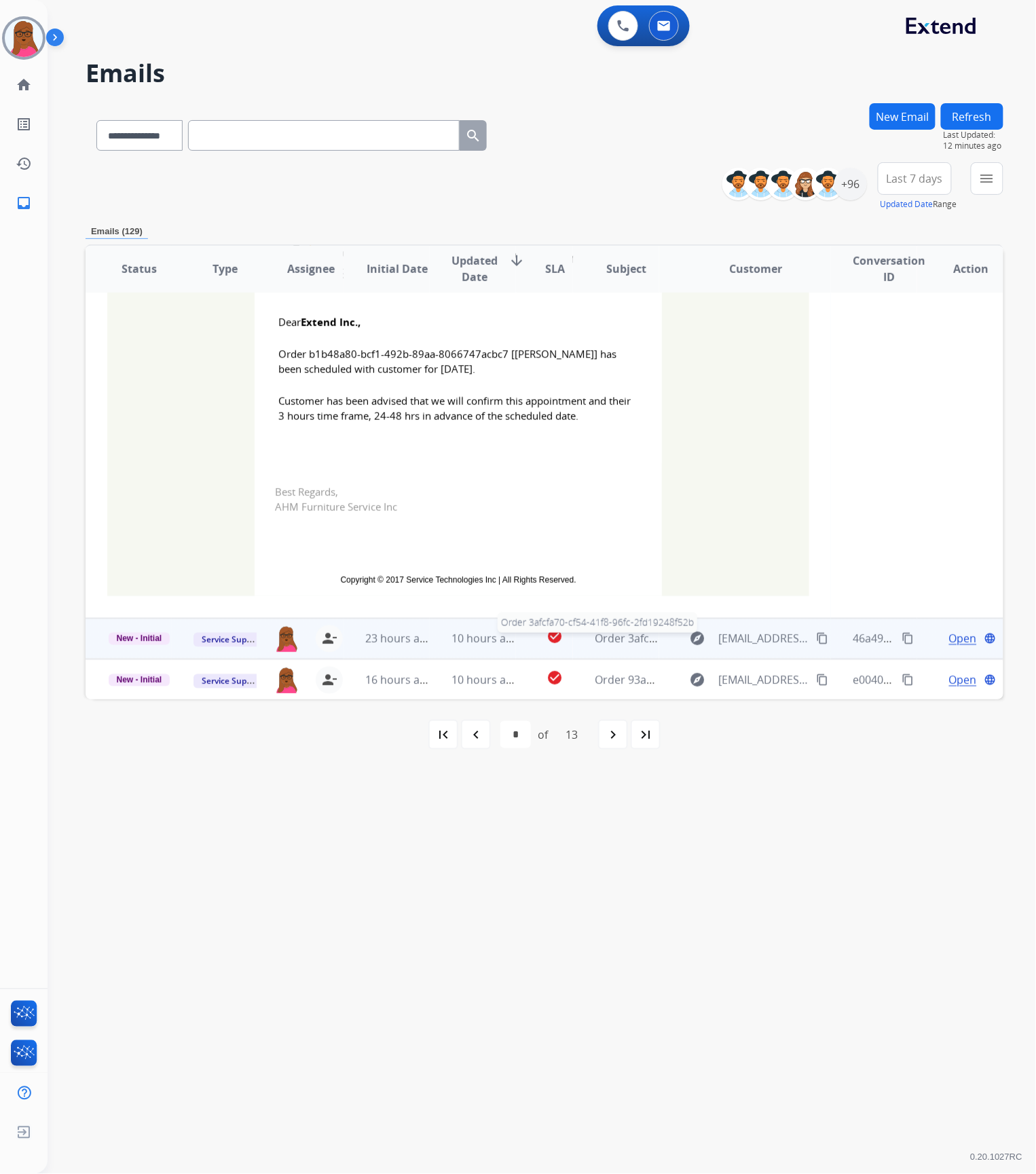
click at [623, 637] on span "Order 3afcfa70-cf54-41f8-96fc-2fd19248f52b" at bounding box center [706, 638] width 223 height 15
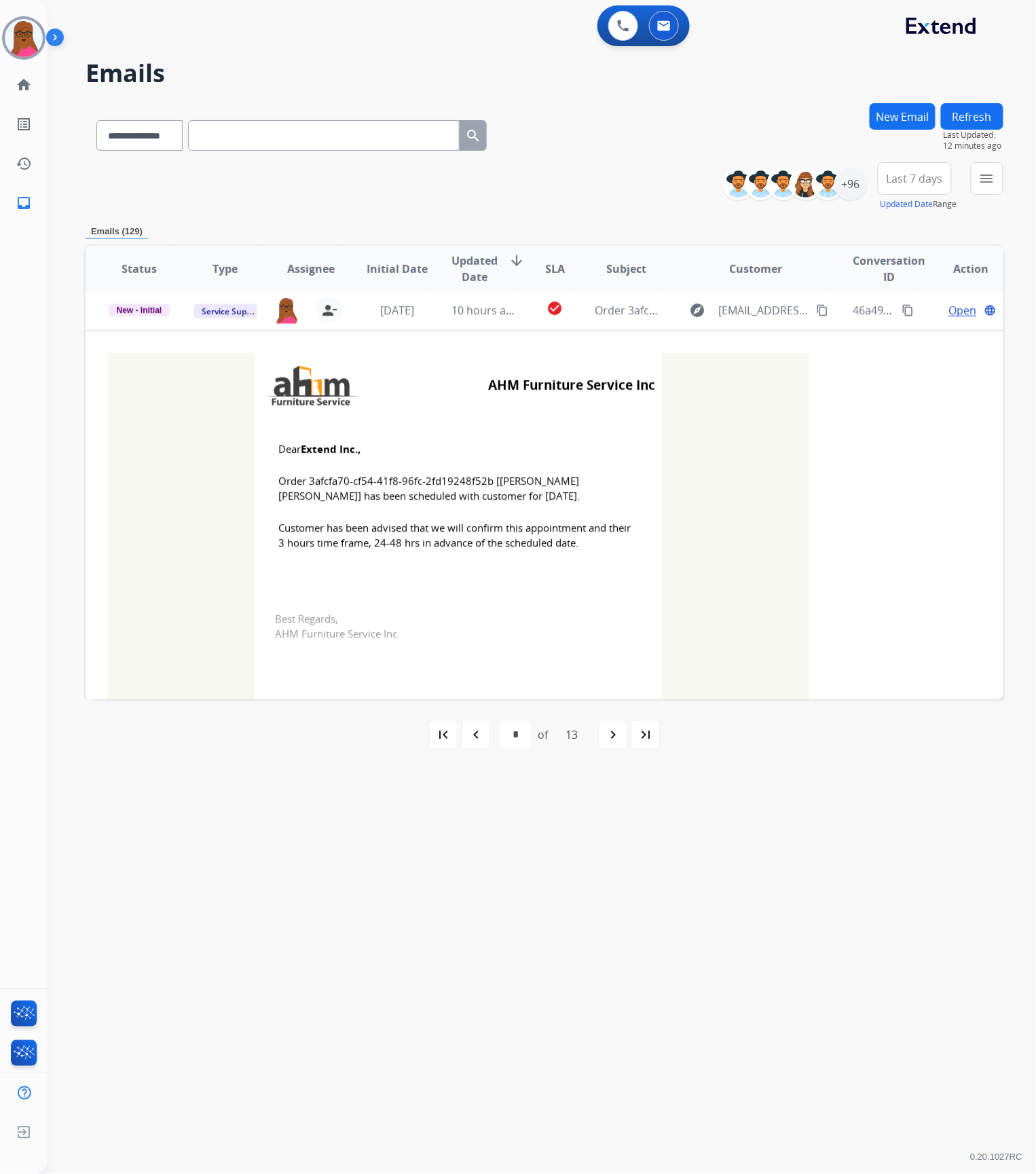
scroll to position [325, 0]
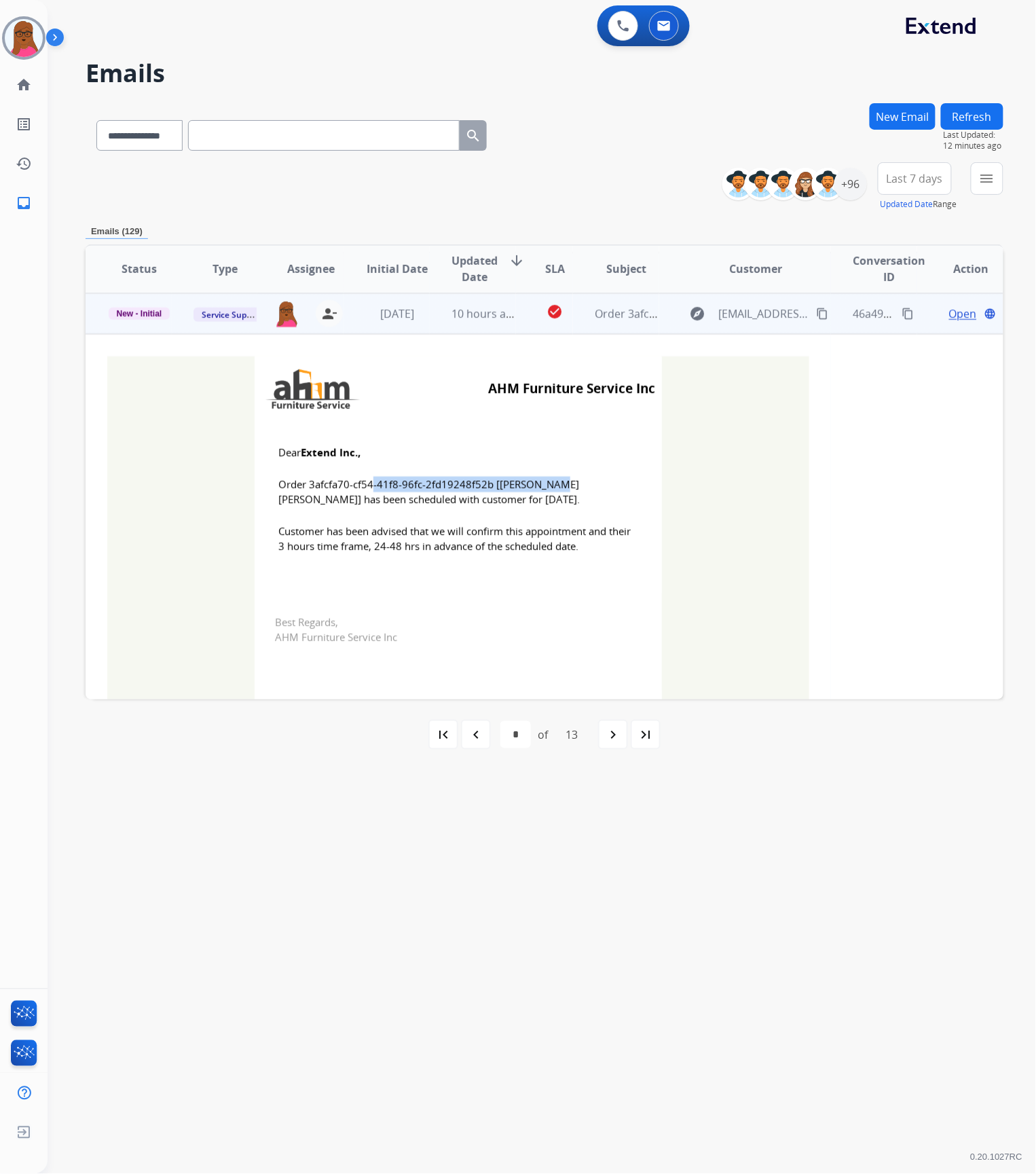
drag, startPoint x: 485, startPoint y: 481, endPoint x: 304, endPoint y: 479, distance: 181.0
click at [304, 479] on span "Order 3afcfa70-cf54-41f8-96fc-2fd19248f52b [[PERSON_NAME] [PERSON_NAME]] has be…" at bounding box center [458, 491] width 359 height 31
drag, startPoint x: 270, startPoint y: 448, endPoint x: 578, endPoint y: 550, distance: 324.5
click at [578, 550] on td "Dear Extend Inc., Order 3afcfa70-cf54-41f8-96fc-2fd19248f52b [[PERSON_NAME] [PE…" at bounding box center [458, 507] width 407 height 173
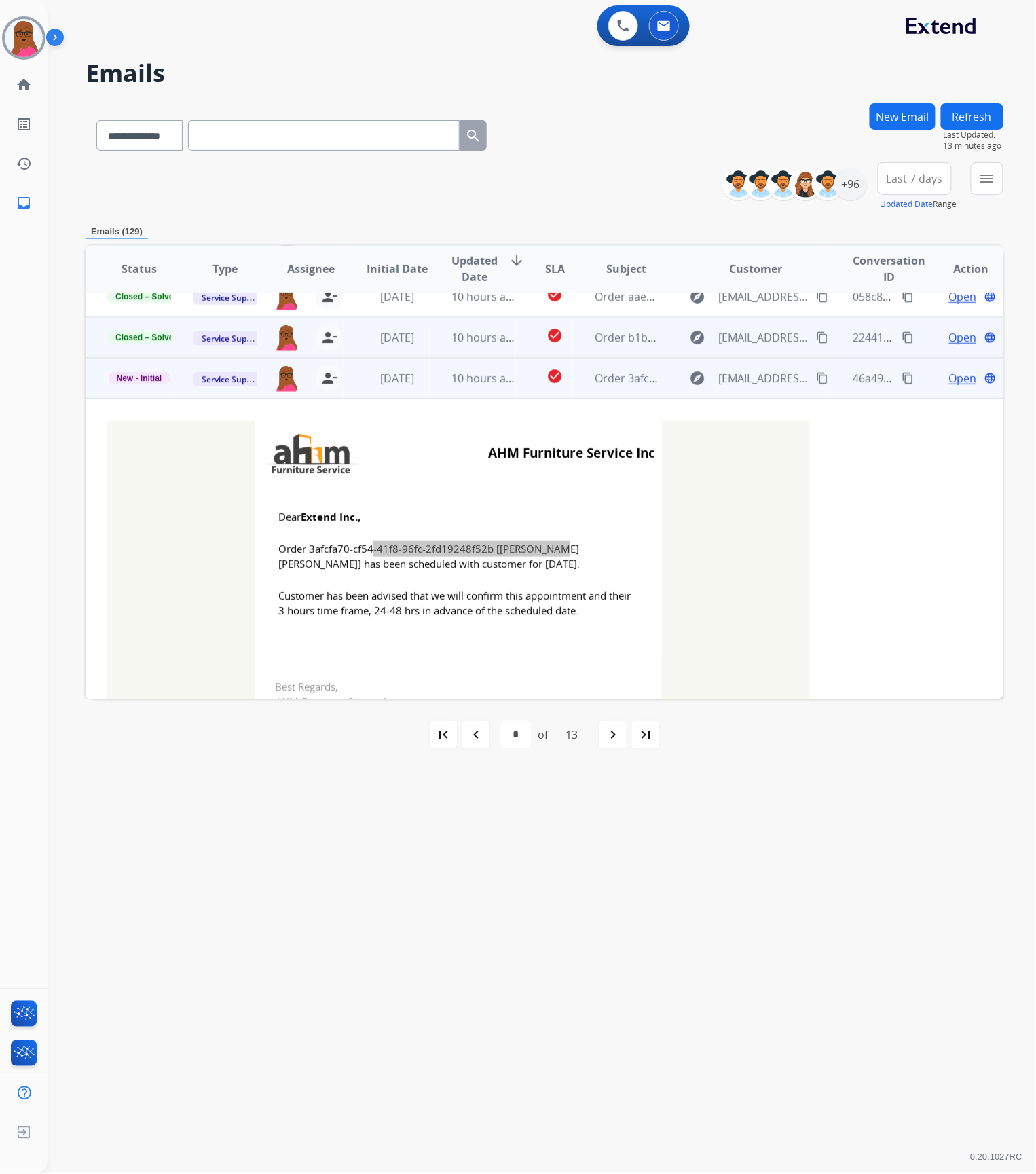
scroll to position [235, 0]
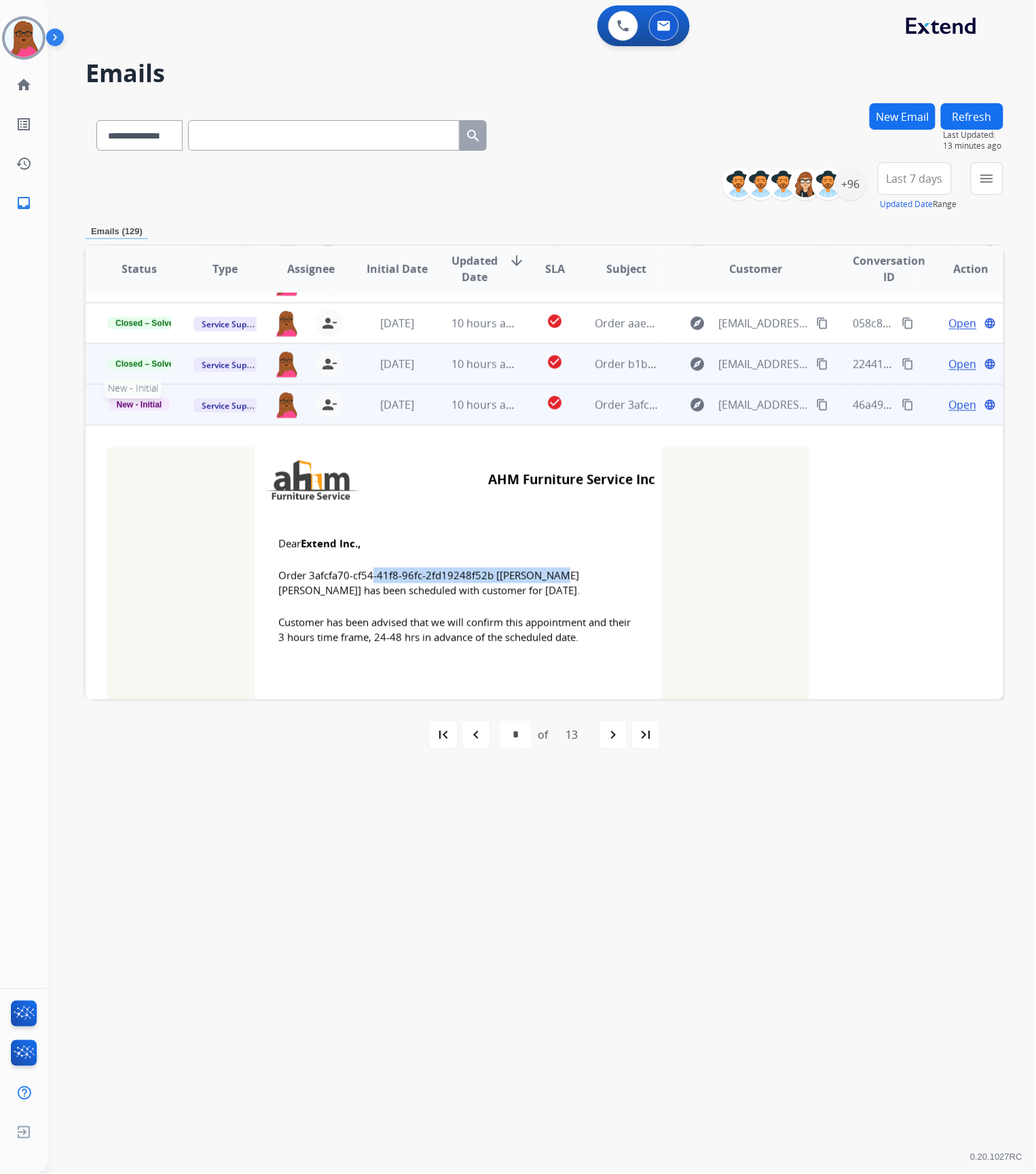
click at [145, 405] on span "New - Initial" at bounding box center [140, 404] width 62 height 12
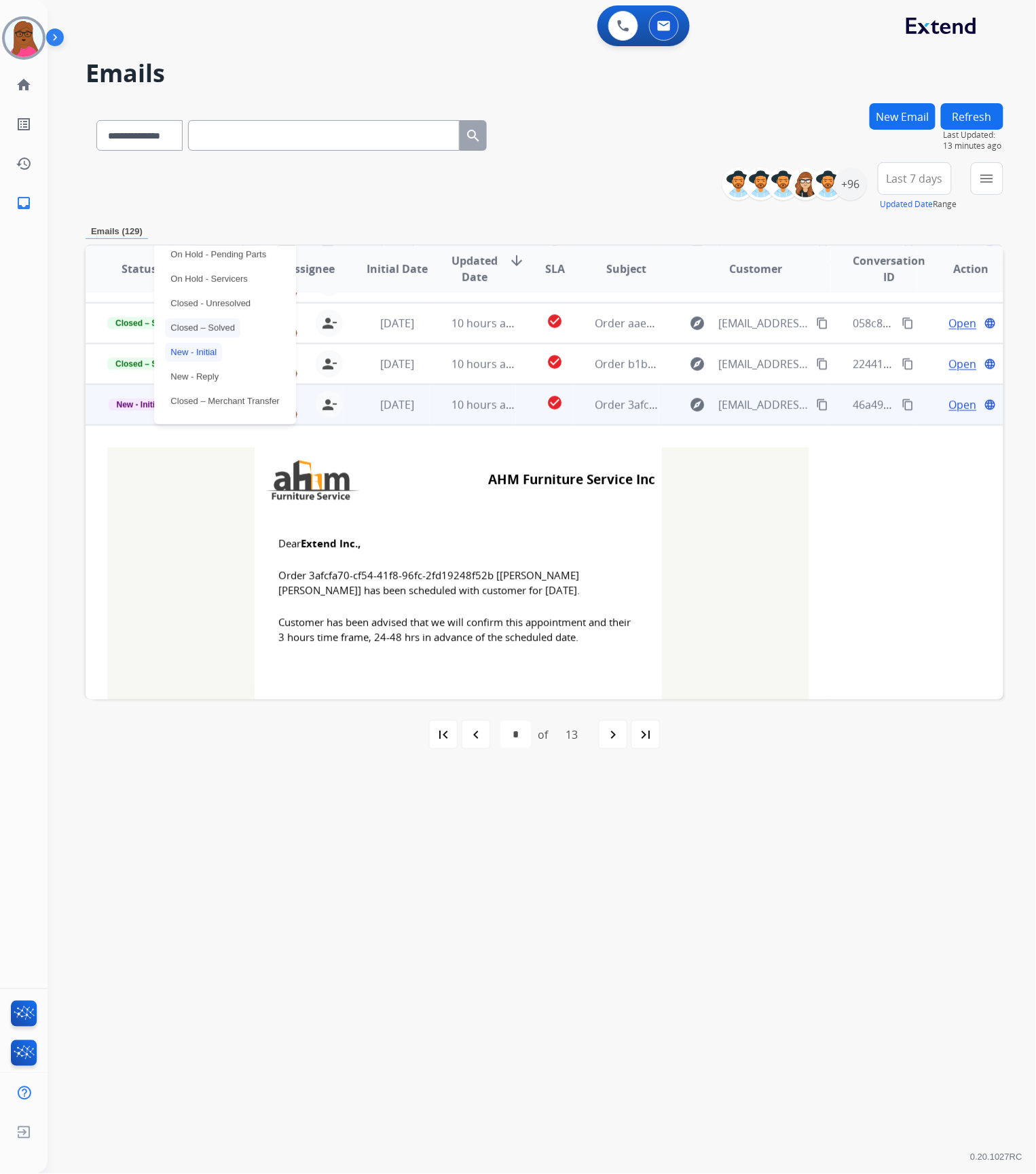
click at [224, 328] on p "Closed – Solved" at bounding box center [202, 327] width 75 height 19
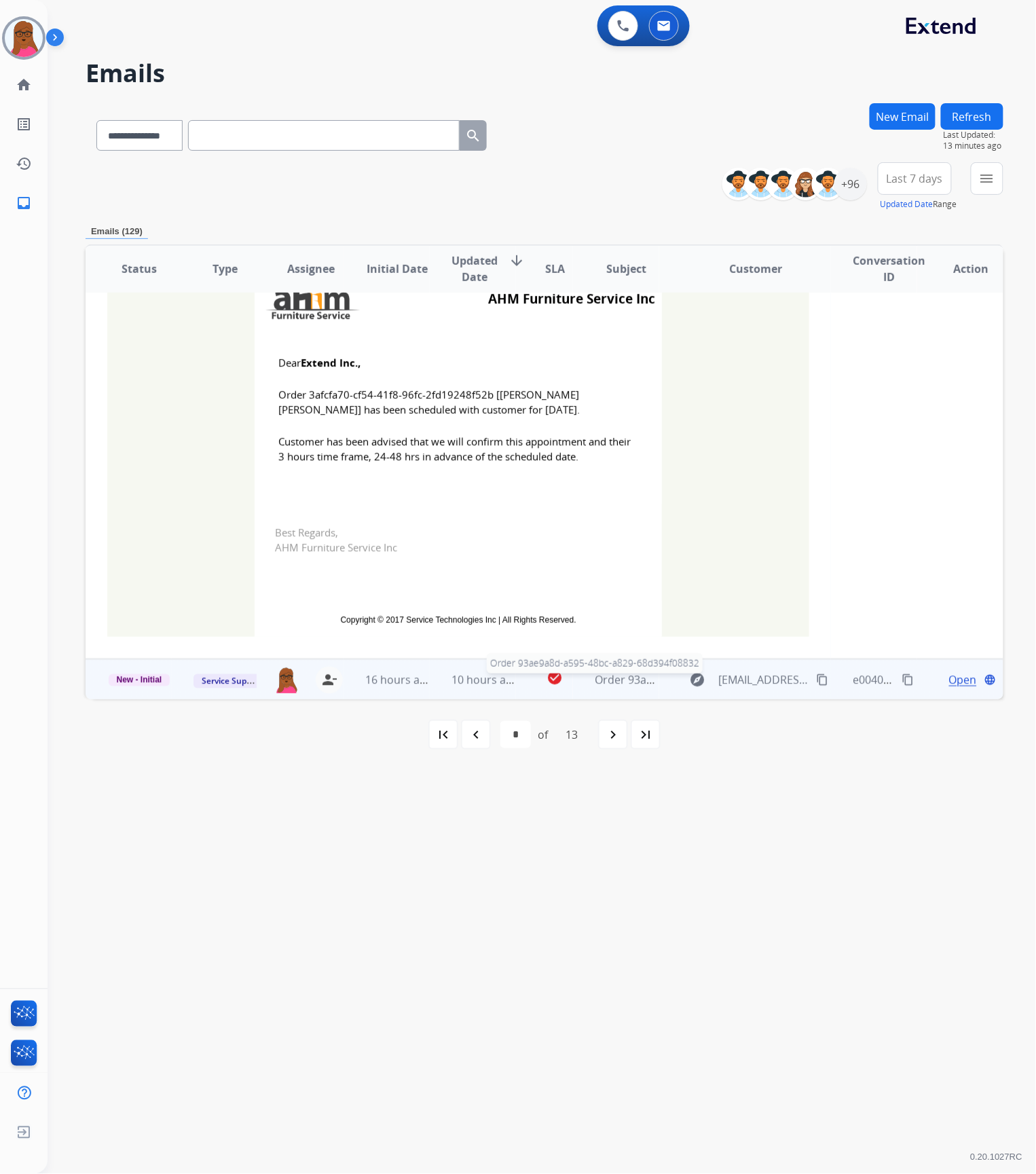
click at [595, 674] on span "Order 93ae9a8d-a595-48bc-a829-68d394f08832" at bounding box center [715, 680] width 241 height 15
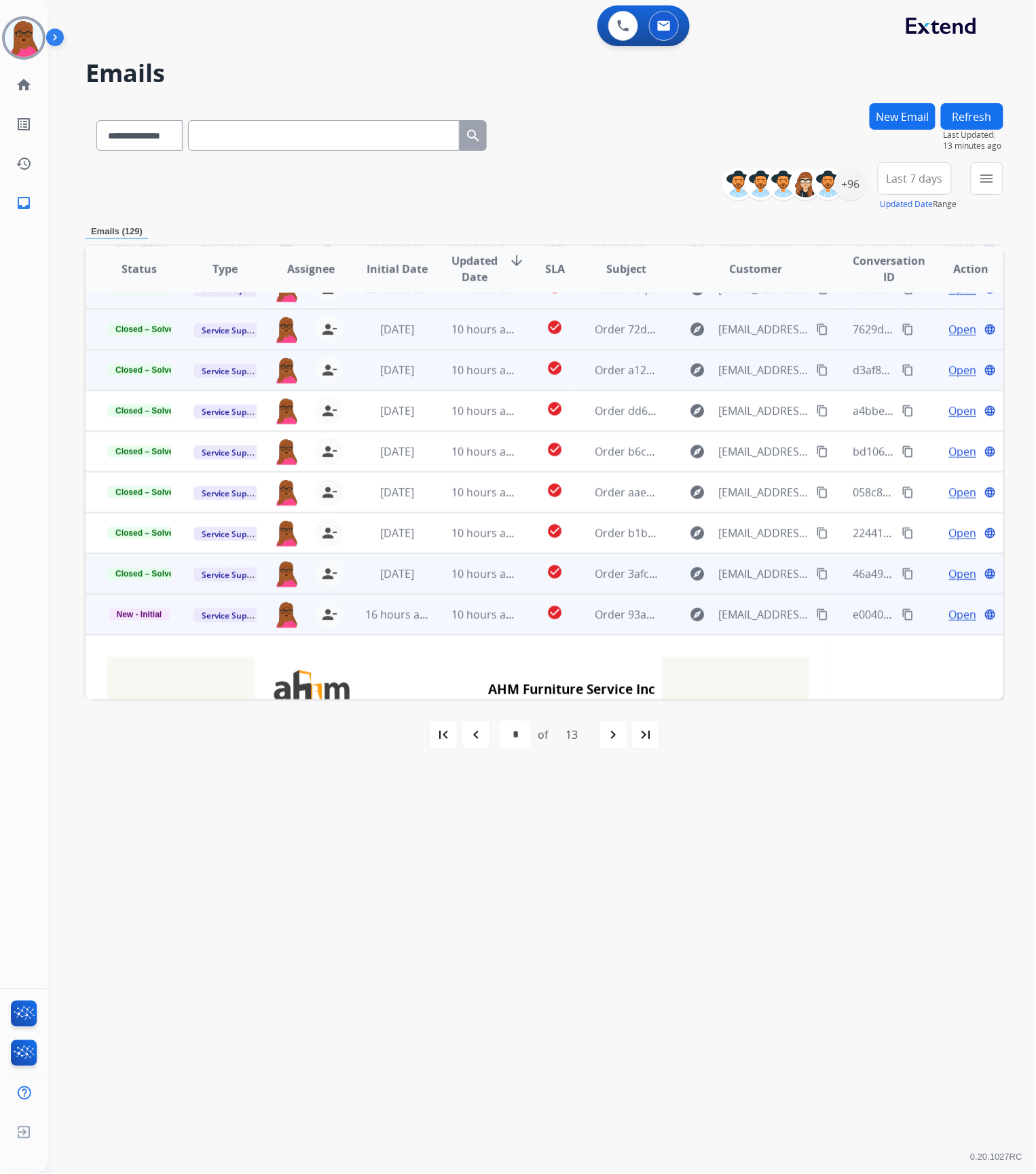
scroll to position [366, 0]
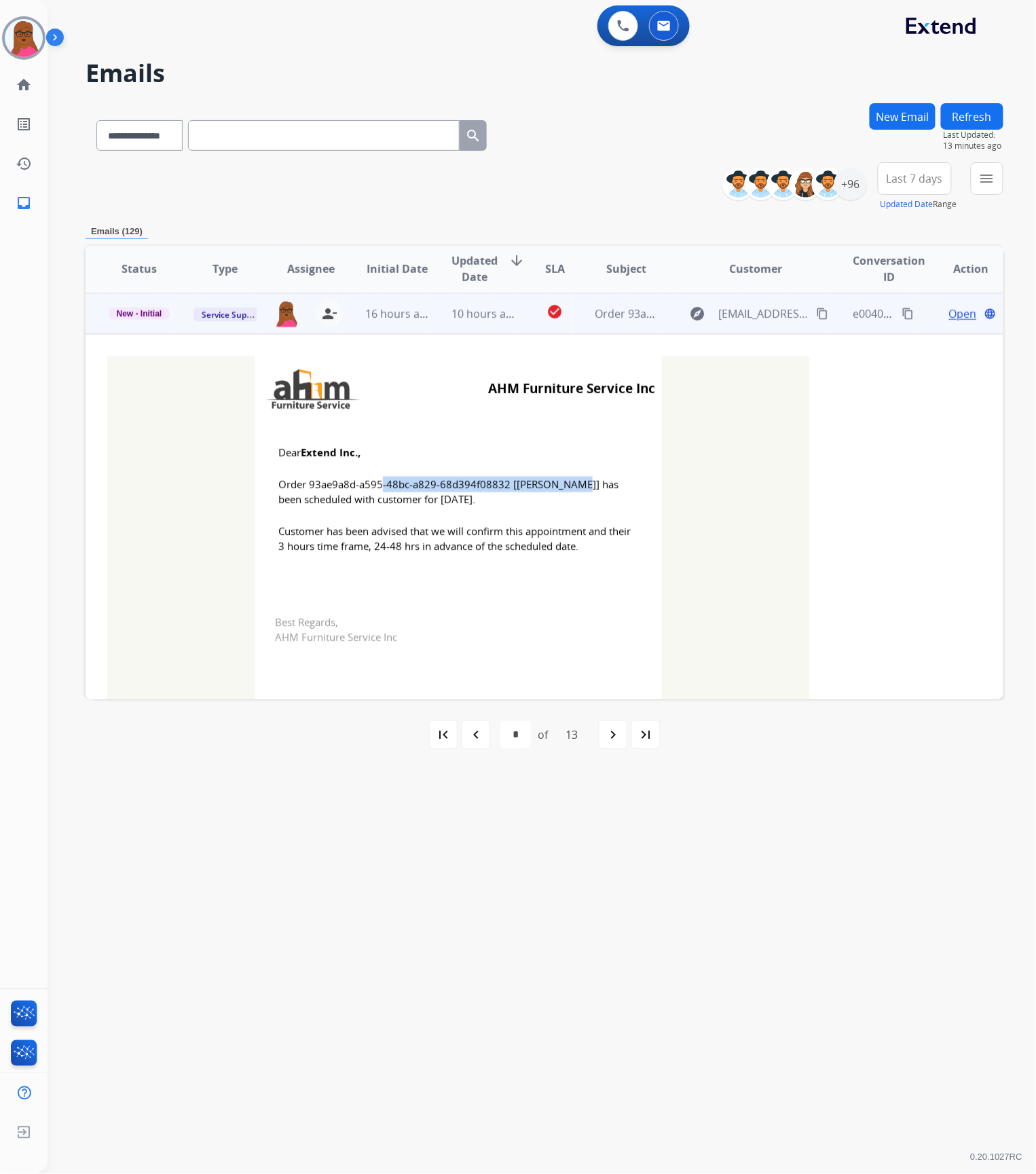
drag, startPoint x: 501, startPoint y: 484, endPoint x: 307, endPoint y: 489, distance: 194.1
click at [307, 489] on span "Order 93ae9a8d-a595-48bc-a829-68d394f08832 [[PERSON_NAME]] has been scheduled w…" at bounding box center [458, 491] width 359 height 31
drag, startPoint x: 272, startPoint y: 451, endPoint x: 578, endPoint y: 555, distance: 323.2
click at [578, 555] on td "Dear Extend Inc., Order 93ae9a8d-a595-48bc-a829-68d394f08832 [[PERSON_NAME]] ha…" at bounding box center [458, 507] width 407 height 173
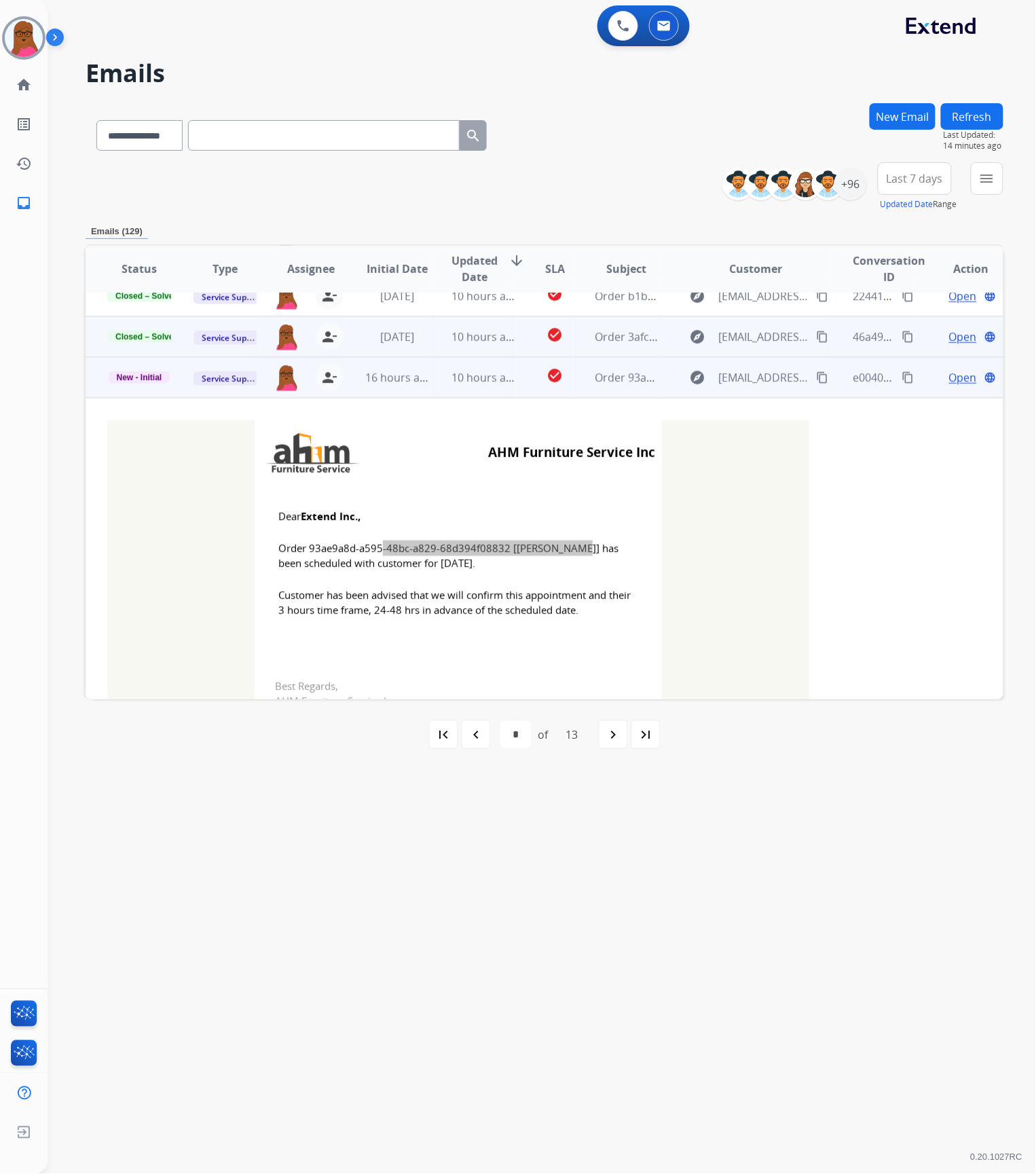
scroll to position [276, 0]
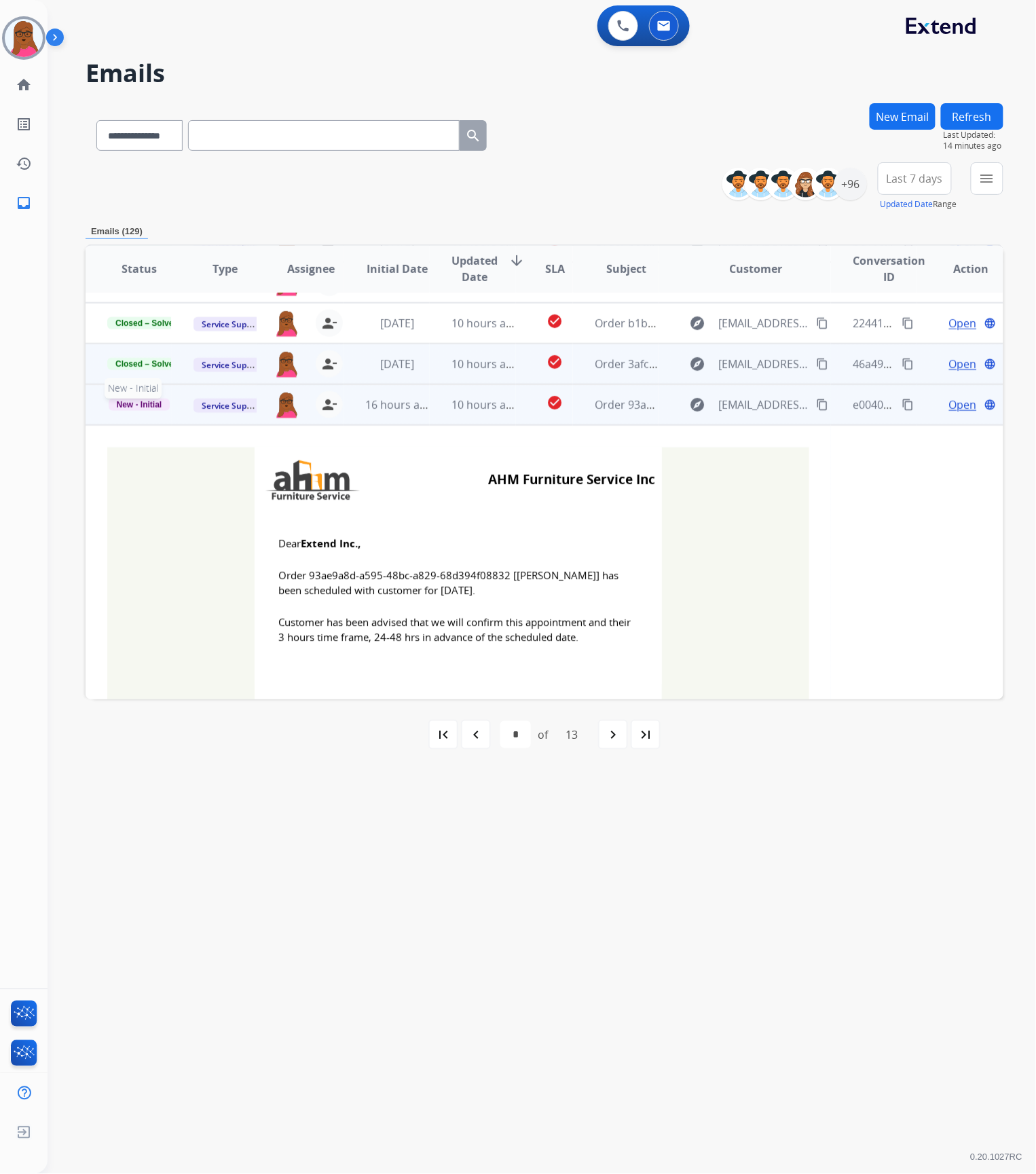
click at [144, 399] on span "New - Initial" at bounding box center [140, 404] width 62 height 12
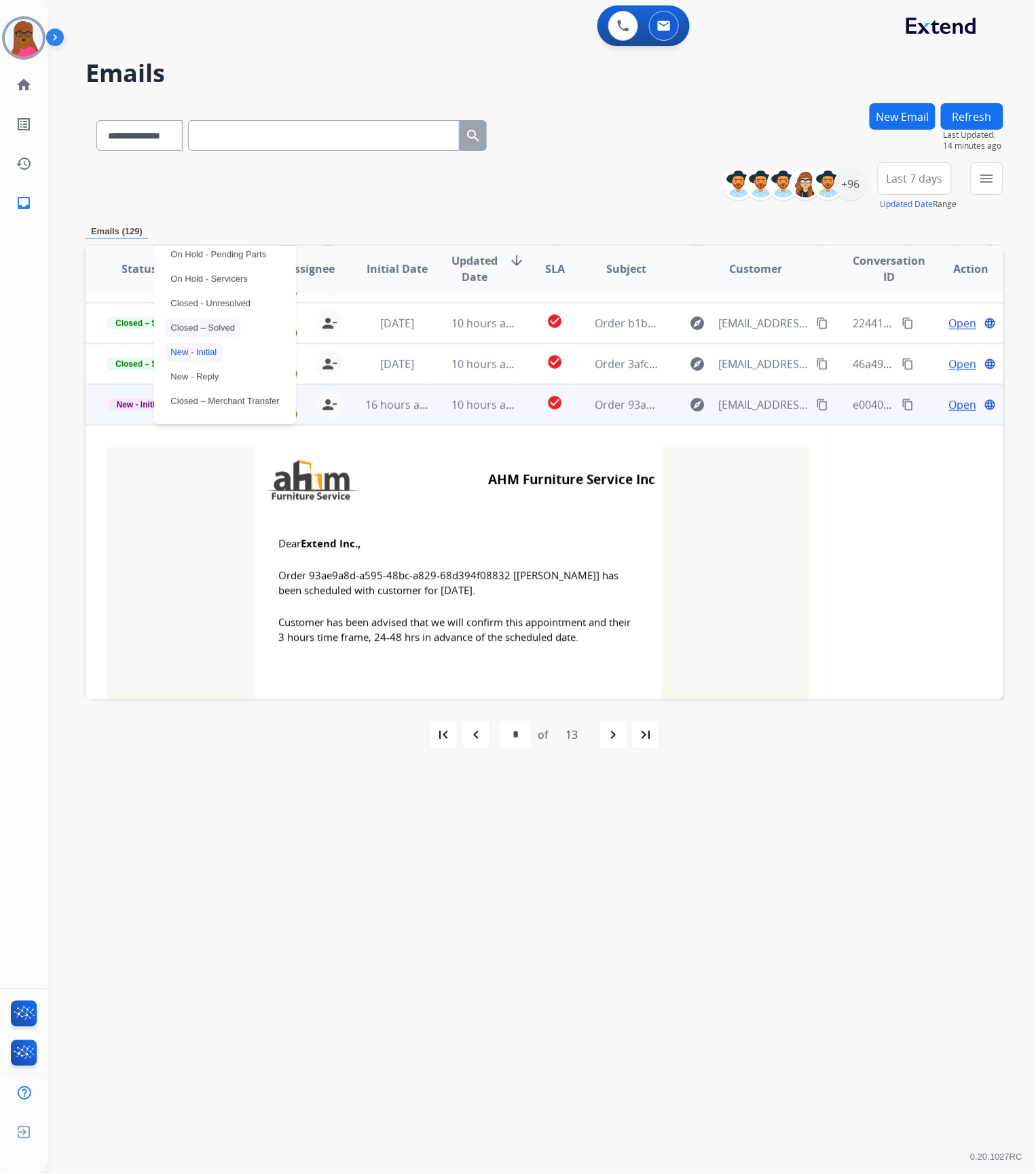
click at [215, 318] on p "Closed – Solved" at bounding box center [202, 327] width 75 height 19
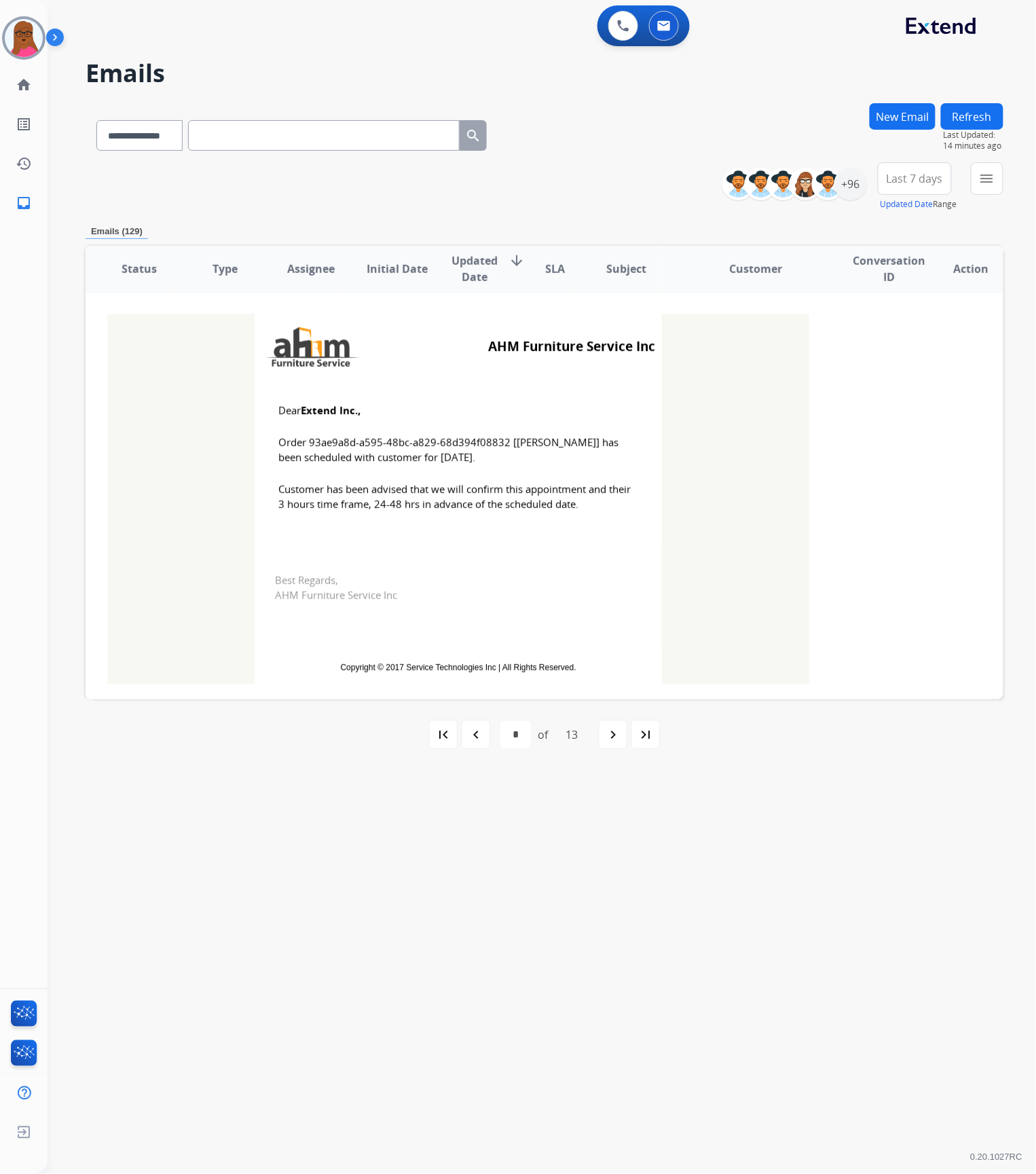
scroll to position [414, 0]
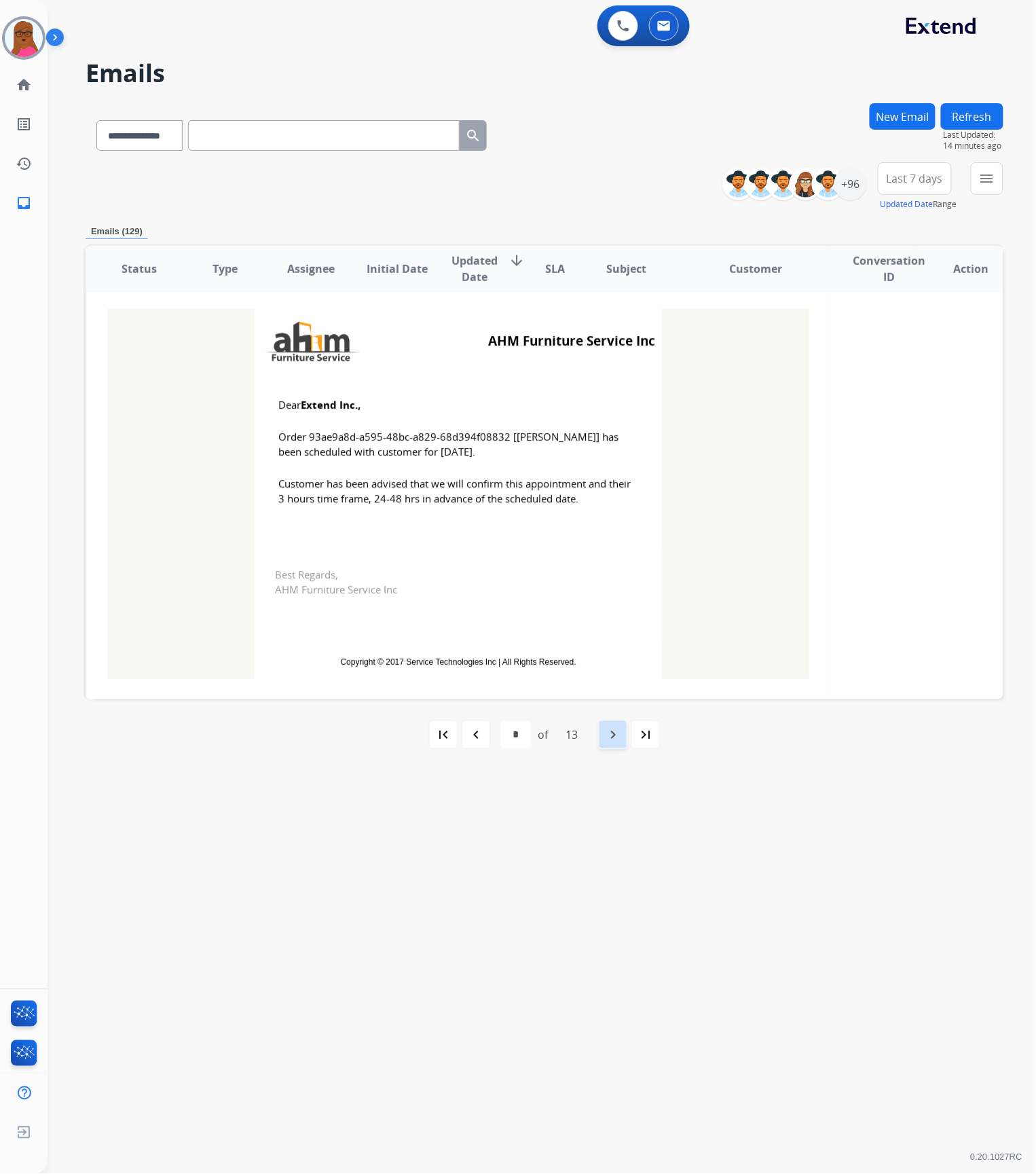
click at [606, 747] on div "navigate_next" at bounding box center [613, 735] width 30 height 30
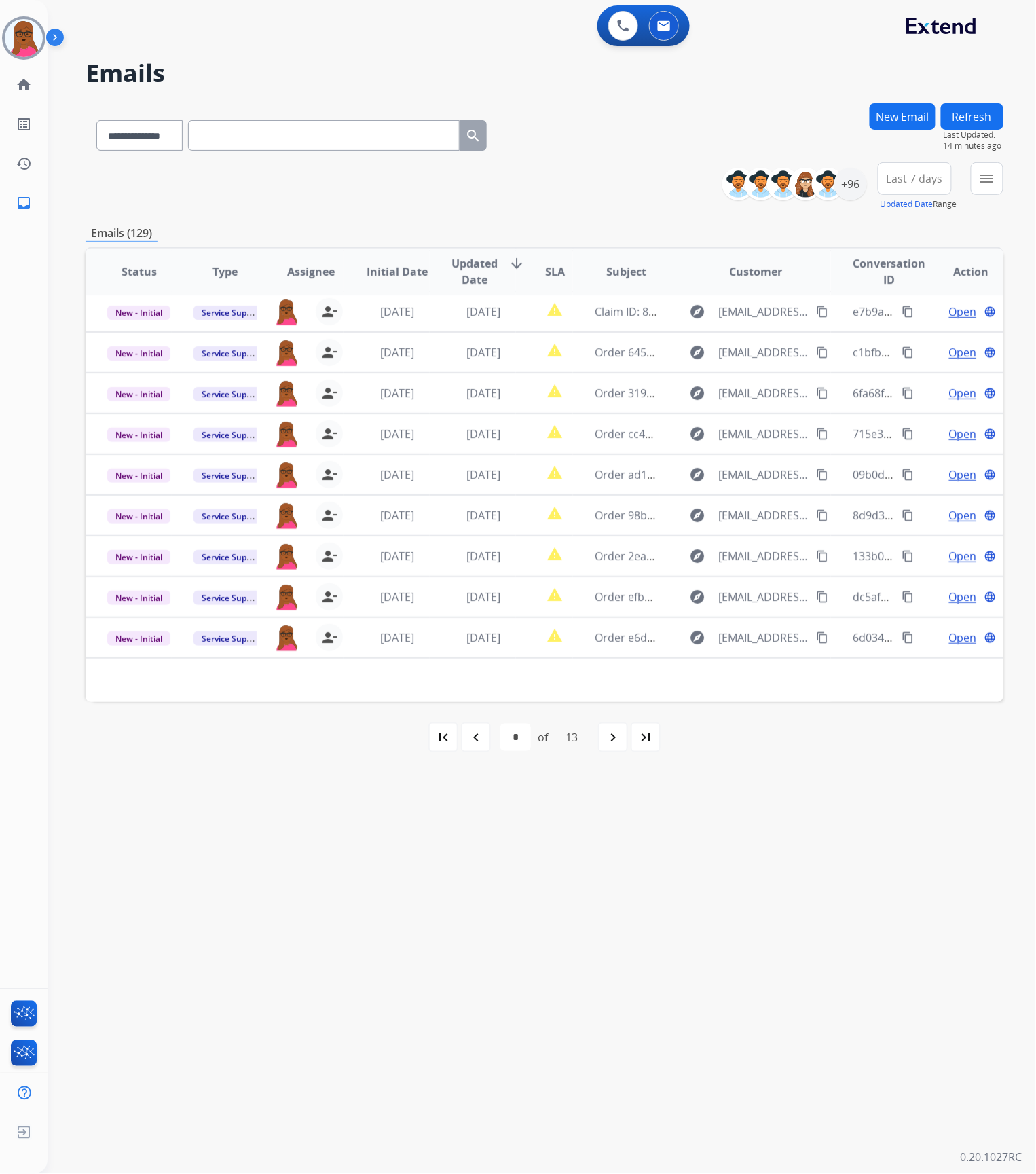
scroll to position [44, 0]
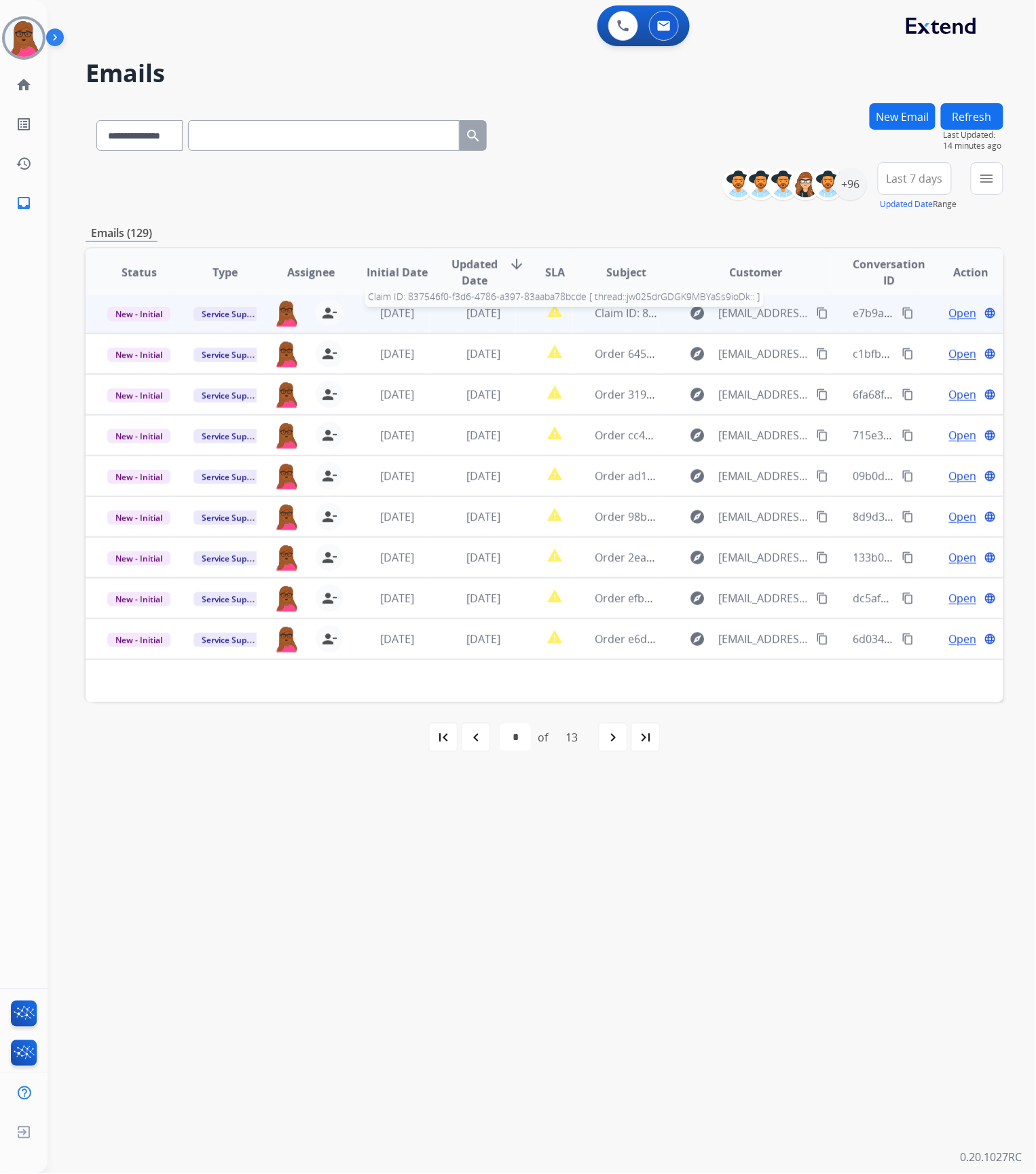
click at [604, 308] on span "Claim ID: 837546f0-f3d6-4786-a397-83aaba78bcde [ thread::jw025drGDGK9MBYaSs9ioD…" at bounding box center [825, 312] width 461 height 15
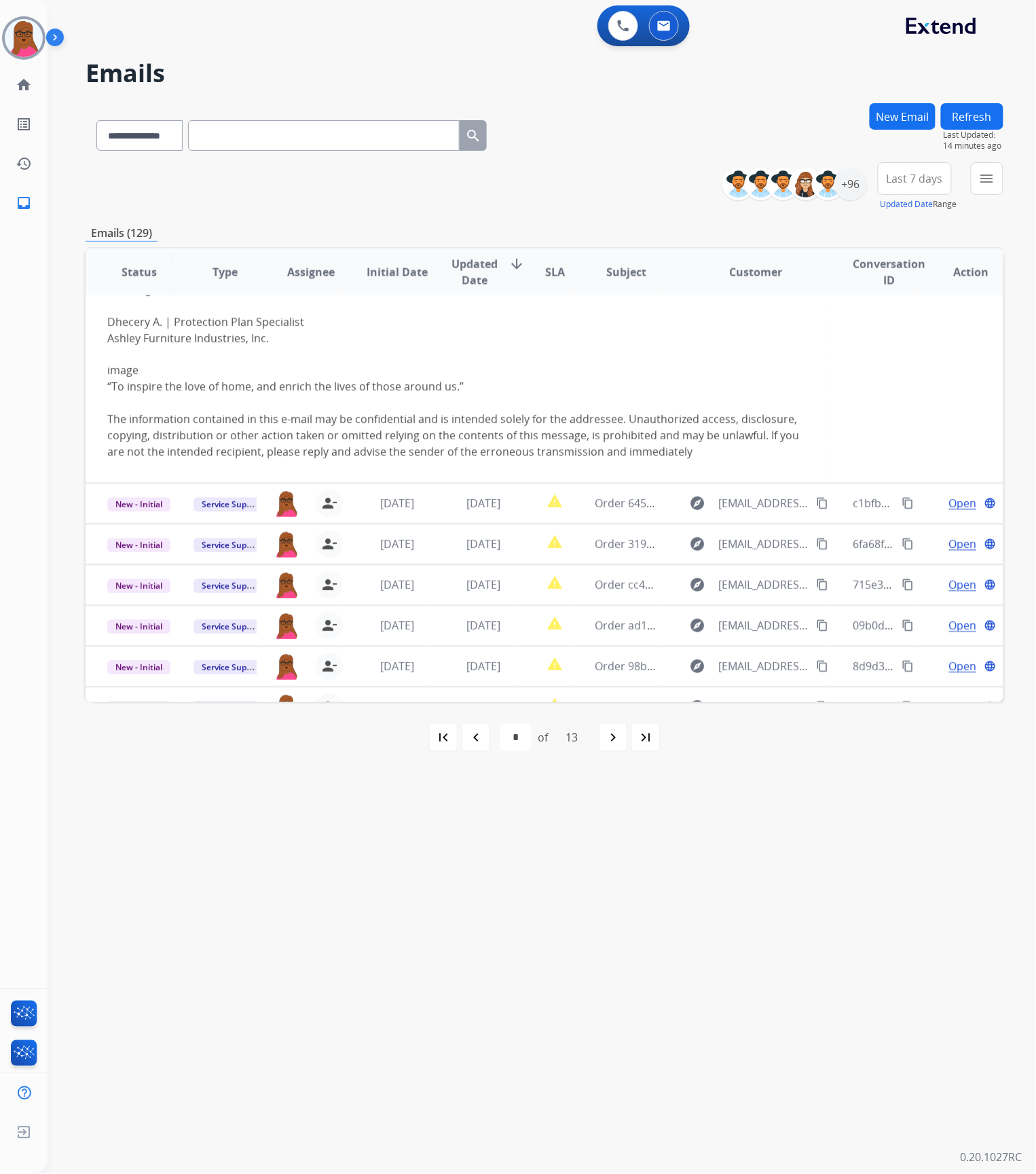
scroll to position [765, 0]
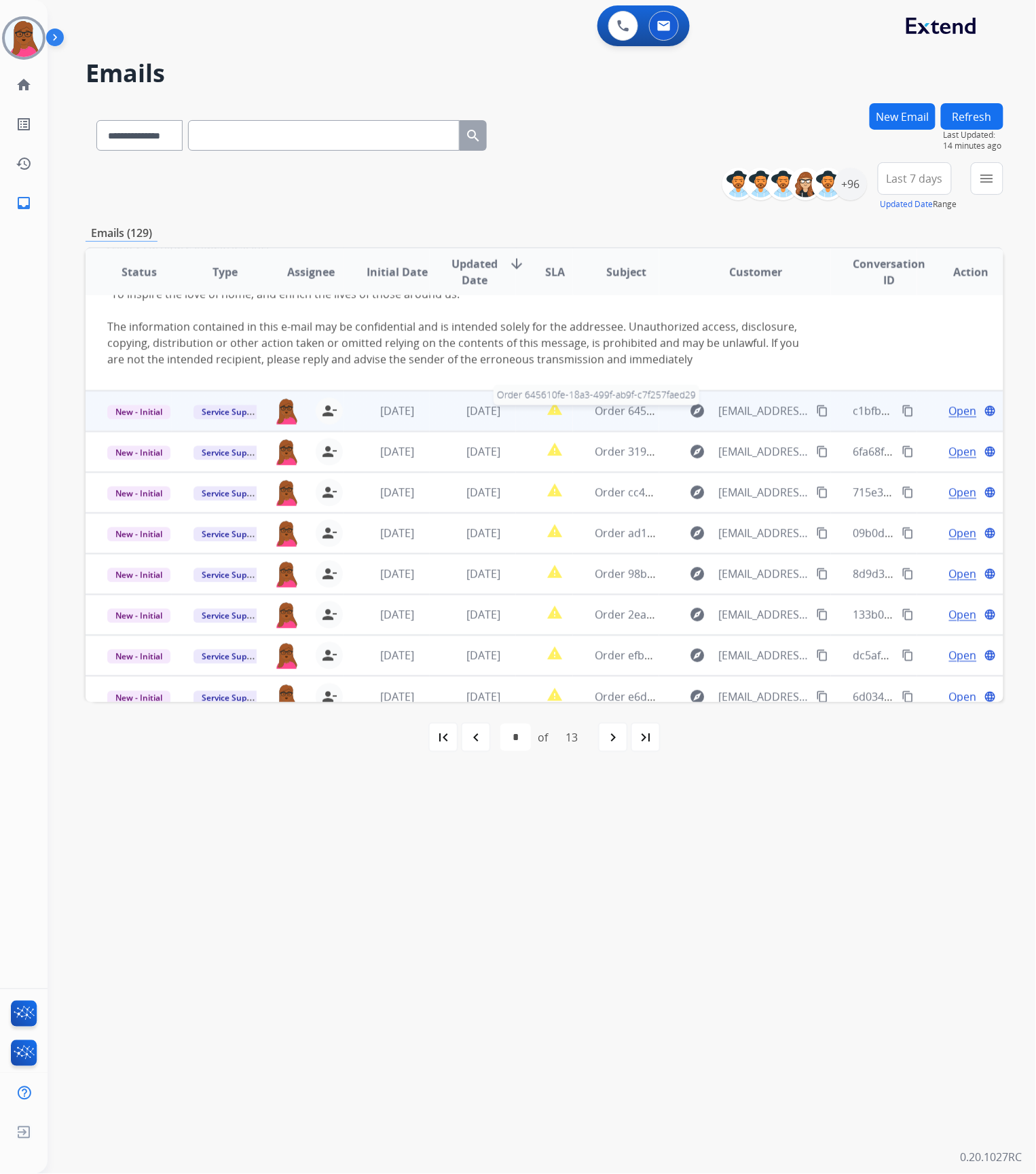
click at [595, 413] on span "Order 645610fe-18a3-499f-ab9f-c7f257faed29" at bounding box center [710, 411] width 230 height 15
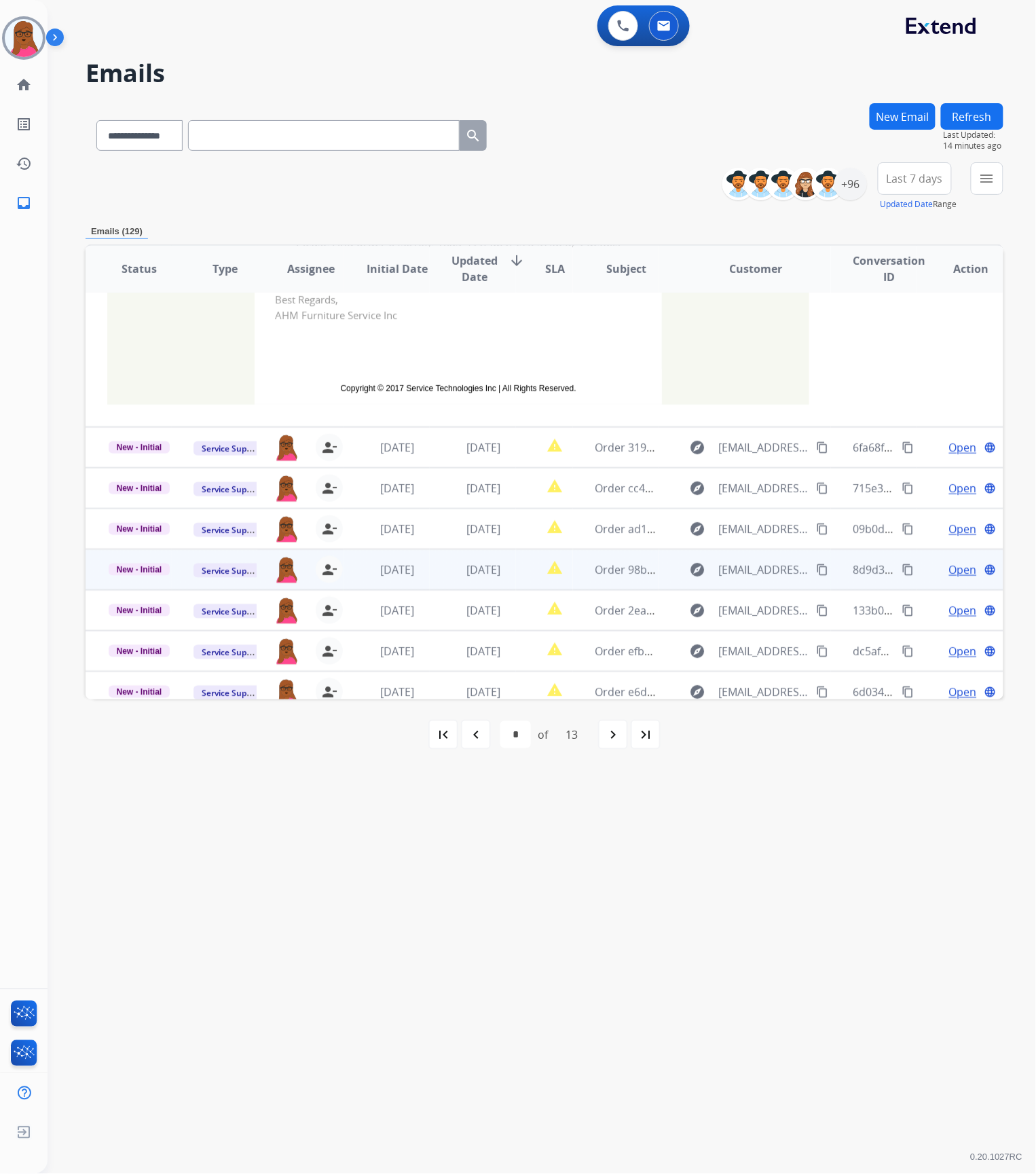
scroll to position [299, 0]
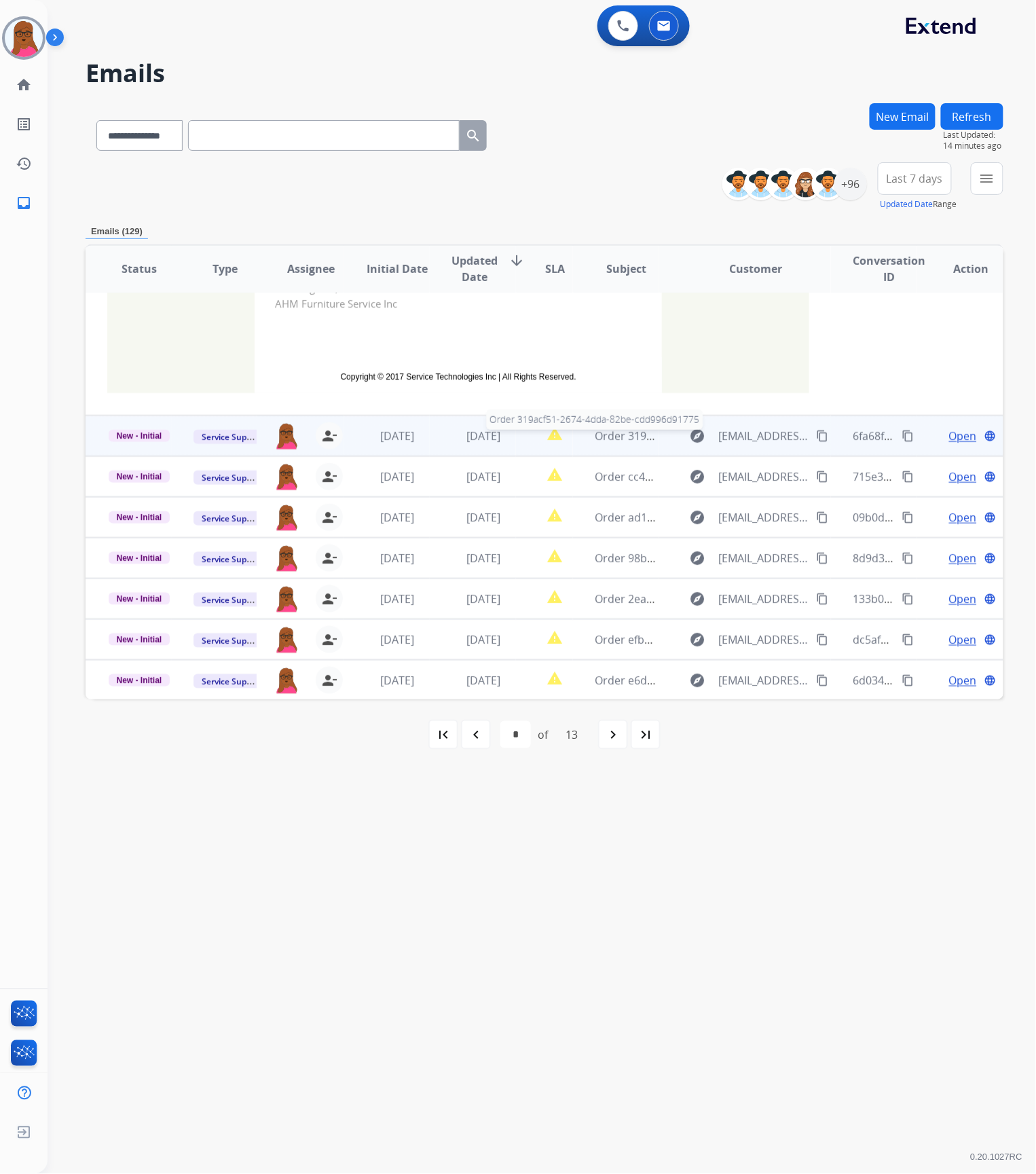
click at [595, 438] on span "Order 319acf51-2674-4dda-82be-cdd996d91775" at bounding box center [716, 435] width 243 height 15
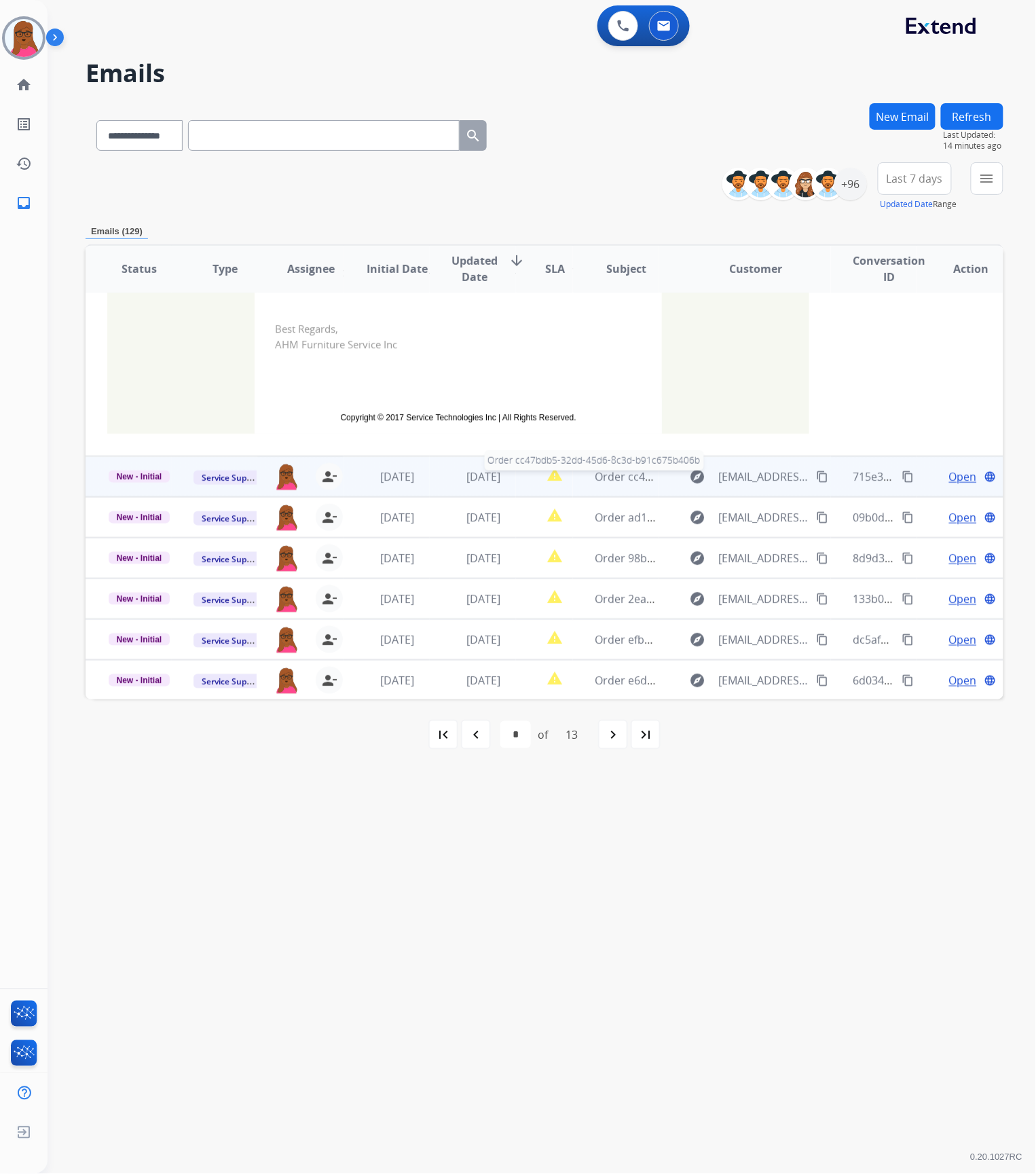
click at [611, 476] on span "Order cc47bdb5-32dd-45d6-8c3d-b91c675b406b" at bounding box center [718, 476] width 247 height 15
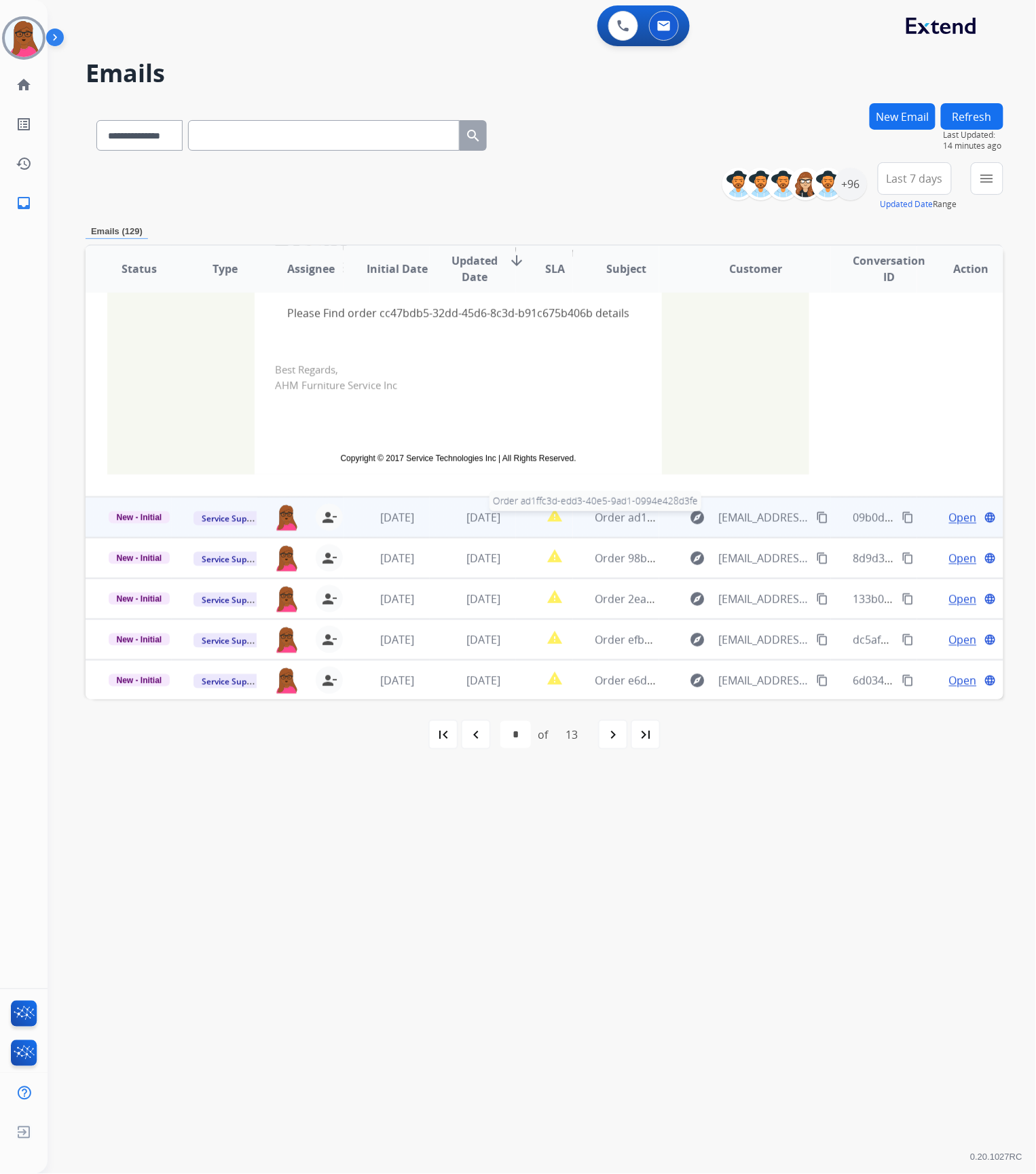
click at [612, 514] on span "Order ad1ffc3d-edd3-40e5-9ad1-0994e428d3fe" at bounding box center [714, 517] width 239 height 15
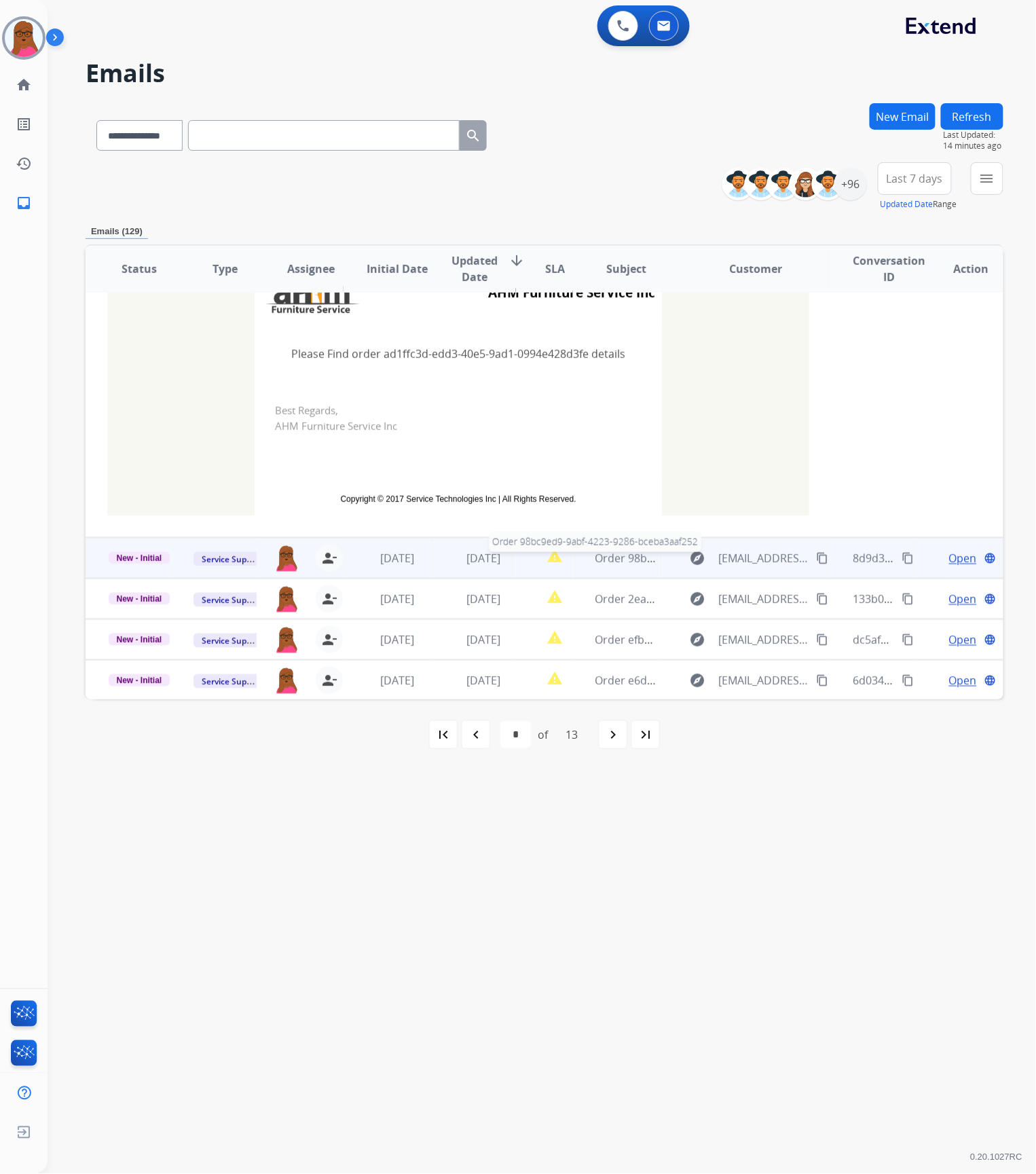
click at [616, 563] on span "Order 98bc9ed9-9abf-4223-9286-bceba3aaf252" at bounding box center [714, 557] width 239 height 15
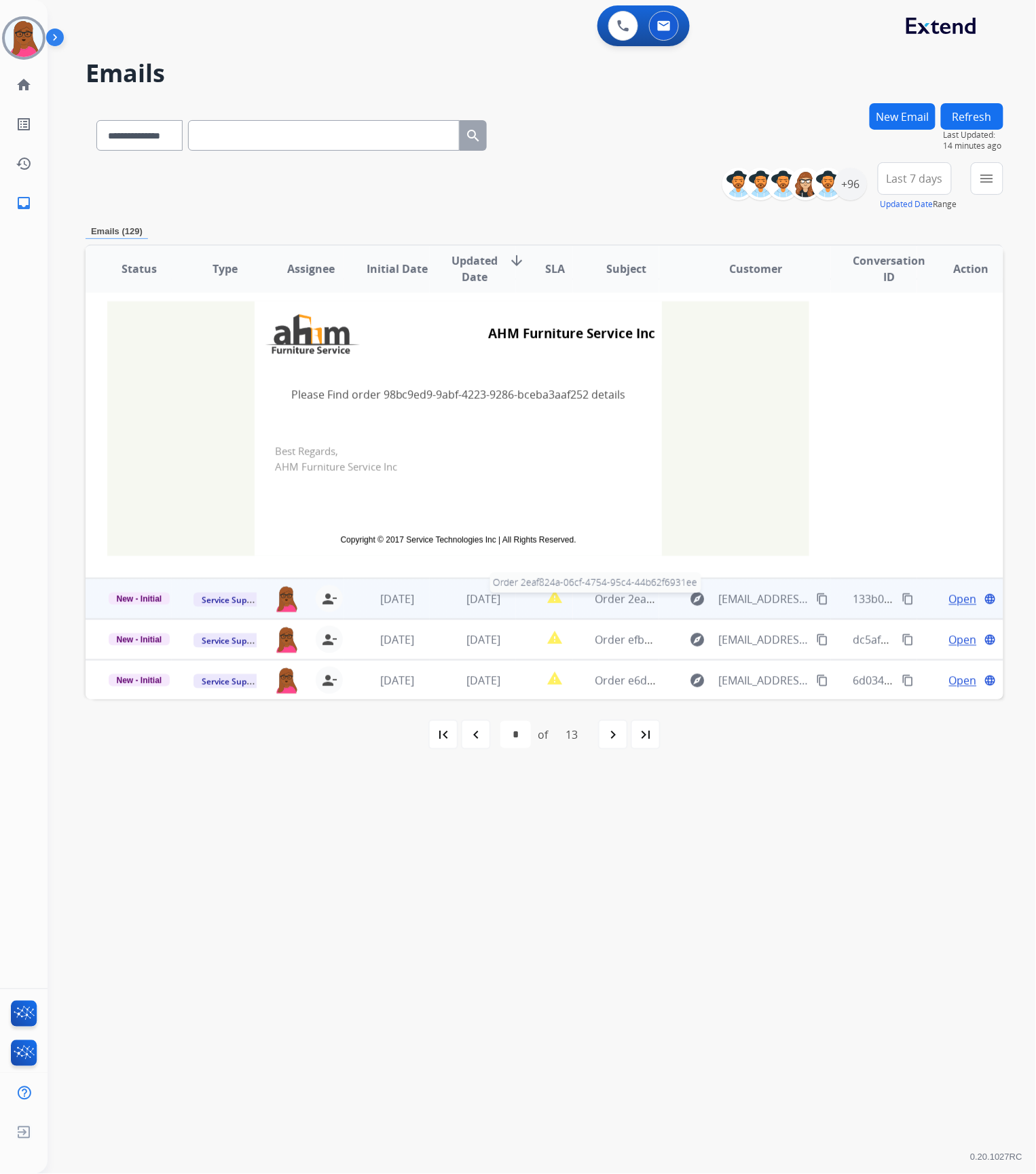
click at [603, 603] on span "Order 2eaf824a-06cf-4754-95c4-44b62f6931ee" at bounding box center [712, 598] width 234 height 15
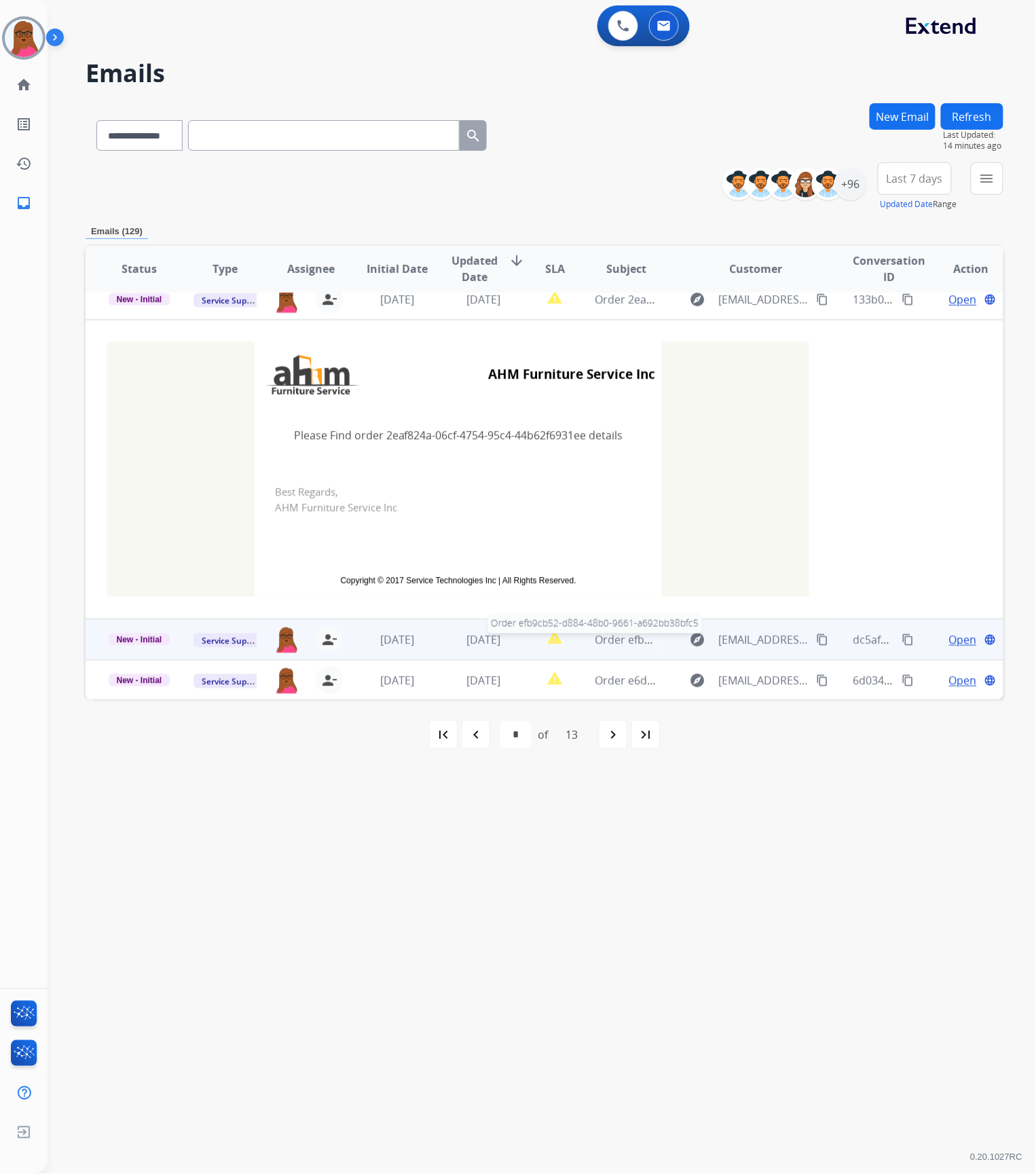
click at [612, 639] on span "Order efb9cb52-d884-48b0-9661-a692bb38bfc5" at bounding box center [715, 639] width 241 height 15
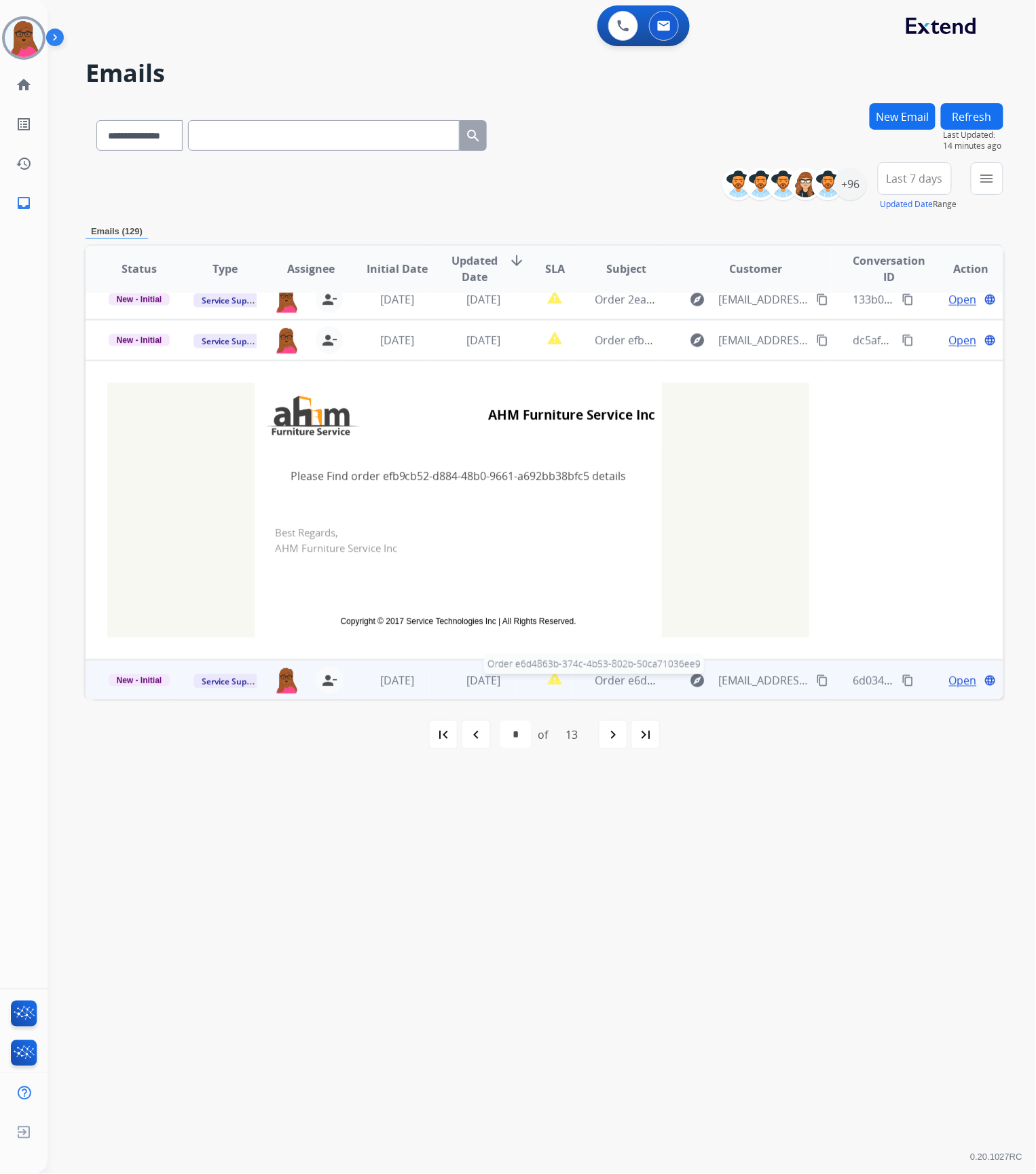
click at [608, 674] on span "Order e6d4863b-374c-4b53-802b-50ca71036ee9" at bounding box center [717, 680] width 244 height 15
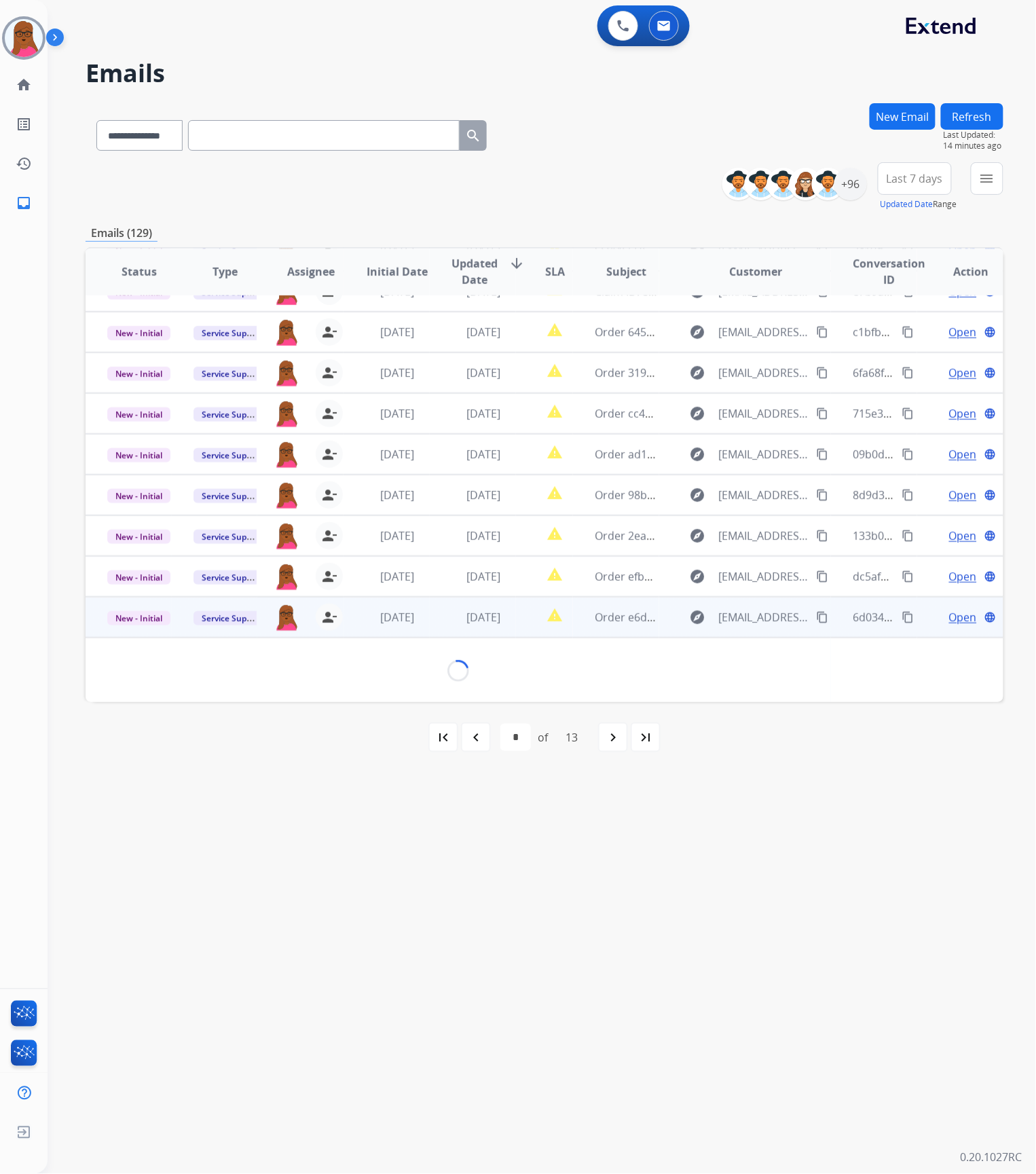
scroll to position [298, 0]
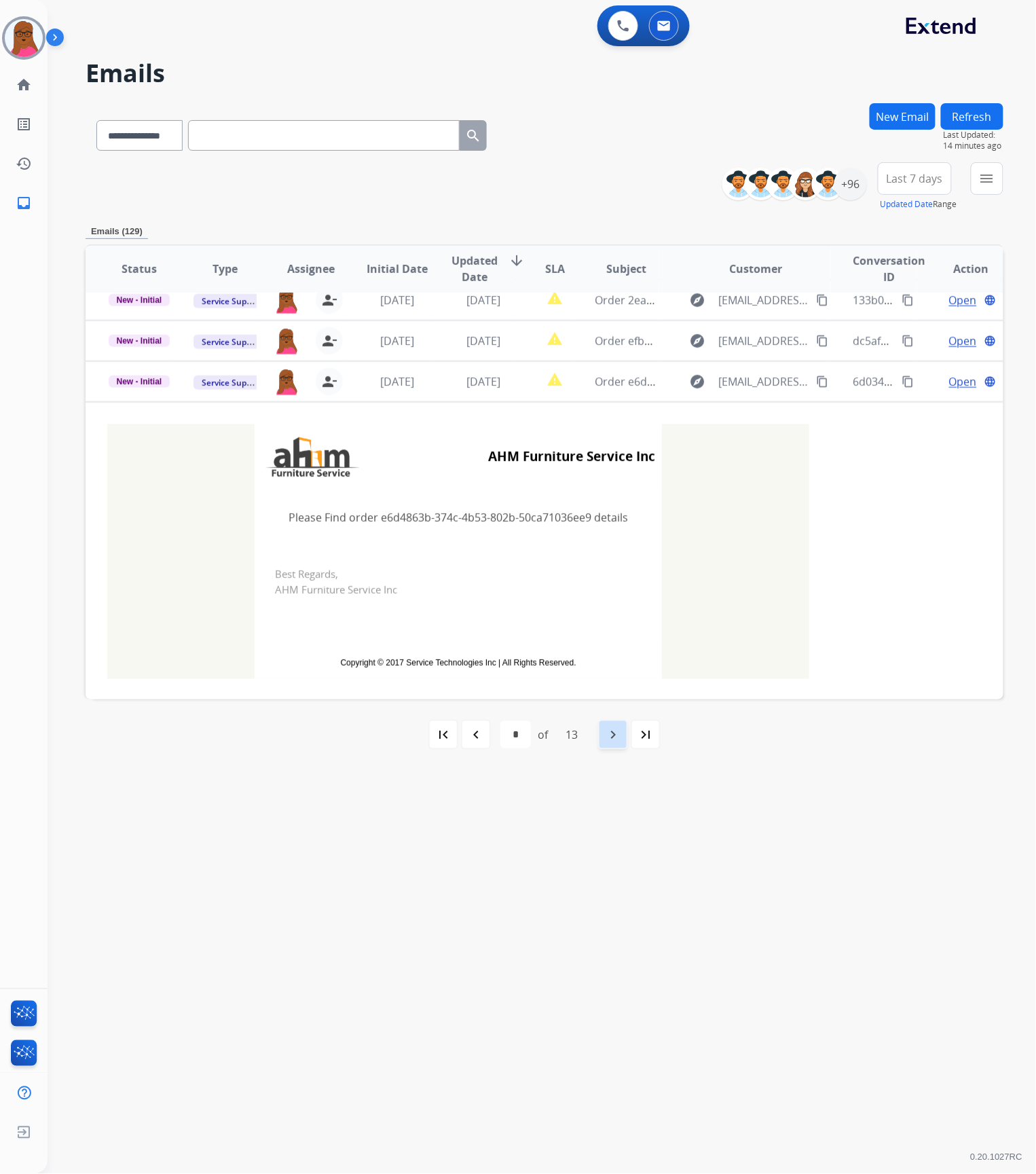
click at [608, 729] on mat-icon "navigate_next" at bounding box center [613, 735] width 16 height 16
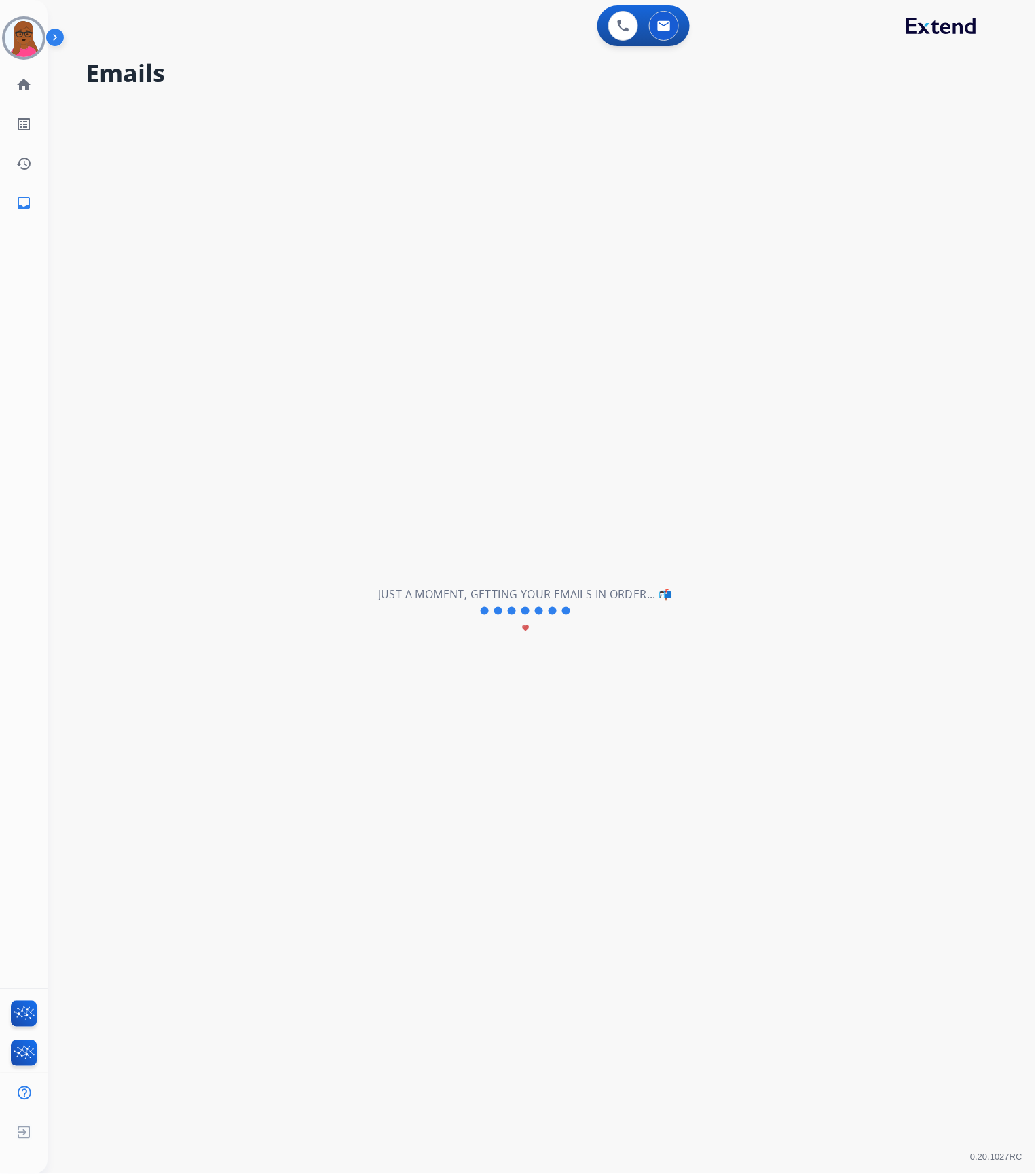
scroll to position [44, 0]
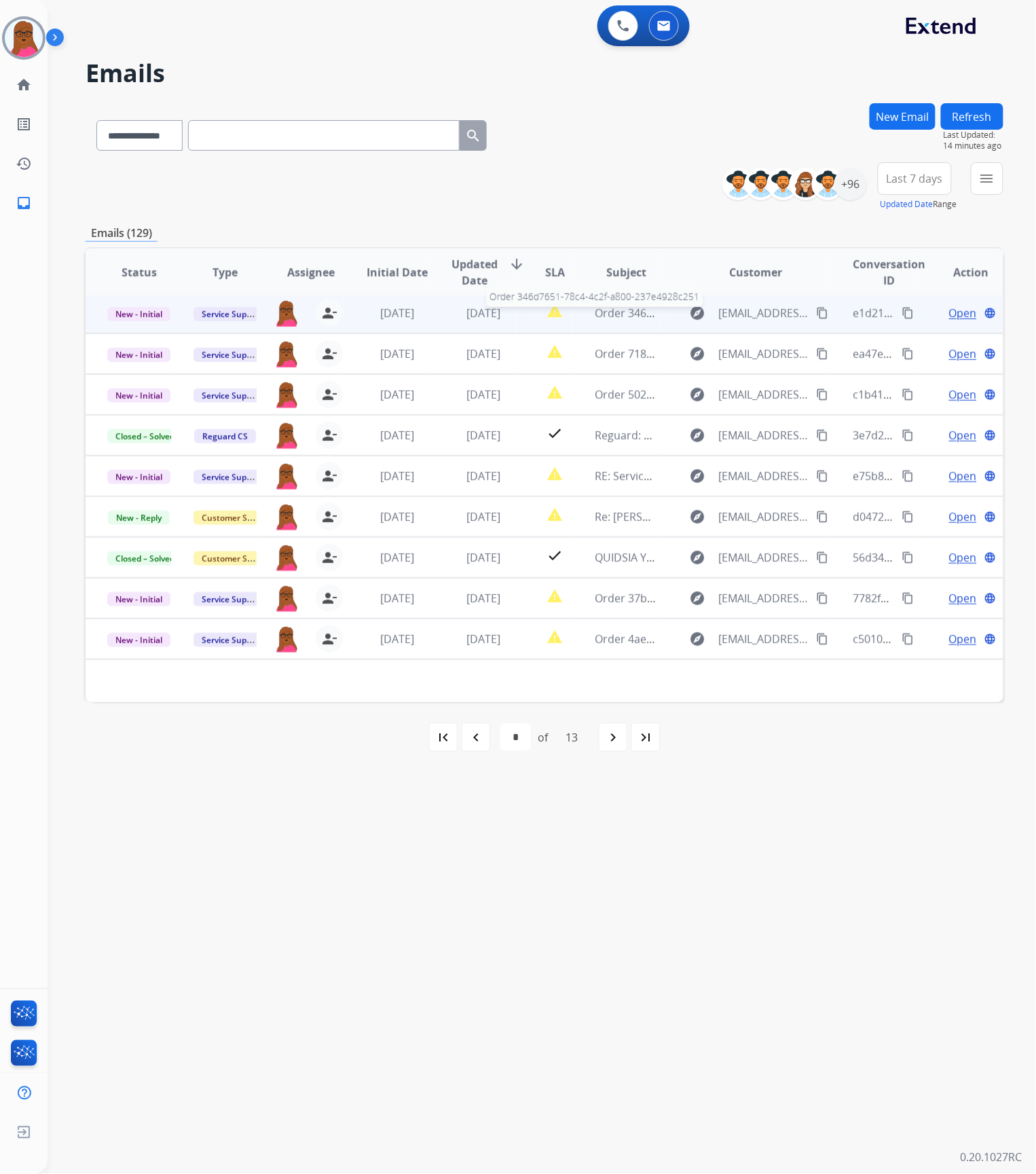
click at [626, 310] on span "Order 346d7651-78c4-4c2f-a800-237e4928c251" at bounding box center [714, 312] width 239 height 15
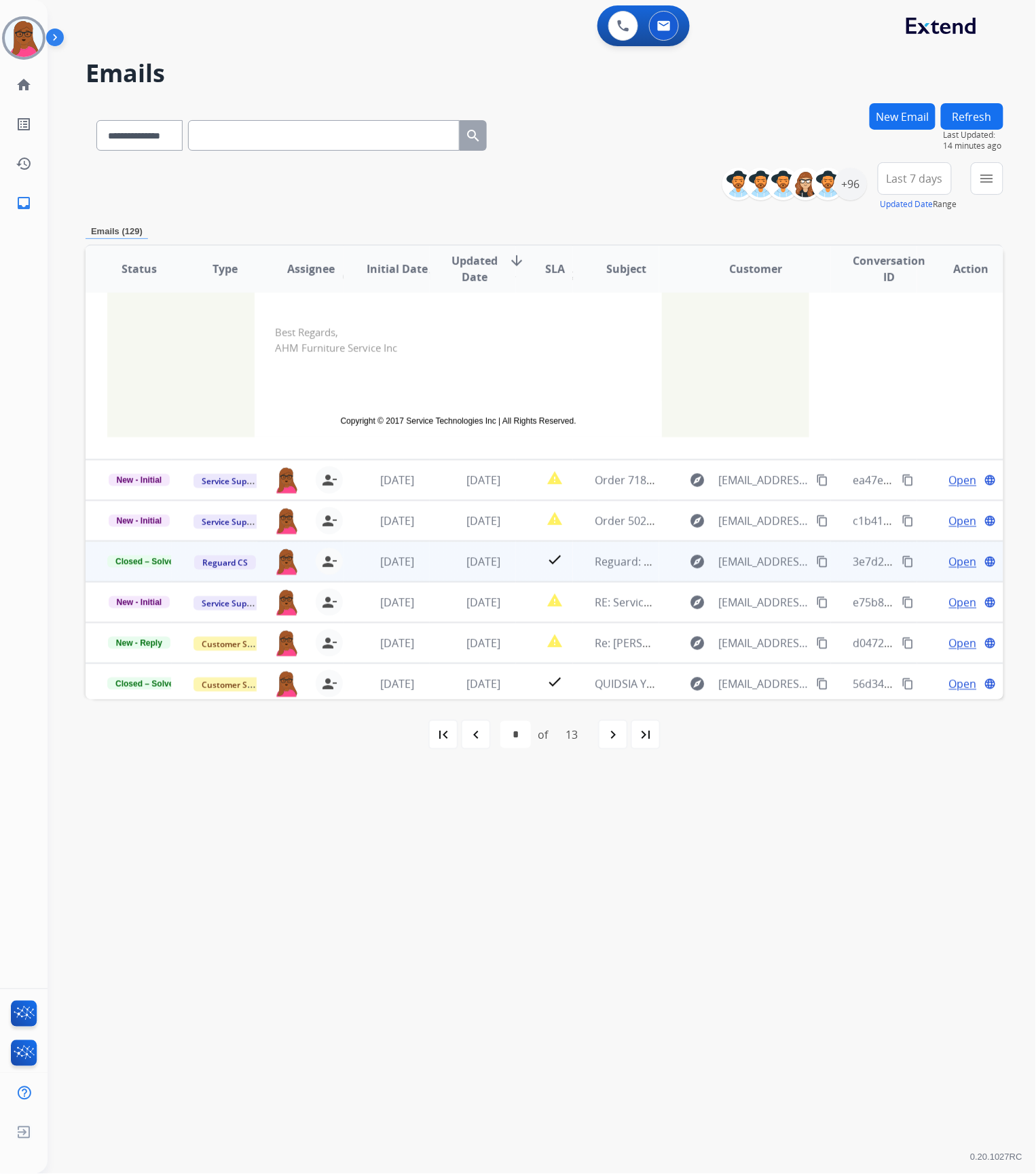
scroll to position [222, 0]
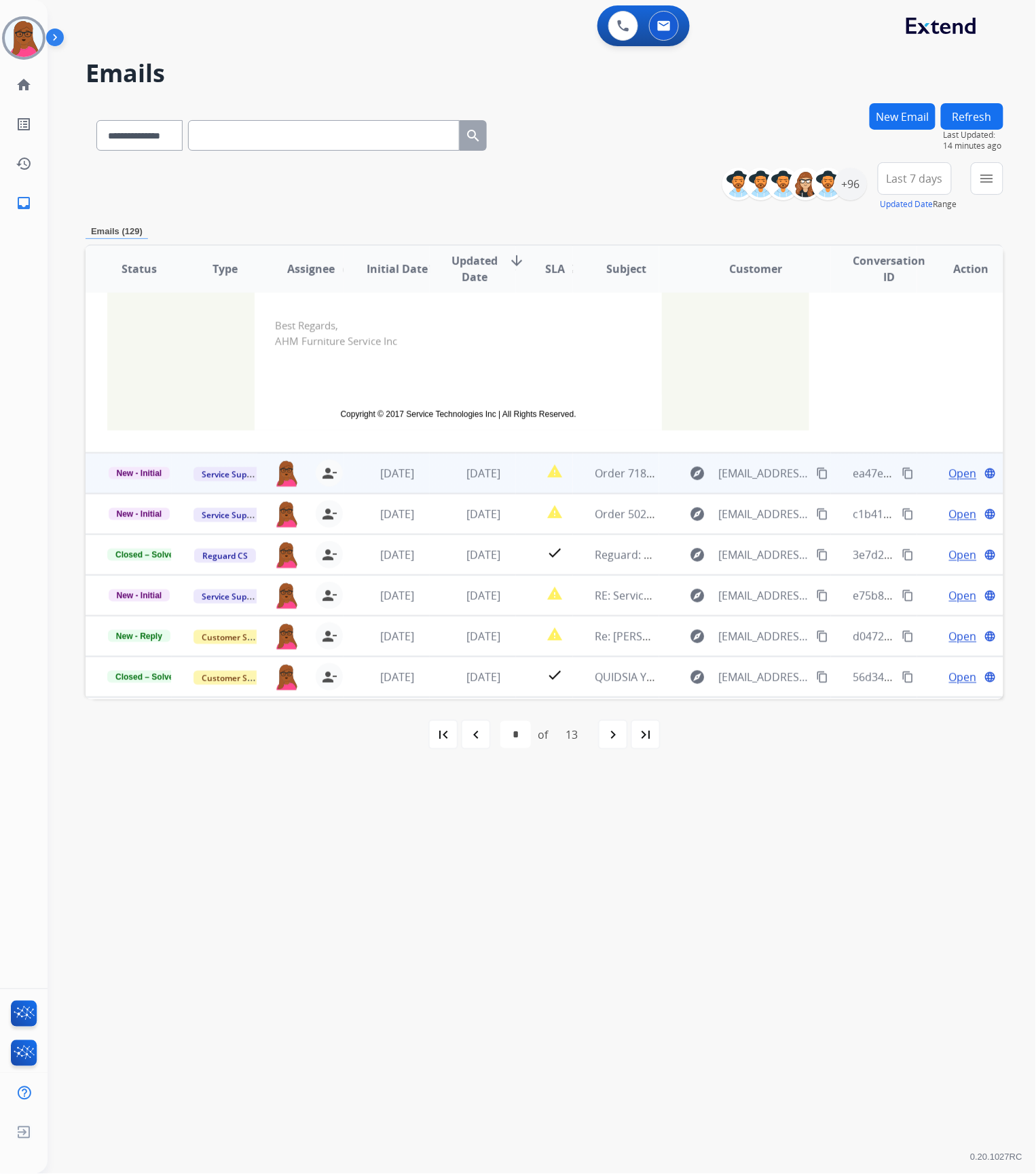
click at [599, 484] on td "Order 7186443622" at bounding box center [616, 473] width 86 height 41
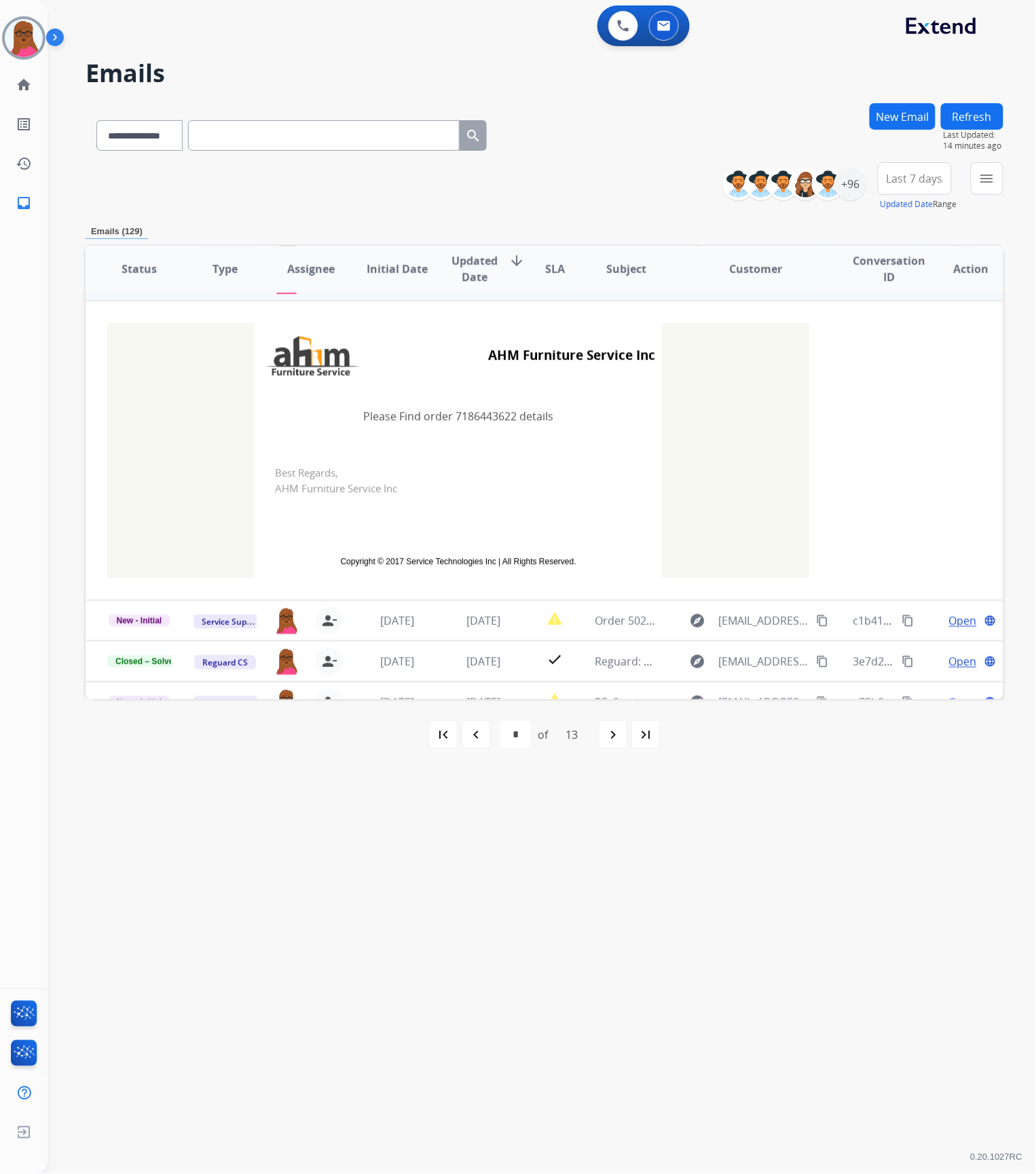
scroll to position [82, 0]
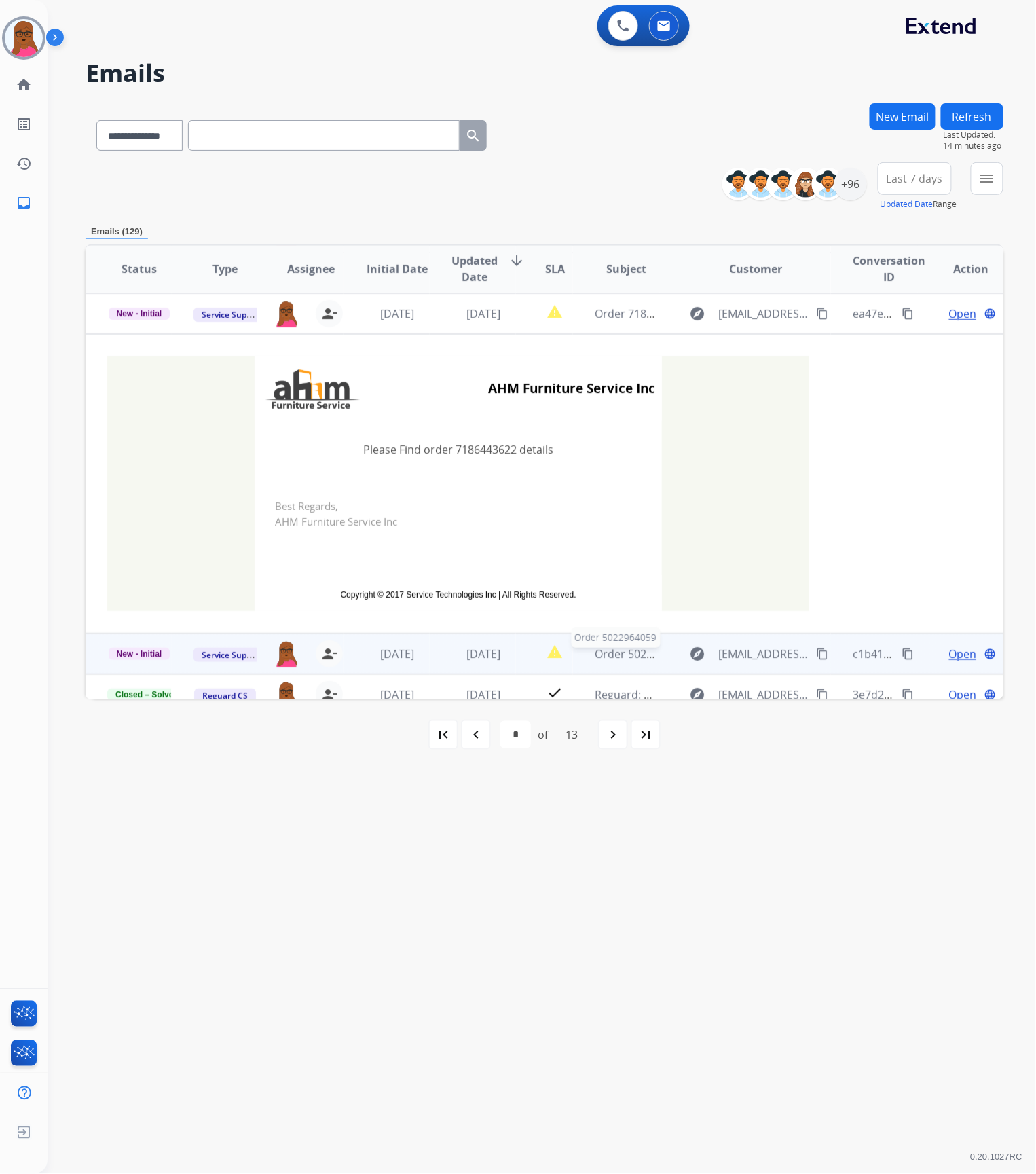
click at [610, 655] on span "Order 5022964059" at bounding box center [642, 653] width 95 height 15
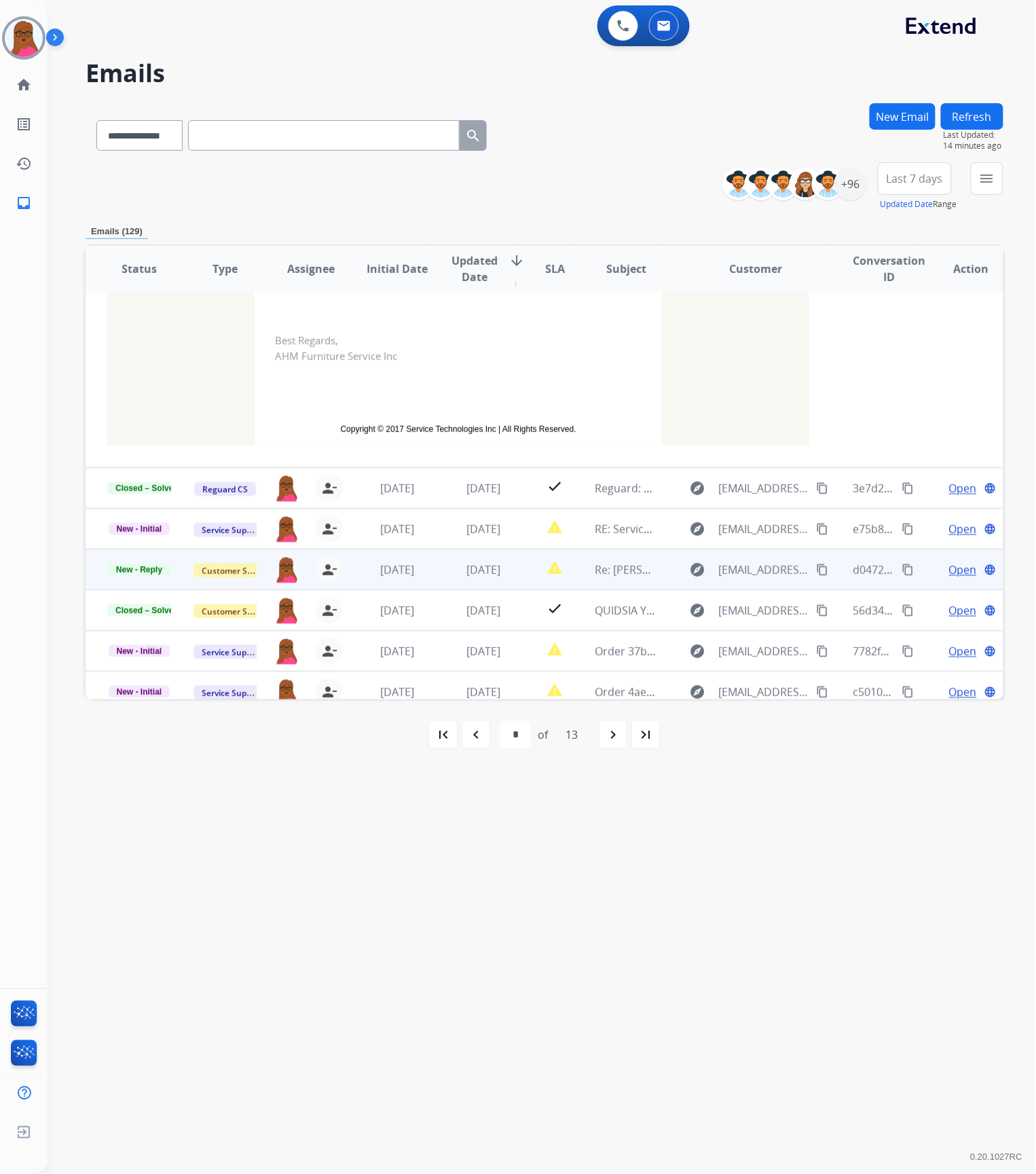
scroll to position [299, 0]
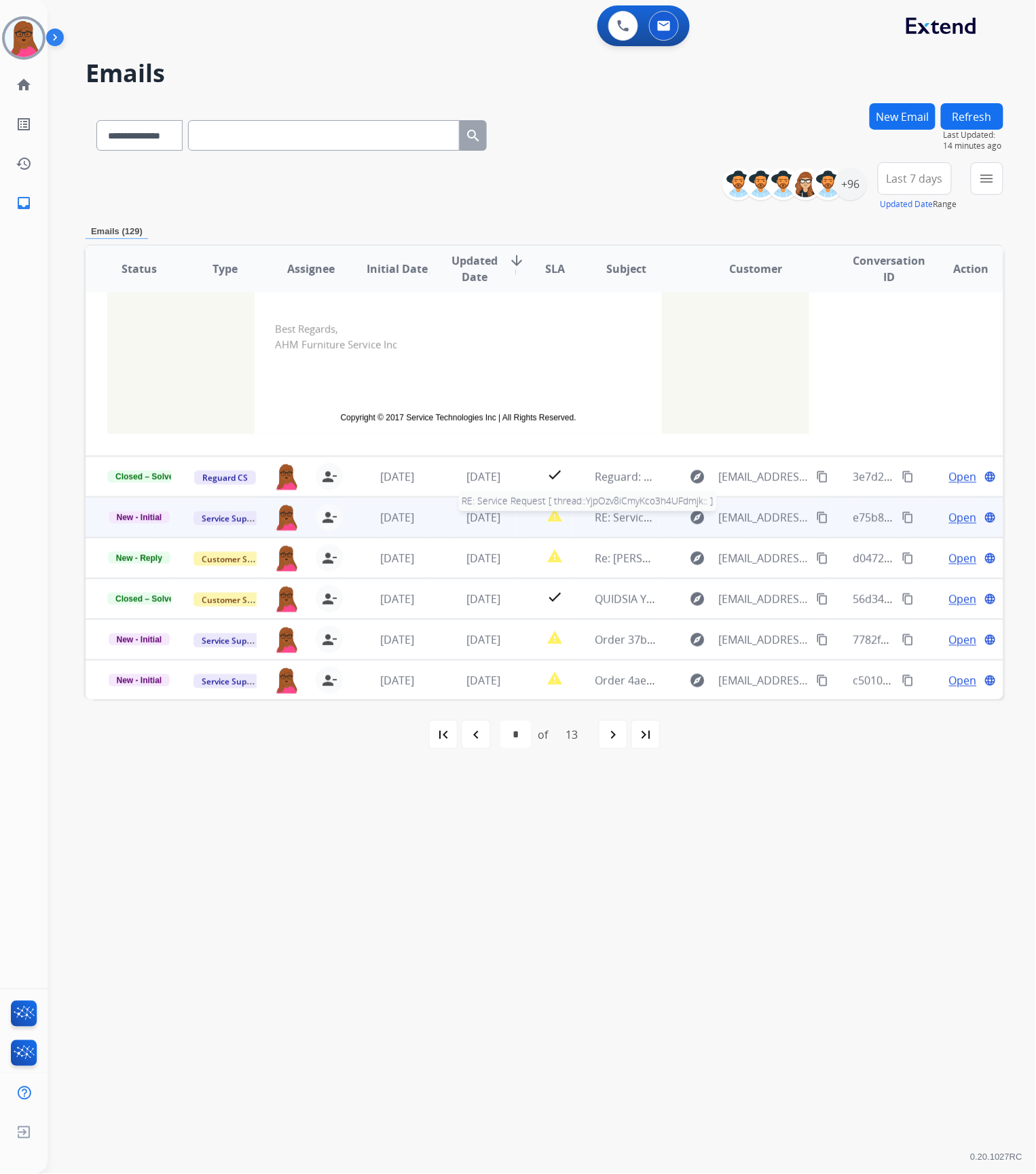
click at [614, 513] on span "RE: Service Request [ thread::YjpOzv8iCmyKco3h4UFdmjk:: ]" at bounding box center [746, 517] width 302 height 15
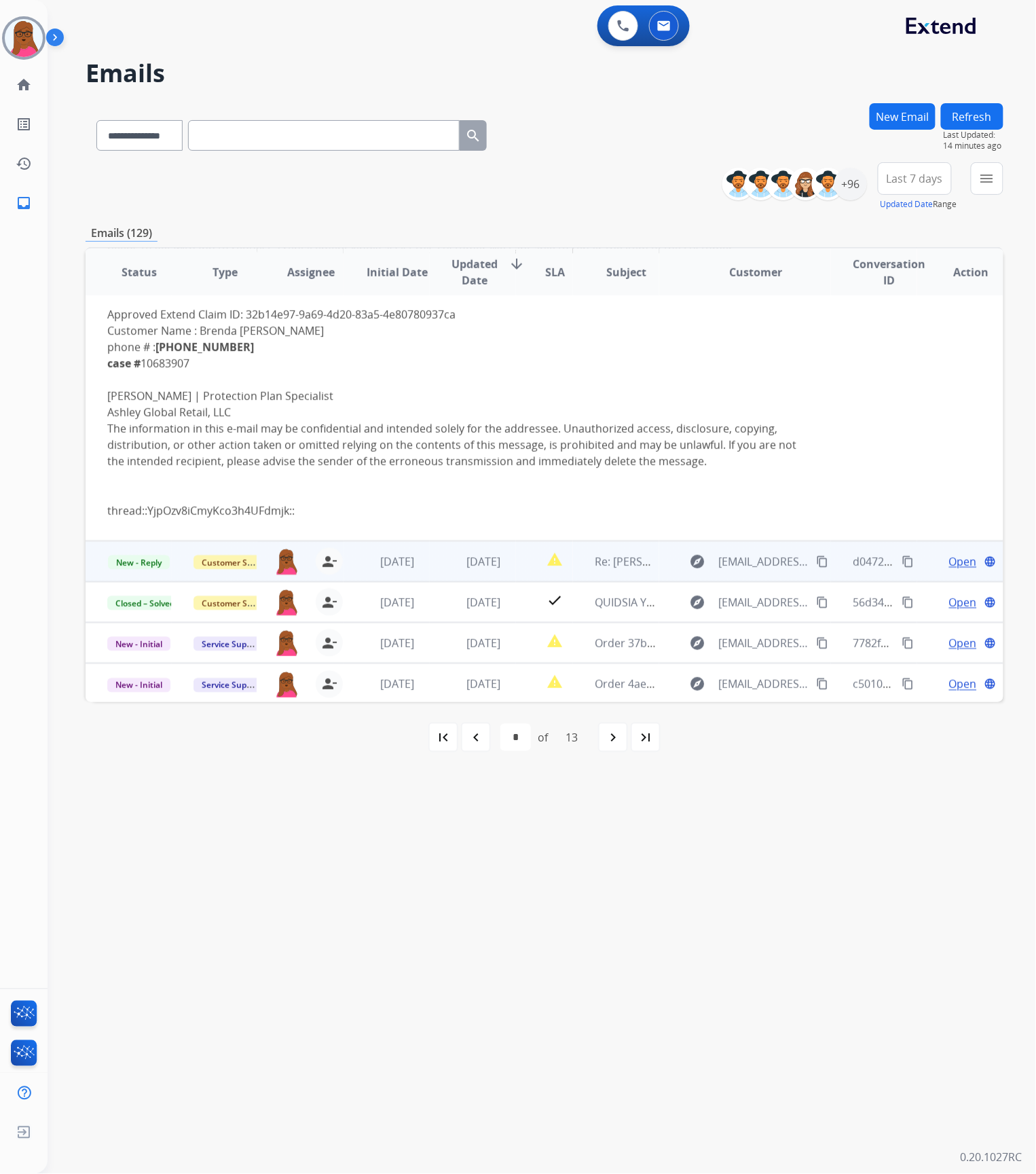
scroll to position [372, 0]
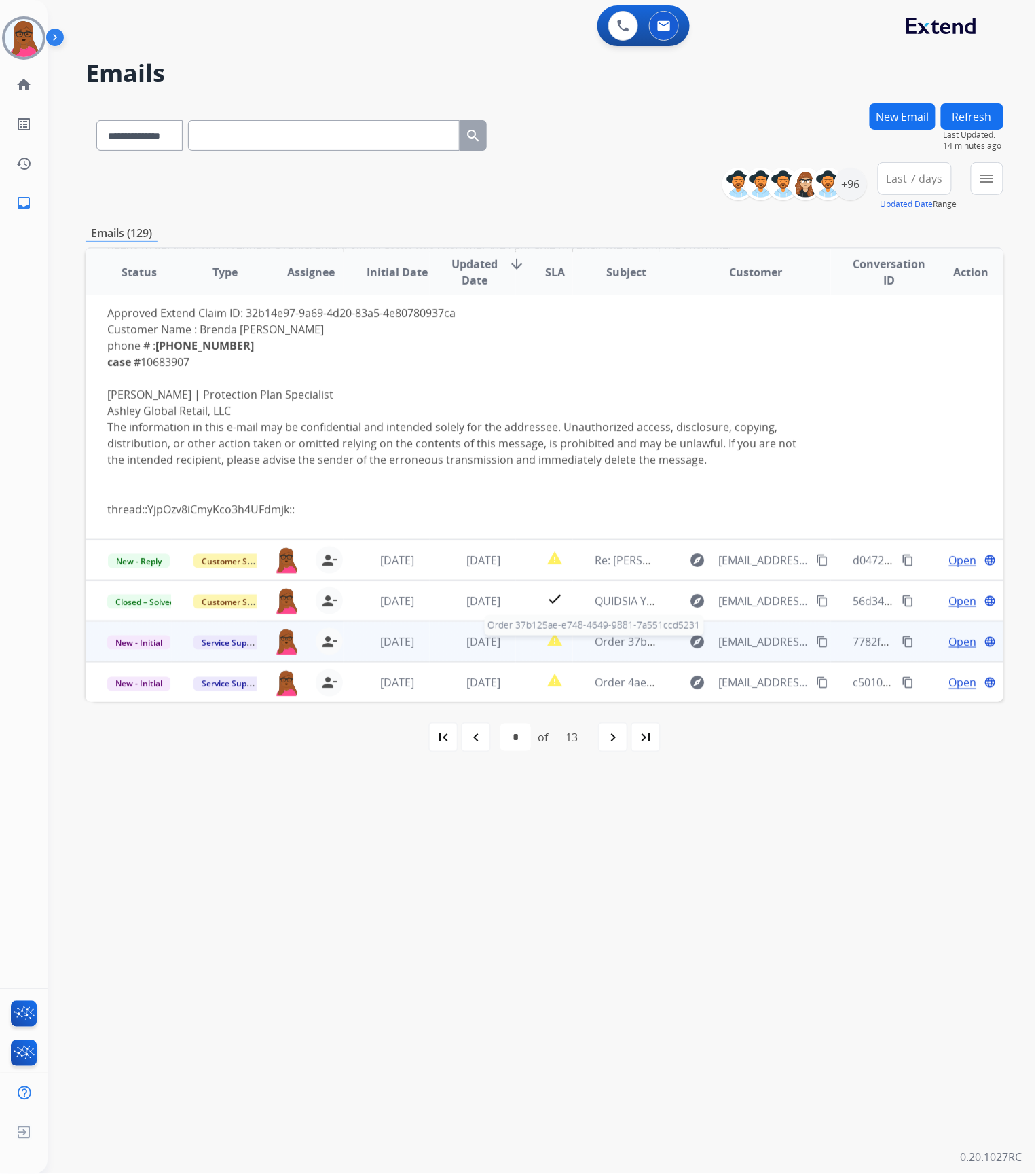
click at [609, 644] on span "Order 37b125ae-e748-4649-9881-7a551ccd5231" at bounding box center [716, 641] width 243 height 15
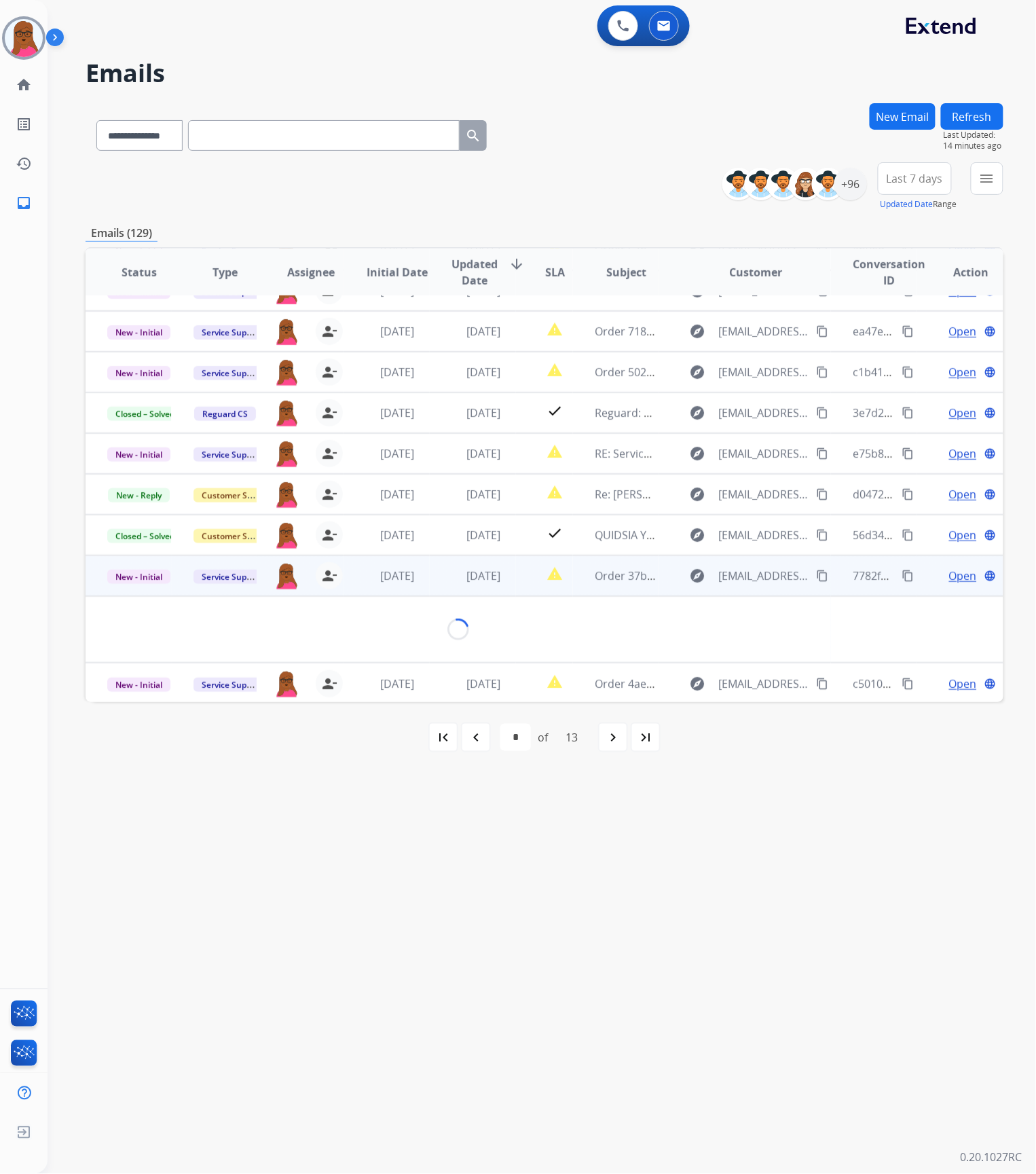
scroll to position [299, 0]
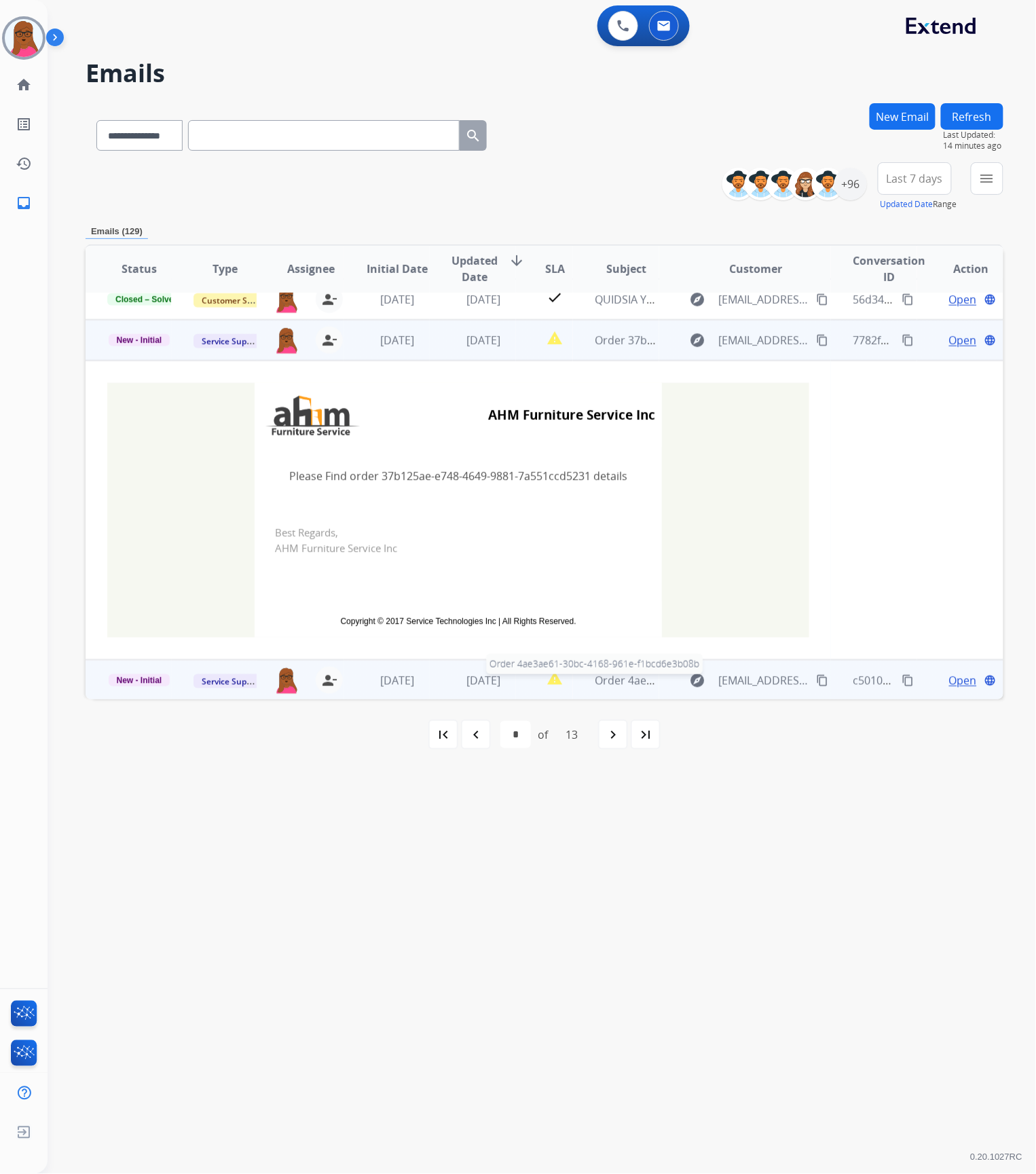
click at [604, 680] on span "Order 4ae3ae61-30bc-4168-961e-f1bcd6e3b08b" at bounding box center [716, 680] width 242 height 15
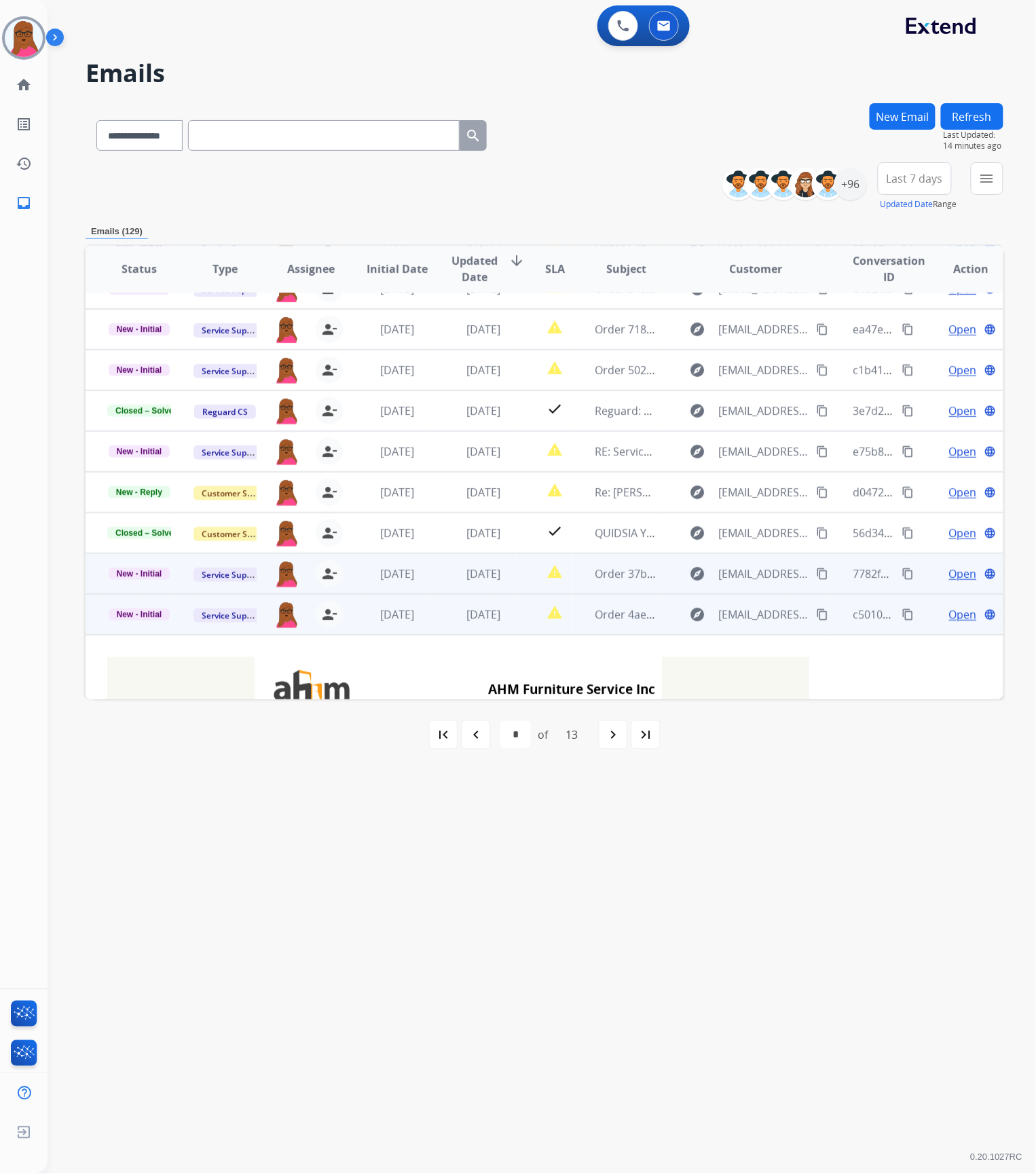
scroll to position [298, 0]
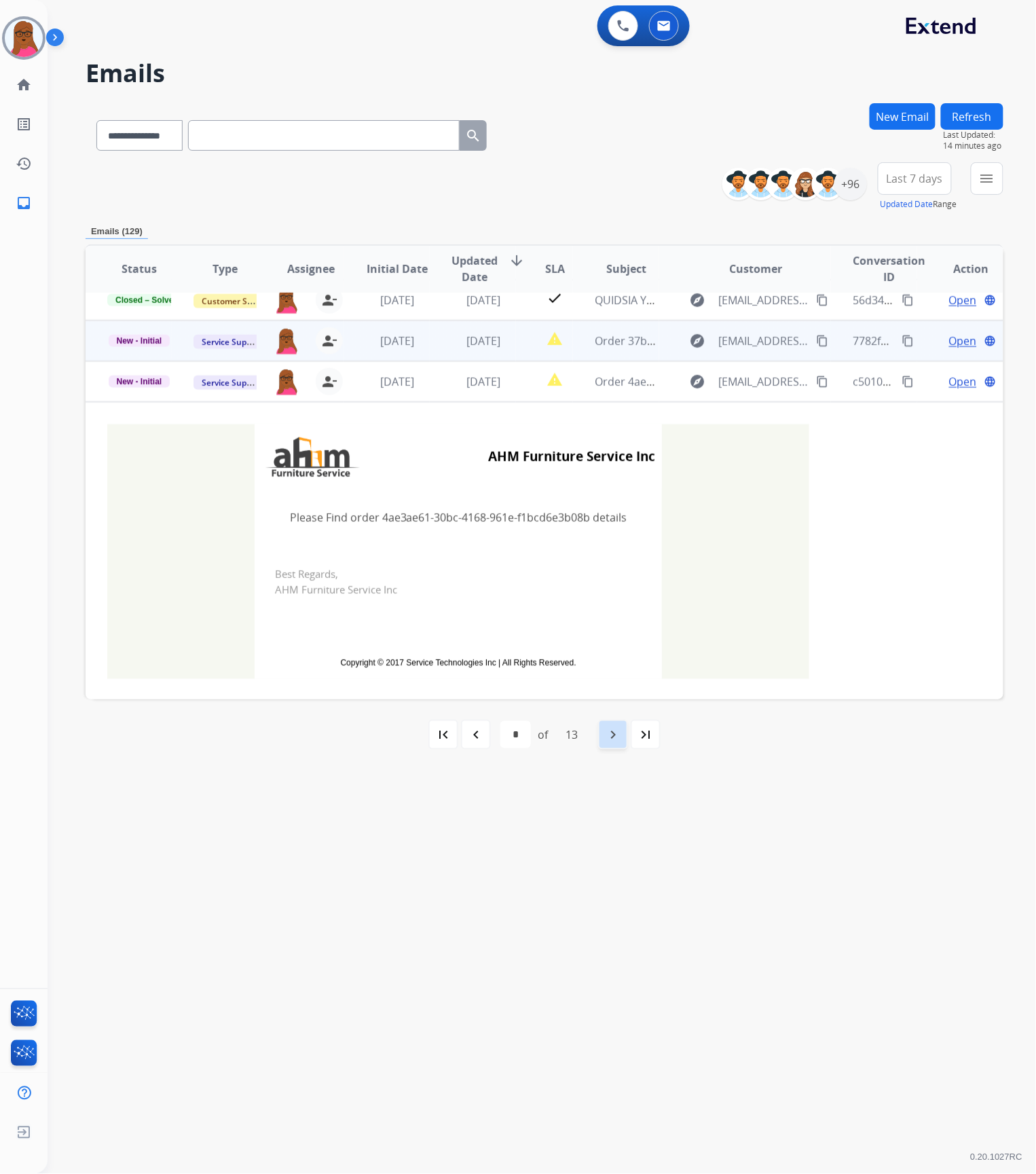
click at [614, 742] on mat-icon "navigate_next" at bounding box center [613, 735] width 16 height 16
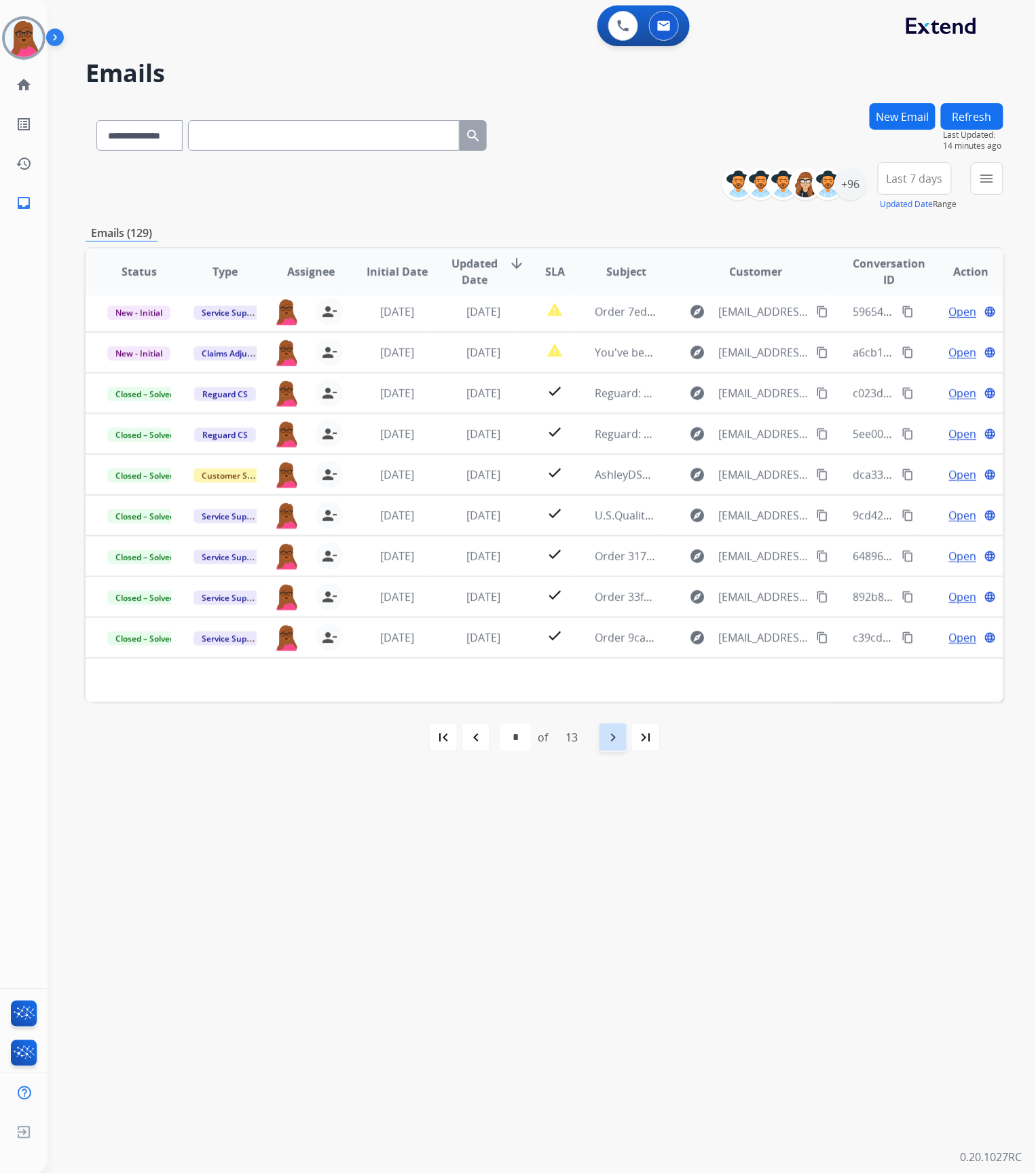
scroll to position [44, 0]
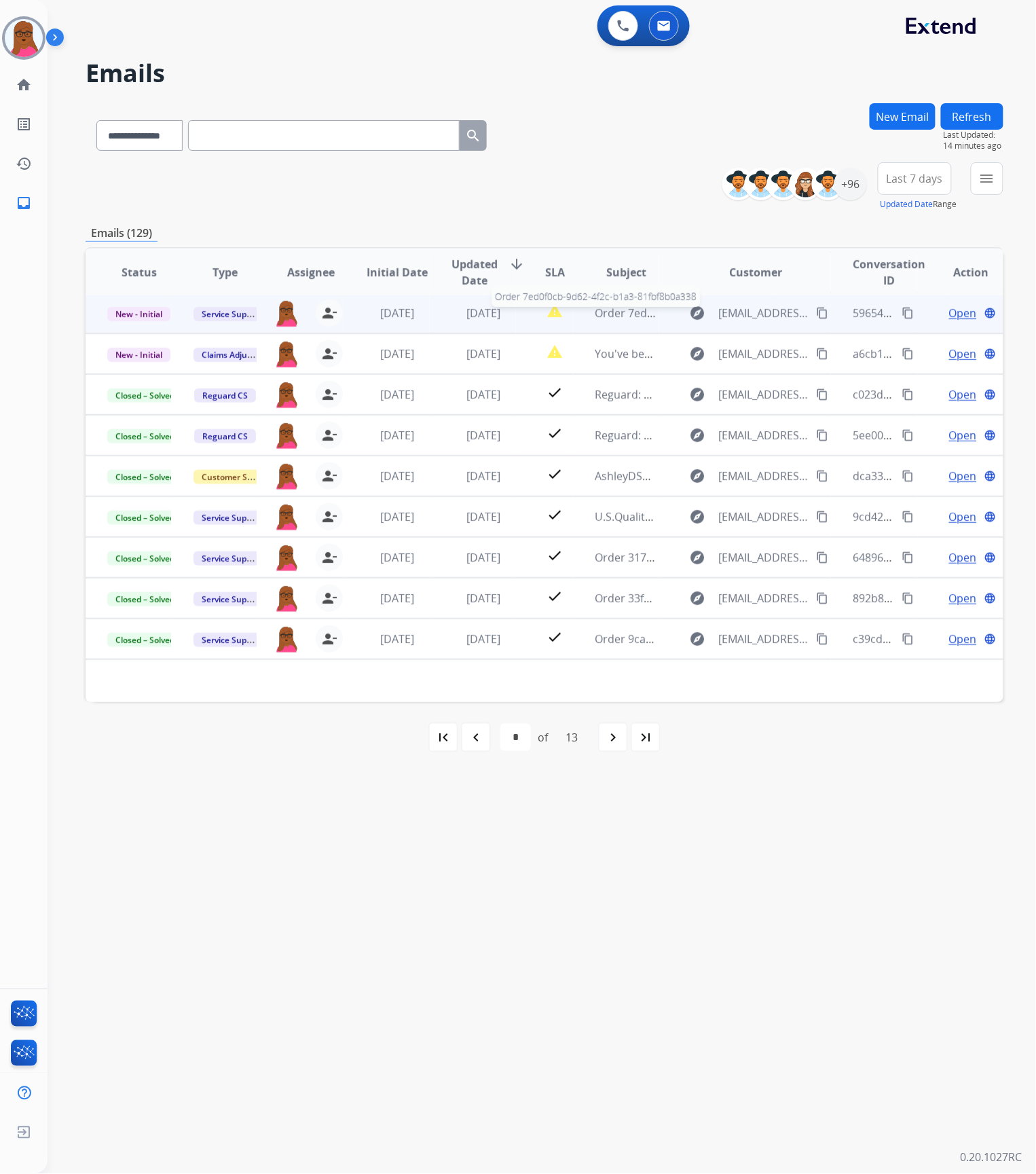
click at [618, 315] on span "Order 7ed0f0cb-9d62-4f2c-b1a3-81fbf8b0a338" at bounding box center [712, 312] width 235 height 15
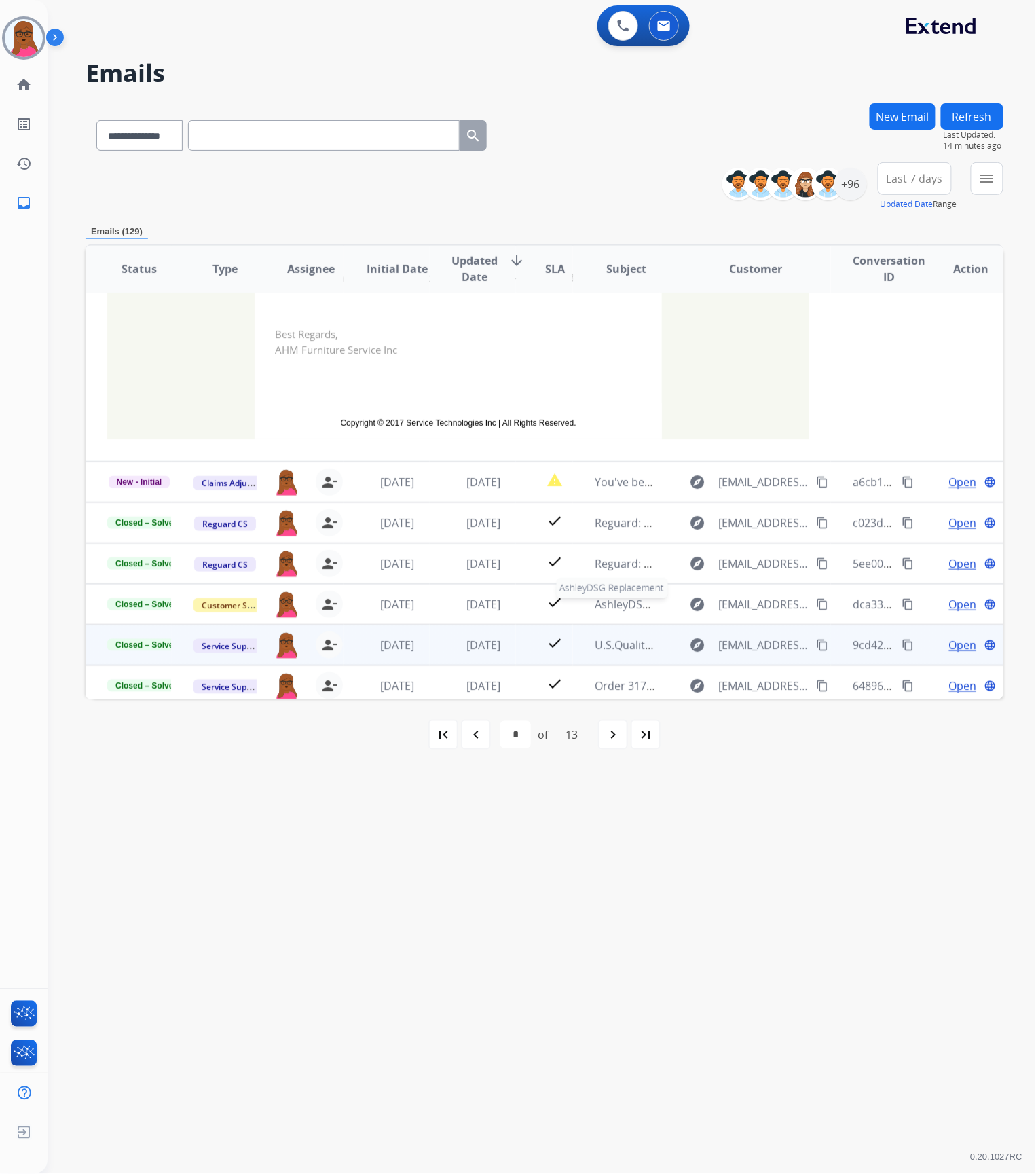
scroll to position [299, 0]
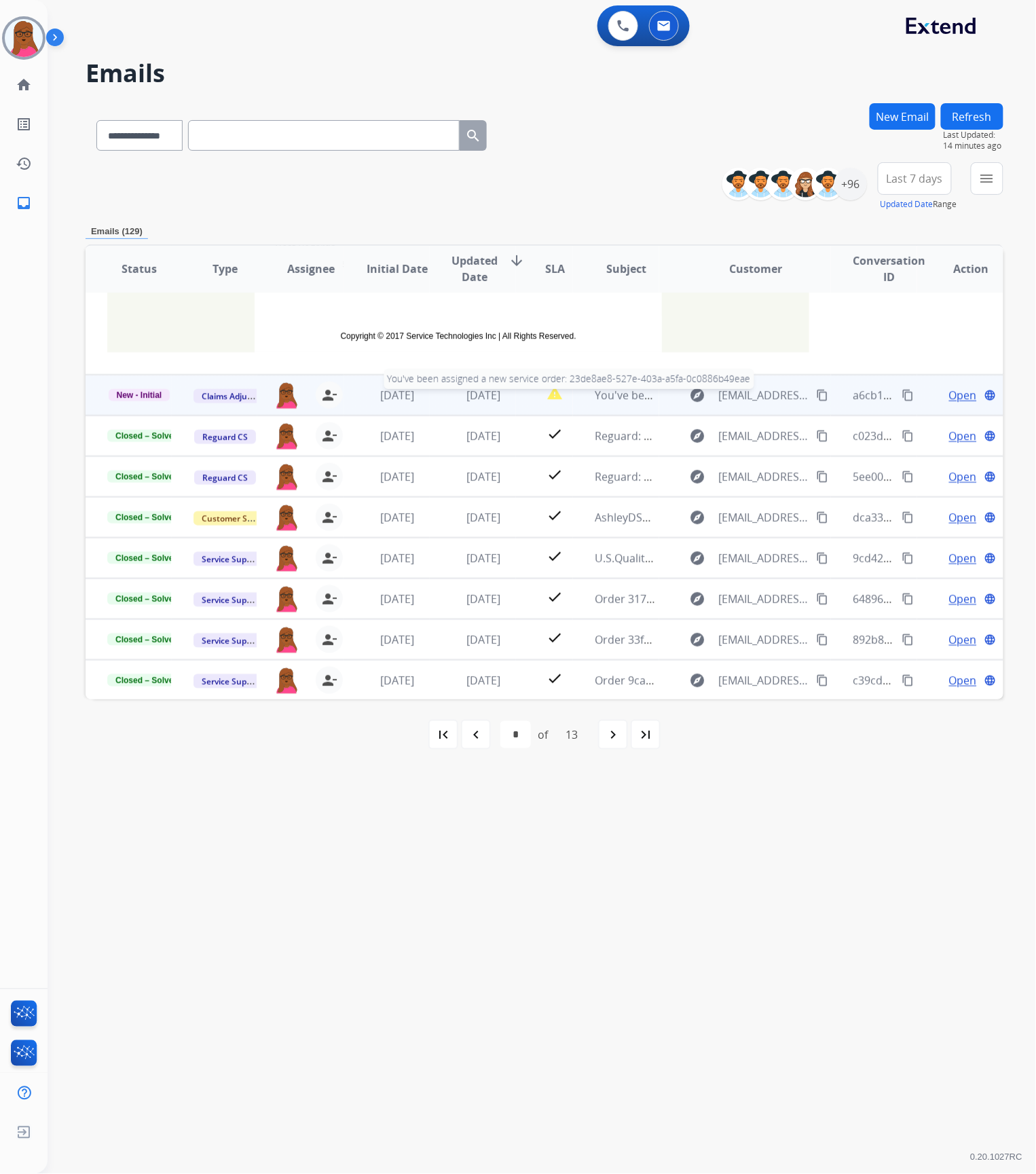
click at [604, 402] on div "You've been assigned a new service order: 23de8ae8-527e-403a-a5fa-0c0886b49eae" at bounding box center [627, 395] width 64 height 16
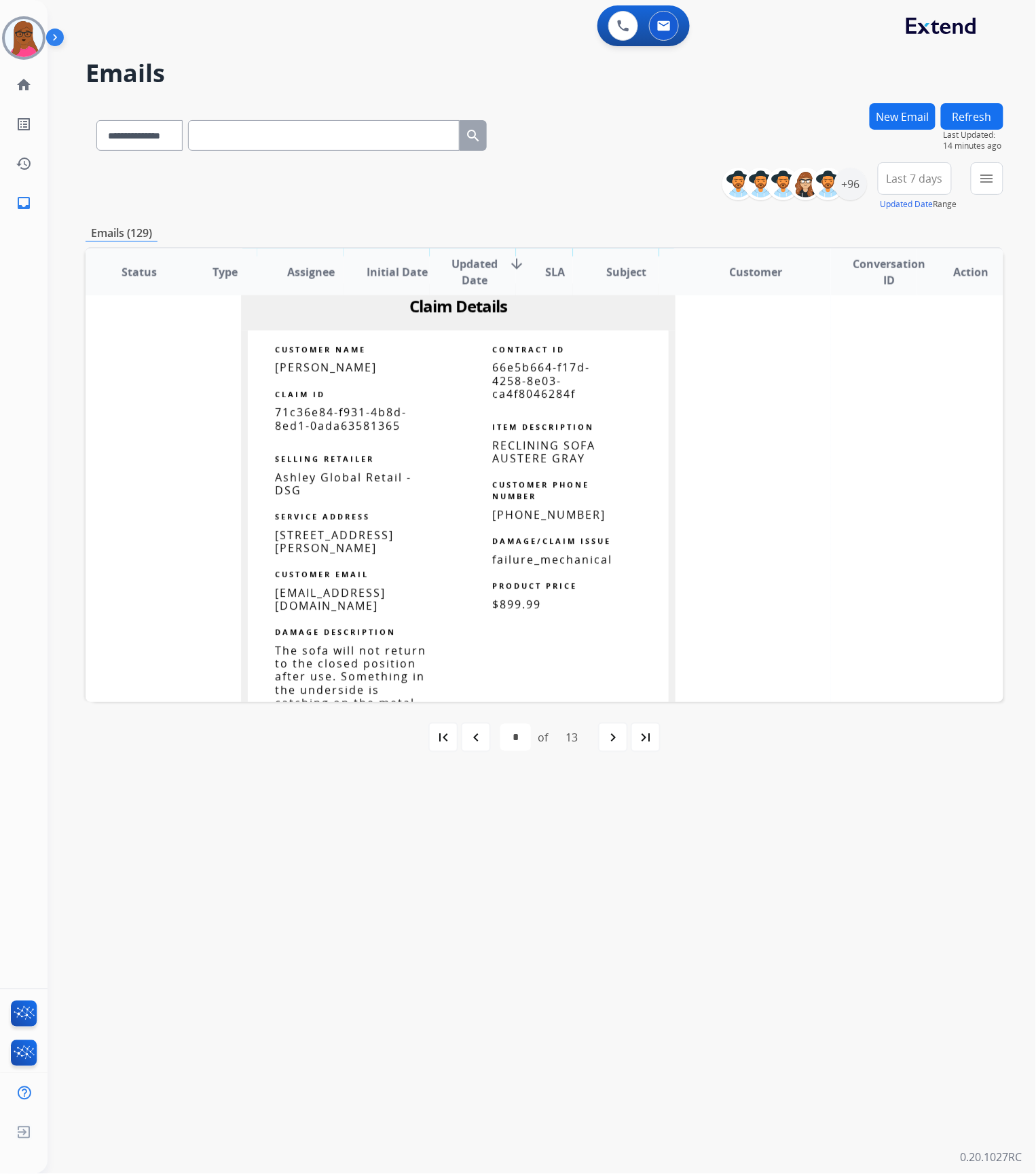
scroll to position [715, 0]
click at [334, 423] on span "71c36e84-f931-4b8d-8ed1-0ada63581365" at bounding box center [340, 418] width 132 height 28
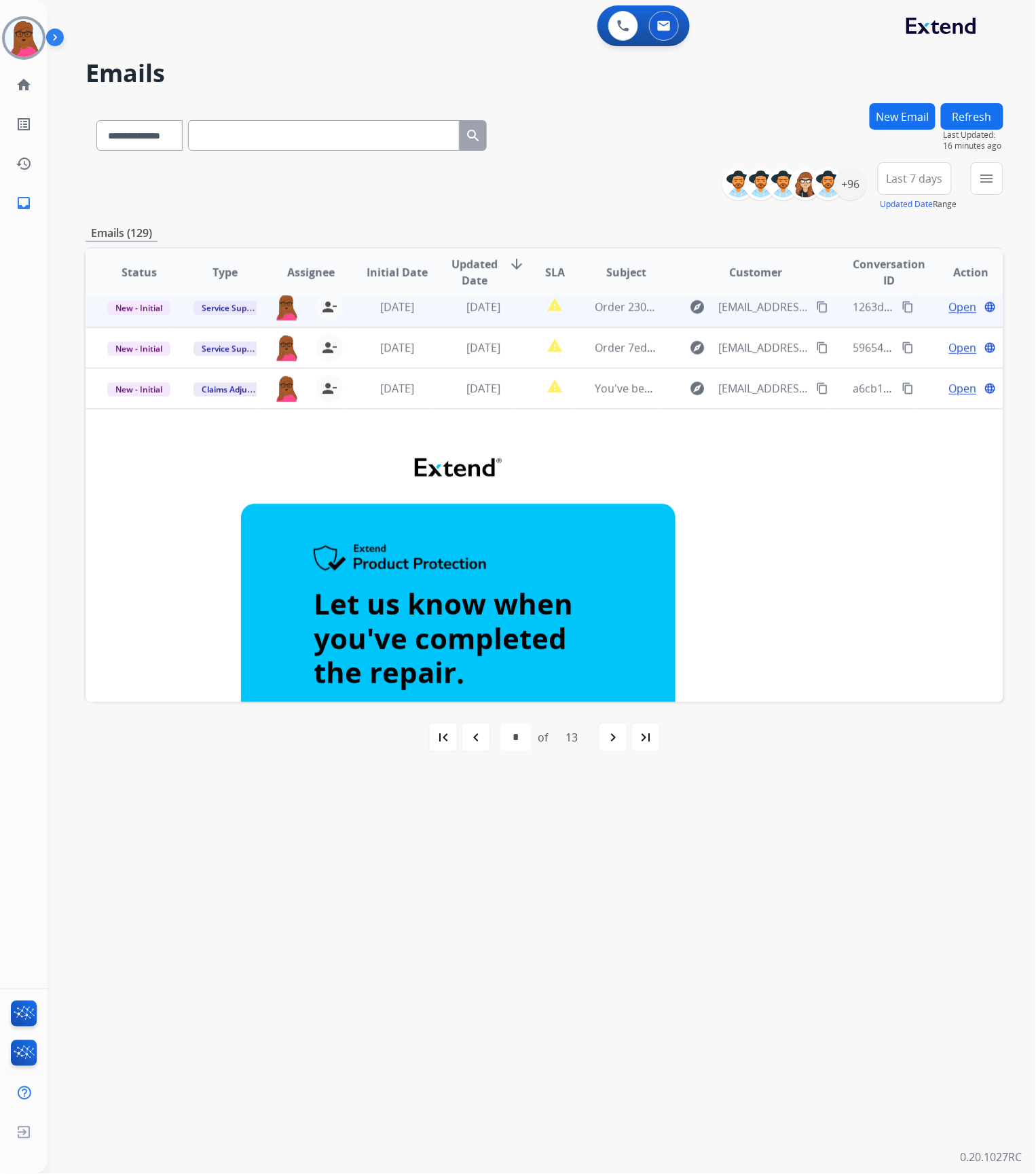
scroll to position [0, 0]
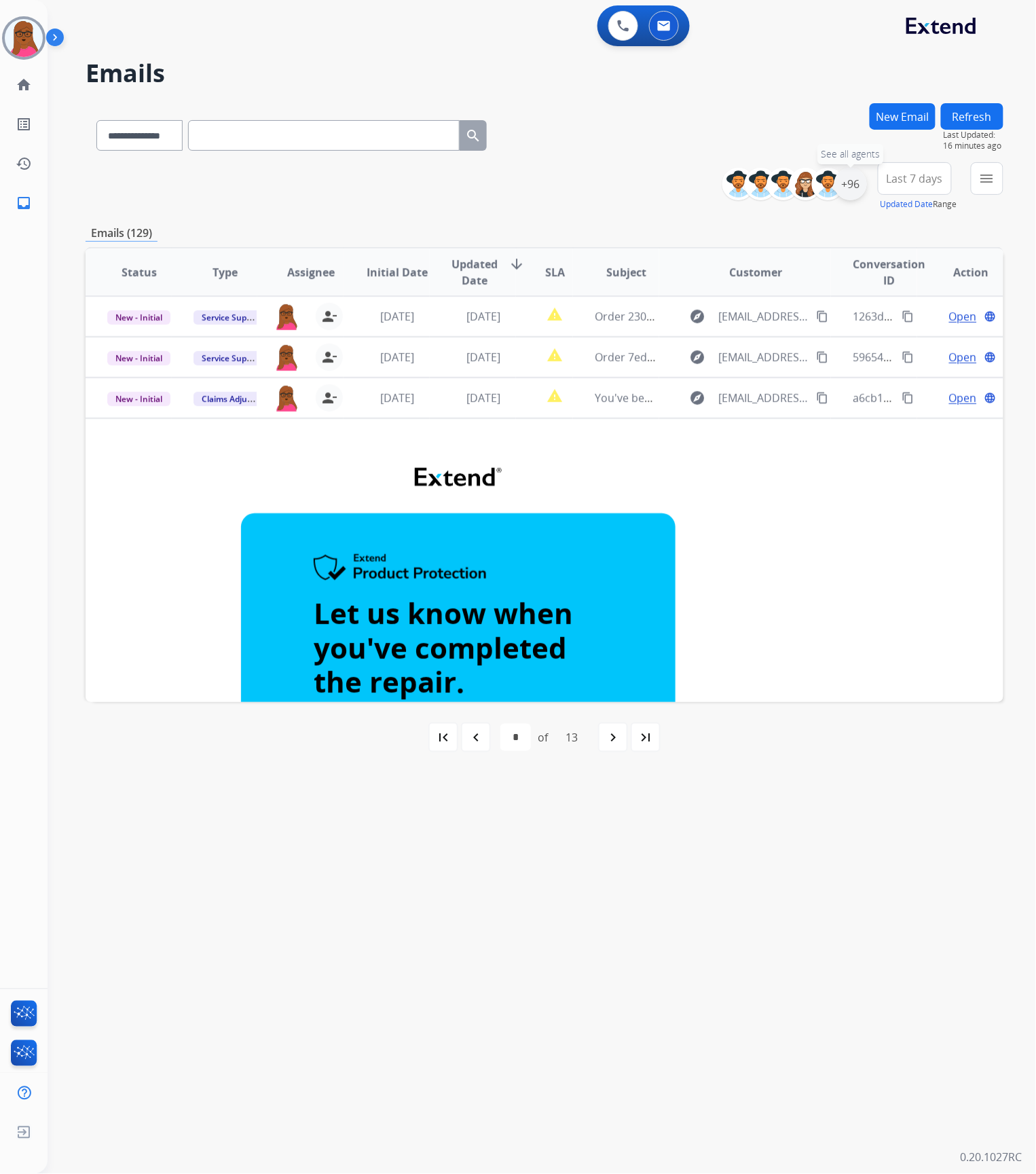
click at [850, 186] on div "+96" at bounding box center [850, 184] width 33 height 33
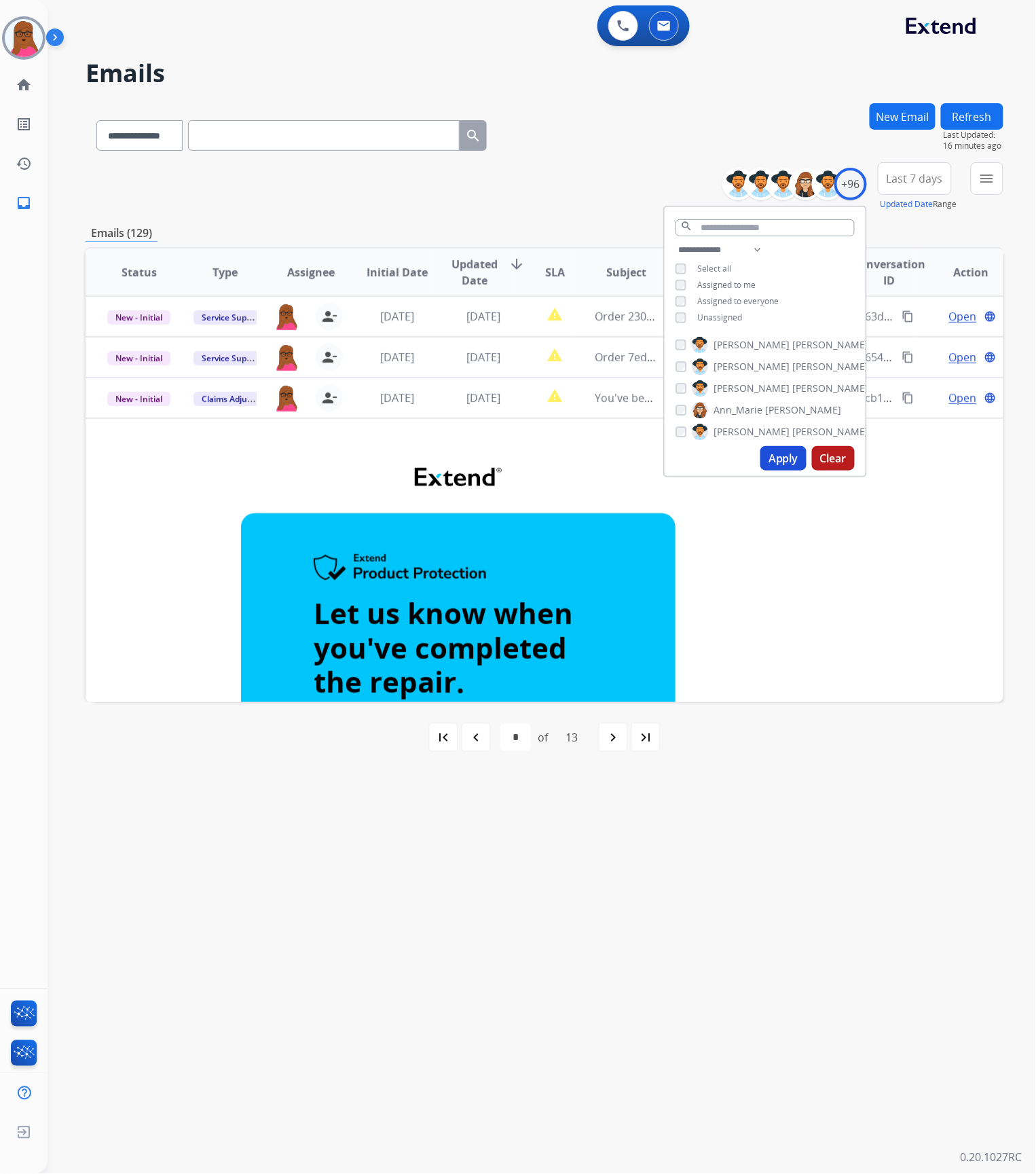
click at [780, 451] on button "Apply" at bounding box center [783, 458] width 46 height 24
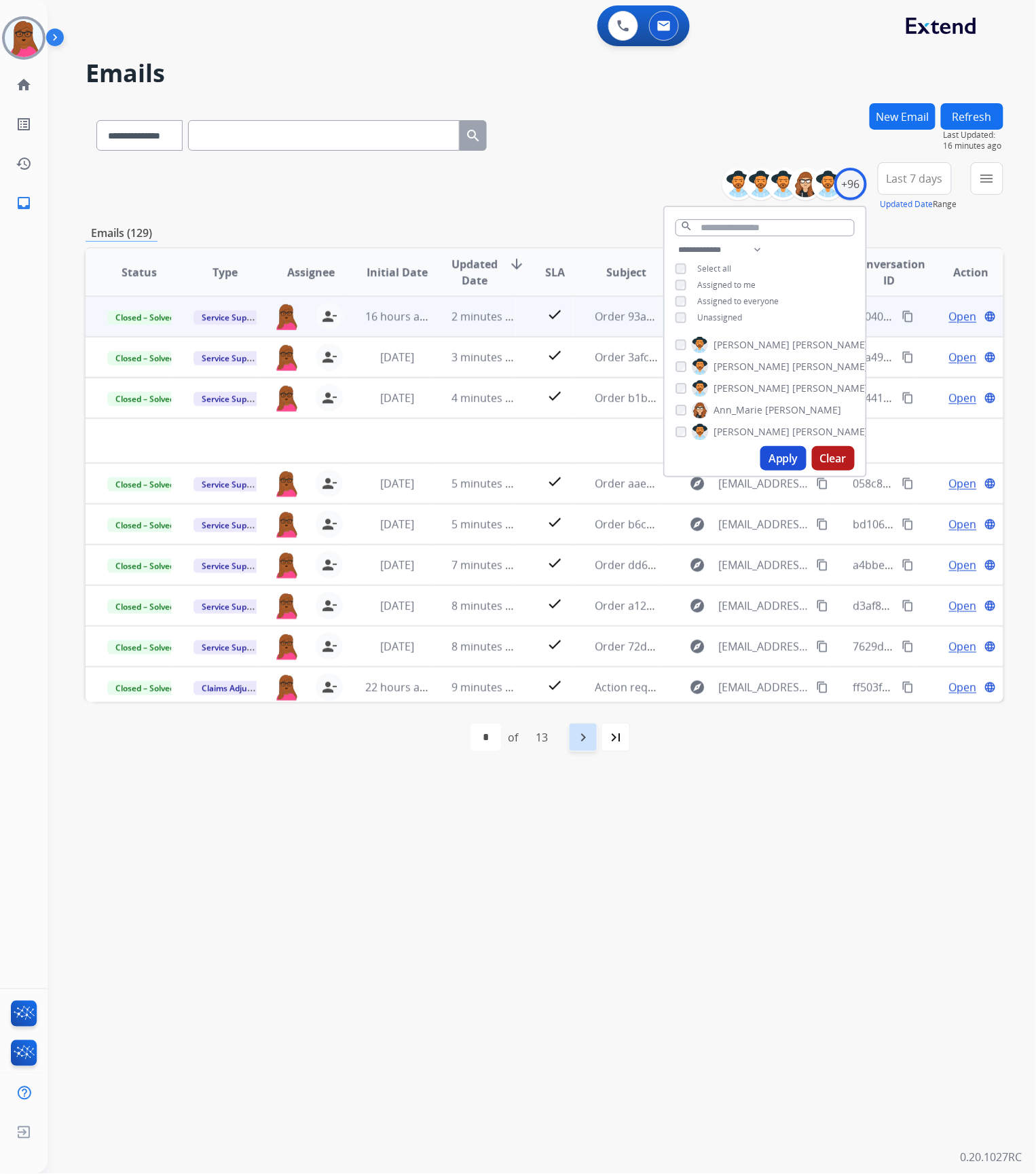
click at [581, 733] on mat-icon "navigate_next" at bounding box center [583, 737] width 16 height 16
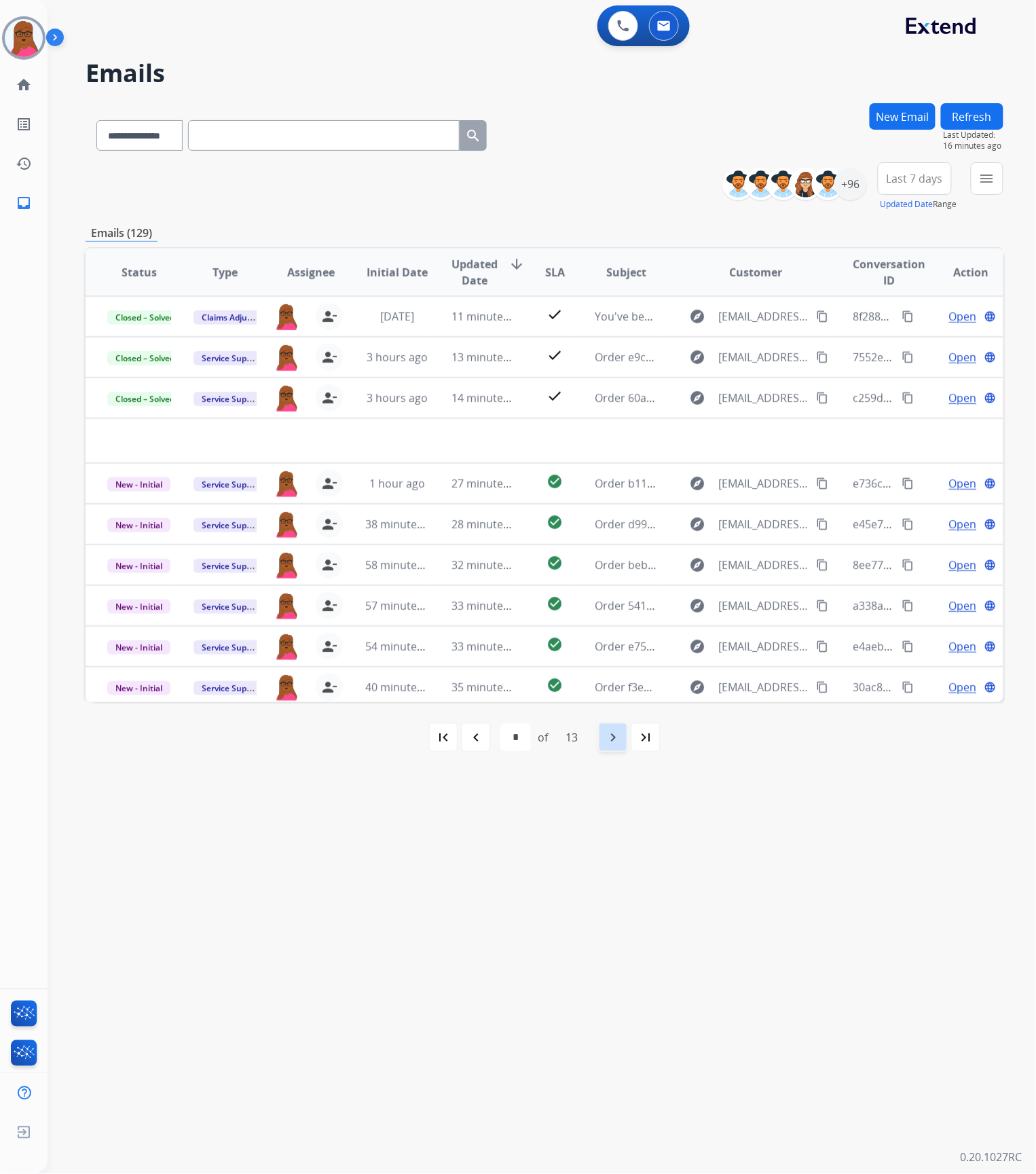
click at [617, 731] on mat-icon "navigate_next" at bounding box center [613, 737] width 16 height 16
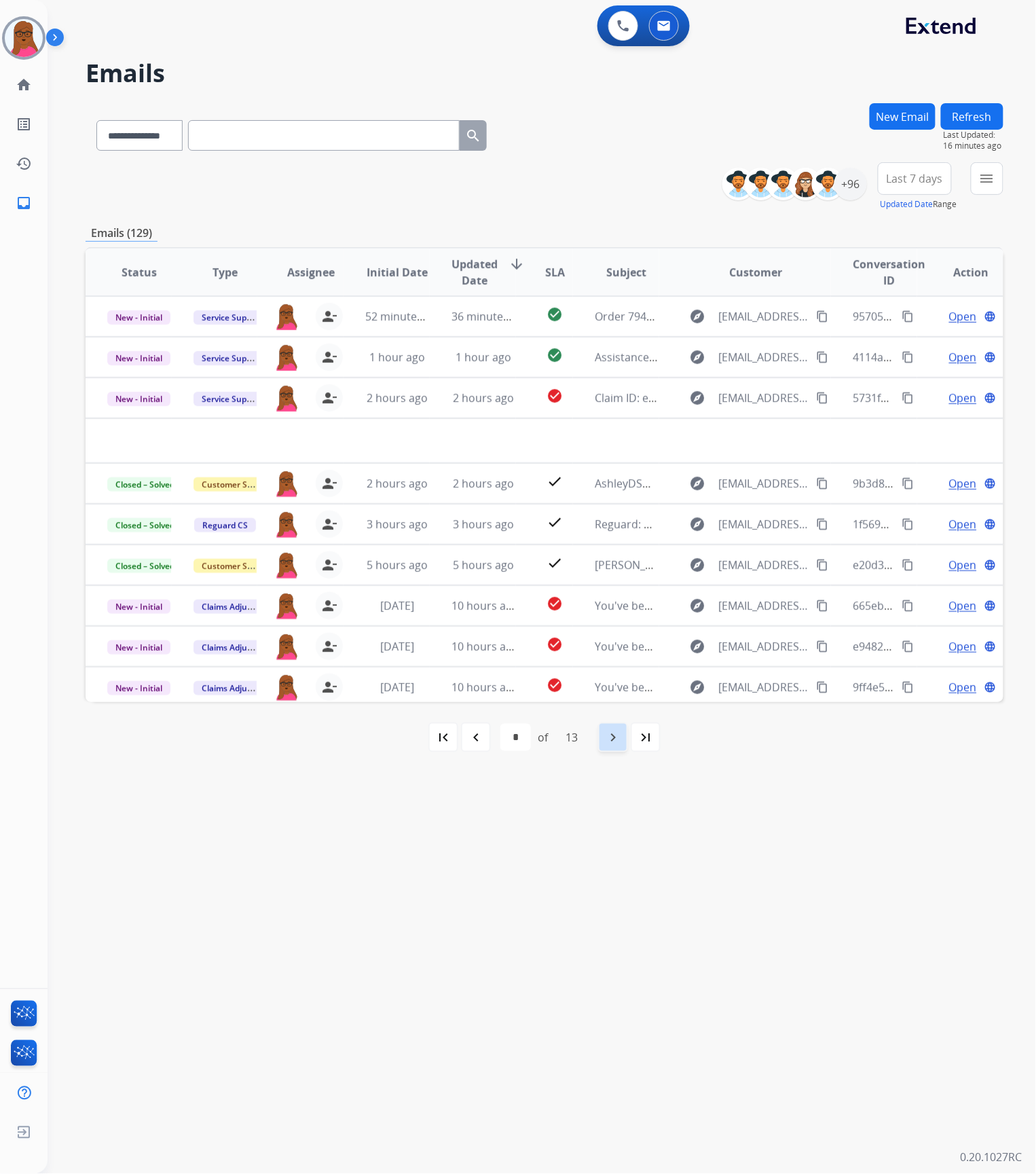
click at [609, 732] on mat-icon "navigate_next" at bounding box center [613, 737] width 16 height 16
click at [621, 733] on mat-icon "navigate_next" at bounding box center [613, 737] width 16 height 16
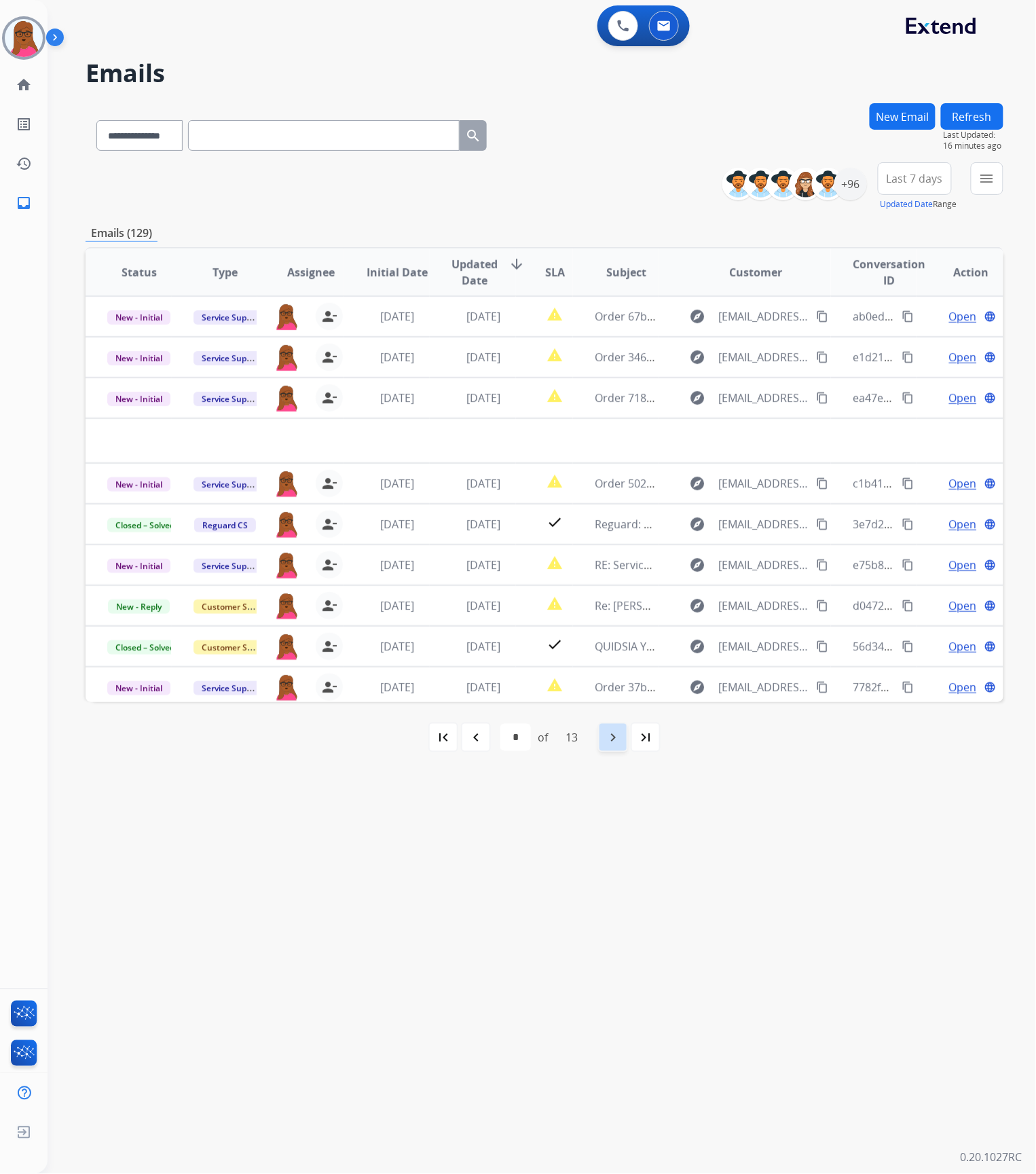
click at [614, 742] on mat-icon "navigate_next" at bounding box center [613, 737] width 16 height 16
select select "*"
